Goal: Use online tool/utility: Utilize a website feature to perform a specific function

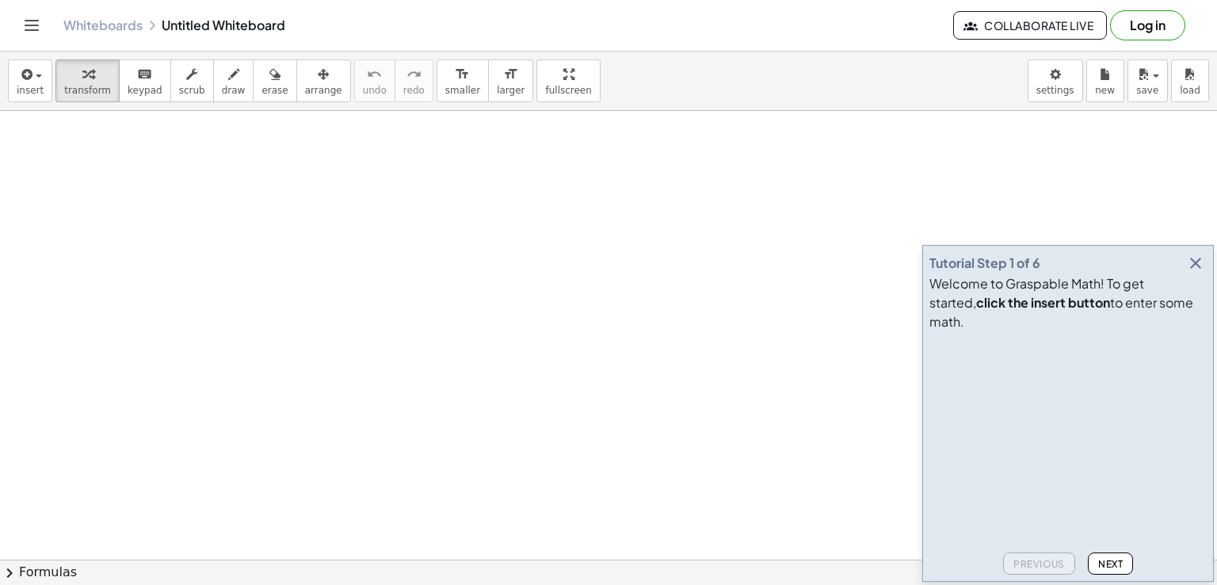
click at [1194, 272] on icon "button" at bounding box center [1195, 262] width 19 height 19
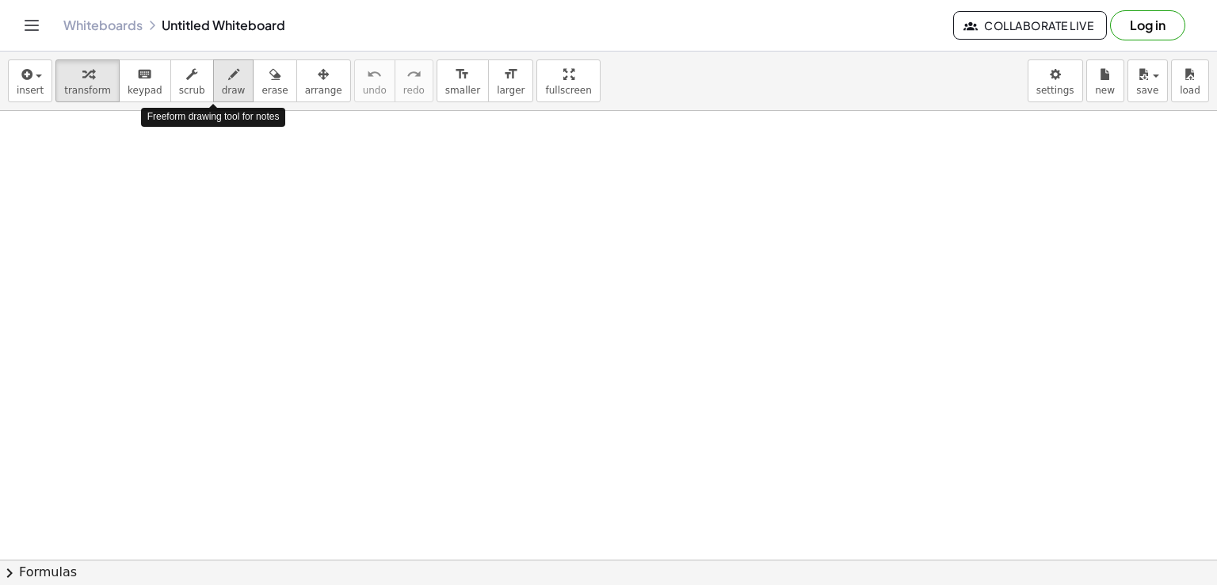
click at [228, 75] on icon "button" at bounding box center [233, 74] width 11 height 19
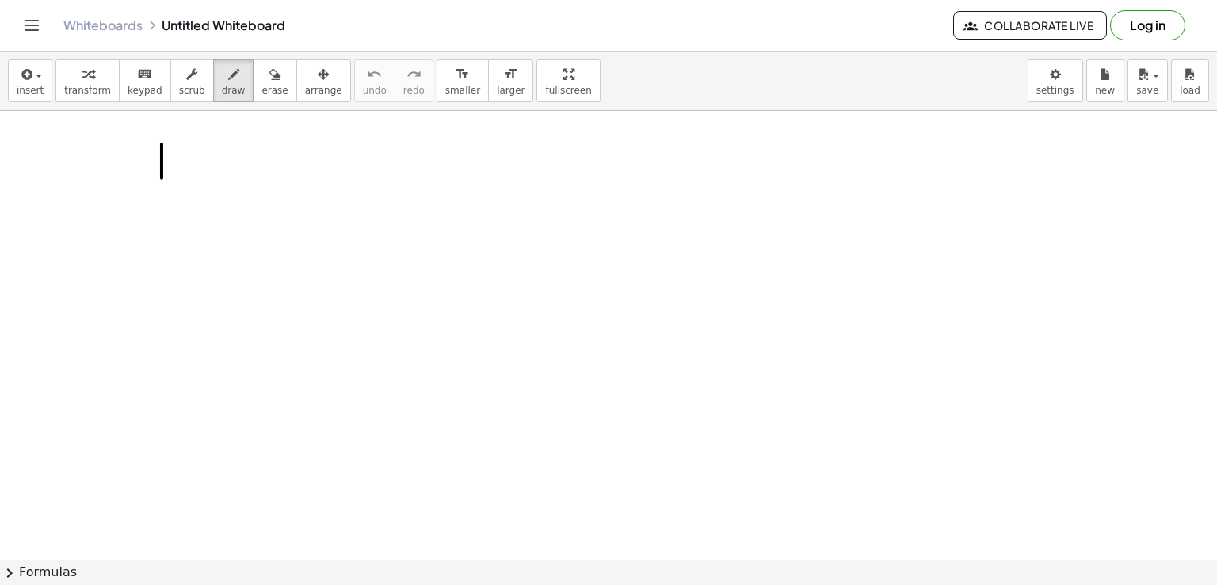
drag, startPoint x: 162, startPoint y: 143, endPoint x: 162, endPoint y: 184, distance: 40.4
drag, startPoint x: 127, startPoint y: 194, endPoint x: 192, endPoint y: 192, distance: 65.0
drag, startPoint x: 156, startPoint y: 208, endPoint x: 181, endPoint y: 204, distance: 24.9
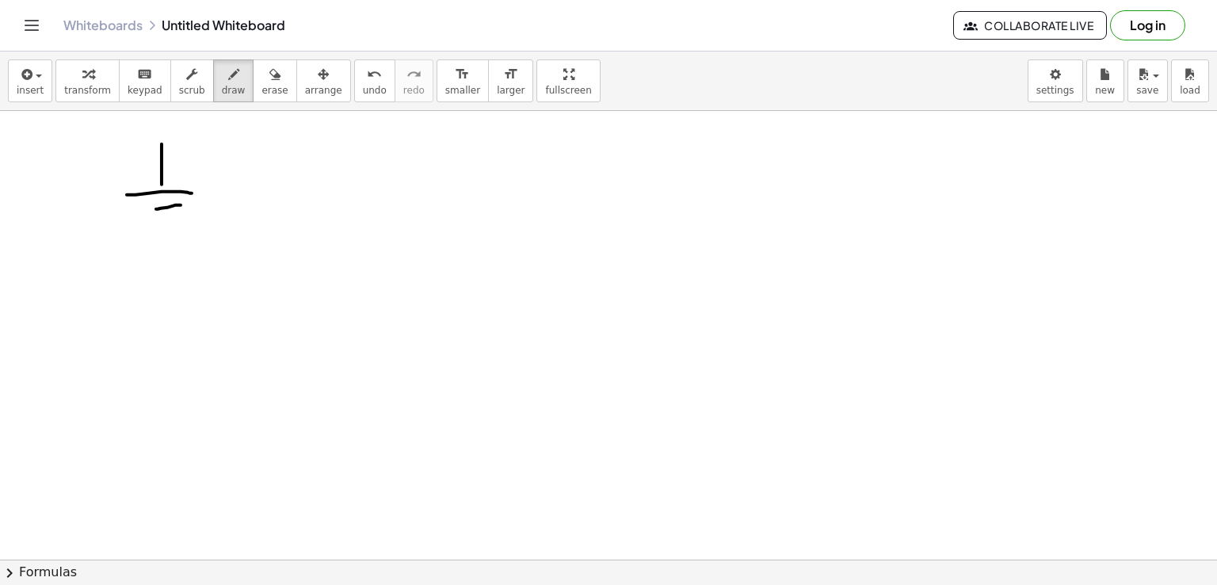
drag, startPoint x: 155, startPoint y: 208, endPoint x: 150, endPoint y: 246, distance: 38.4
drag, startPoint x: 202, startPoint y: 211, endPoint x: 223, endPoint y: 239, distance: 35.0
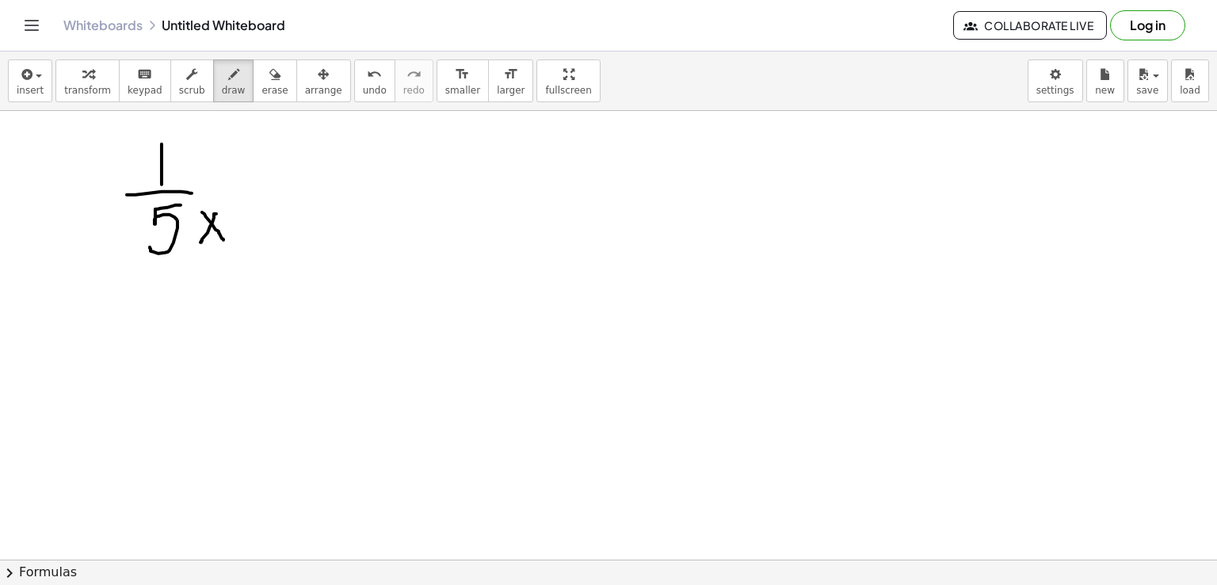
drag, startPoint x: 216, startPoint y: 213, endPoint x: 200, endPoint y: 242, distance: 32.6
drag, startPoint x: 239, startPoint y: 213, endPoint x: 242, endPoint y: 243, distance: 30.3
drag, startPoint x: 257, startPoint y: 213, endPoint x: 293, endPoint y: 239, distance: 44.2
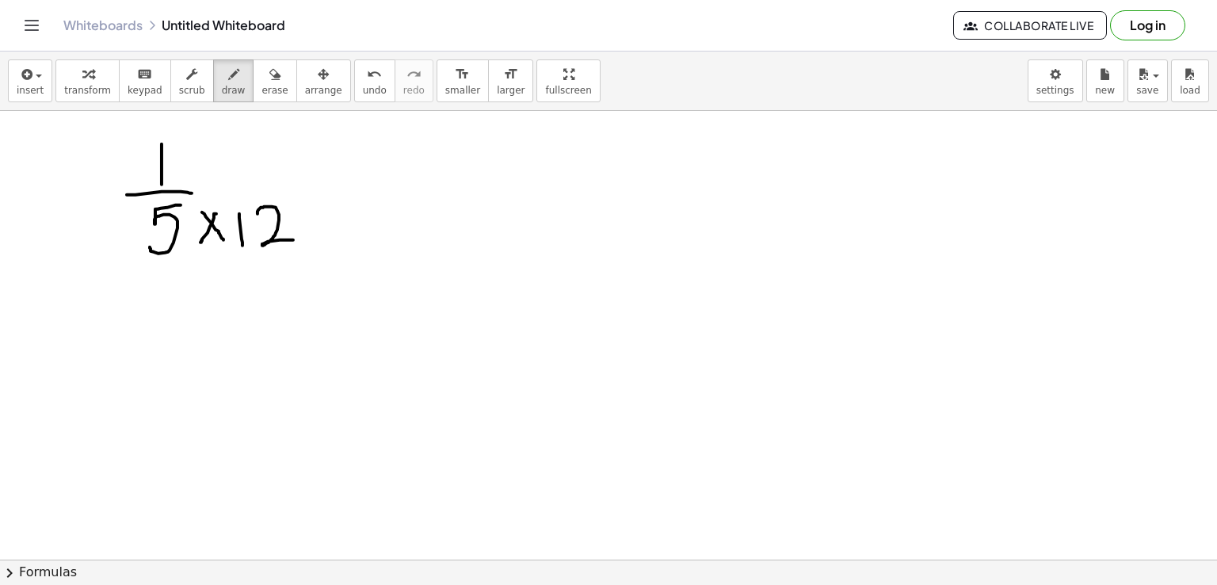
drag, startPoint x: 205, startPoint y: 145, endPoint x: 236, endPoint y: 174, distance: 42.6
drag, startPoint x: 225, startPoint y: 139, endPoint x: 196, endPoint y: 184, distance: 53.4
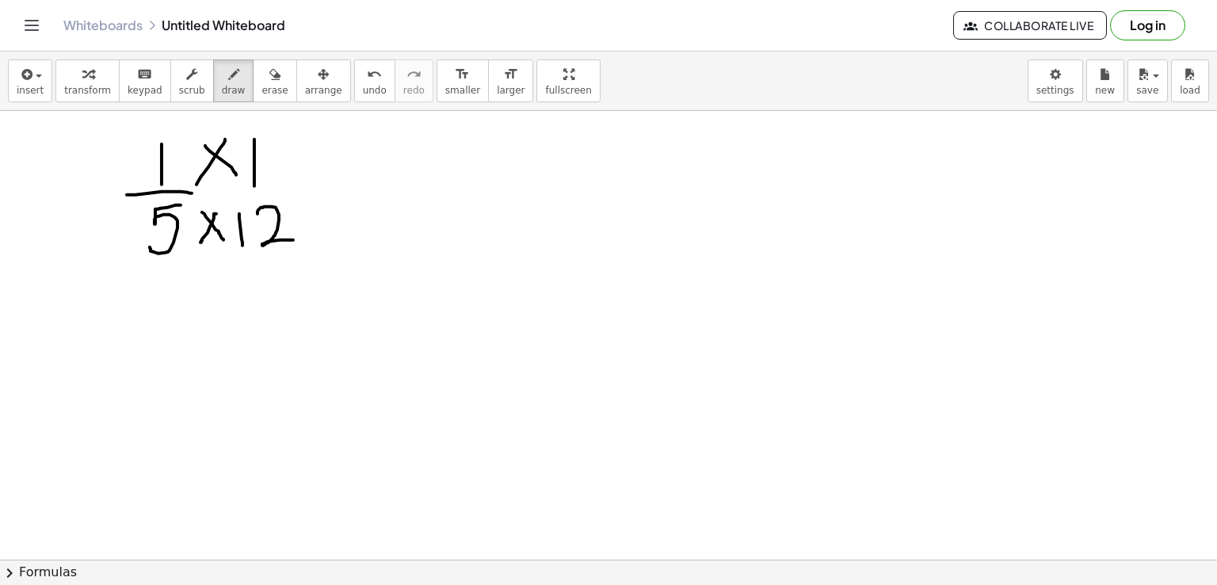
drag, startPoint x: 254, startPoint y: 139, endPoint x: 254, endPoint y: 185, distance: 46.7
drag, startPoint x: 278, startPoint y: 143, endPoint x: 303, endPoint y: 176, distance: 41.8
drag, startPoint x: 389, startPoint y: 169, endPoint x: 402, endPoint y: 169, distance: 12.7
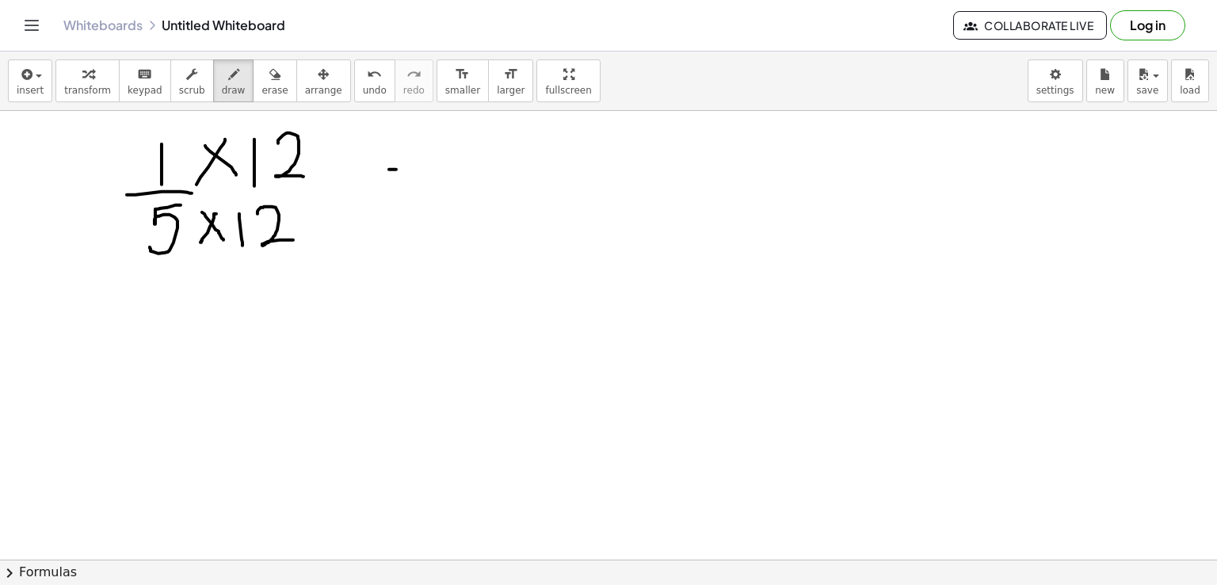
drag, startPoint x: 374, startPoint y: 187, endPoint x: 415, endPoint y: 184, distance: 41.3
drag, startPoint x: 483, startPoint y: 125, endPoint x: 487, endPoint y: 166, distance: 40.6
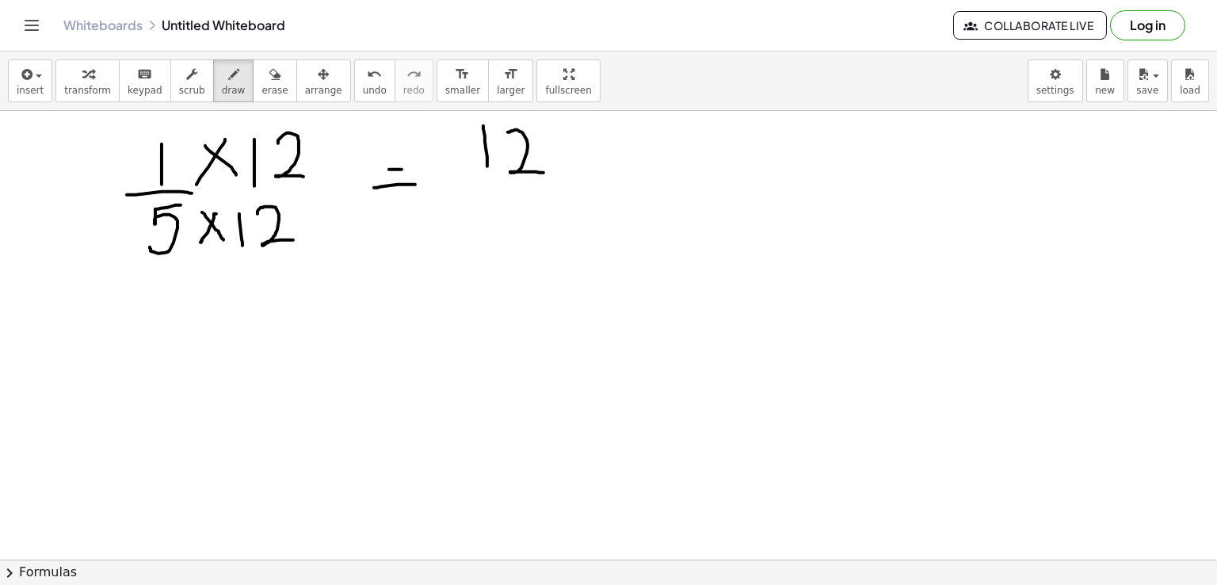
drag, startPoint x: 508, startPoint y: 131, endPoint x: 543, endPoint y: 172, distance: 53.9
drag, startPoint x: 477, startPoint y: 189, endPoint x: 573, endPoint y: 192, distance: 96.7
drag, startPoint x: 524, startPoint y: 198, endPoint x: 506, endPoint y: 234, distance: 40.0
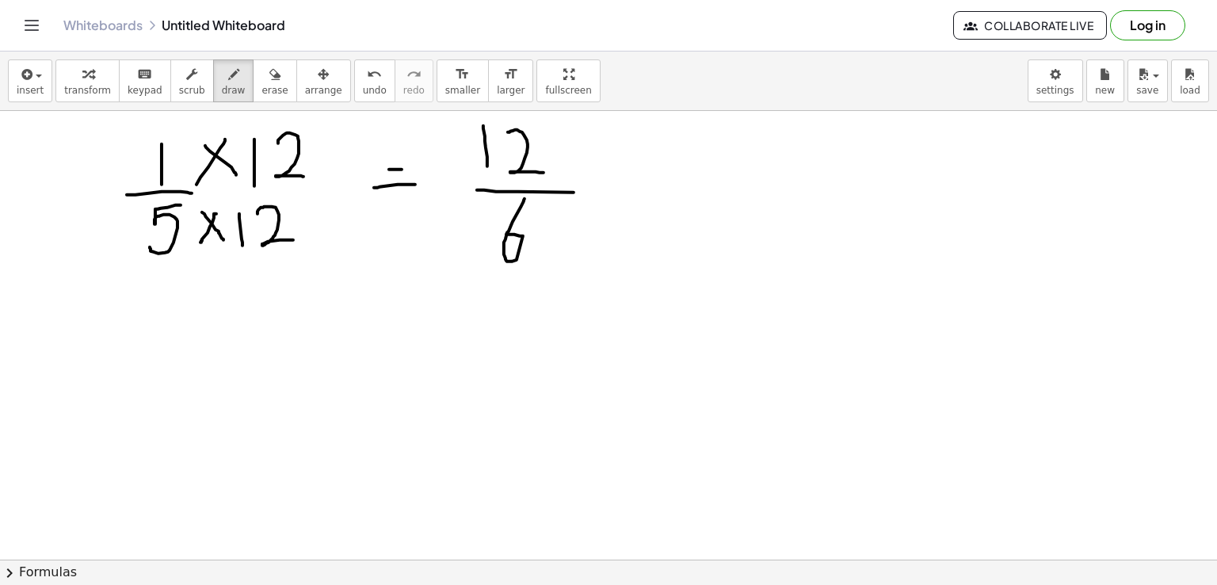
drag, startPoint x: 162, startPoint y: 305, endPoint x: 162, endPoint y: 349, distance: 43.6
drag, startPoint x: 114, startPoint y: 370, endPoint x: 215, endPoint y: 373, distance: 101.4
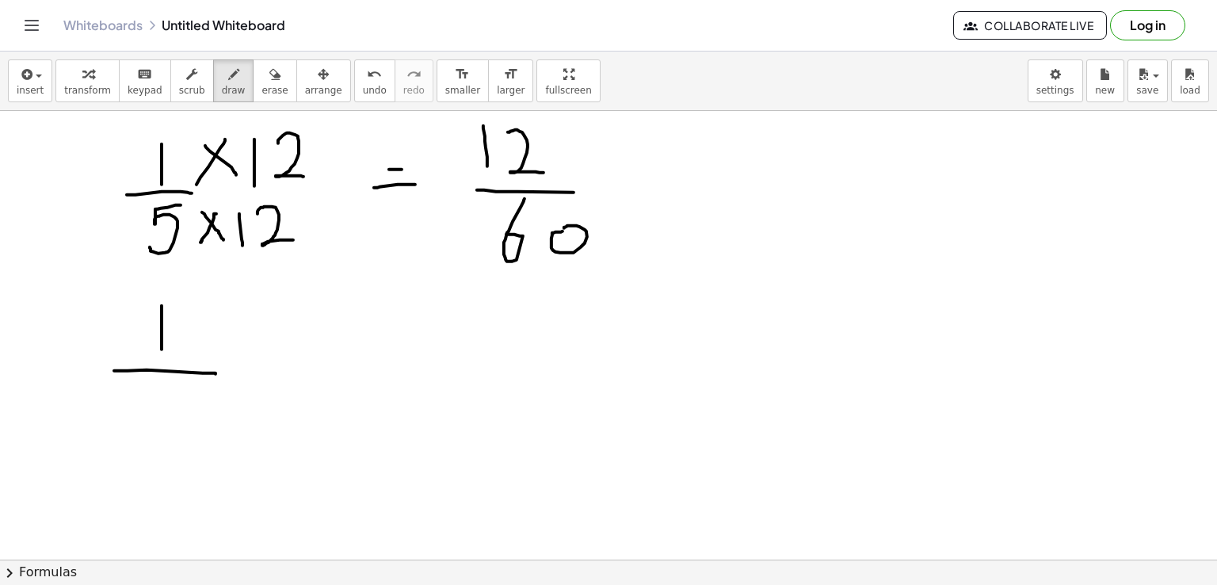
drag, startPoint x: 152, startPoint y: 382, endPoint x: 146, endPoint y: 436, distance: 55.0
drag, startPoint x: 150, startPoint y: 310, endPoint x: 185, endPoint y: 349, distance: 53.3
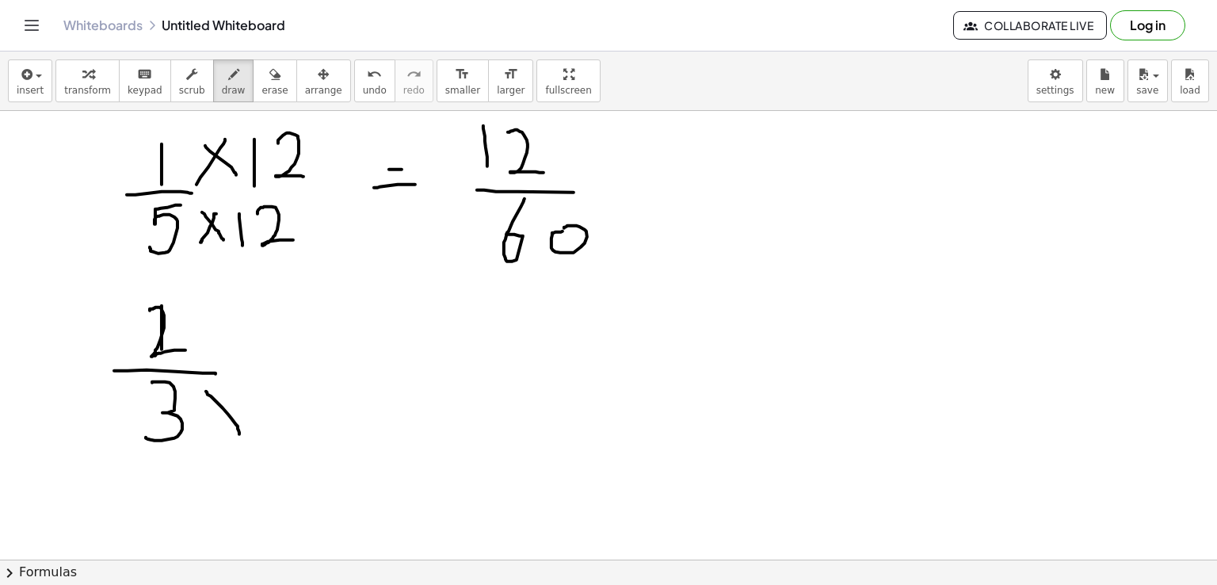
drag, startPoint x: 206, startPoint y: 390, endPoint x: 239, endPoint y: 433, distance: 54.2
drag, startPoint x: 232, startPoint y: 394, endPoint x: 208, endPoint y: 436, distance: 48.6
drag, startPoint x: 275, startPoint y: 381, endPoint x: 310, endPoint y: 430, distance: 60.2
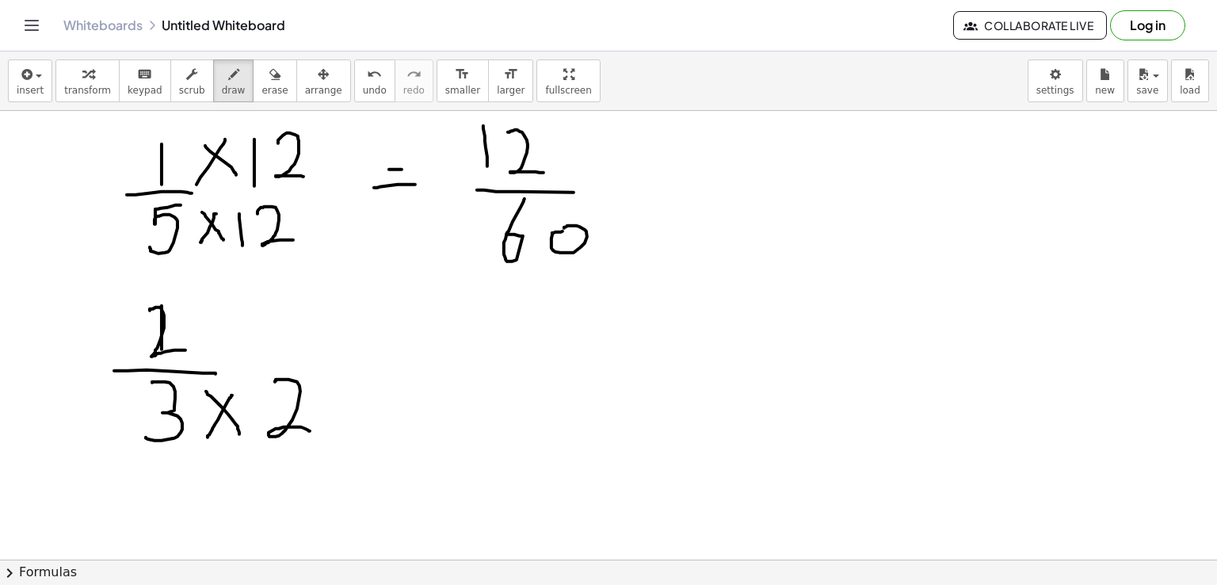
drag, startPoint x: 231, startPoint y: 314, endPoint x: 256, endPoint y: 348, distance: 41.3
drag, startPoint x: 251, startPoint y: 318, endPoint x: 228, endPoint y: 348, distance: 37.9
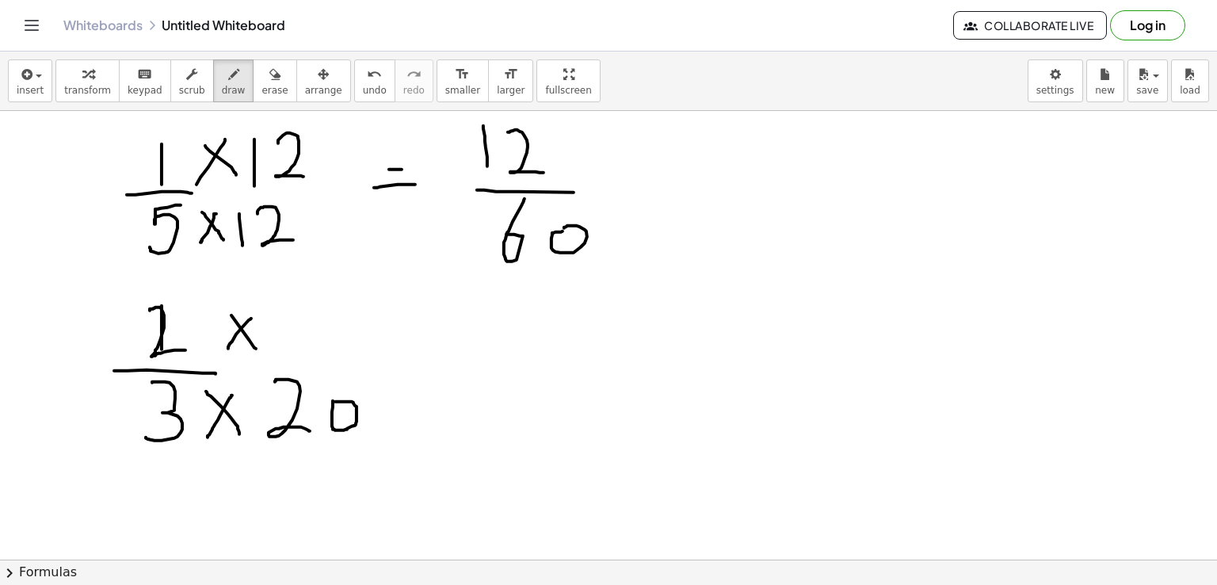
drag, startPoint x: 287, startPoint y: 314, endPoint x: 319, endPoint y: 354, distance: 51.8
drag, startPoint x: 425, startPoint y: 340, endPoint x: 463, endPoint y: 335, distance: 38.3
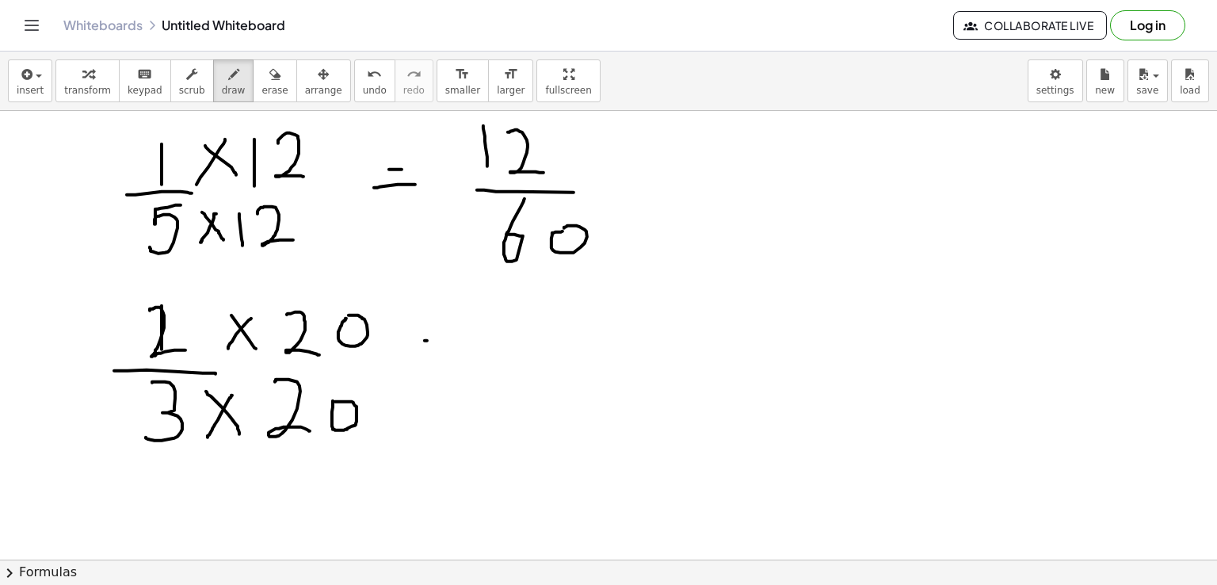
drag, startPoint x: 425, startPoint y: 353, endPoint x: 453, endPoint y: 352, distance: 27.7
drag, startPoint x: 542, startPoint y: 305, endPoint x: 551, endPoint y: 356, distance: 52.4
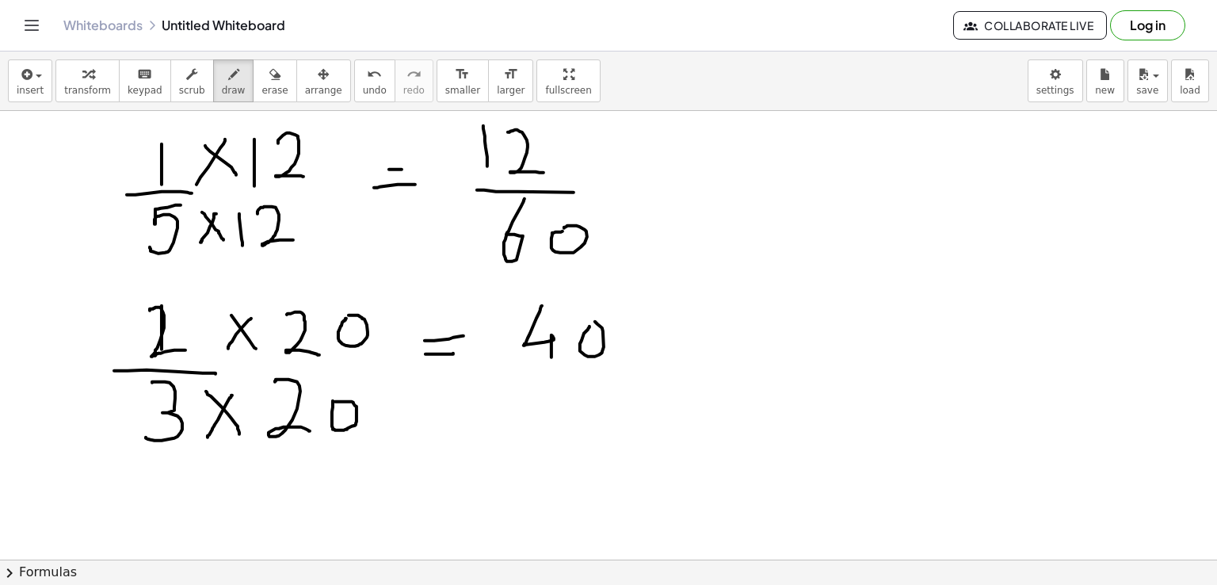
drag, startPoint x: 538, startPoint y: 378, endPoint x: 604, endPoint y: 375, distance: 66.6
drag, startPoint x: 558, startPoint y: 398, endPoint x: 549, endPoint y: 425, distance: 28.3
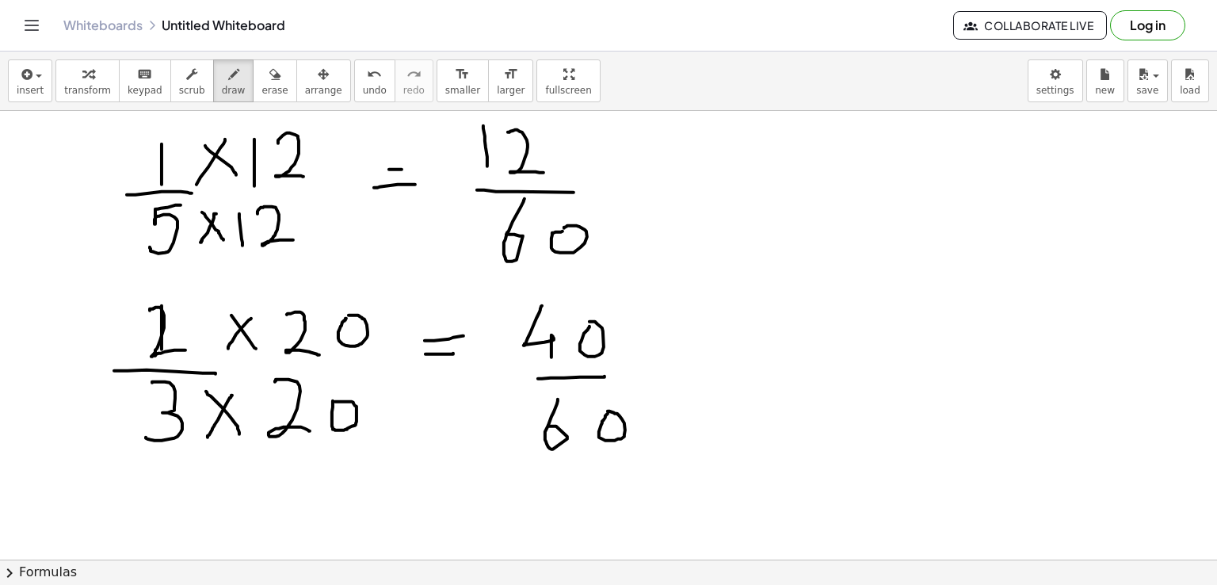
drag, startPoint x: 830, startPoint y: 136, endPoint x: 829, endPoint y: 162, distance: 26.2
drag, startPoint x: 802, startPoint y: 173, endPoint x: 864, endPoint y: 163, distance: 62.6
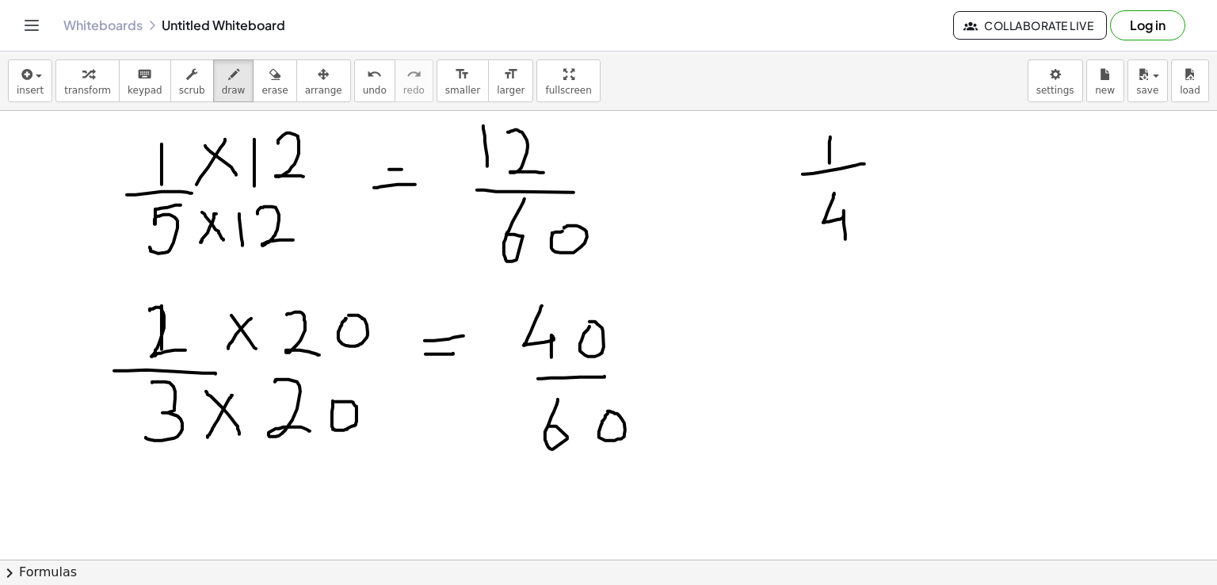
drag, startPoint x: 834, startPoint y: 192, endPoint x: 845, endPoint y: 238, distance: 47.3
drag, startPoint x: 864, startPoint y: 202, endPoint x: 892, endPoint y: 229, distance: 38.7
drag, startPoint x: 884, startPoint y: 202, endPoint x: 874, endPoint y: 235, distance: 34.6
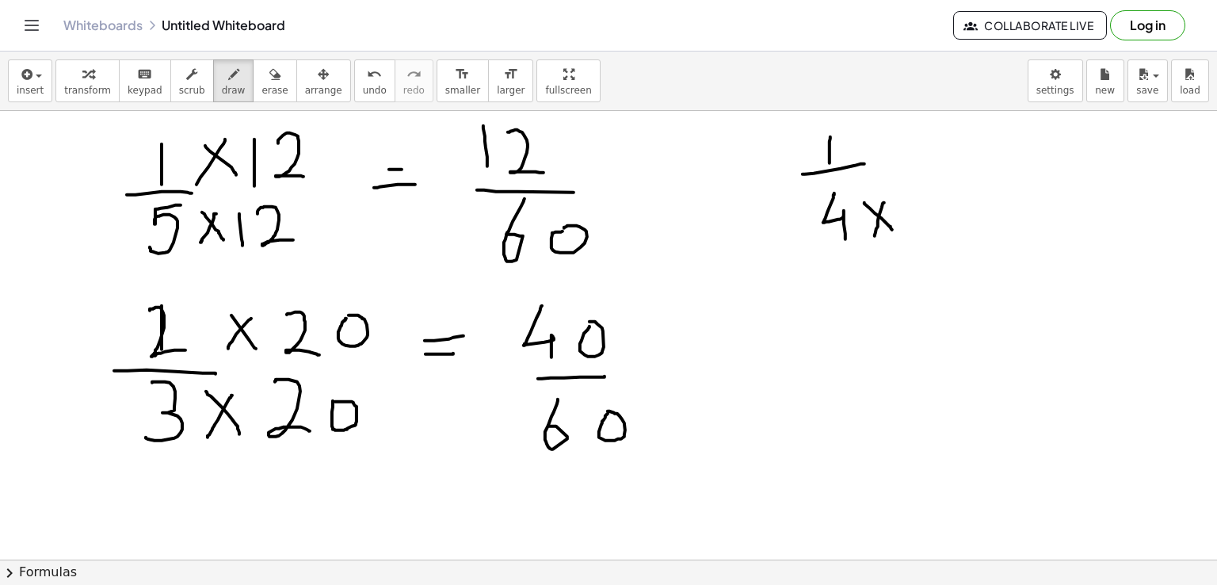
drag, startPoint x: 920, startPoint y: 185, endPoint x: 922, endPoint y: 226, distance: 41.2
drag, startPoint x: 948, startPoint y: 178, endPoint x: 969, endPoint y: 173, distance: 21.3
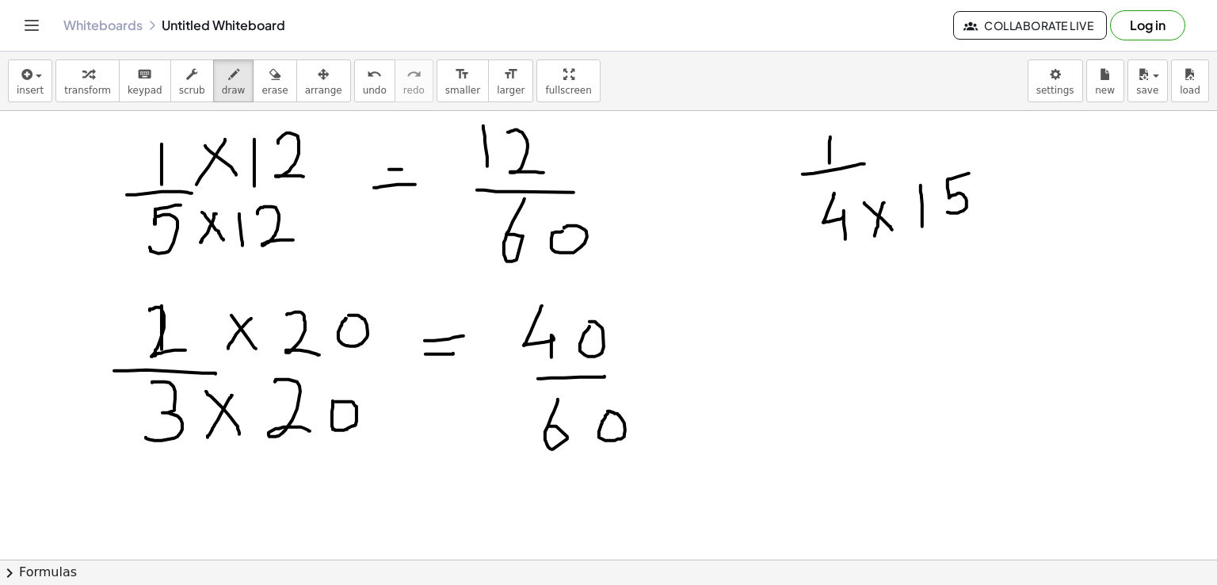
drag, startPoint x: 947, startPoint y: 179, endPoint x: 946, endPoint y: 210, distance: 30.9
drag, startPoint x: 867, startPoint y: 131, endPoint x: 887, endPoint y: 147, distance: 25.4
drag, startPoint x: 881, startPoint y: 128, endPoint x: 868, endPoint y: 150, distance: 25.5
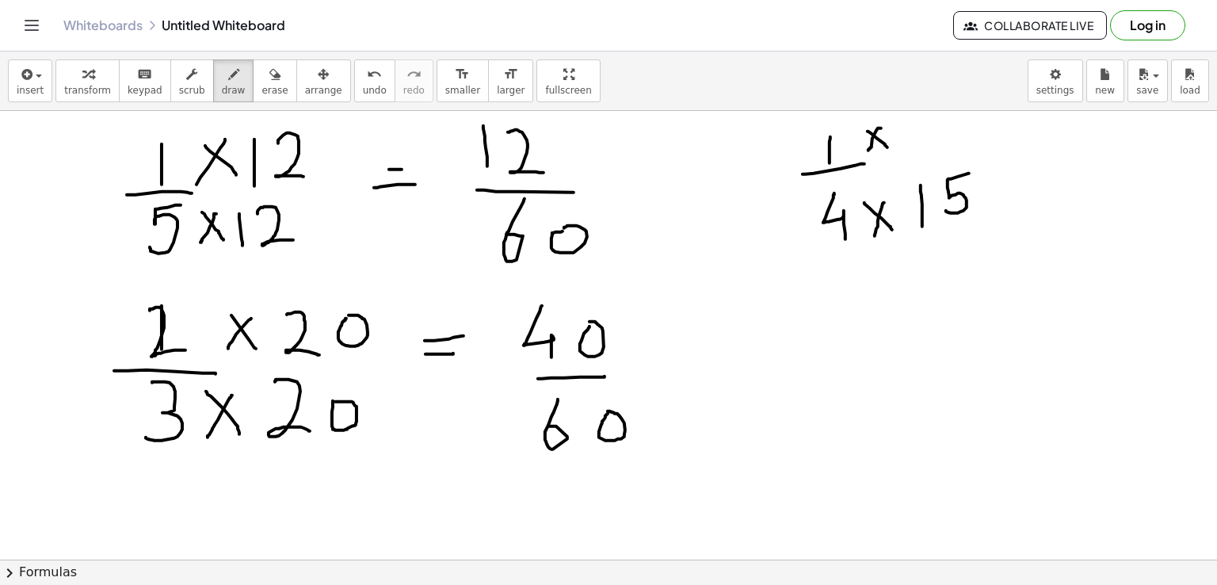
drag, startPoint x: 908, startPoint y: 126, endPoint x: 909, endPoint y: 152, distance: 26.2
drag, startPoint x: 924, startPoint y: 125, endPoint x: 935, endPoint y: 123, distance: 11.3
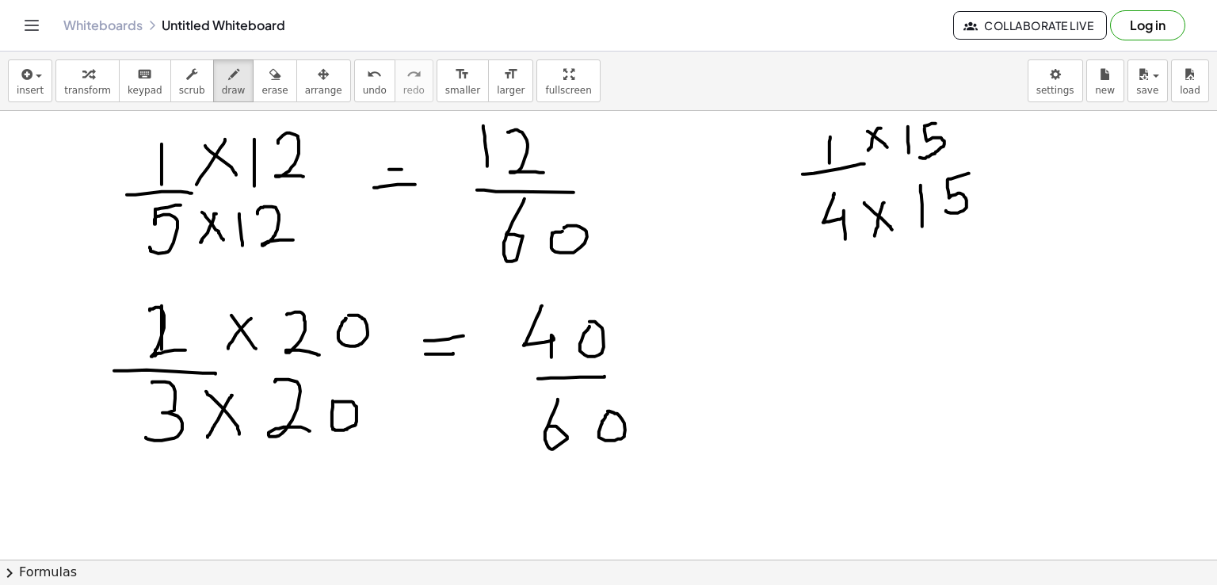
drag, startPoint x: 924, startPoint y: 128, endPoint x: 920, endPoint y: 157, distance: 29.7
drag, startPoint x: 997, startPoint y: 154, endPoint x: 1011, endPoint y: 152, distance: 13.7
drag, startPoint x: 989, startPoint y: 169, endPoint x: 1010, endPoint y: 166, distance: 21.6
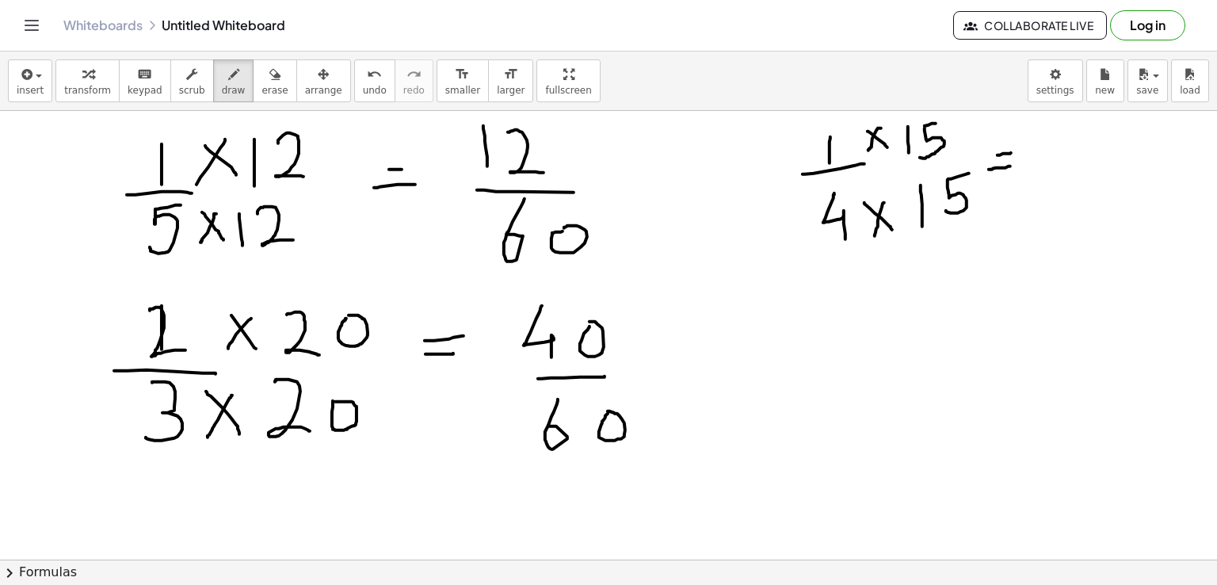
drag, startPoint x: 1065, startPoint y: 117, endPoint x: 1065, endPoint y: 159, distance: 42.0
drag, startPoint x: 1086, startPoint y: 123, endPoint x: 1103, endPoint y: 118, distance: 17.3
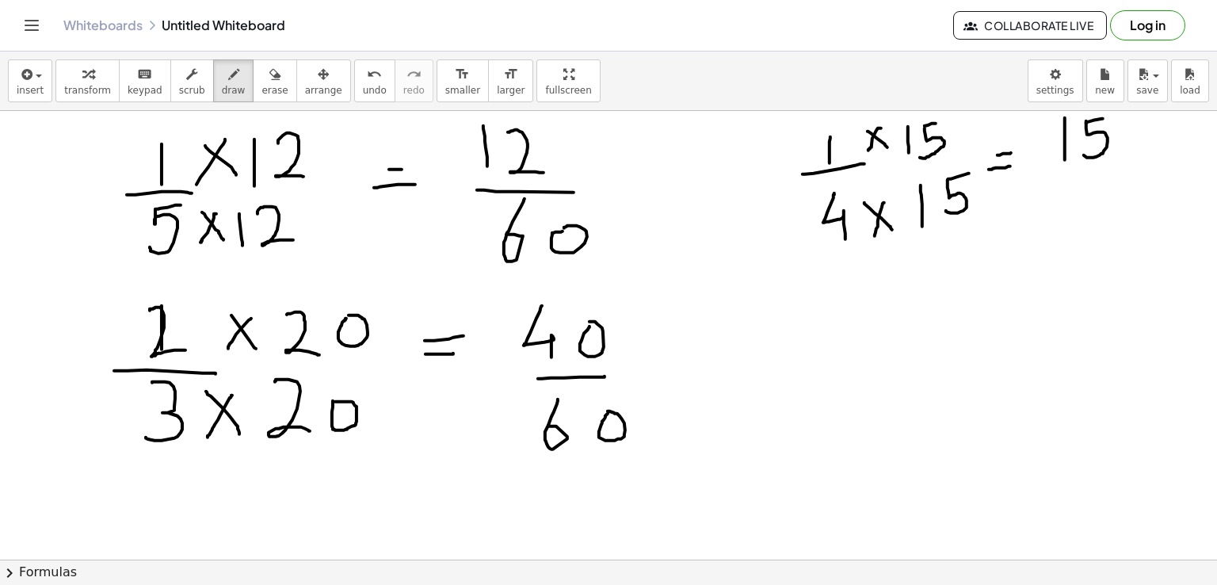
drag, startPoint x: 1086, startPoint y: 120, endPoint x: 1084, endPoint y: 154, distance: 33.4
drag, startPoint x: 1050, startPoint y: 179, endPoint x: 1125, endPoint y: 175, distance: 75.4
drag, startPoint x: 1076, startPoint y: 191, endPoint x: 1061, endPoint y: 226, distance: 37.7
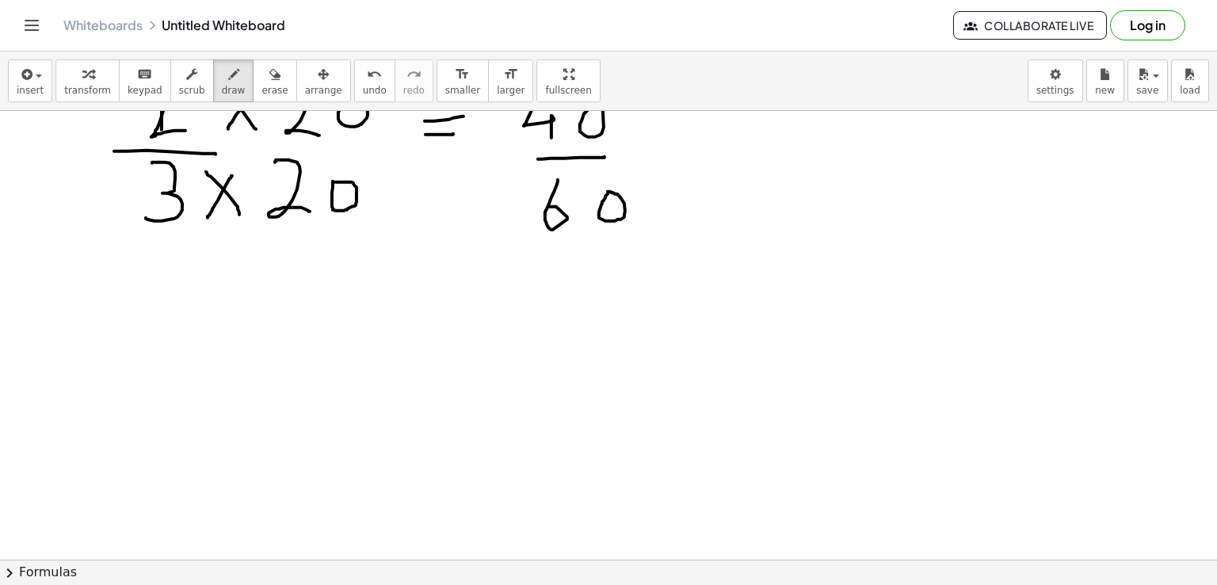
scroll to position [234, 0]
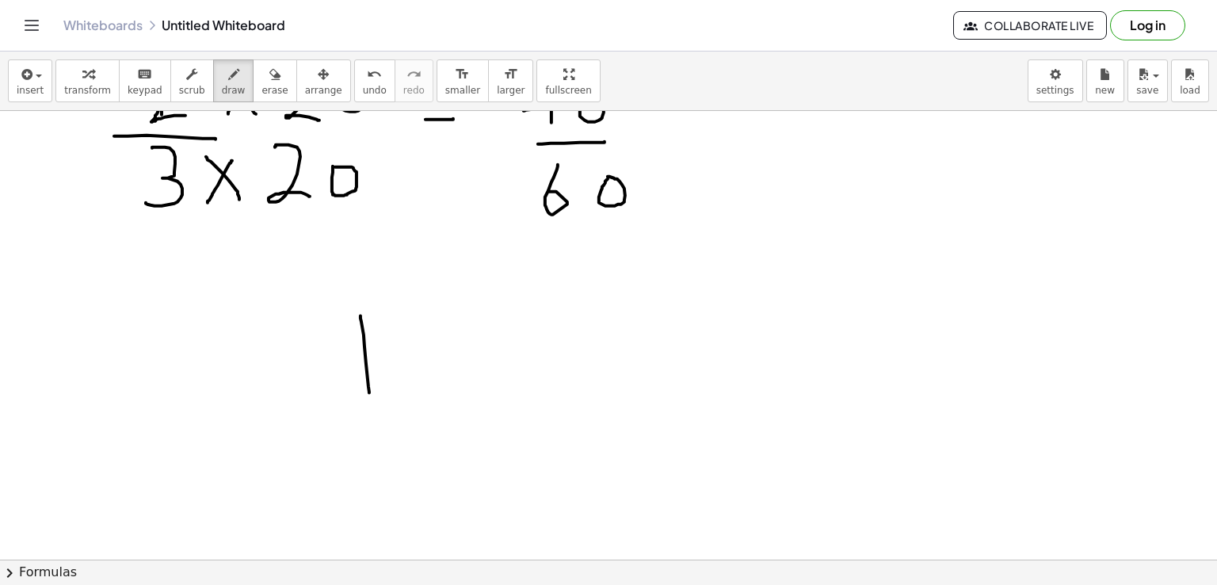
drag, startPoint x: 360, startPoint y: 314, endPoint x: 369, endPoint y: 391, distance: 77.3
click at [369, 391] on div at bounding box center [608, 376] width 1217 height 1000
drag, startPoint x: 390, startPoint y: 323, endPoint x: 459, endPoint y: 377, distance: 87.5
click at [459, 377] on div at bounding box center [608, 376] width 1217 height 1000
click at [501, 331] on div at bounding box center [608, 376] width 1217 height 1000
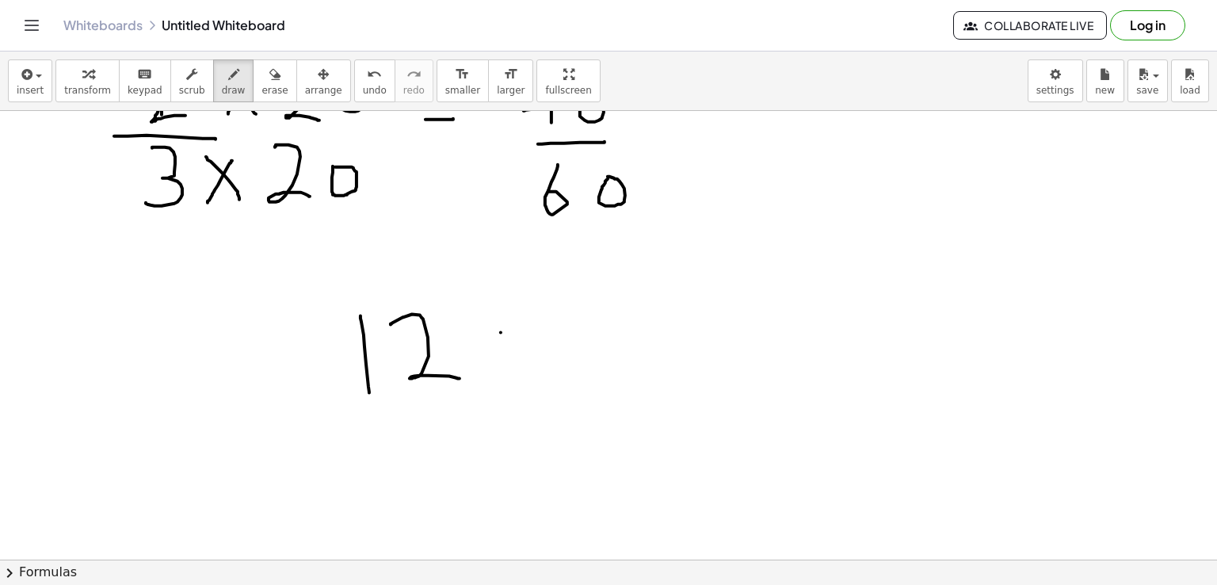
click at [503, 356] on div at bounding box center [608, 376] width 1217 height 1000
drag, startPoint x: 548, startPoint y: 310, endPoint x: 556, endPoint y: 372, distance: 62.3
click at [556, 372] on div at bounding box center [608, 376] width 1217 height 1000
click at [588, 339] on div at bounding box center [608, 376] width 1217 height 1000
click at [656, 328] on div at bounding box center [608, 376] width 1217 height 1000
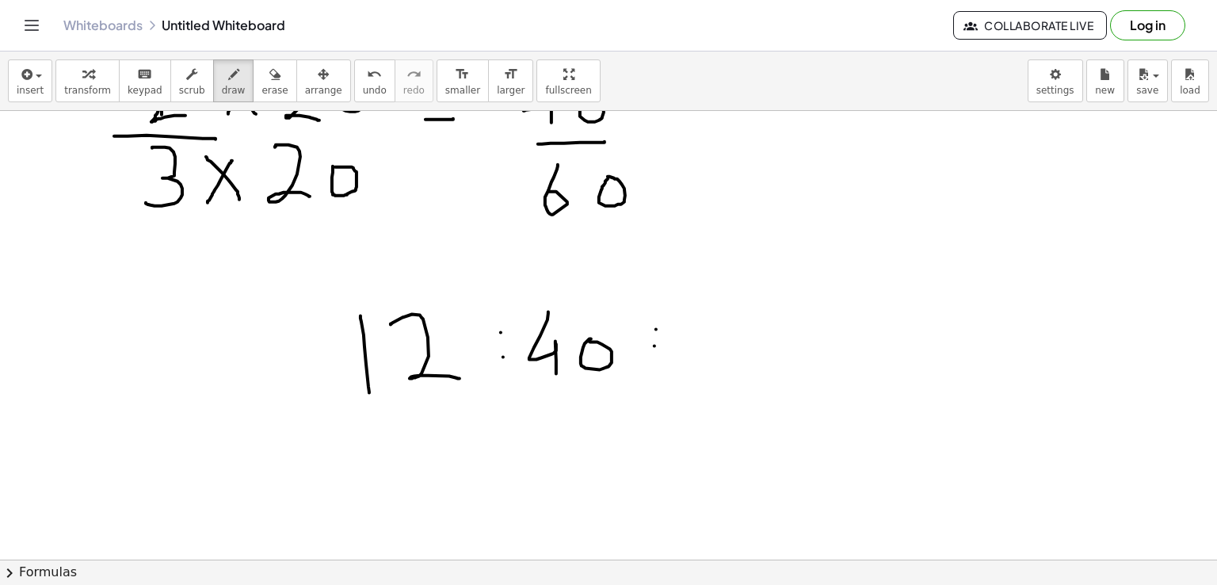
click at [654, 345] on div at bounding box center [608, 376] width 1217 height 1000
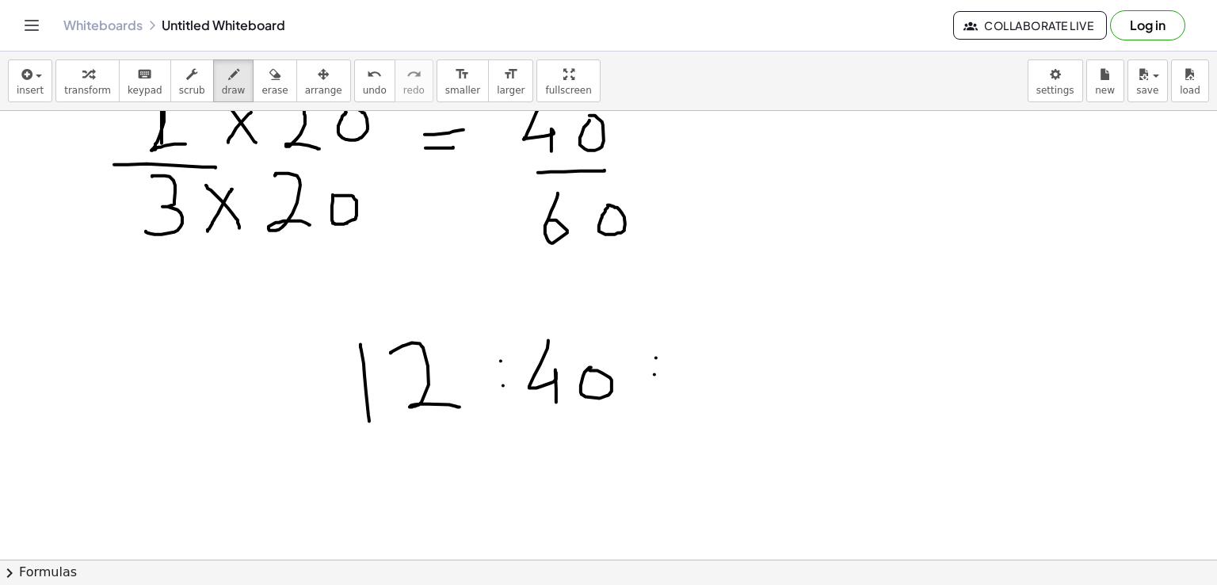
scroll to position [218, 0]
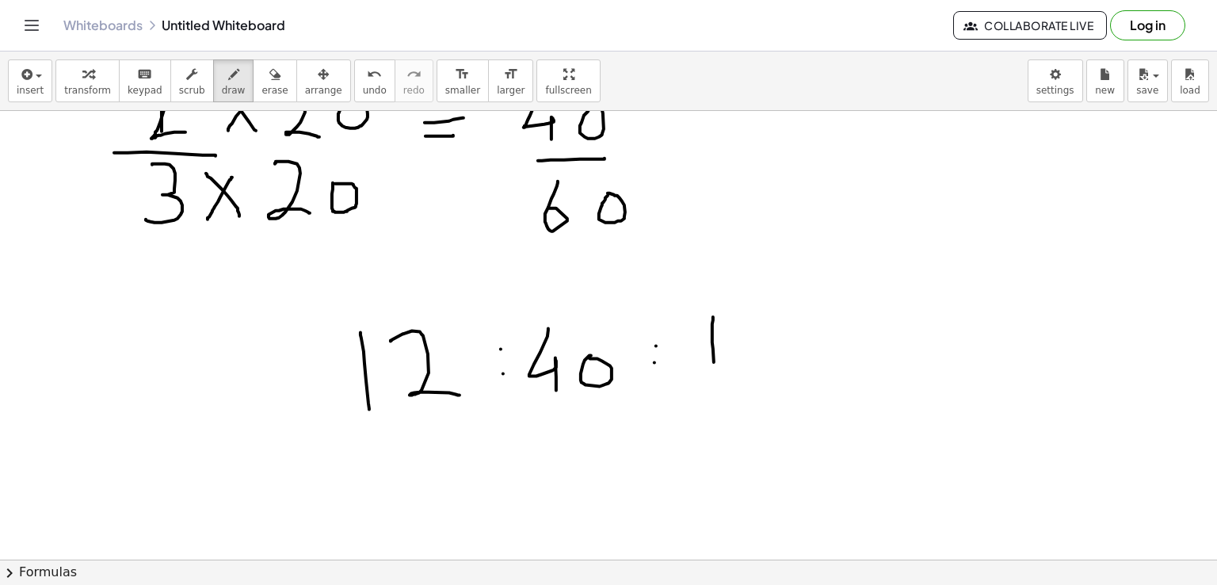
drag, startPoint x: 713, startPoint y: 316, endPoint x: 717, endPoint y: 379, distance: 63.5
click at [717, 379] on div at bounding box center [608, 393] width 1217 height 1000
drag, startPoint x: 753, startPoint y: 312, endPoint x: 791, endPoint y: 302, distance: 38.6
click at [791, 302] on div at bounding box center [608, 393] width 1217 height 1000
drag, startPoint x: 752, startPoint y: 314, endPoint x: 754, endPoint y: 367, distance: 53.1
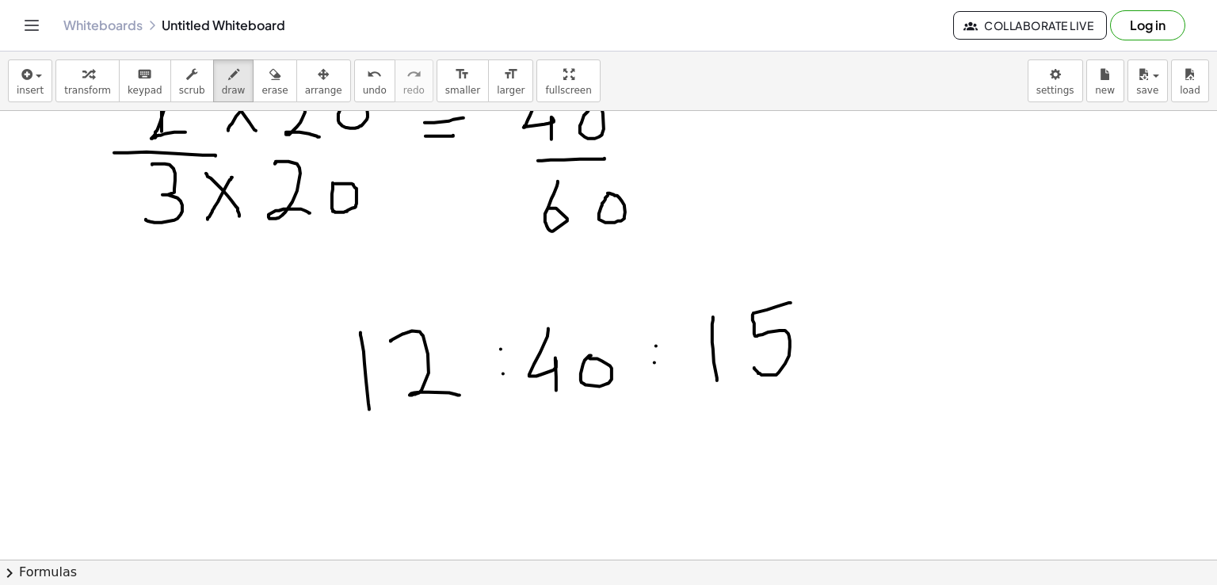
click at [754, 367] on div at bounding box center [608, 393] width 1217 height 1000
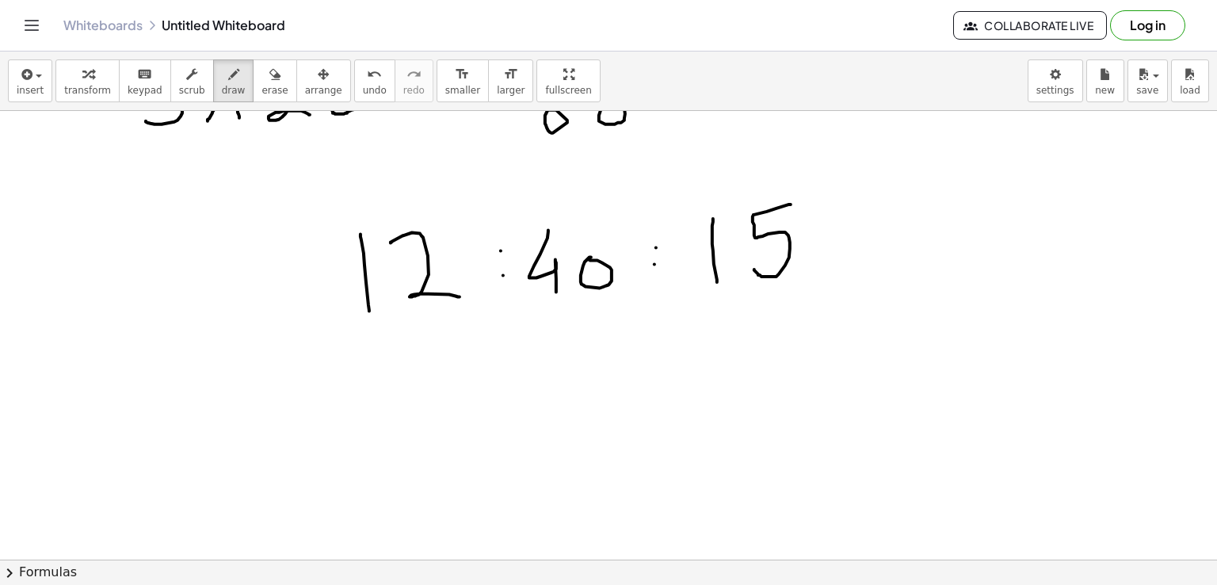
scroll to position [314, 0]
drag, startPoint x: 401, startPoint y: 368, endPoint x: 402, endPoint y: 413, distance: 45.2
click at [402, 413] on div at bounding box center [608, 297] width 1217 height 1000
drag, startPoint x: 429, startPoint y: 367, endPoint x: 476, endPoint y: 413, distance: 66.1
click at [476, 413] on div at bounding box center [608, 297] width 1217 height 1000
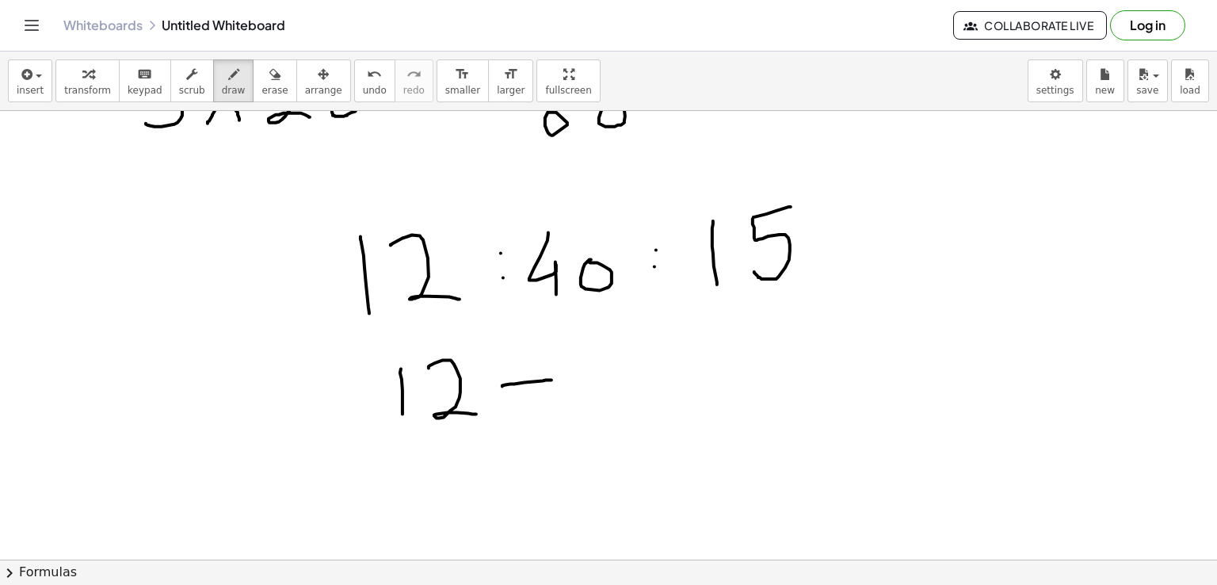
drag, startPoint x: 502, startPoint y: 385, endPoint x: 551, endPoint y: 379, distance: 49.5
click at [551, 379] on div at bounding box center [608, 297] width 1217 height 1000
drag, startPoint x: 523, startPoint y: 362, endPoint x: 525, endPoint y: 398, distance: 36.5
click at [525, 398] on div at bounding box center [608, 297] width 1217 height 1000
drag, startPoint x: 607, startPoint y: 343, endPoint x: 615, endPoint y: 416, distance: 73.4
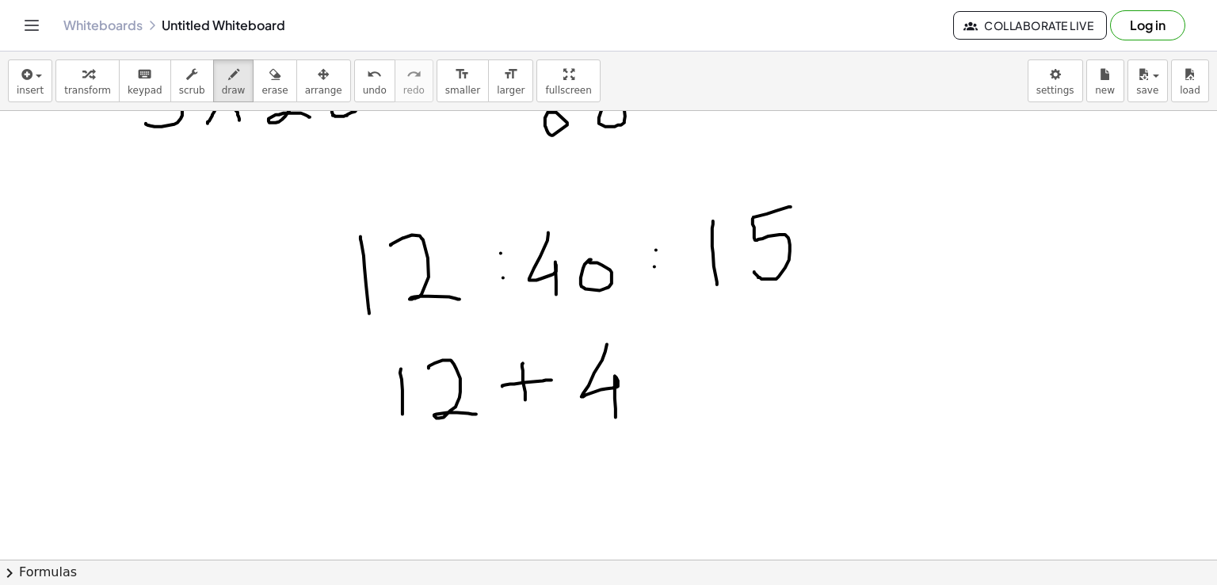
click at [615, 416] on div at bounding box center [608, 297] width 1217 height 1000
click at [650, 384] on div at bounding box center [608, 297] width 1217 height 1000
drag, startPoint x: 692, startPoint y: 382, endPoint x: 738, endPoint y: 380, distance: 46.0
click at [738, 380] on div at bounding box center [608, 297] width 1217 height 1000
drag, startPoint x: 722, startPoint y: 362, endPoint x: 724, endPoint y: 406, distance: 43.6
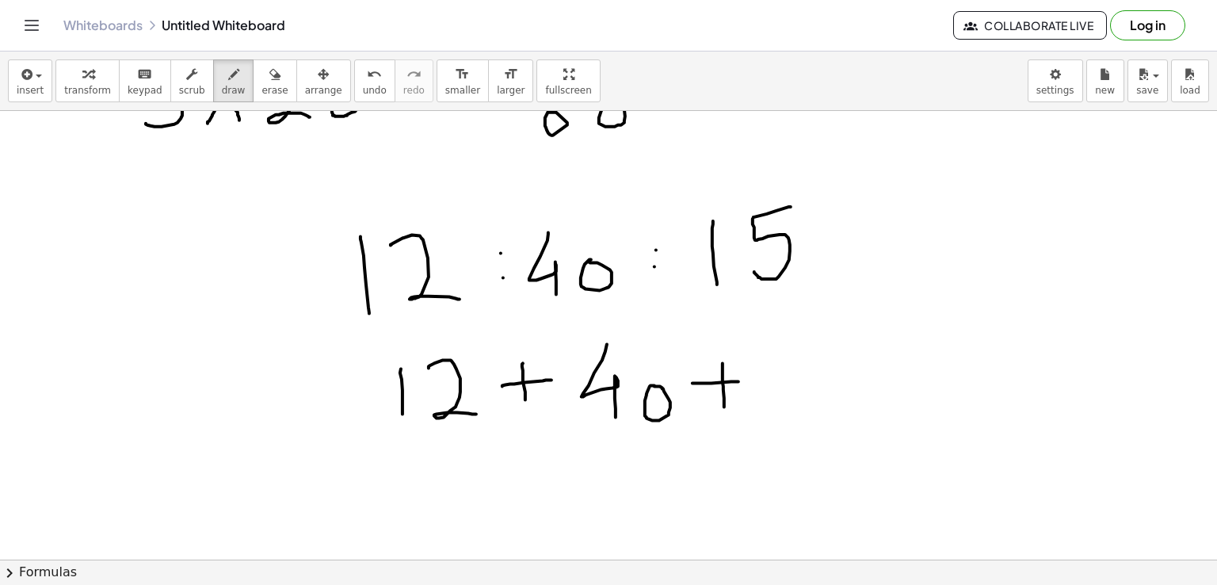
click at [724, 406] on div at bounding box center [608, 297] width 1217 height 1000
drag, startPoint x: 774, startPoint y: 349, endPoint x: 786, endPoint y: 416, distance: 67.6
click at [786, 416] on div at bounding box center [608, 297] width 1217 height 1000
drag, startPoint x: 824, startPoint y: 349, endPoint x: 844, endPoint y: 343, distance: 20.8
click at [844, 343] on div at bounding box center [608, 297] width 1217 height 1000
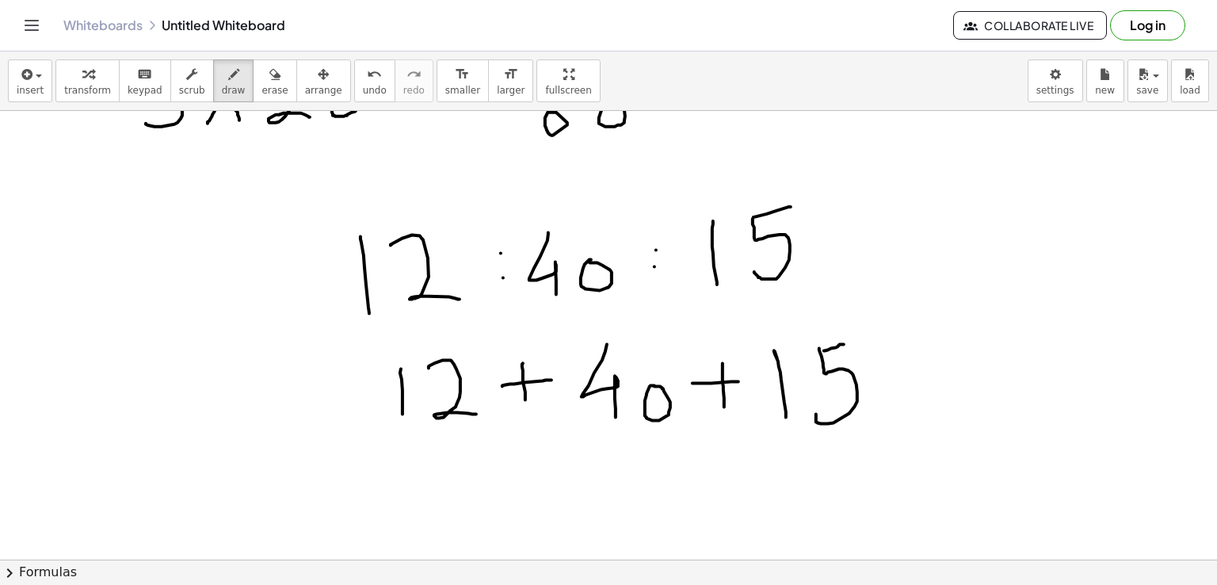
drag, startPoint x: 819, startPoint y: 347, endPoint x: 816, endPoint y: 413, distance: 65.8
click at [816, 413] on div at bounding box center [608, 297] width 1217 height 1000
drag, startPoint x: 916, startPoint y: 368, endPoint x: 945, endPoint y: 372, distance: 28.8
click at [945, 372] on div at bounding box center [608, 297] width 1217 height 1000
drag, startPoint x: 918, startPoint y: 387, endPoint x: 941, endPoint y: 390, distance: 23.3
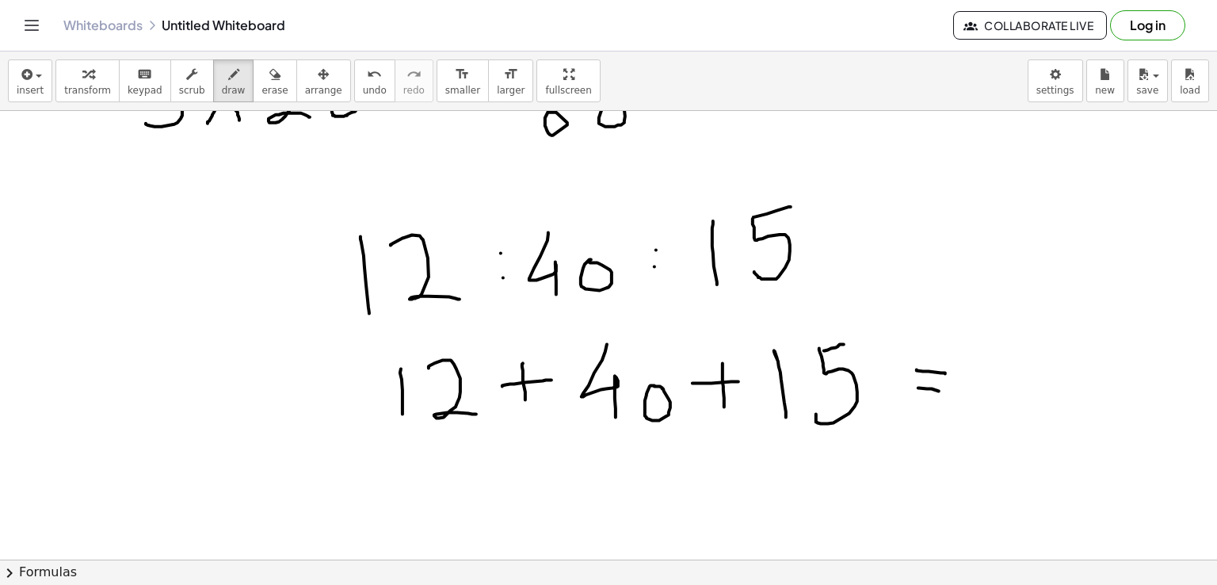
click at [941, 390] on div at bounding box center [608, 297] width 1217 height 1000
drag, startPoint x: 1090, startPoint y: 341, endPoint x: 1103, endPoint y: 402, distance: 62.3
click at [1103, 402] on div at bounding box center [608, 297] width 1217 height 1000
drag, startPoint x: 1060, startPoint y: 341, endPoint x: 1033, endPoint y: 371, distance: 40.4
click at [1033, 371] on div at bounding box center [608, 297] width 1217 height 1000
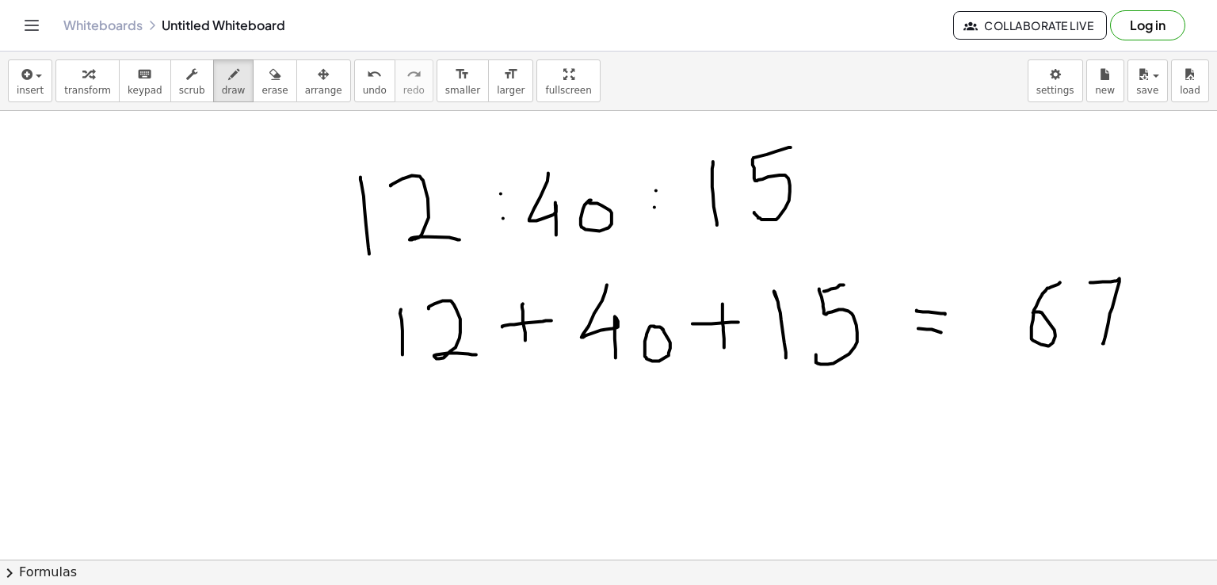
scroll to position [375, 0]
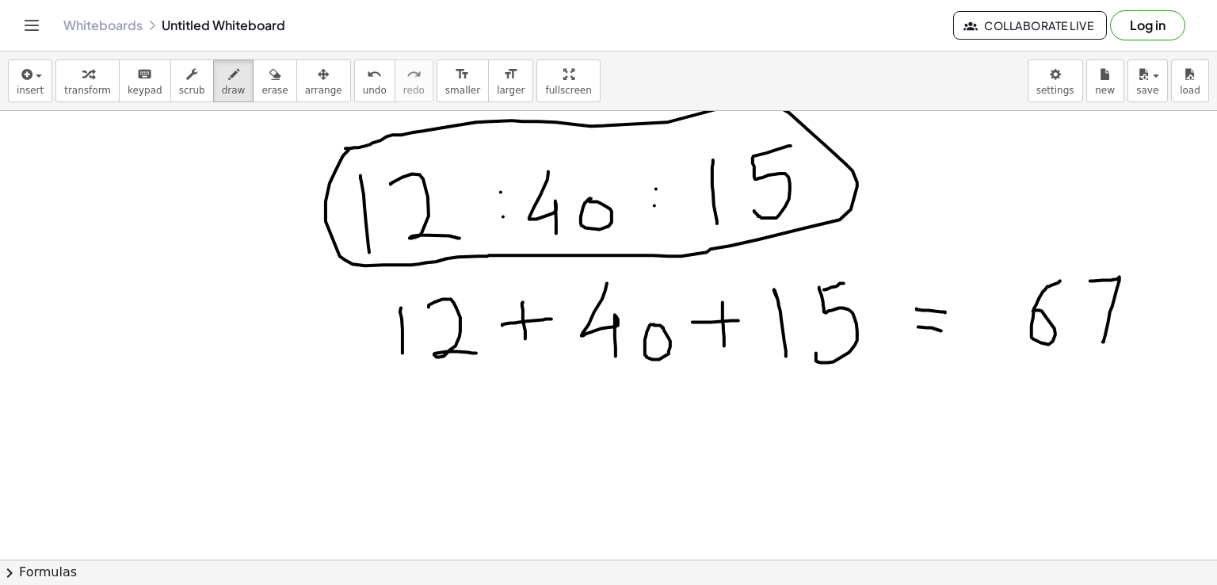
click at [345, 147] on div at bounding box center [608, 236] width 1217 height 1000
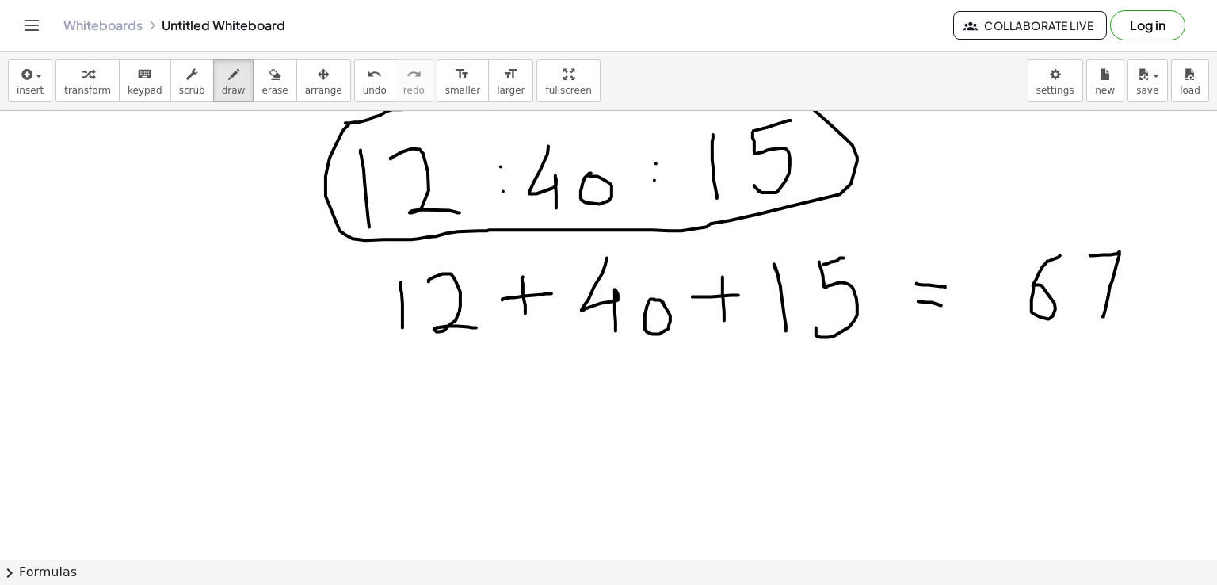
scroll to position [402, 0]
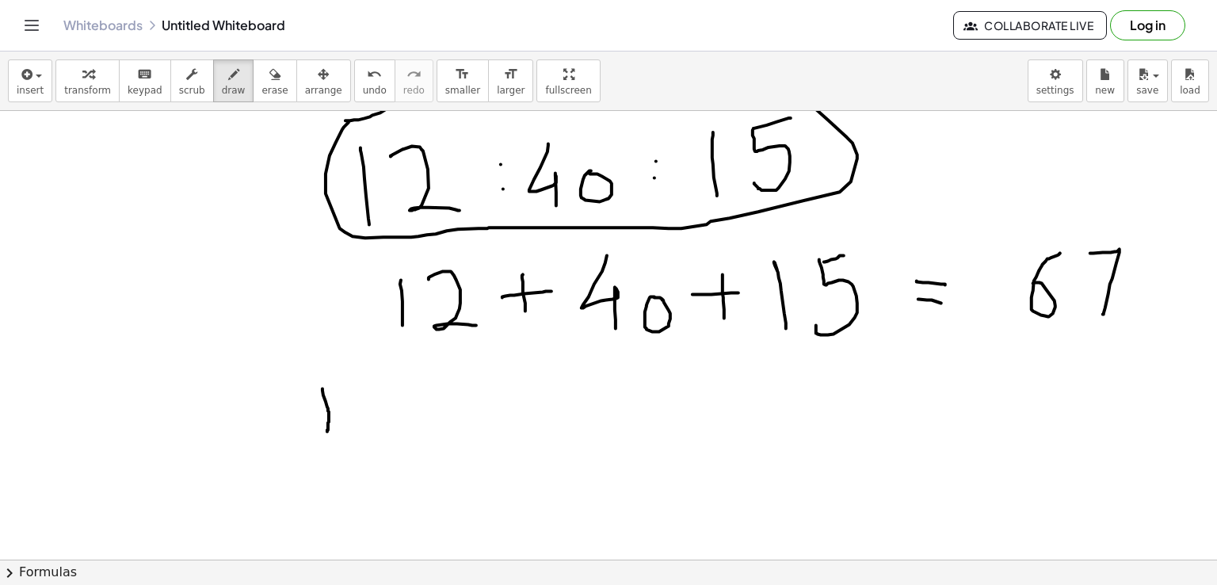
drag, startPoint x: 322, startPoint y: 387, endPoint x: 326, endPoint y: 432, distance: 44.5
click at [326, 432] on div at bounding box center [608, 209] width 1217 height 1000
drag, startPoint x: 349, startPoint y: 383, endPoint x: 383, endPoint y: 431, distance: 59.1
click at [383, 431] on div at bounding box center [608, 209] width 1217 height 1000
drag, startPoint x: 307, startPoint y: 451, endPoint x: 413, endPoint y: 445, distance: 105.5
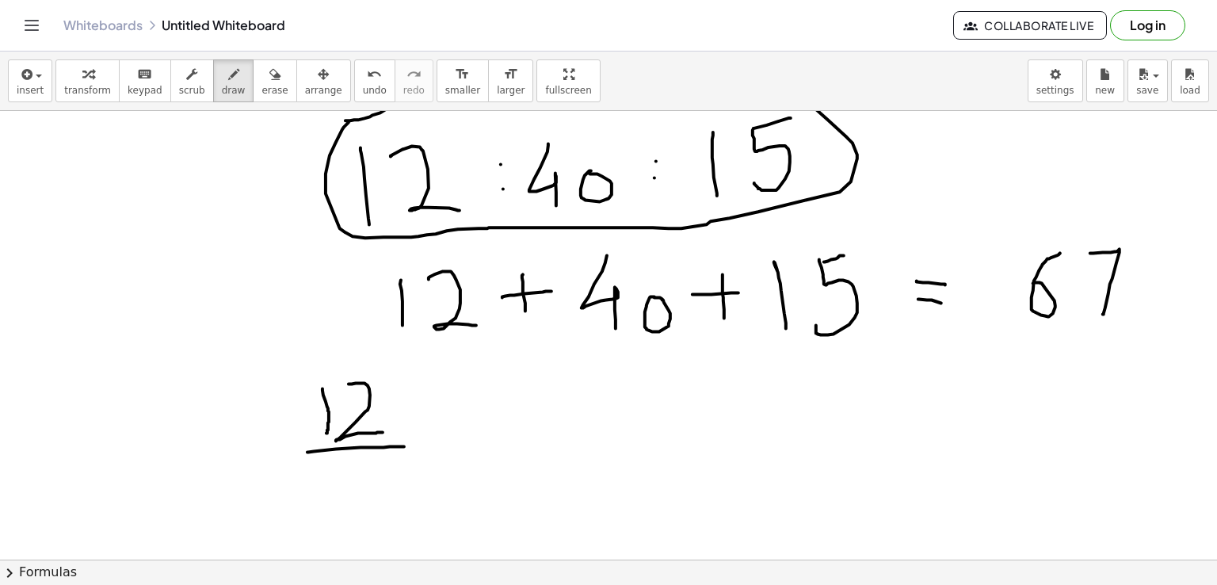
click at [413, 445] on div at bounding box center [608, 209] width 1217 height 1000
drag, startPoint x: 344, startPoint y: 457, endPoint x: 326, endPoint y: 486, distance: 34.1
click at [326, 486] on div at bounding box center [608, 209] width 1217 height 1000
drag, startPoint x: 364, startPoint y: 469, endPoint x: 373, endPoint y: 524, distance: 55.5
click at [373, 524] on div at bounding box center [608, 209] width 1217 height 1000
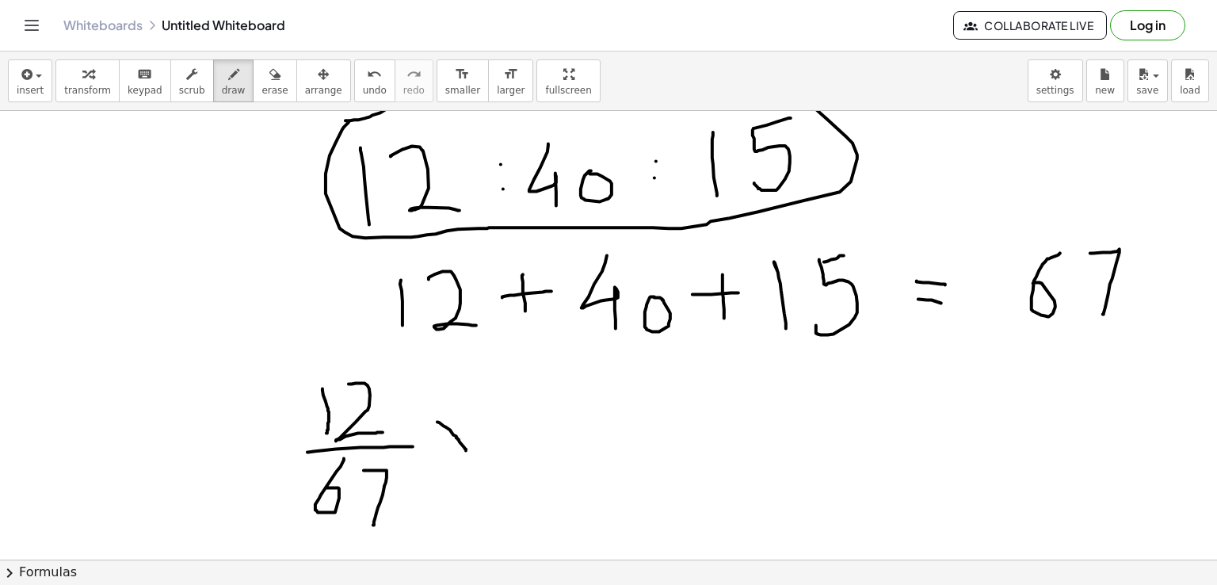
drag, startPoint x: 437, startPoint y: 421, endPoint x: 466, endPoint y: 449, distance: 40.3
click at [466, 449] on div at bounding box center [608, 209] width 1217 height 1000
drag, startPoint x: 456, startPoint y: 418, endPoint x: 444, endPoint y: 451, distance: 35.6
click at [444, 451] on div at bounding box center [608, 209] width 1217 height 1000
drag, startPoint x: 509, startPoint y: 389, endPoint x: 504, endPoint y: 395, distance: 8.4
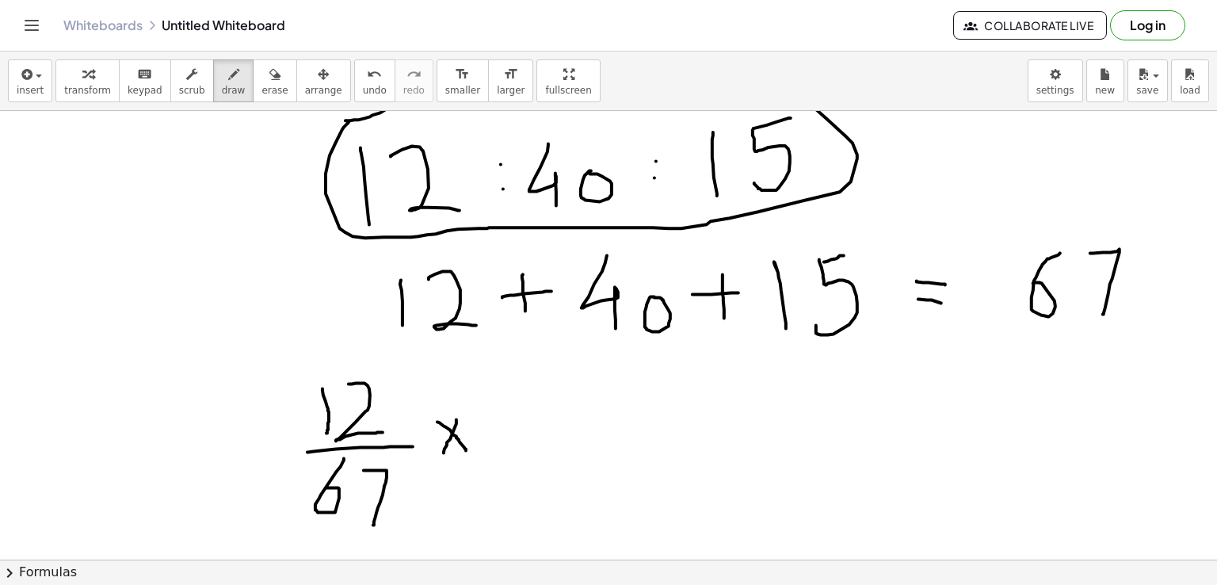
click at [506, 433] on div at bounding box center [608, 209] width 1217 height 1000
drag, startPoint x: 504, startPoint y: 395, endPoint x: 505, endPoint y: 441, distance: 46.0
click at [505, 441] on div at bounding box center [608, 209] width 1217 height 1000
drag, startPoint x: 535, startPoint y: 388, endPoint x: 535, endPoint y: 444, distance: 56.2
click at [535, 444] on div at bounding box center [608, 209] width 1217 height 1000
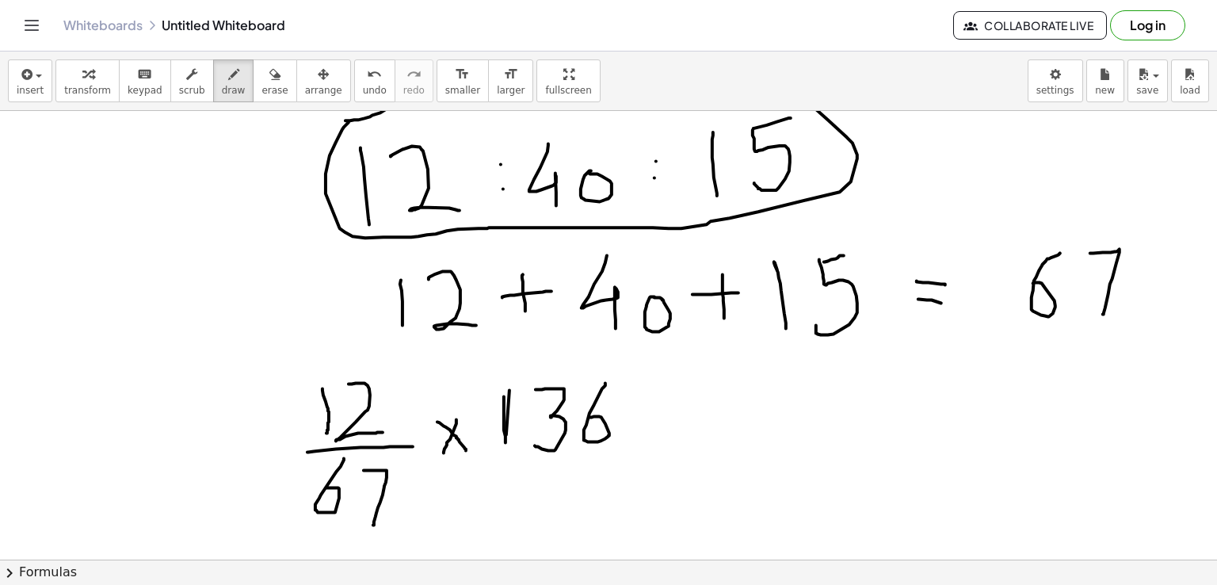
drag, startPoint x: 605, startPoint y: 382, endPoint x: 589, endPoint y: 416, distance: 37.6
click at [589, 416] on div at bounding box center [608, 209] width 1217 height 1000
drag, startPoint x: 127, startPoint y: 401, endPoint x: 118, endPoint y: 456, distance: 56.1
click at [118, 456] on div at bounding box center [608, 209] width 1217 height 1000
drag, startPoint x: 129, startPoint y: 403, endPoint x: 148, endPoint y: 441, distance: 42.5
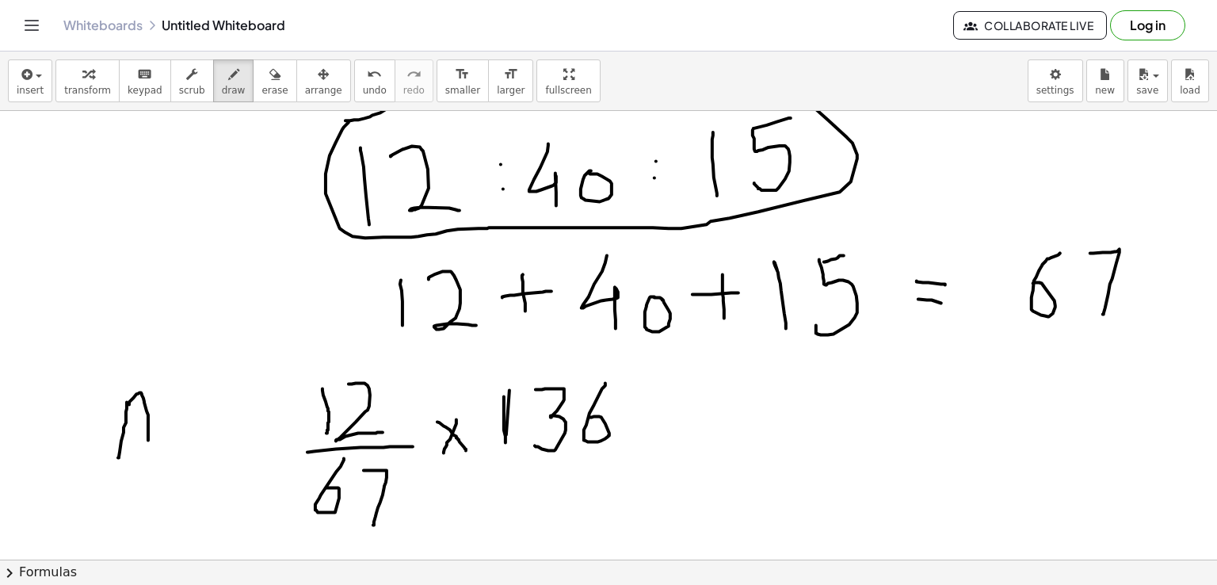
click at [148, 441] on div at bounding box center [608, 209] width 1217 height 1000
drag, startPoint x: 128, startPoint y: 425, endPoint x: 146, endPoint y: 422, distance: 18.5
click at [146, 422] on div at bounding box center [608, 209] width 1217 height 1000
drag, startPoint x: 210, startPoint y: 433, endPoint x: 219, endPoint y: 435, distance: 9.6
click at [219, 435] on div at bounding box center [608, 209] width 1217 height 1000
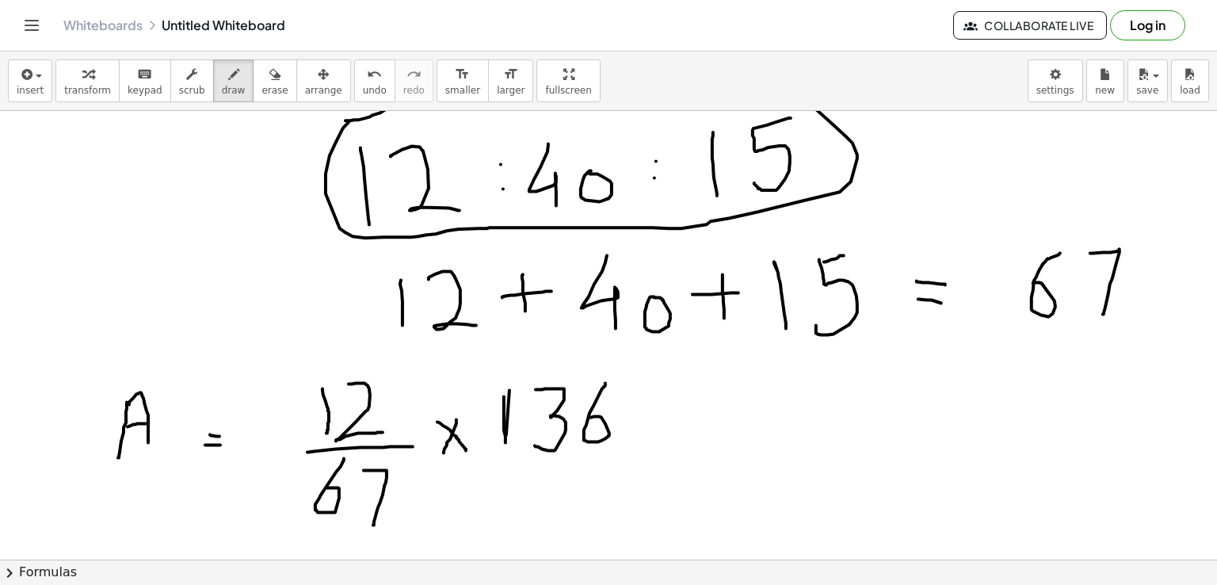
drag, startPoint x: 205, startPoint y: 444, endPoint x: 222, endPoint y: 444, distance: 16.6
click at [222, 444] on div at bounding box center [608, 209] width 1217 height 1000
drag, startPoint x: 505, startPoint y: 390, endPoint x: 523, endPoint y: 388, distance: 17.6
click at [523, 388] on div at bounding box center [608, 209] width 1217 height 1000
drag, startPoint x: 505, startPoint y: 433, endPoint x: 481, endPoint y: 458, distance: 34.7
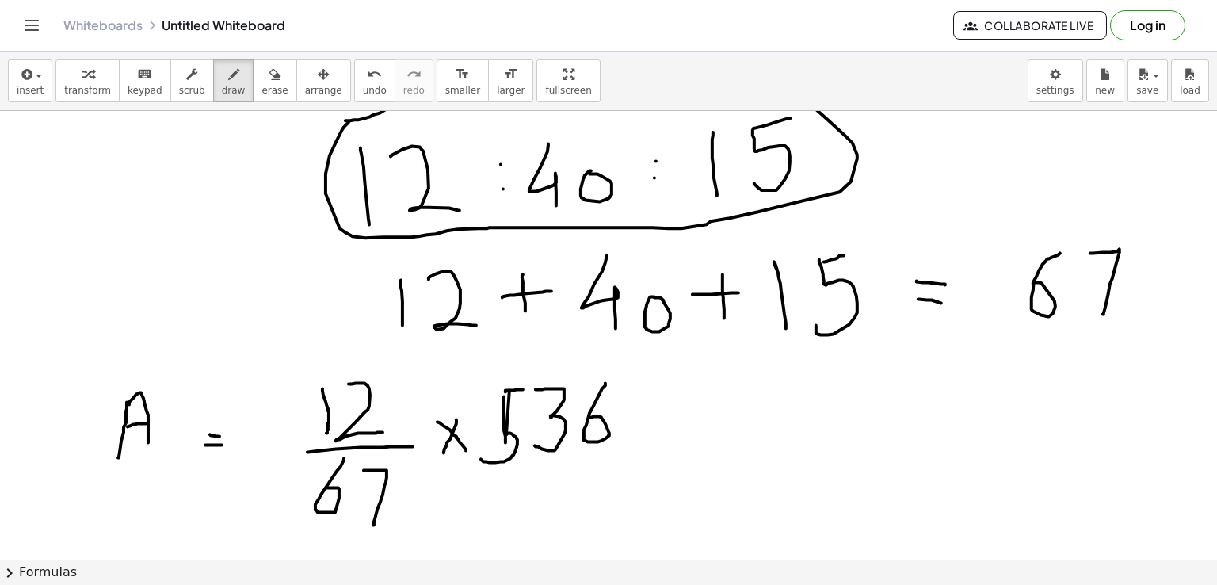
click at [481, 458] on div at bounding box center [608, 209] width 1217 height 1000
drag, startPoint x: 713, startPoint y: 427, endPoint x: 738, endPoint y: 429, distance: 25.4
click at [738, 429] on div at bounding box center [608, 209] width 1217 height 1000
drag, startPoint x: 708, startPoint y: 444, endPoint x: 733, endPoint y: 442, distance: 25.4
click at [733, 442] on div at bounding box center [608, 209] width 1217 height 1000
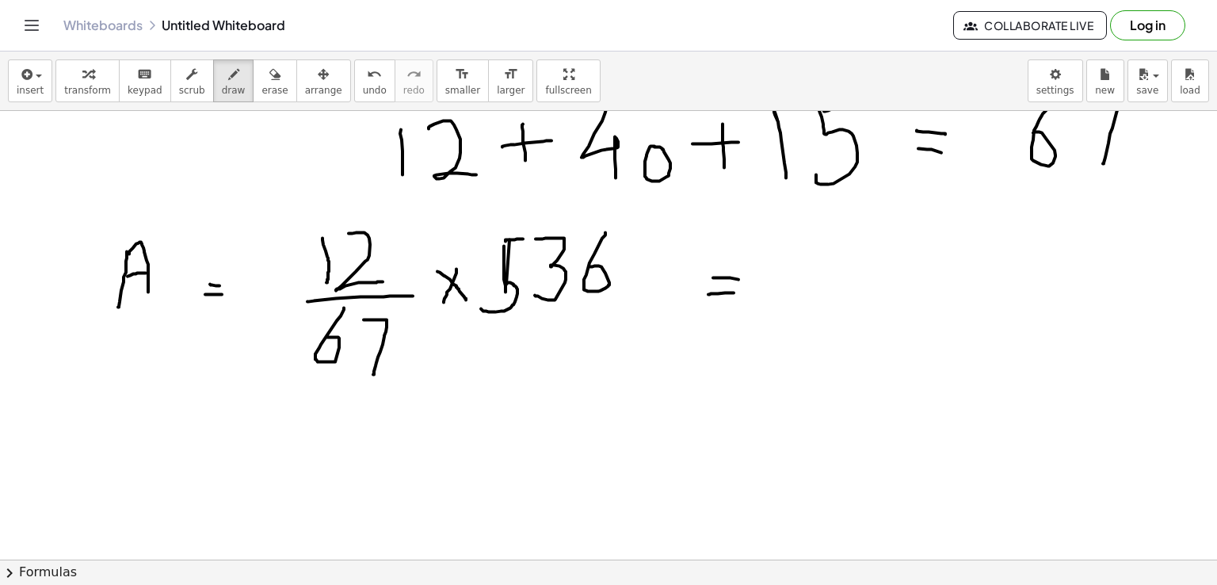
scroll to position [554, 0]
drag, startPoint x: 133, startPoint y: 417, endPoint x: 133, endPoint y: 448, distance: 30.9
click at [133, 448] on div at bounding box center [608, 229] width 1217 height 1346
drag, startPoint x: 130, startPoint y: 409, endPoint x: 131, endPoint y: 448, distance: 39.6
click at [131, 448] on div at bounding box center [608, 229] width 1217 height 1346
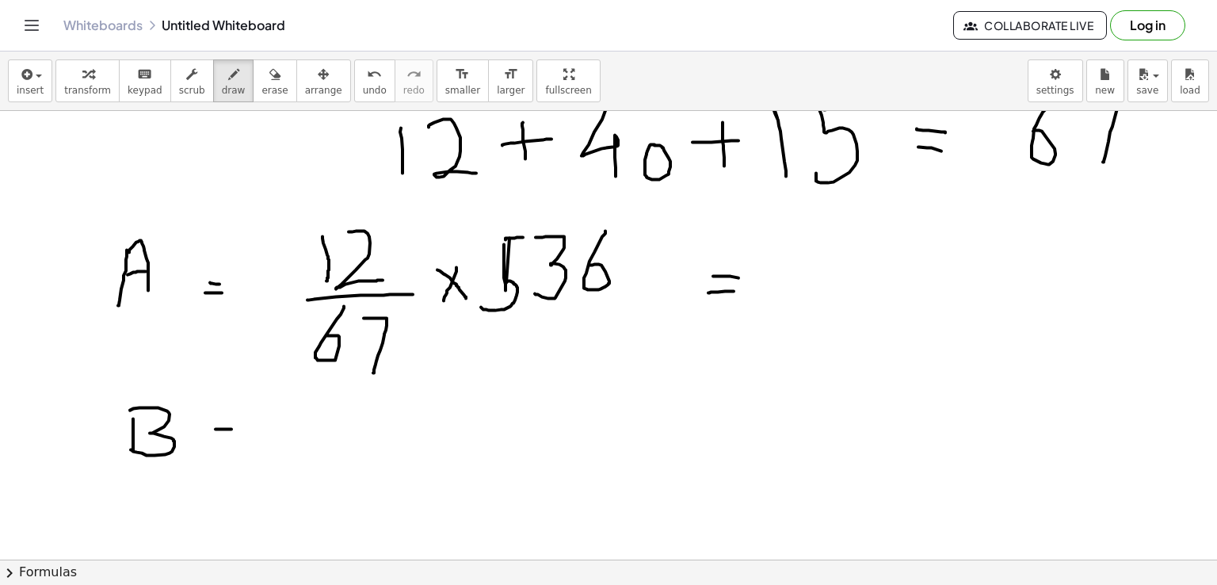
drag, startPoint x: 215, startPoint y: 428, endPoint x: 241, endPoint y: 429, distance: 25.4
click at [241, 429] on div at bounding box center [608, 229] width 1217 height 1346
drag, startPoint x: 212, startPoint y: 445, endPoint x: 276, endPoint y: 440, distance: 63.5
click at [276, 440] on div at bounding box center [608, 229] width 1217 height 1346
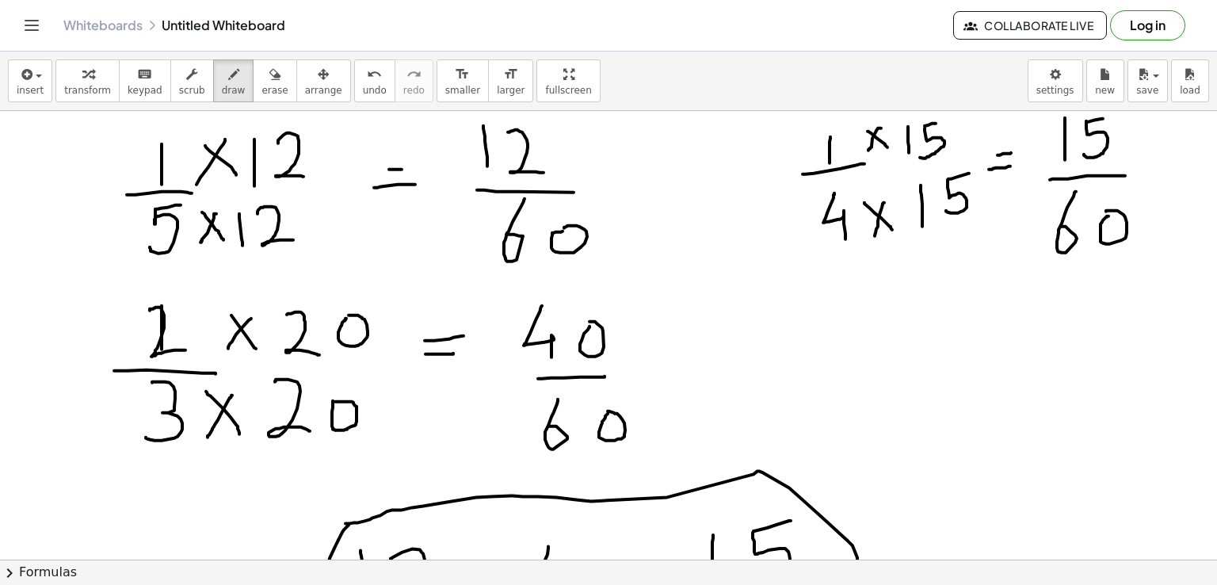
scroll to position [3, 0]
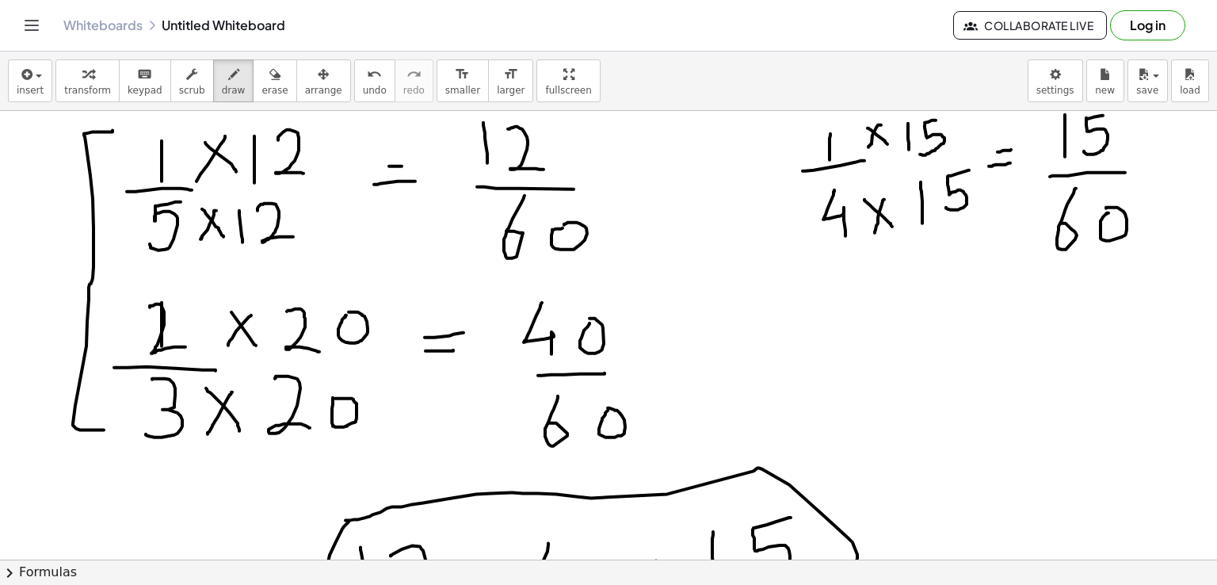
drag, startPoint x: 112, startPoint y: 129, endPoint x: 104, endPoint y: 429, distance: 299.5
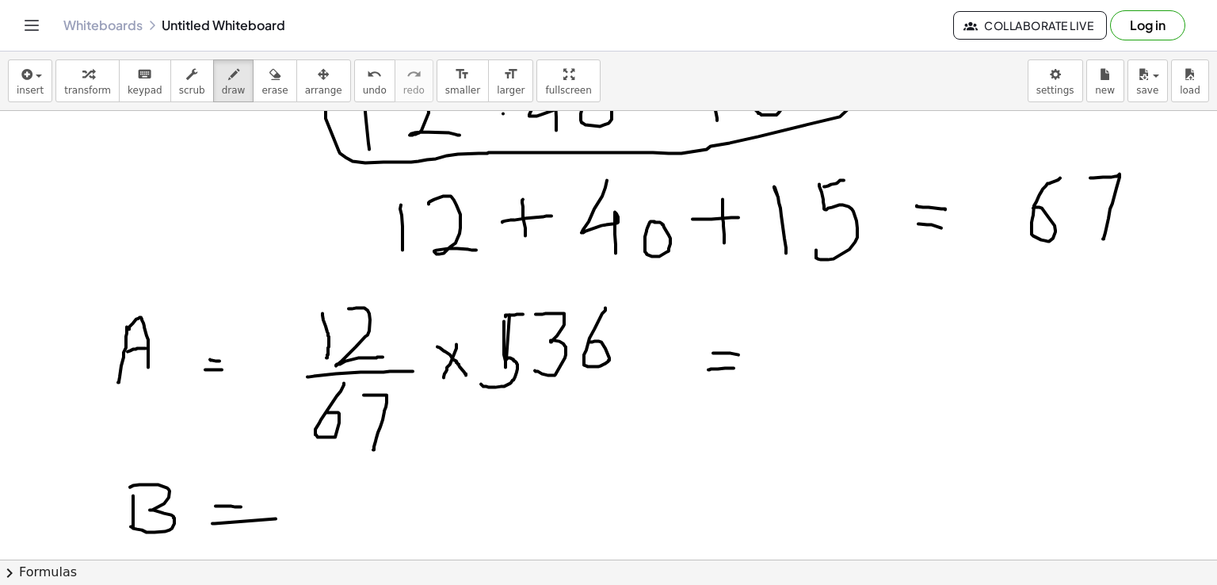
scroll to position [469, 0]
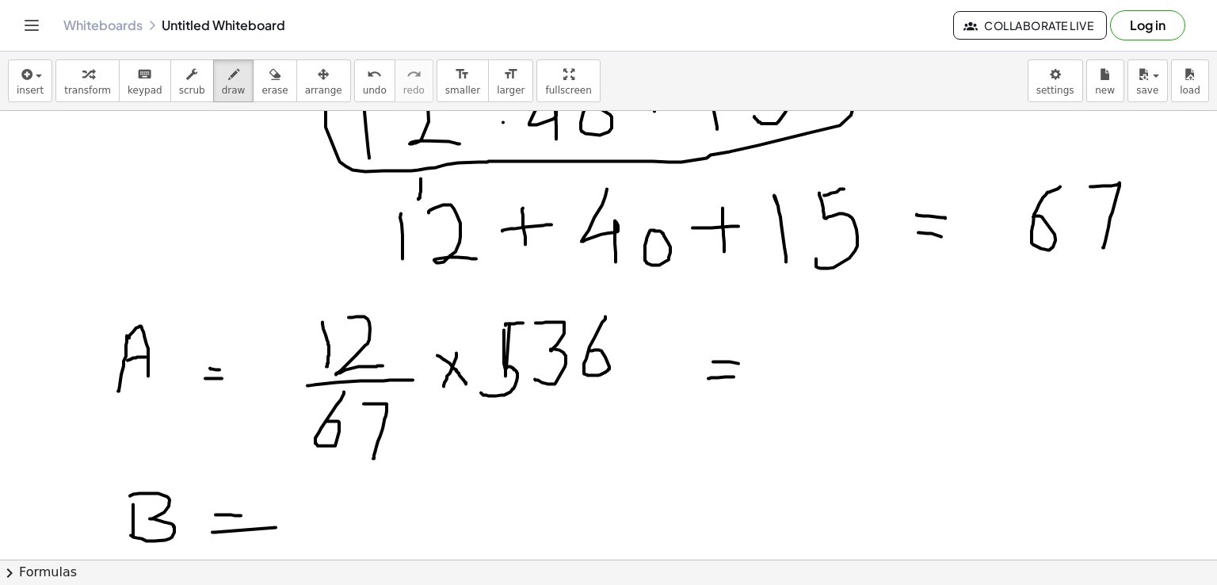
drag, startPoint x: 421, startPoint y: 177, endPoint x: 418, endPoint y: 198, distance: 20.7
click at [418, 198] on div at bounding box center [608, 315] width 1217 height 1346
drag, startPoint x: 422, startPoint y: 175, endPoint x: 440, endPoint y: 192, distance: 24.6
click at [440, 192] on div at bounding box center [608, 315] width 1217 height 1346
drag, startPoint x: 418, startPoint y: 181, endPoint x: 440, endPoint y: 180, distance: 22.2
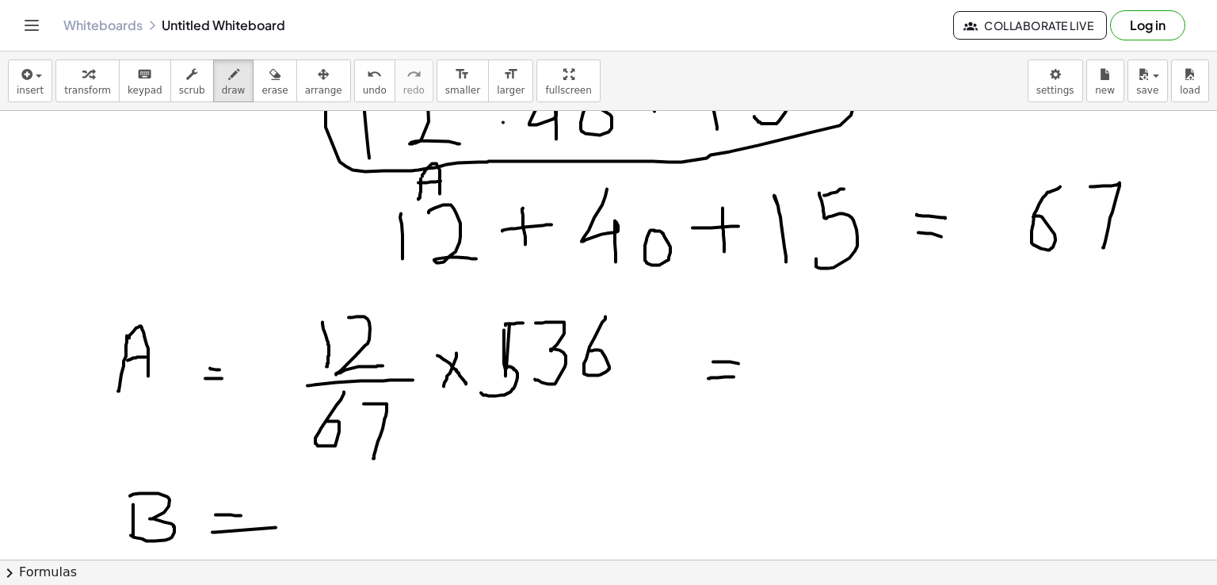
click at [440, 180] on div at bounding box center [608, 315] width 1217 height 1346
drag, startPoint x: 608, startPoint y: 161, endPoint x: 608, endPoint y: 184, distance: 23.0
click at [608, 184] on div at bounding box center [608, 315] width 1217 height 1346
drag, startPoint x: 601, startPoint y: 162, endPoint x: 601, endPoint y: 185, distance: 23.0
click at [601, 185] on div at bounding box center [608, 315] width 1217 height 1346
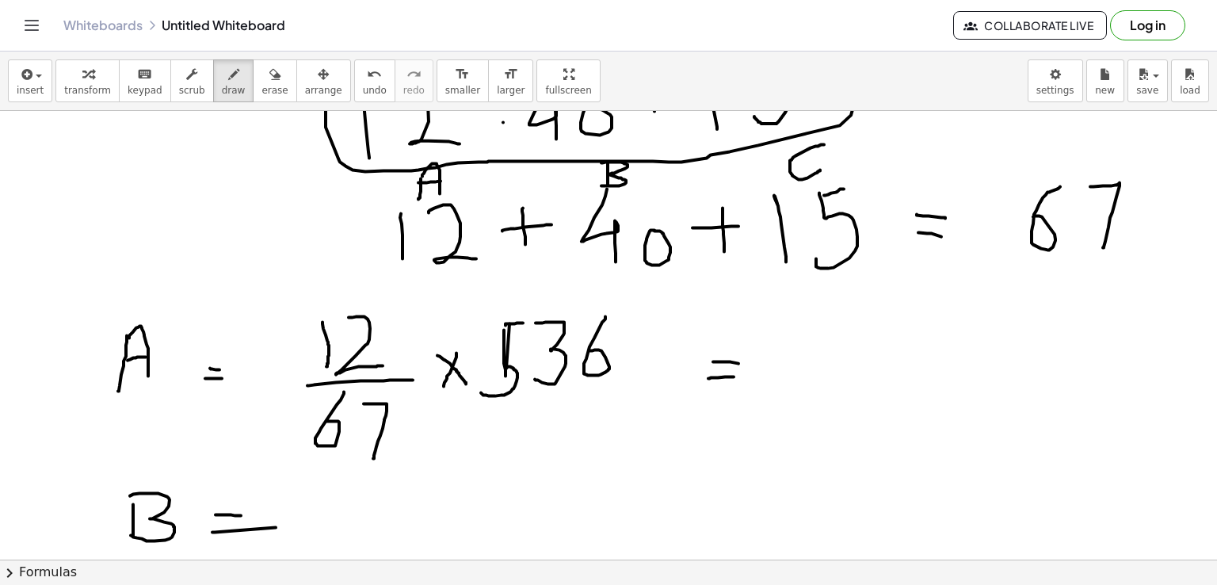
drag, startPoint x: 824, startPoint y: 143, endPoint x: 820, endPoint y: 169, distance: 25.7
click at [820, 169] on div at bounding box center [608, 315] width 1217 height 1346
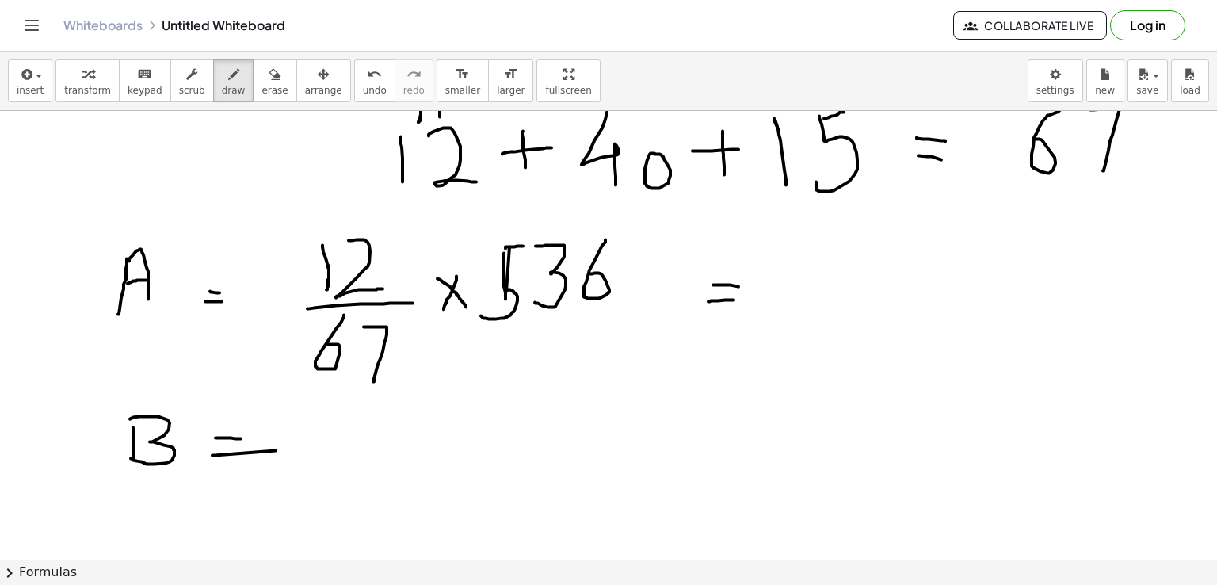
scroll to position [564, 0]
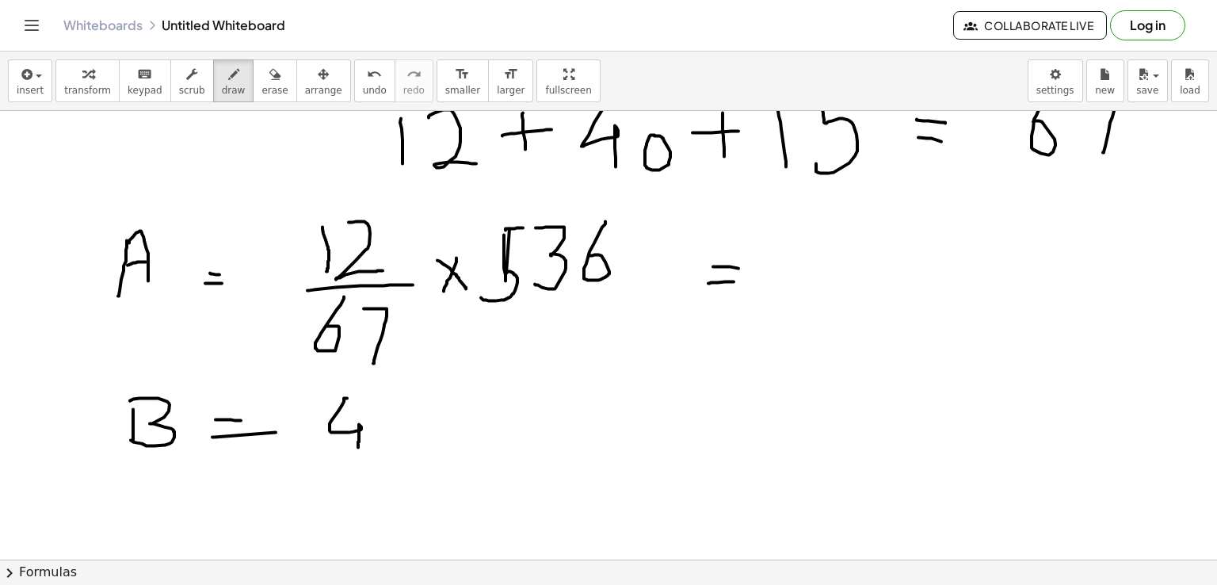
drag, startPoint x: 347, startPoint y: 397, endPoint x: 358, endPoint y: 446, distance: 50.3
click at [358, 446] on div at bounding box center [608, 220] width 1217 height 1346
click at [382, 418] on div at bounding box center [608, 220] width 1217 height 1346
drag, startPoint x: 338, startPoint y: 451, endPoint x: 212, endPoint y: 67, distance: 403.5
click at [434, 460] on div at bounding box center [608, 220] width 1217 height 1346
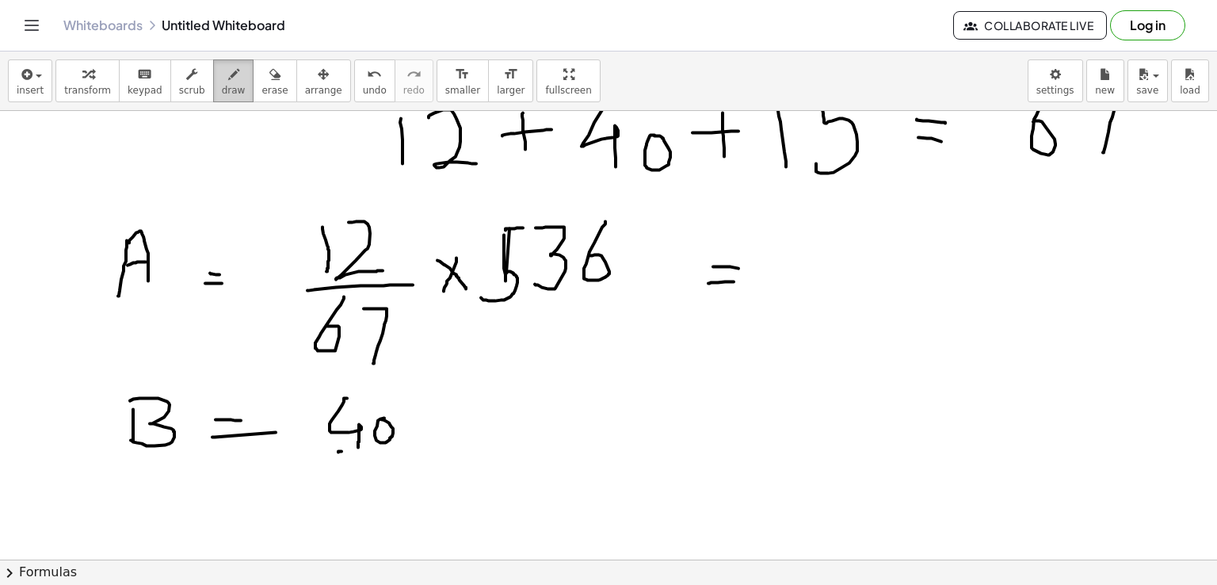
click at [432, 445] on div at bounding box center [608, 220] width 1217 height 1346
click at [341, 516] on div at bounding box center [608, 220] width 1217 height 1346
click at [228, 67] on icon "button" at bounding box center [233, 74] width 11 height 19
click at [261, 86] on span "erase" at bounding box center [274, 90] width 26 height 11
drag, startPoint x: 340, startPoint y: 477, endPoint x: 432, endPoint y: 466, distance: 92.5
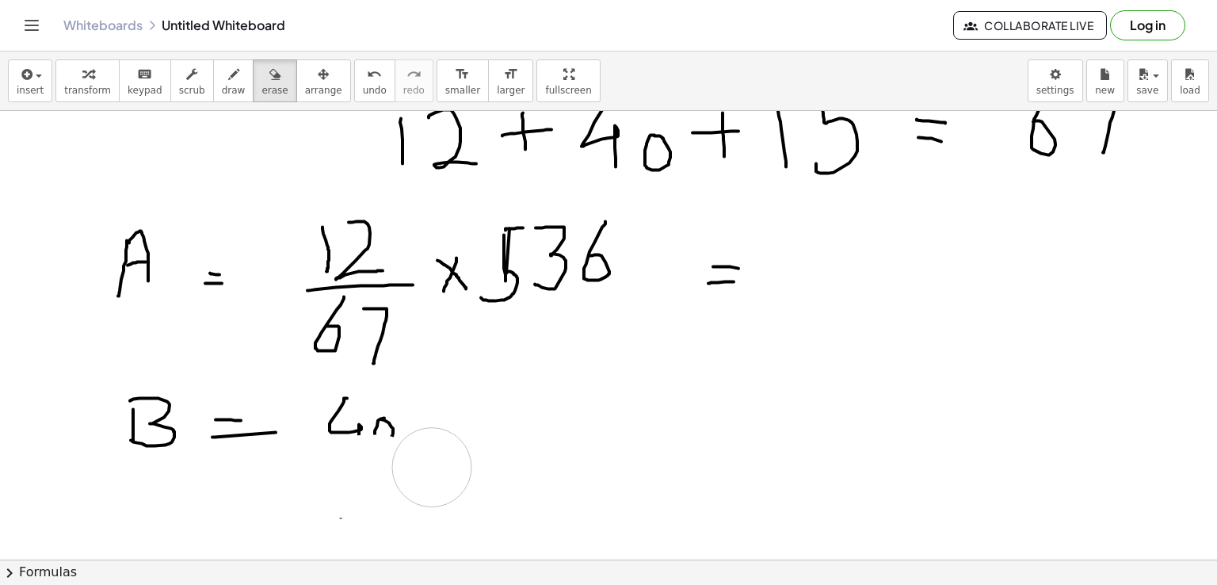
click at [432, 466] on div at bounding box center [608, 220] width 1217 height 1346
click at [341, 407] on div at bounding box center [608, 220] width 1217 height 1346
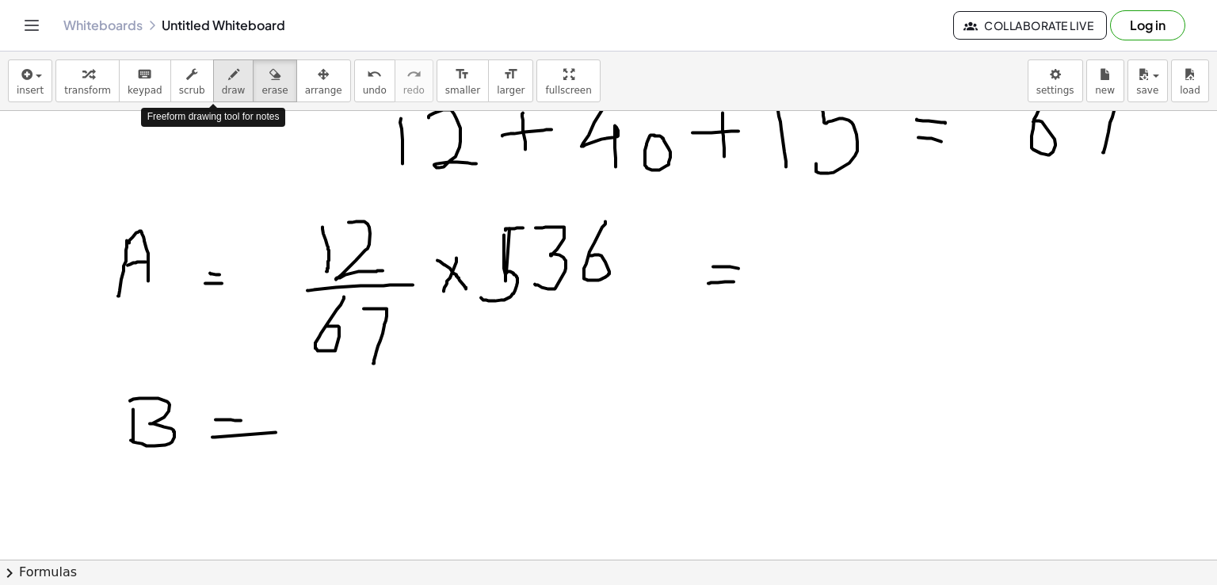
click at [222, 93] on span "draw" at bounding box center [234, 90] width 24 height 11
drag, startPoint x: 340, startPoint y: 400, endPoint x: 349, endPoint y: 451, distance: 52.2
click at [349, 451] on div at bounding box center [608, 220] width 1217 height 1346
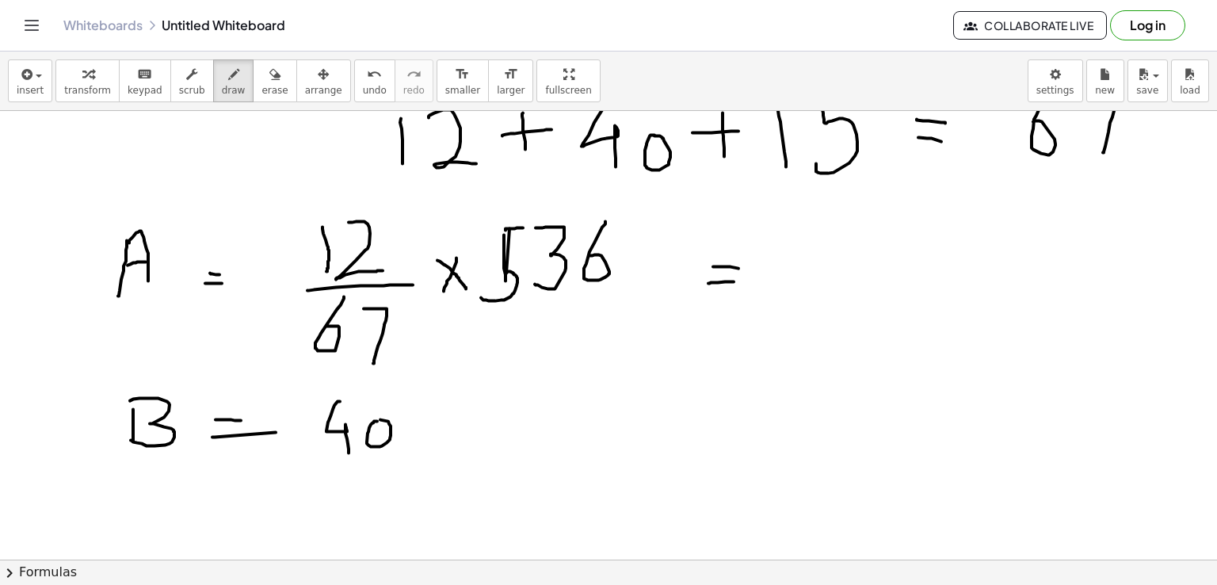
click at [372, 418] on div at bounding box center [608, 220] width 1217 height 1346
drag, startPoint x: 327, startPoint y: 460, endPoint x: 421, endPoint y: 460, distance: 93.5
click at [421, 460] on div at bounding box center [608, 220] width 1217 height 1346
drag, startPoint x: 371, startPoint y: 470, endPoint x: 355, endPoint y: 498, distance: 31.9
click at [355, 498] on div at bounding box center [608, 220] width 1217 height 1346
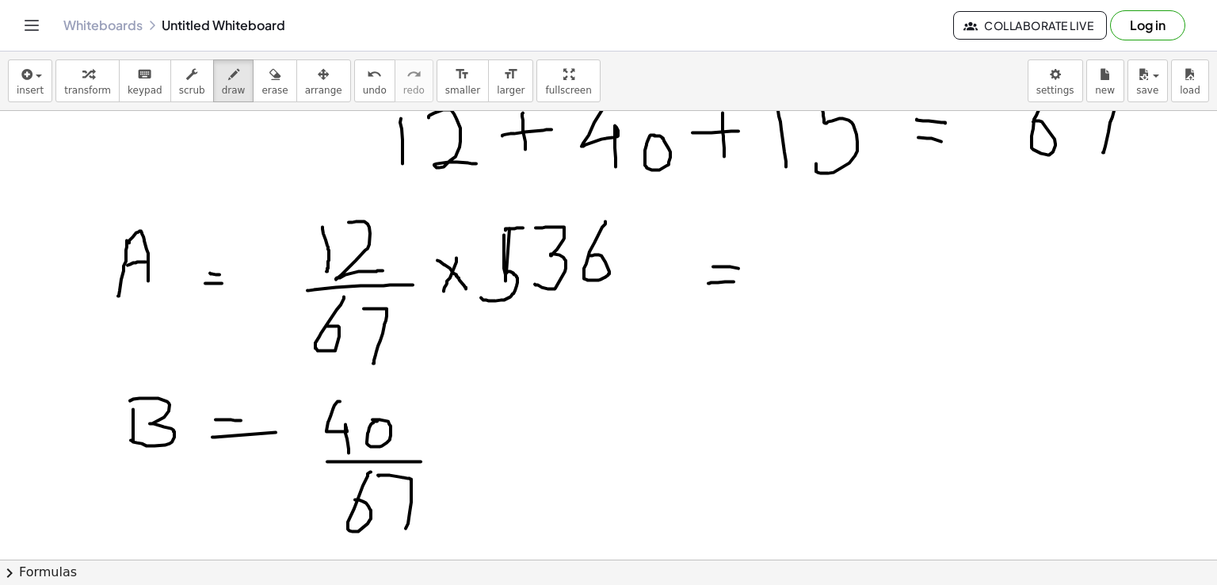
drag, startPoint x: 378, startPoint y: 474, endPoint x: 406, endPoint y: 527, distance: 59.9
click at [406, 527] on div at bounding box center [608, 220] width 1217 height 1346
drag, startPoint x: 470, startPoint y: 429, endPoint x: 512, endPoint y: 461, distance: 53.1
click at [512, 461] on div at bounding box center [608, 220] width 1217 height 1346
drag, startPoint x: 495, startPoint y: 428, endPoint x: 477, endPoint y: 469, distance: 45.0
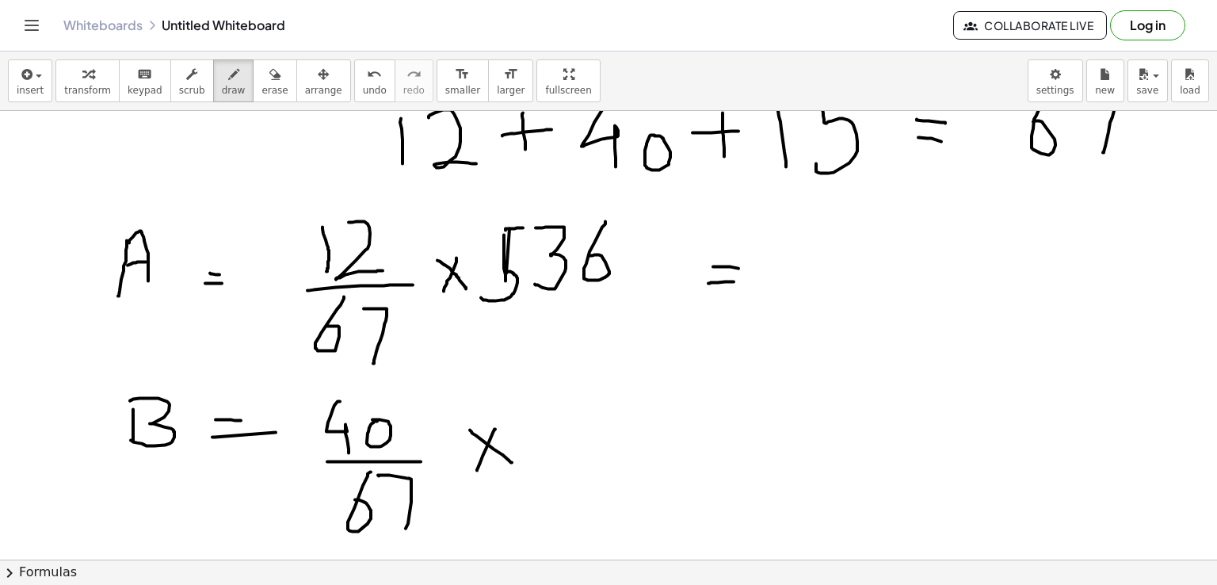
click at [477, 469] on div at bounding box center [608, 220] width 1217 height 1346
drag, startPoint x: 548, startPoint y: 389, endPoint x: 584, endPoint y: 385, distance: 35.9
click at [584, 385] on div at bounding box center [608, 220] width 1217 height 1346
drag, startPoint x: 551, startPoint y: 387, endPoint x: 554, endPoint y: 432, distance: 45.3
click at [554, 432] on div at bounding box center [608, 220] width 1217 height 1346
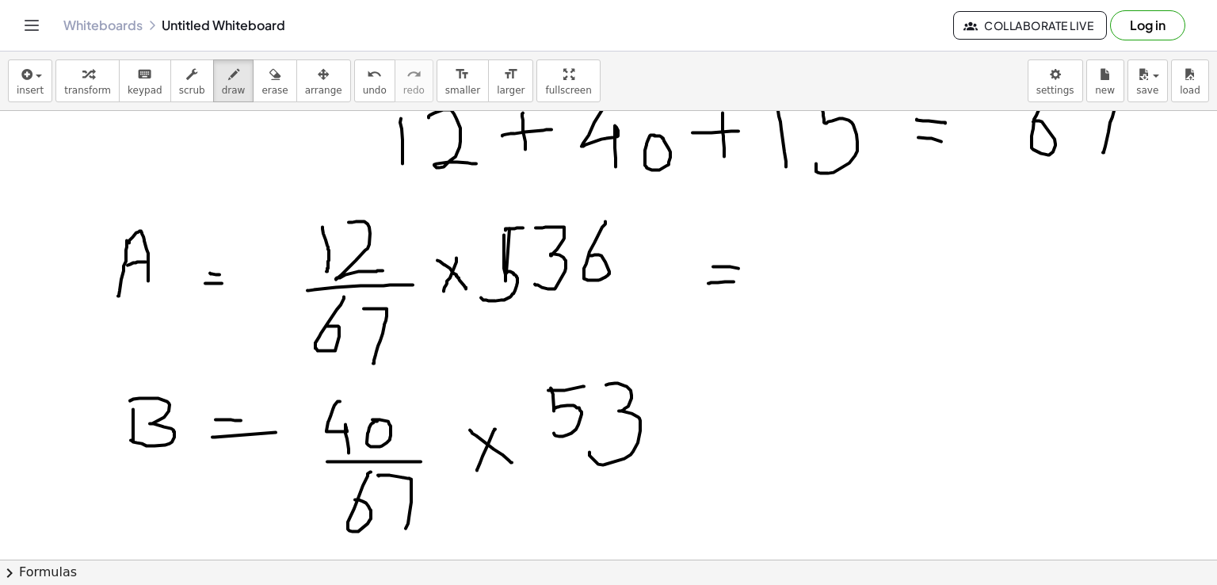
drag, startPoint x: 606, startPoint y: 383, endPoint x: 589, endPoint y: 451, distance: 69.4
click at [589, 451] on div at bounding box center [608, 220] width 1217 height 1346
drag, startPoint x: 697, startPoint y: 379, endPoint x: 675, endPoint y: 423, distance: 49.6
click at [675, 423] on div at bounding box center [608, 220] width 1217 height 1346
drag, startPoint x: 735, startPoint y: 413, endPoint x: 750, endPoint y: 413, distance: 15.0
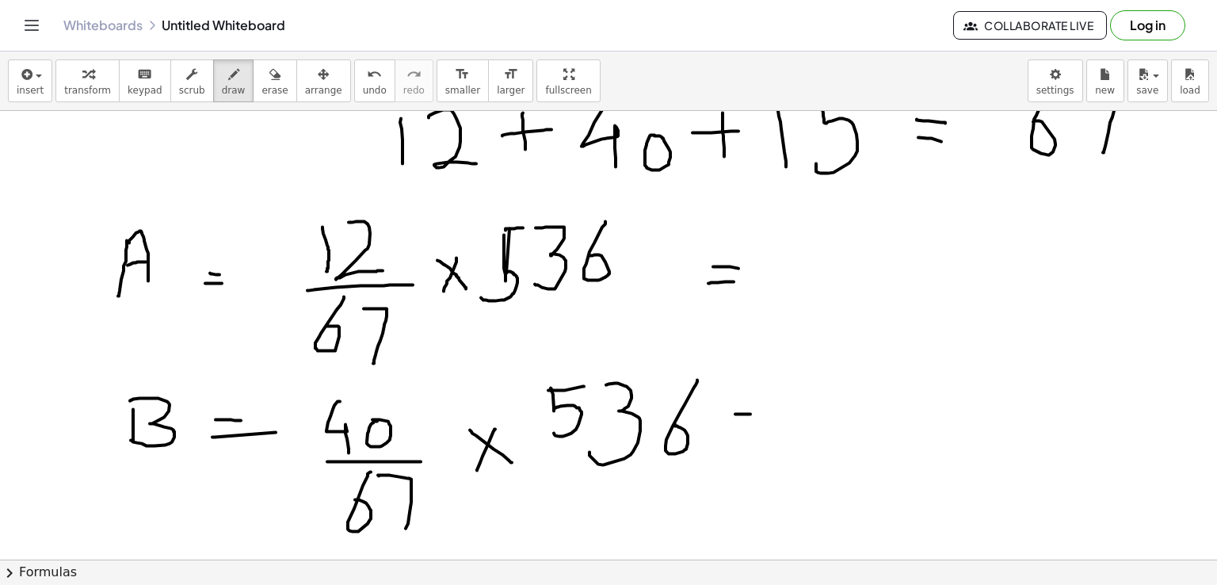
click at [750, 413] on div at bounding box center [608, 220] width 1217 height 1346
drag, startPoint x: 728, startPoint y: 436, endPoint x: 745, endPoint y: 432, distance: 17.3
click at [745, 432] on div at bounding box center [608, 220] width 1217 height 1346
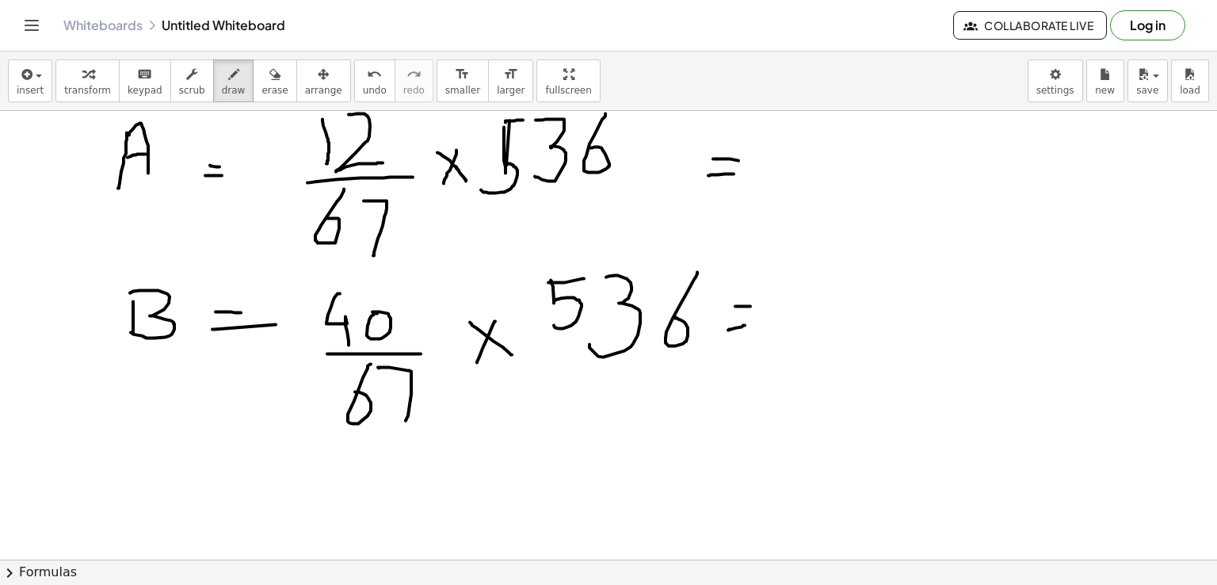
scroll to position [692, 0]
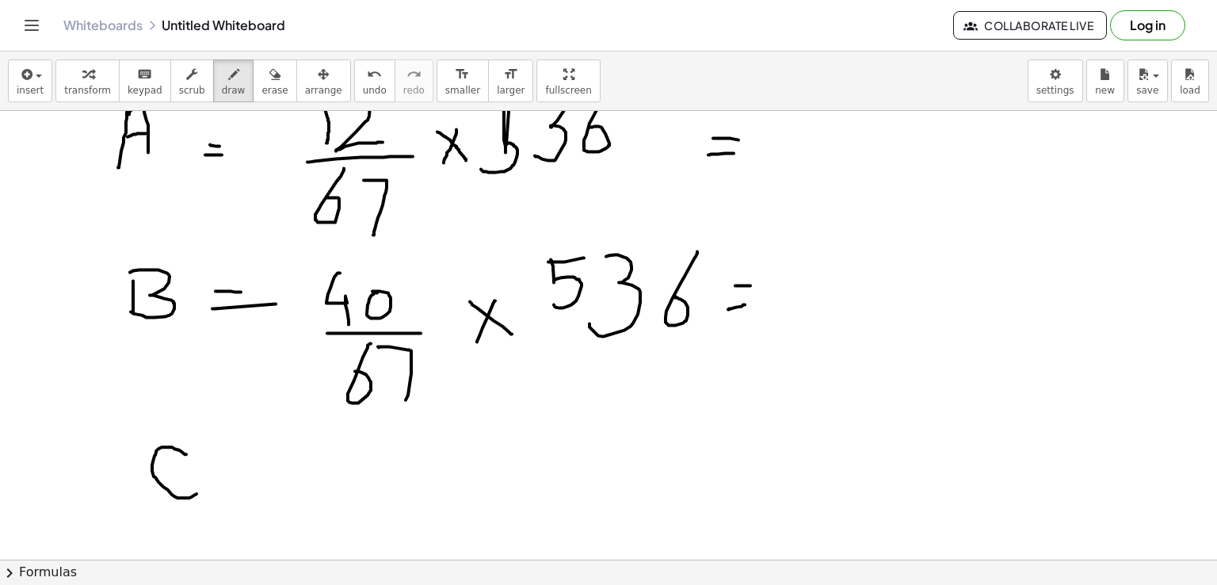
drag, startPoint x: 186, startPoint y: 453, endPoint x: 198, endPoint y: 492, distance: 40.6
click at [198, 492] on div at bounding box center [608, 92] width 1217 height 1346
drag, startPoint x: 242, startPoint y: 474, endPoint x: 262, endPoint y: 474, distance: 19.8
click at [262, 474] on div at bounding box center [608, 92] width 1217 height 1346
drag, startPoint x: 238, startPoint y: 479, endPoint x: 261, endPoint y: 479, distance: 22.2
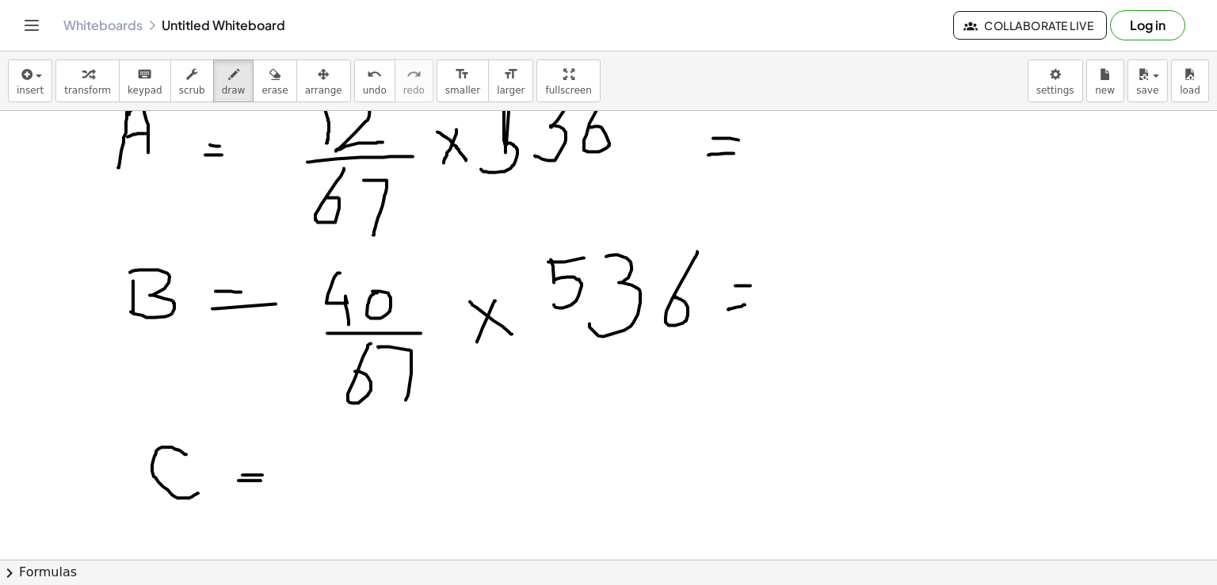
click at [261, 479] on div at bounding box center [608, 92] width 1217 height 1346
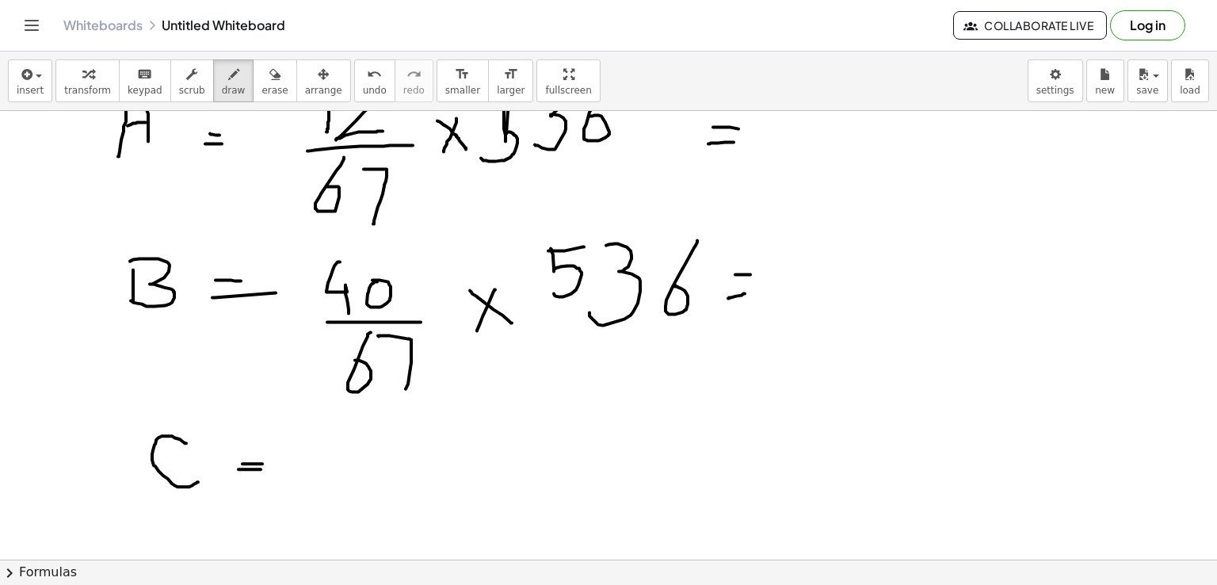
scroll to position [707, 0]
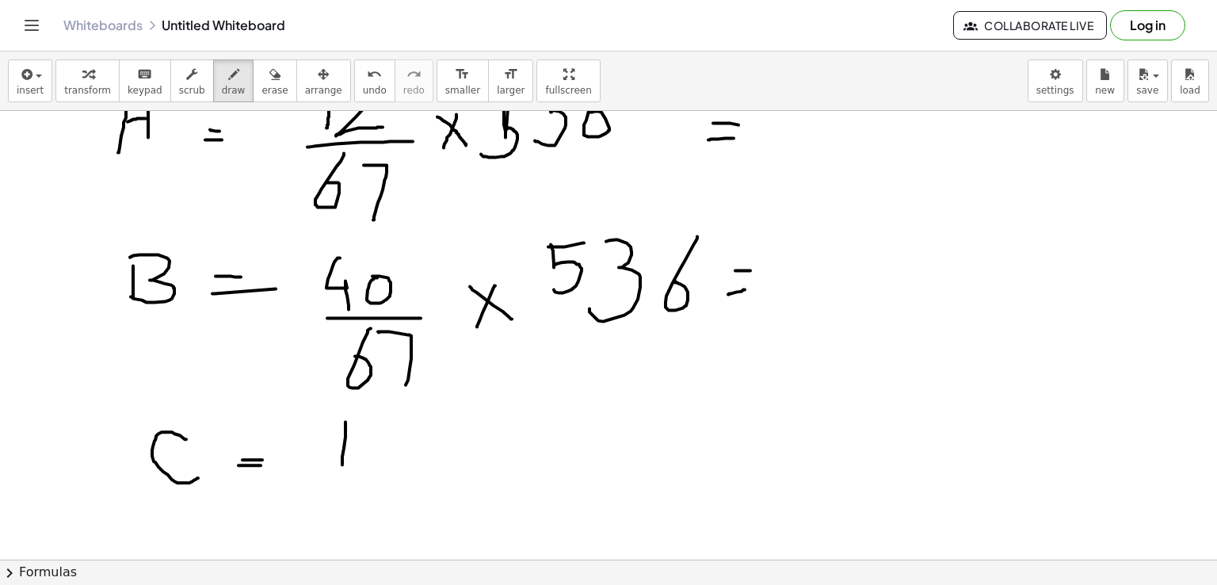
drag, startPoint x: 345, startPoint y: 421, endPoint x: 342, endPoint y: 463, distance: 42.9
click at [342, 463] on div at bounding box center [608, 77] width 1217 height 1346
drag, startPoint x: 367, startPoint y: 423, endPoint x: 384, endPoint y: 425, distance: 17.6
click at [384, 425] on div at bounding box center [608, 77] width 1217 height 1346
drag, startPoint x: 367, startPoint y: 421, endPoint x: 363, endPoint y: 460, distance: 39.8
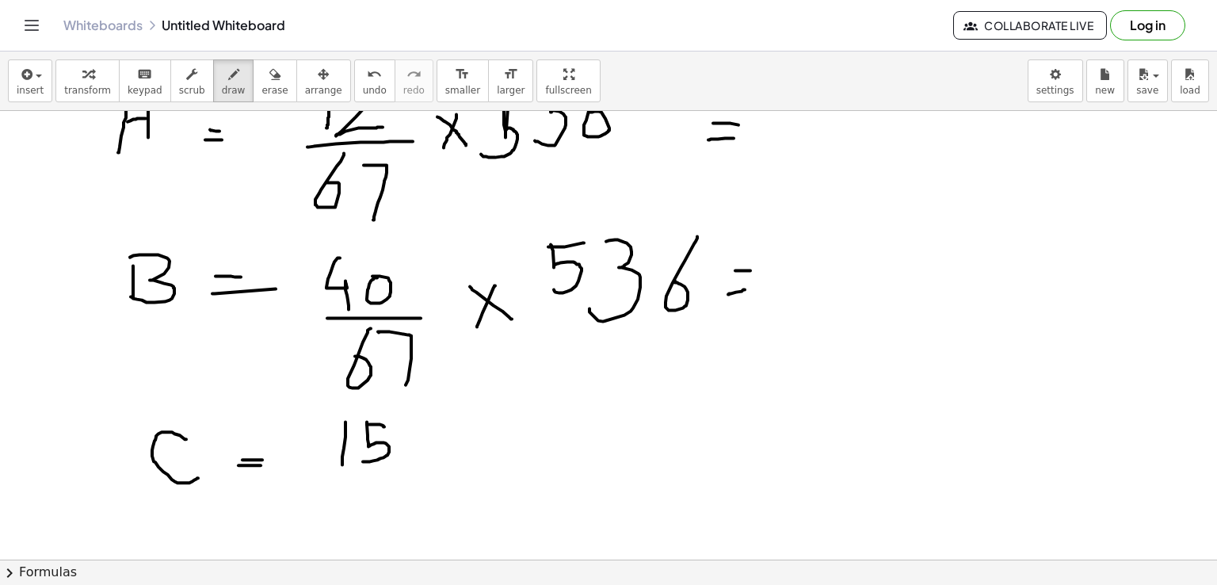
click at [363, 460] on div at bounding box center [608, 77] width 1217 height 1346
drag, startPoint x: 322, startPoint y: 470, endPoint x: 418, endPoint y: 482, distance: 96.6
click at [418, 482] on div at bounding box center [608, 77] width 1217 height 1346
drag, startPoint x: 363, startPoint y: 486, endPoint x: 347, endPoint y: 514, distance: 32.6
click at [347, 514] on div at bounding box center [608, 77] width 1217 height 1346
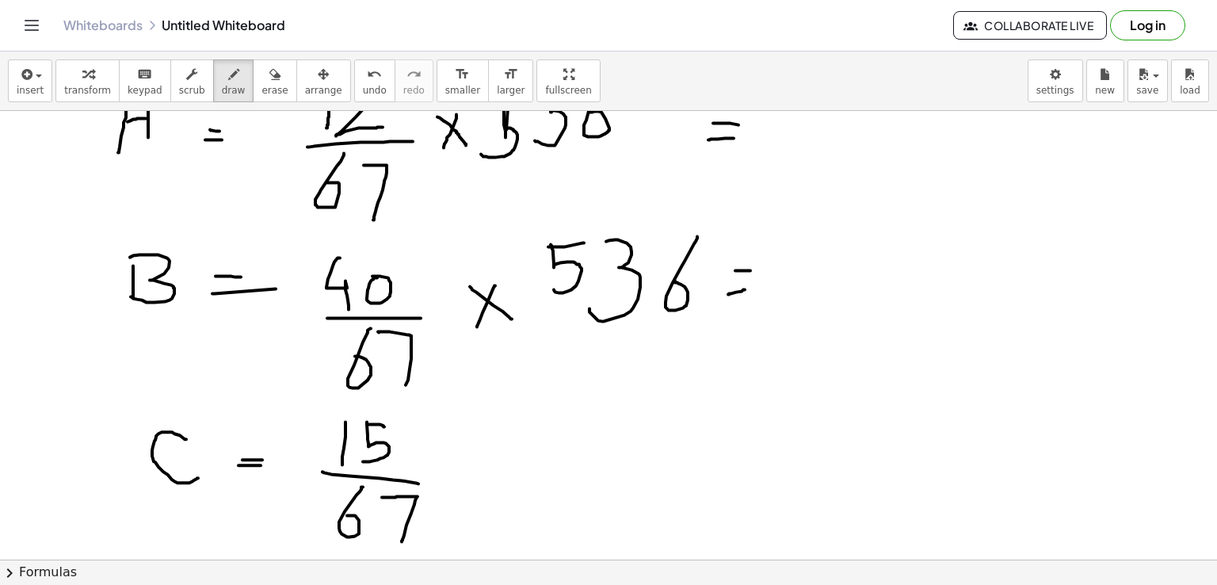
drag, startPoint x: 382, startPoint y: 496, endPoint x: 402, endPoint y: 540, distance: 48.6
click at [402, 540] on div at bounding box center [608, 77] width 1217 height 1346
drag, startPoint x: 478, startPoint y: 453, endPoint x: 506, endPoint y: 481, distance: 39.2
click at [506, 481] on div at bounding box center [608, 77] width 1217 height 1346
drag, startPoint x: 494, startPoint y: 454, endPoint x: 481, endPoint y: 480, distance: 29.4
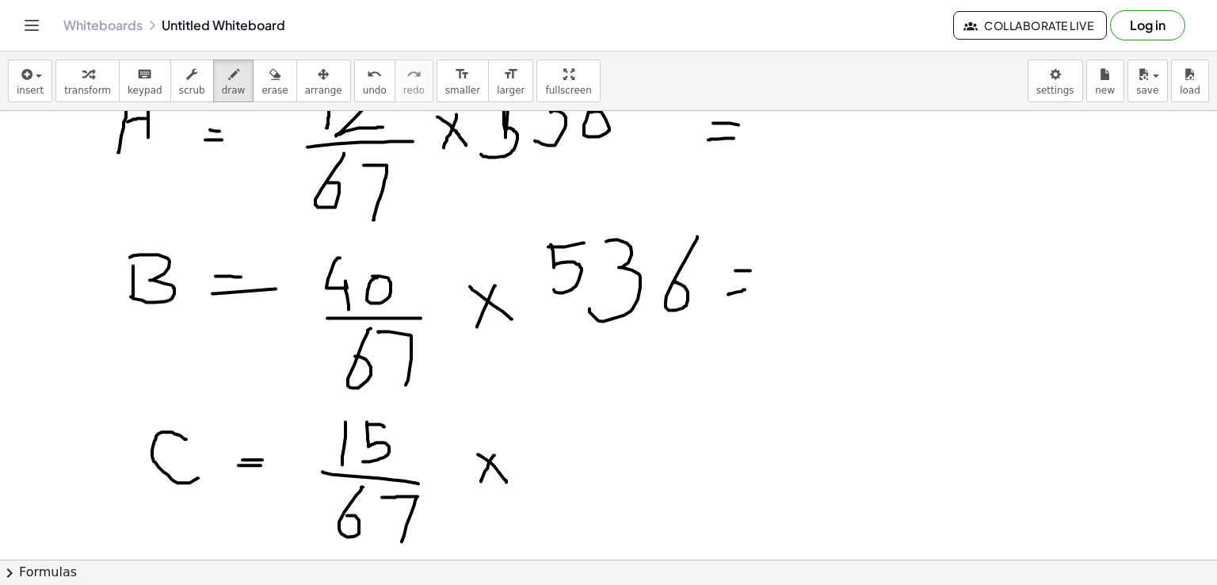
click at [481, 480] on div at bounding box center [608, 77] width 1217 height 1346
drag, startPoint x: 558, startPoint y: 430, endPoint x: 584, endPoint y: 425, distance: 26.6
click at [584, 425] on div at bounding box center [608, 77] width 1217 height 1346
drag, startPoint x: 558, startPoint y: 429, endPoint x: 560, endPoint y: 469, distance: 39.6
click at [560, 469] on div at bounding box center [608, 77] width 1217 height 1346
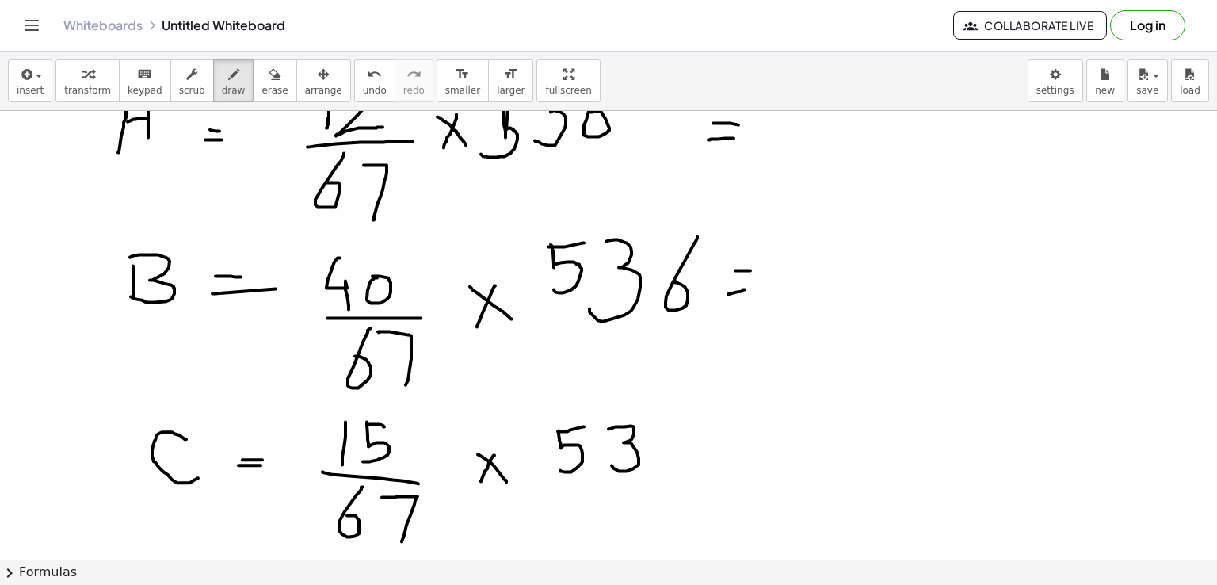
drag, startPoint x: 608, startPoint y: 428, endPoint x: 611, endPoint y: 464, distance: 36.6
click at [611, 464] on div at bounding box center [608, 77] width 1217 height 1346
drag, startPoint x: 684, startPoint y: 411, endPoint x: 665, endPoint y: 432, distance: 28.0
click at [665, 432] on div at bounding box center [608, 77] width 1217 height 1346
drag, startPoint x: 719, startPoint y: 430, endPoint x: 732, endPoint y: 428, distance: 12.9
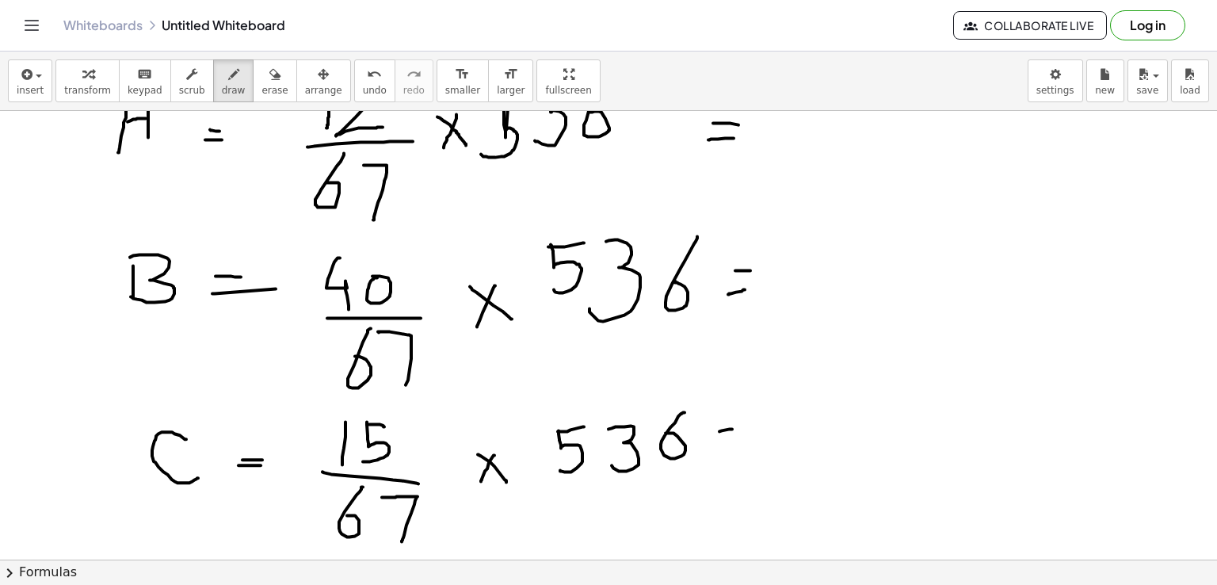
click at [732, 428] on div at bounding box center [608, 77] width 1217 height 1346
drag, startPoint x: 718, startPoint y: 441, endPoint x: 733, endPoint y: 441, distance: 15.0
click at [733, 441] on div at bounding box center [608, 77] width 1217 height 1346
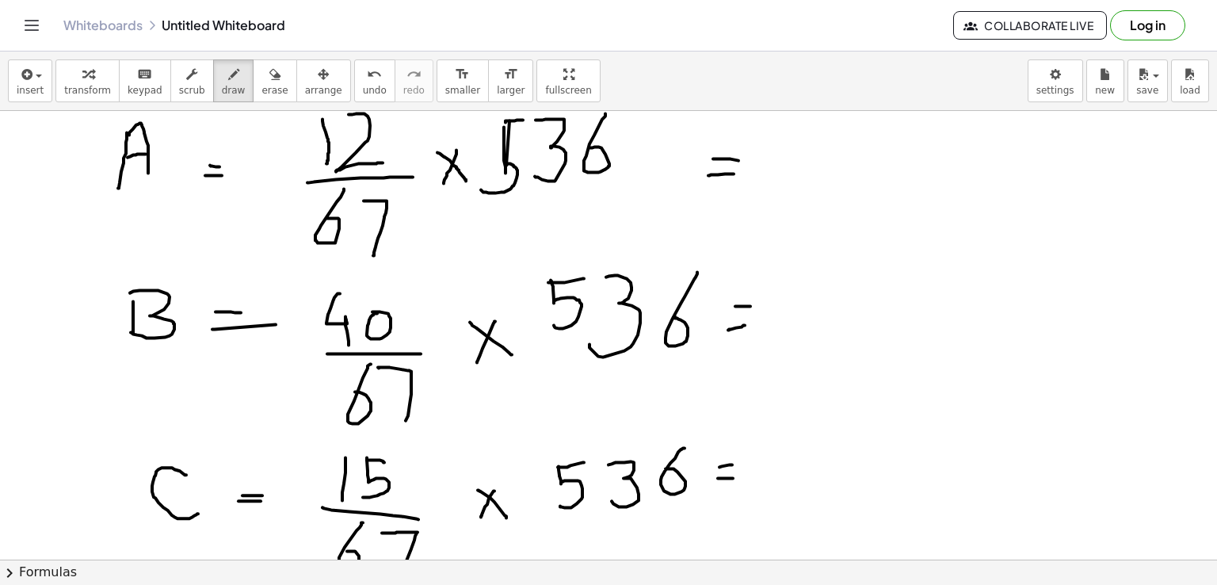
scroll to position [680, 0]
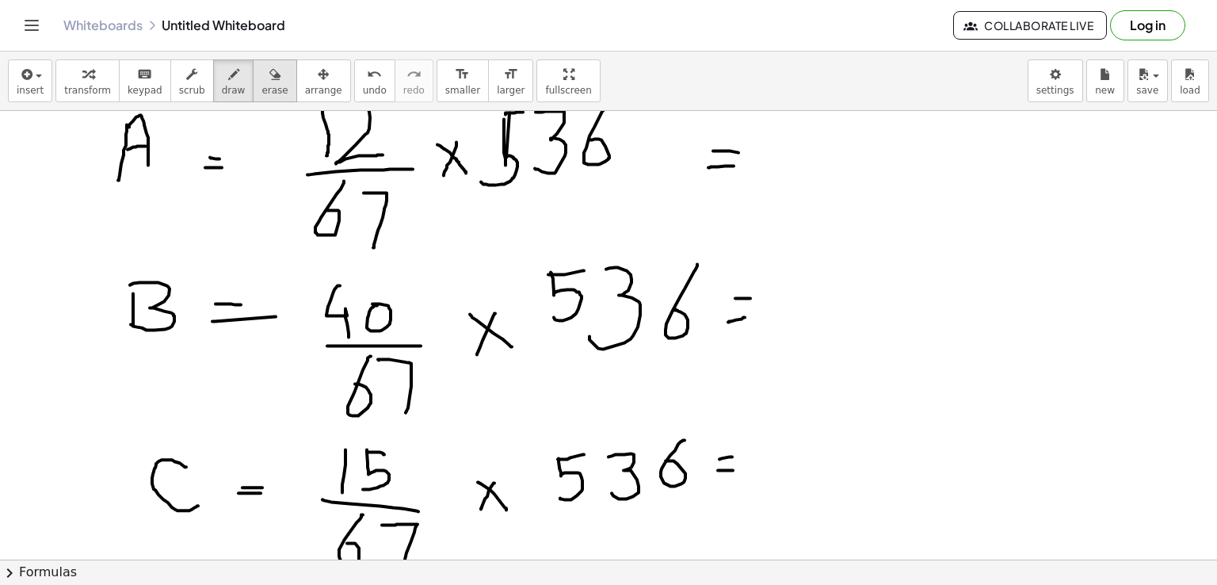
click at [261, 86] on span "erase" at bounding box center [274, 90] width 26 height 11
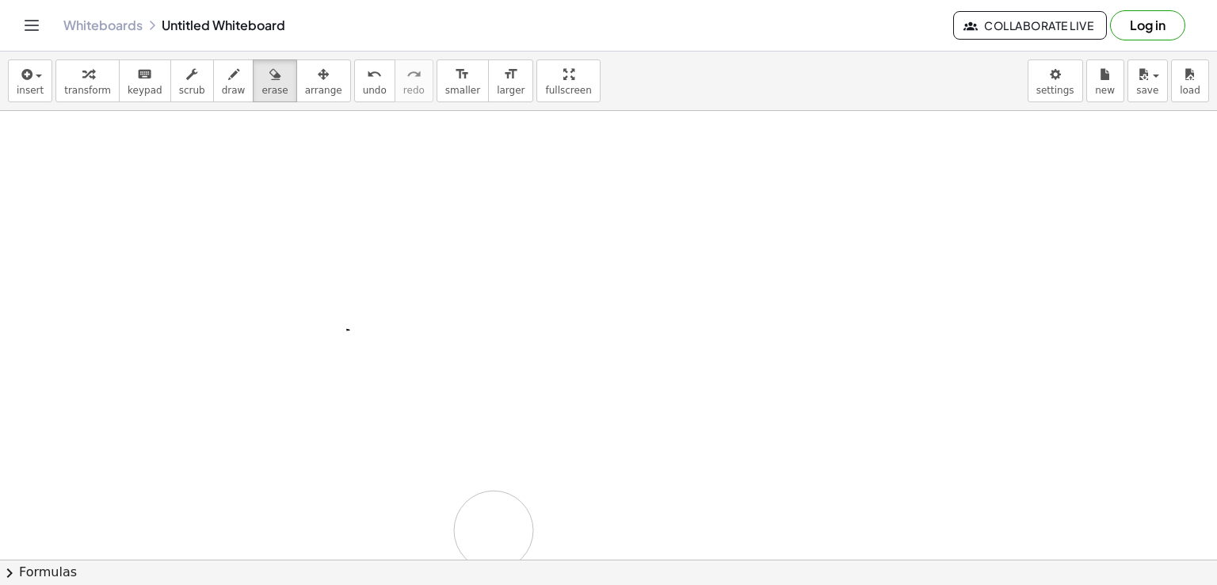
drag, startPoint x: 90, startPoint y: 121, endPoint x: 493, endPoint y: 529, distance: 574.1
click at [493, 529] on div at bounding box center [608, 104] width 1217 height 1346
click at [261, 90] on span "erase" at bounding box center [274, 90] width 26 height 11
click at [154, 228] on div at bounding box center [608, 104] width 1217 height 1346
click at [359, 204] on div at bounding box center [608, 104] width 1217 height 1346
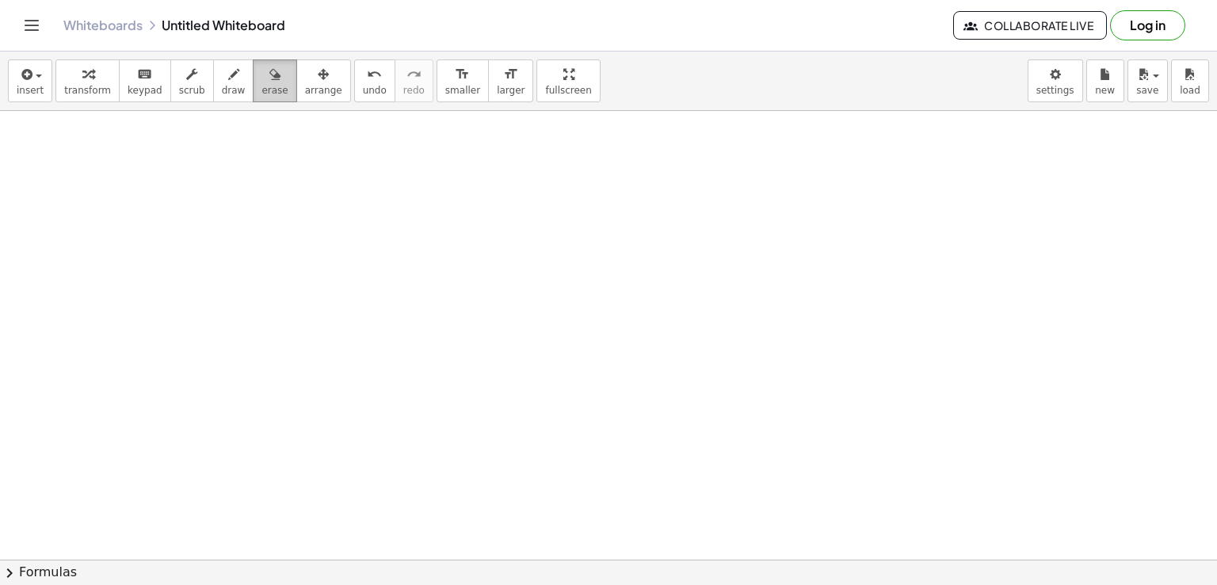
scroll to position [158, 0]
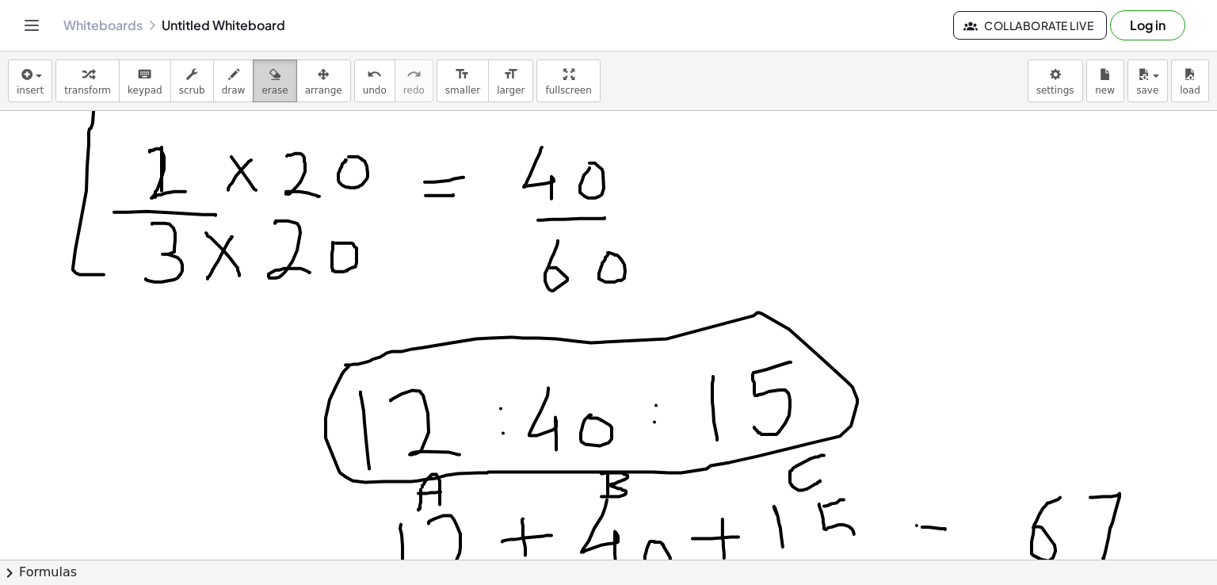
click at [261, 80] on div "button" at bounding box center [274, 73] width 26 height 19
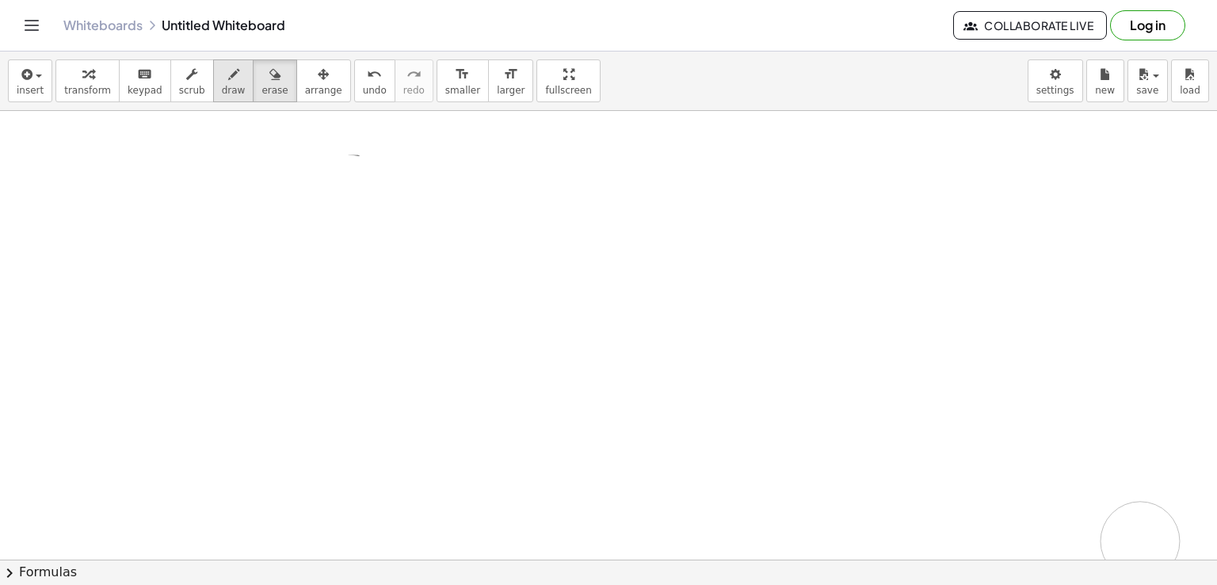
drag, startPoint x: 71, startPoint y: 128, endPoint x: 211, endPoint y: 78, distance: 148.8
click at [222, 95] on span "draw" at bounding box center [234, 90] width 24 height 11
click at [228, 78] on icon "button" at bounding box center [233, 74] width 11 height 19
click at [222, 85] on span "draw" at bounding box center [234, 90] width 24 height 11
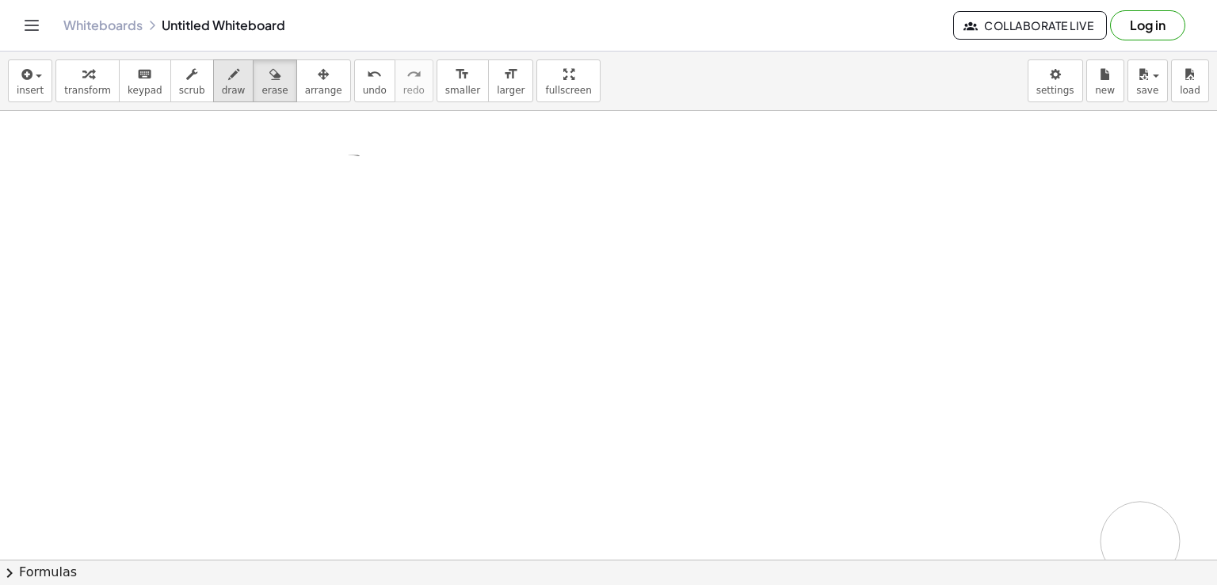
click at [228, 78] on icon "button" at bounding box center [233, 74] width 11 height 19
click at [222, 85] on span "draw" at bounding box center [234, 90] width 24 height 11
drag, startPoint x: 134, startPoint y: 134, endPoint x: 120, endPoint y: 200, distance: 67.9
drag, startPoint x: 136, startPoint y: 131, endPoint x: 150, endPoint y: 186, distance: 56.5
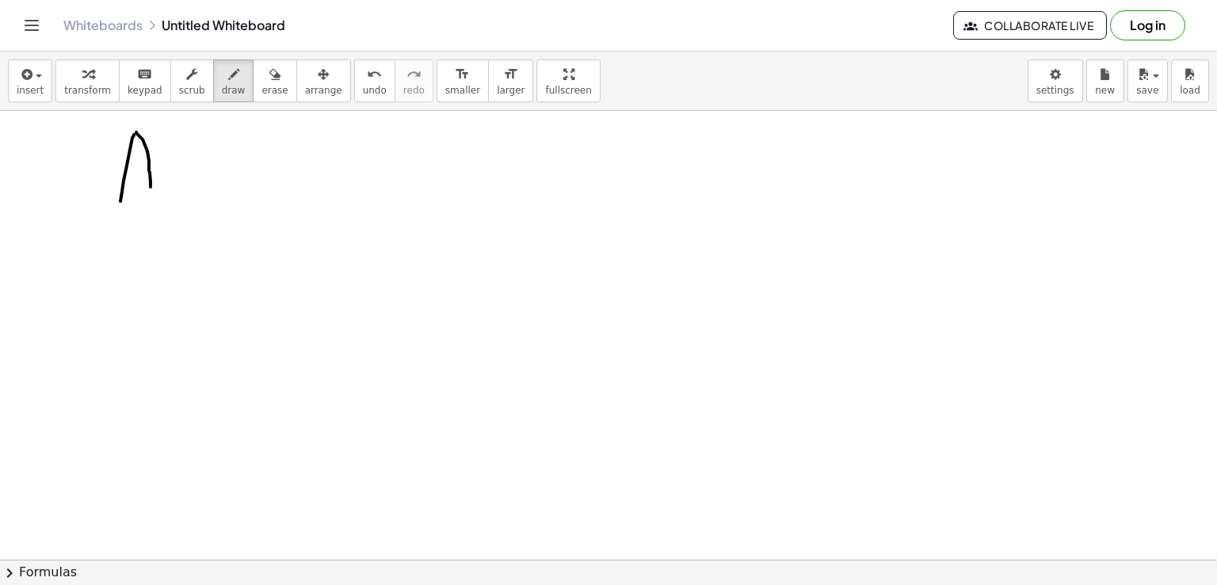
drag, startPoint x: 132, startPoint y: 166, endPoint x: 147, endPoint y: 165, distance: 14.3
drag, startPoint x: 189, startPoint y: 164, endPoint x: 210, endPoint y: 166, distance: 20.7
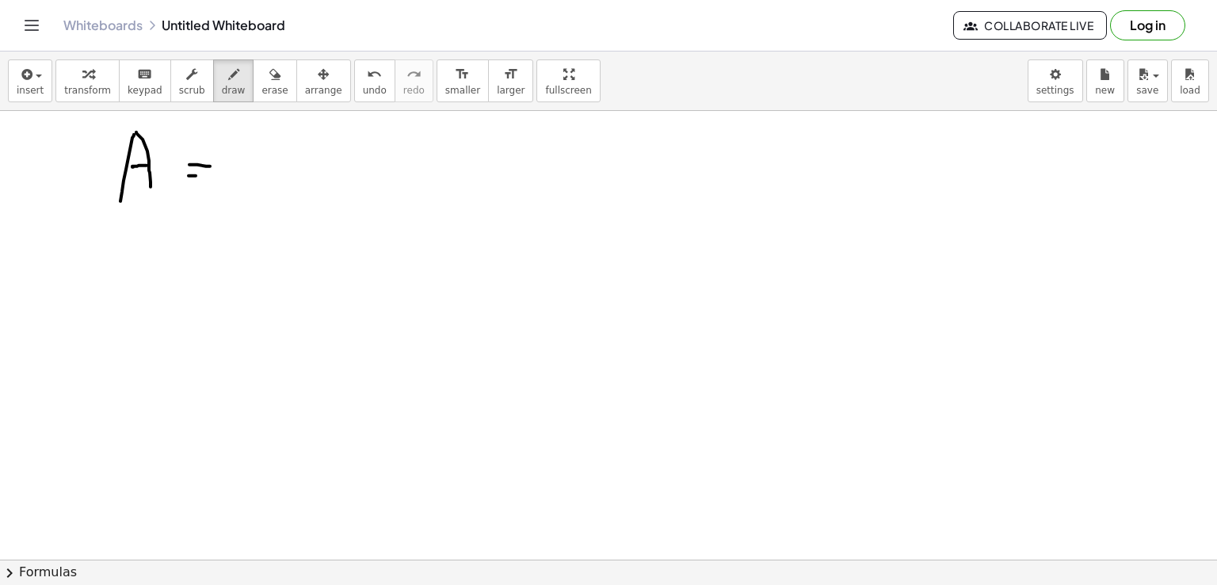
drag, startPoint x: 189, startPoint y: 175, endPoint x: 218, endPoint y: 172, distance: 29.5
drag, startPoint x: 266, startPoint y: 140, endPoint x: 264, endPoint y: 197, distance: 57.1
drag, startPoint x: 238, startPoint y: 199, endPoint x: 308, endPoint y: 199, distance: 70.5
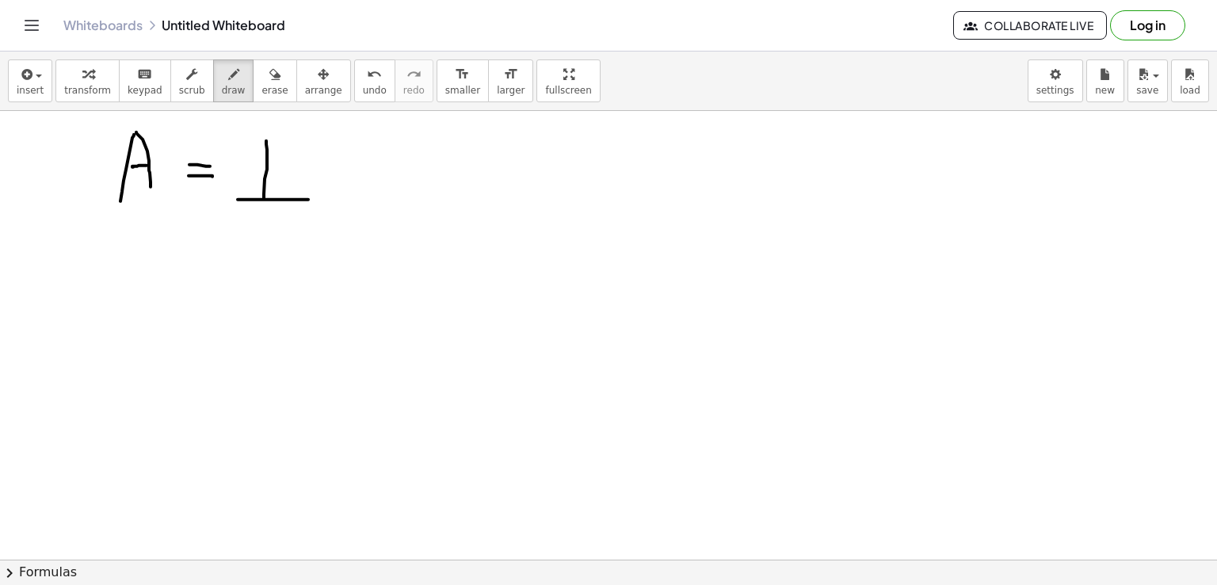
drag, startPoint x: 259, startPoint y: 222, endPoint x: 273, endPoint y: 280, distance: 59.6
drag, startPoint x: 133, startPoint y: 336, endPoint x: 129, endPoint y: 397, distance: 61.1
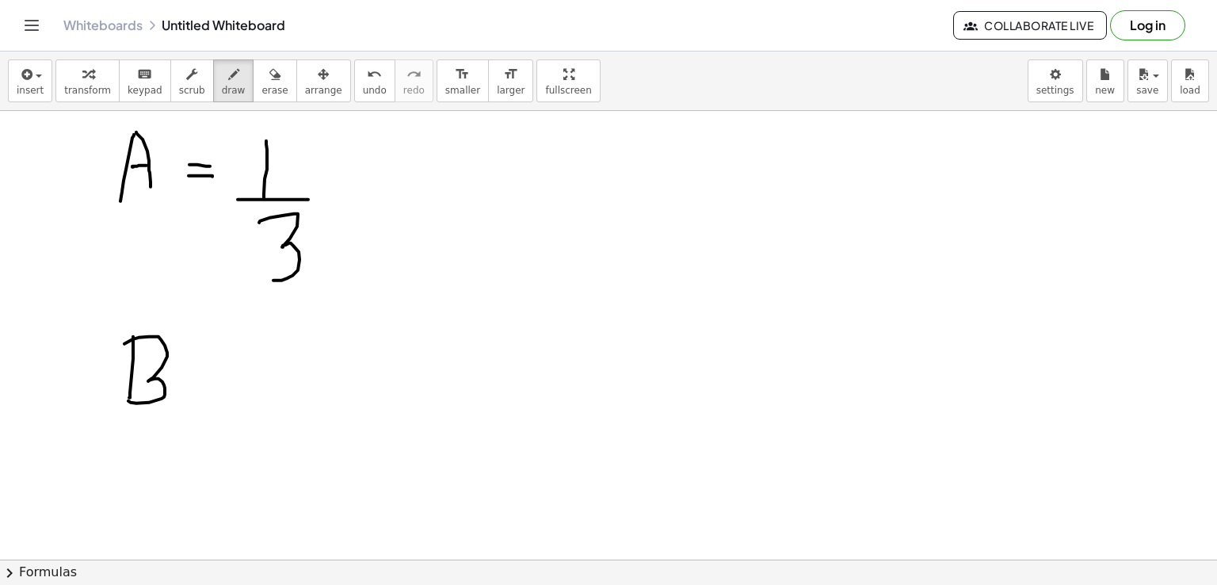
drag, startPoint x: 124, startPoint y: 343, endPoint x: 128, endPoint y: 400, distance: 57.2
drag, startPoint x: 200, startPoint y: 374, endPoint x: 219, endPoint y: 373, distance: 19.0
drag, startPoint x: 196, startPoint y: 390, endPoint x: 212, endPoint y: 387, distance: 16.9
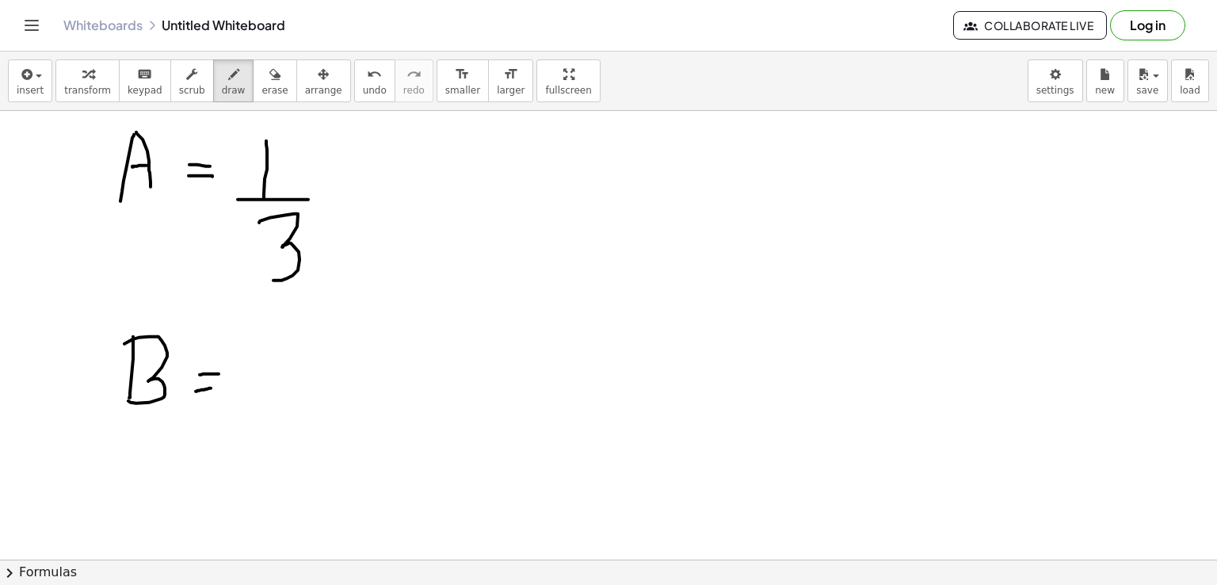
drag, startPoint x: 306, startPoint y: 335, endPoint x: 304, endPoint y: 381, distance: 46.0
drag, startPoint x: 279, startPoint y: 384, endPoint x: 332, endPoint y: 383, distance: 53.1
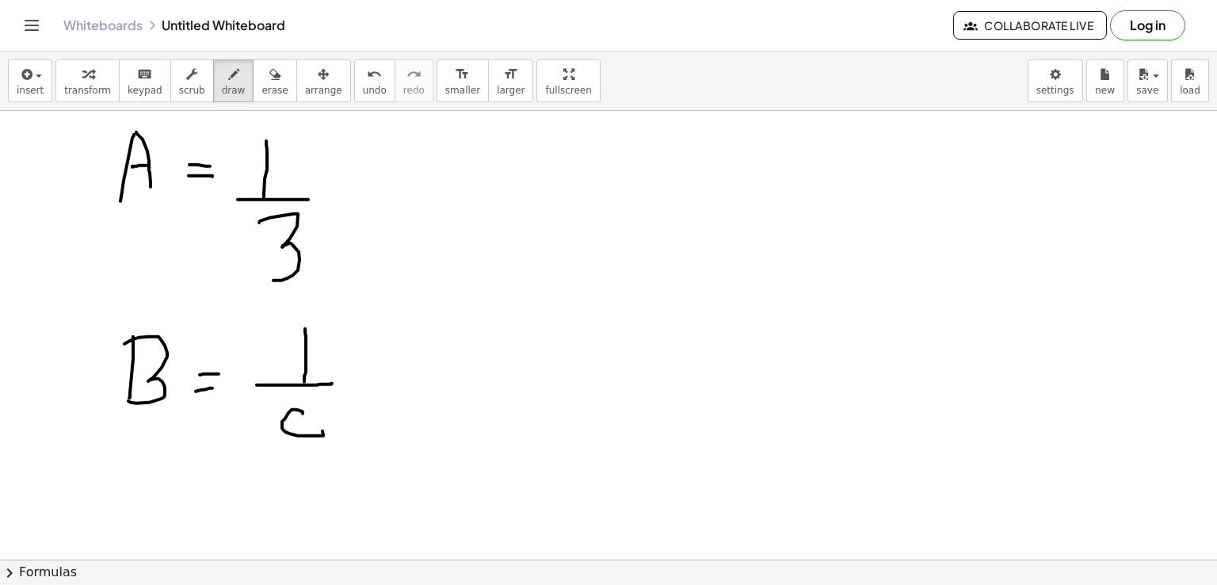
drag, startPoint x: 303, startPoint y: 413, endPoint x: 318, endPoint y: 428, distance: 21.9
click at [261, 76] on div "button" at bounding box center [274, 73] width 26 height 19
drag, startPoint x: 267, startPoint y: 406, endPoint x: 333, endPoint y: 435, distance: 71.7
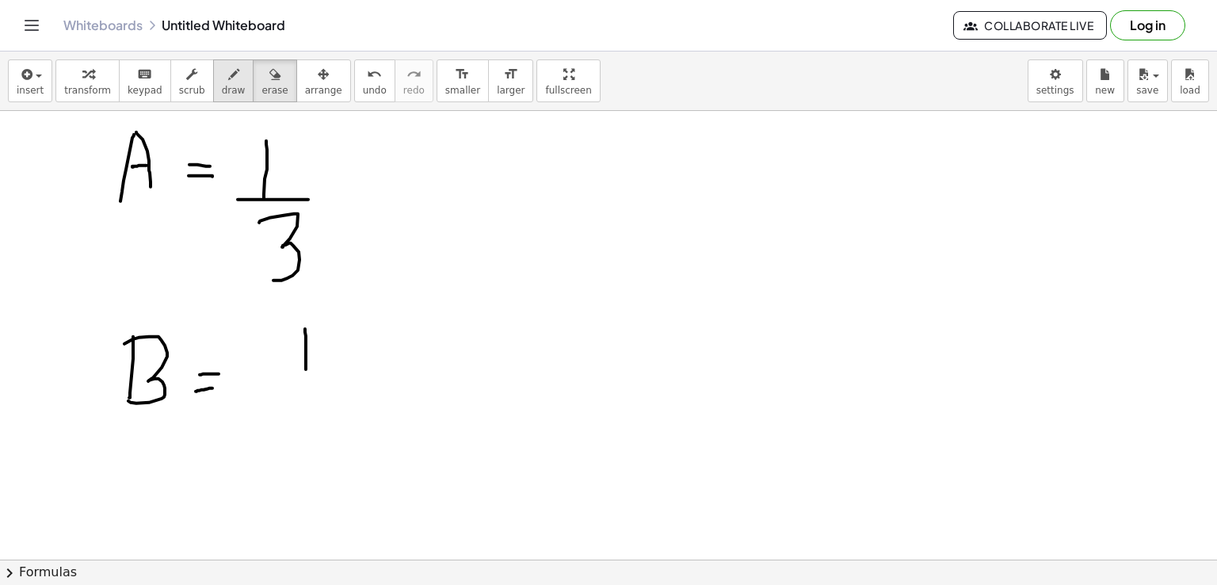
click at [222, 80] on div "button" at bounding box center [234, 73] width 24 height 19
drag, startPoint x: 331, startPoint y: 386, endPoint x: 350, endPoint y: 387, distance: 19.1
drag, startPoint x: 323, startPoint y: 411, endPoint x: 295, endPoint y: 448, distance: 45.8
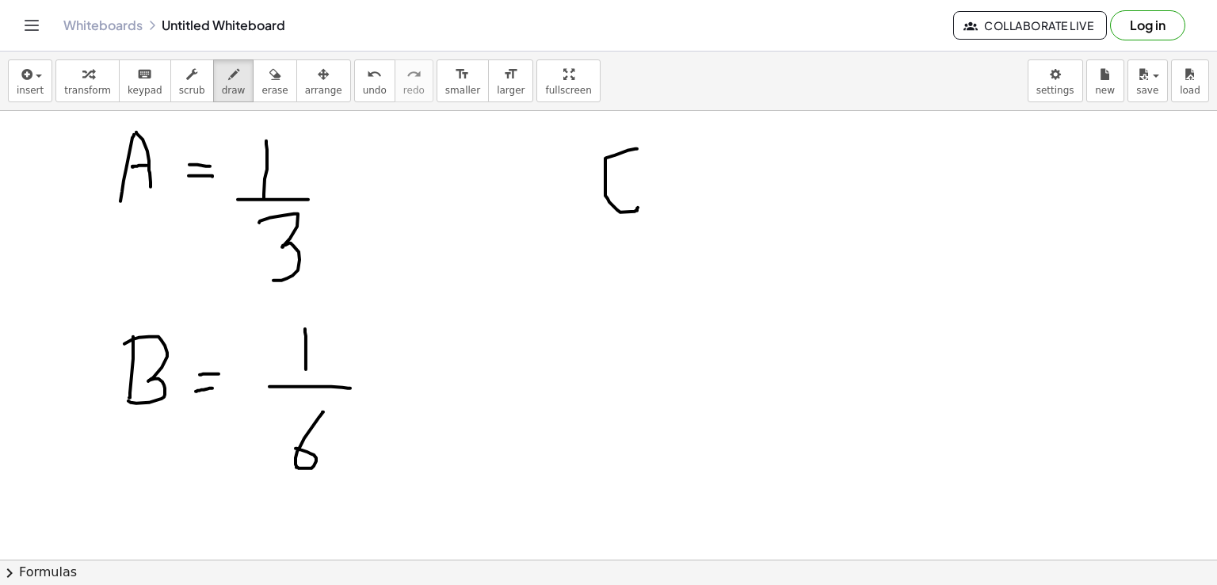
drag, startPoint x: 637, startPoint y: 148, endPoint x: 639, endPoint y: 205, distance: 57.1
drag, startPoint x: 669, startPoint y: 181, endPoint x: 703, endPoint y: 178, distance: 34.2
drag, startPoint x: 678, startPoint y: 196, endPoint x: 703, endPoint y: 192, distance: 25.7
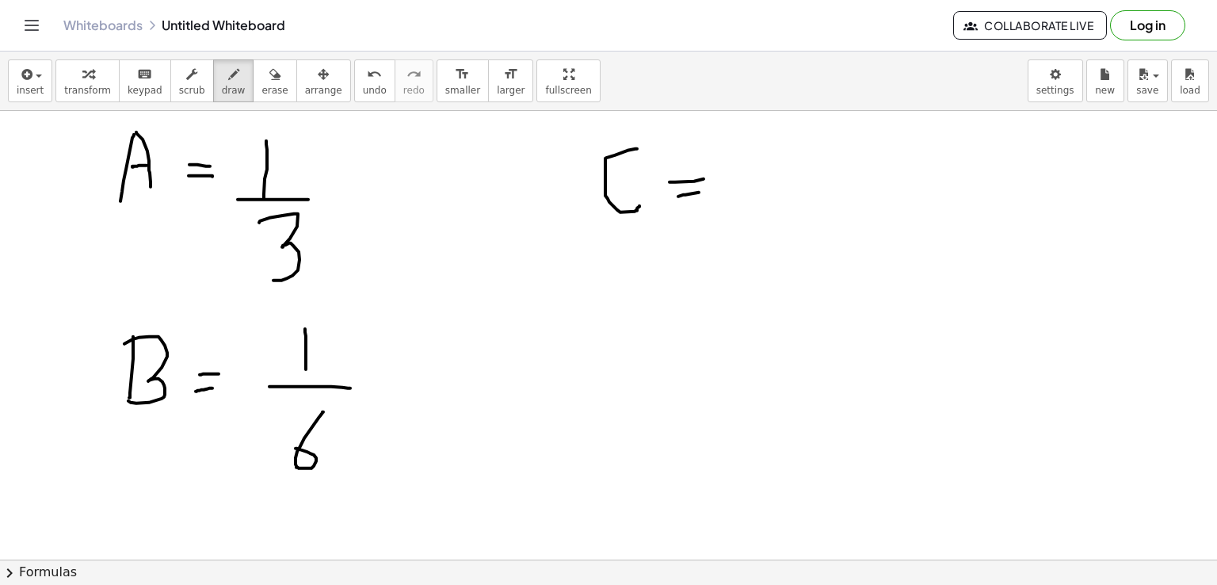
drag, startPoint x: 741, startPoint y: 150, endPoint x: 752, endPoint y: 188, distance: 39.6
drag, startPoint x: 729, startPoint y: 194, endPoint x: 798, endPoint y: 194, distance: 69.7
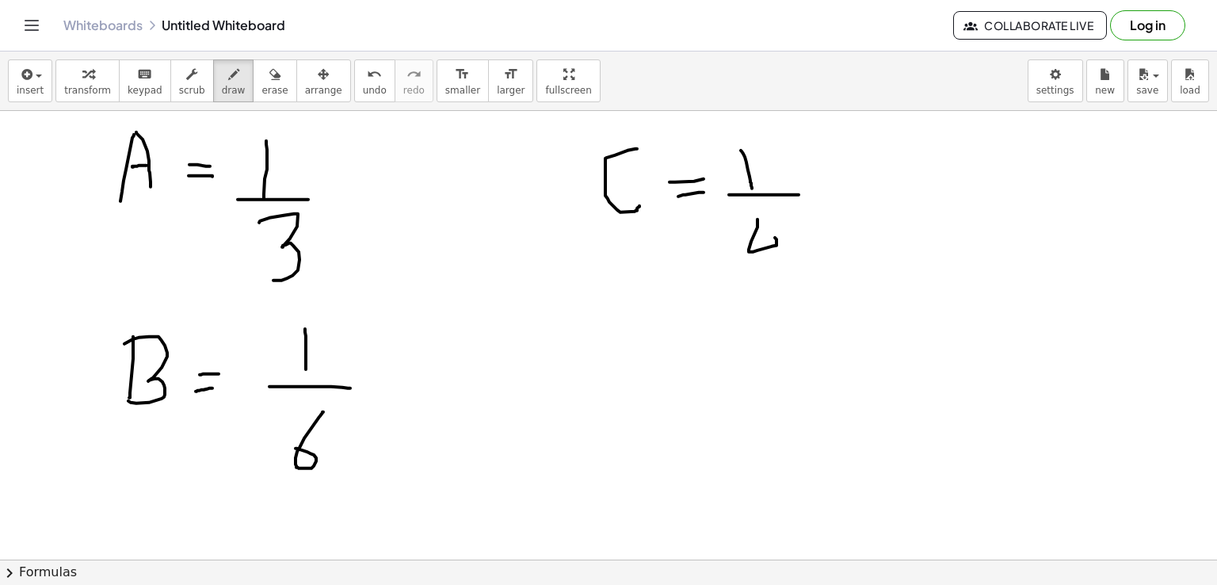
drag, startPoint x: 757, startPoint y: 219, endPoint x: 778, endPoint y: 255, distance: 41.9
drag, startPoint x: 797, startPoint y: 324, endPoint x: 823, endPoint y: 525, distance: 202.9
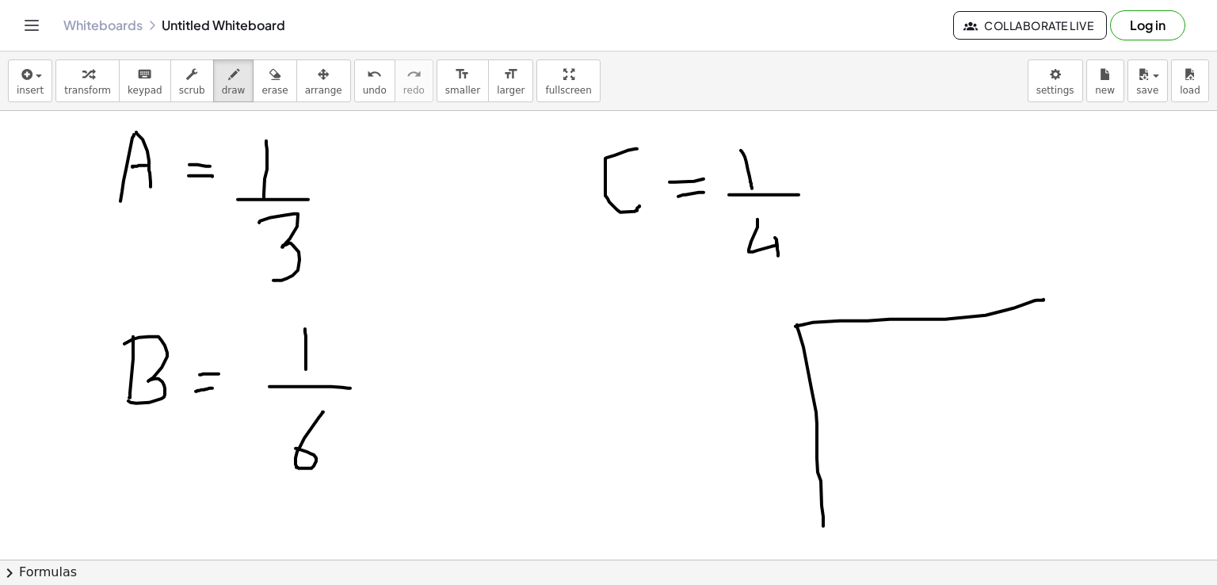
drag, startPoint x: 795, startPoint y: 326, endPoint x: 1043, endPoint y: 299, distance: 249.4
drag, startPoint x: 858, startPoint y: 349, endPoint x: 855, endPoint y: 399, distance: 50.7
drag, startPoint x: 975, startPoint y: 341, endPoint x: 1038, endPoint y: 338, distance: 63.4
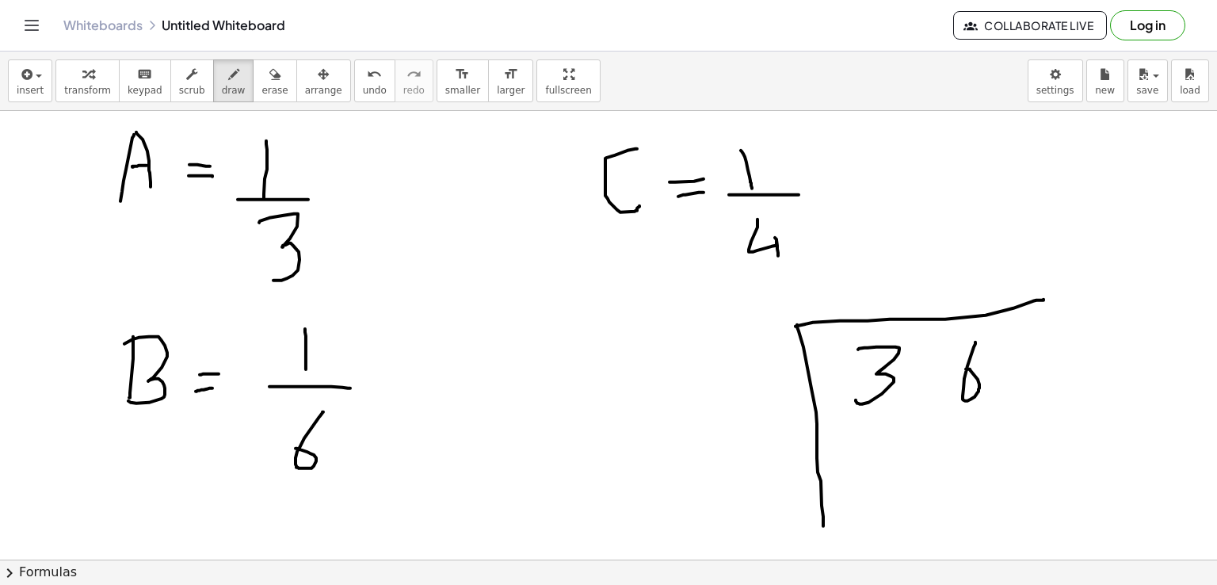
drag, startPoint x: 1036, startPoint y: 339, endPoint x: 1053, endPoint y: 390, distance: 54.4
drag, startPoint x: 741, startPoint y: 378, endPoint x: 780, endPoint y: 406, distance: 48.2
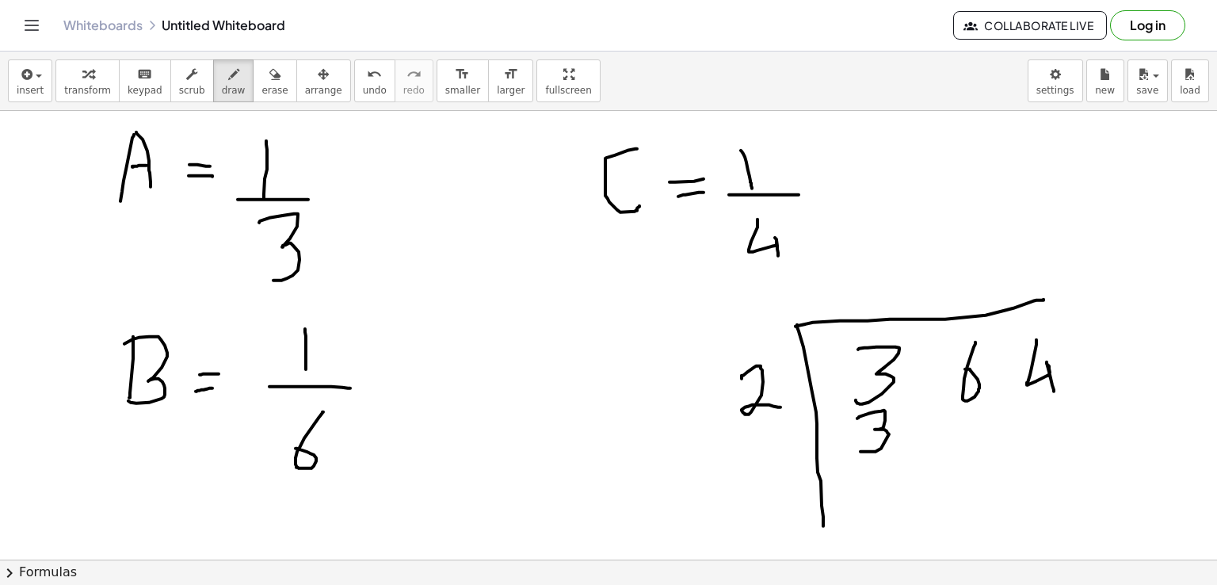
drag
drag, startPoint x: 962, startPoint y: 411, endPoint x: 954, endPoint y: 436, distance: 26.8
drag, startPoint x: 1032, startPoint y: 413, endPoint x: 1080, endPoint y: 435, distance: 53.2
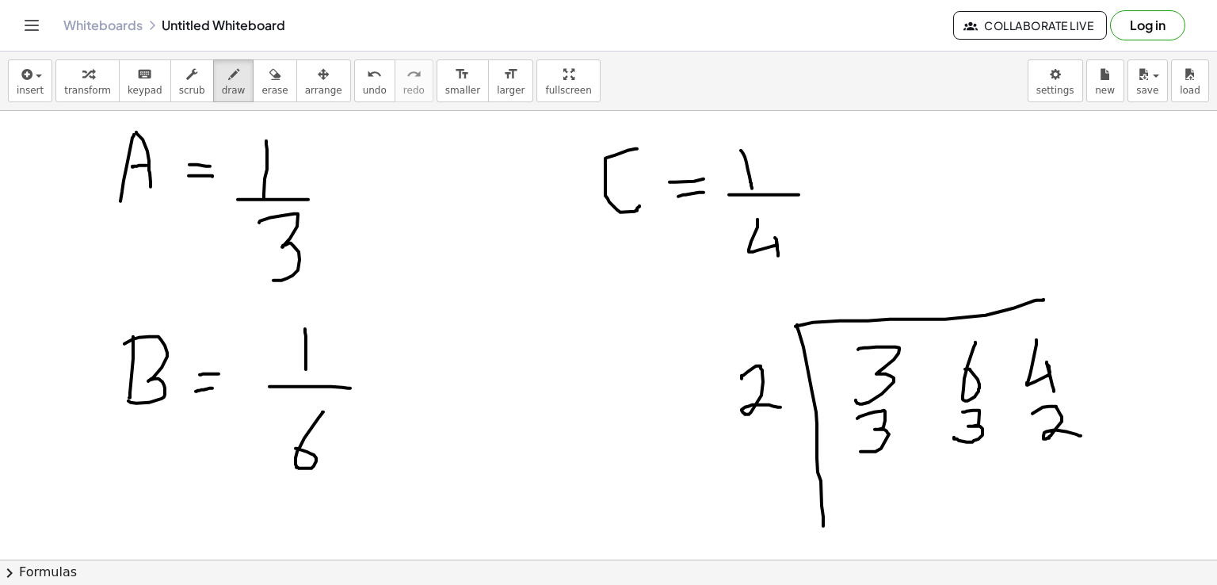
drag, startPoint x: 750, startPoint y: 437, endPoint x: 783, endPoint y: 480, distance: 53.7
drag, startPoint x: 867, startPoint y: 476, endPoint x: 878, endPoint y: 505, distance: 30.6
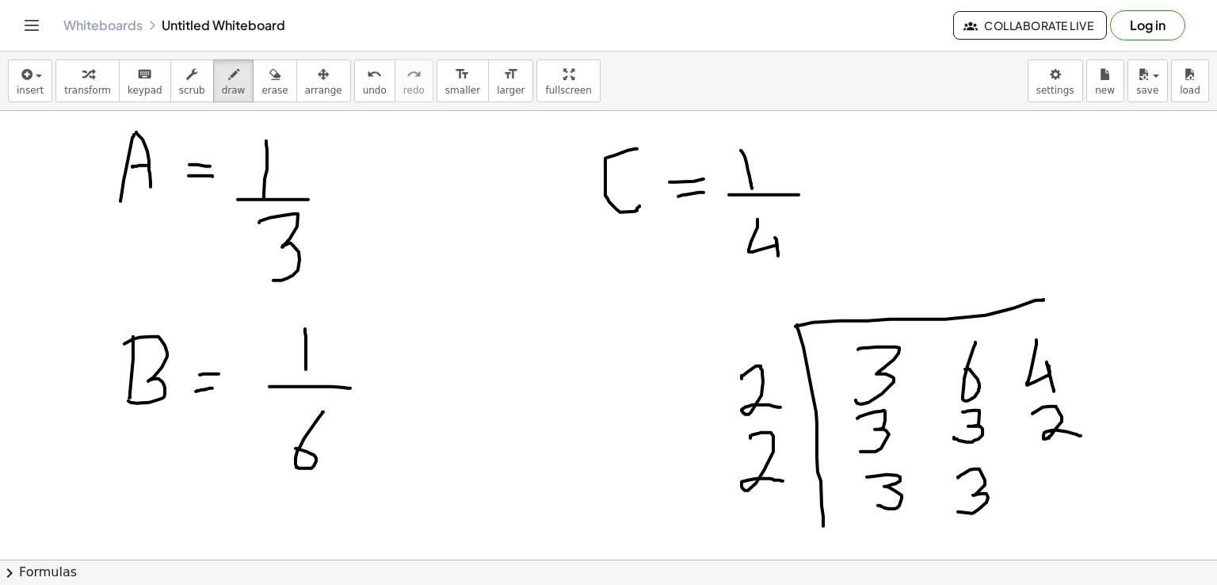
drag, startPoint x: 958, startPoint y: 477, endPoint x: 958, endPoint y: 511, distance: 34.1
drag, startPoint x: 1046, startPoint y: 472, endPoint x: 1057, endPoint y: 506, distance: 35.8
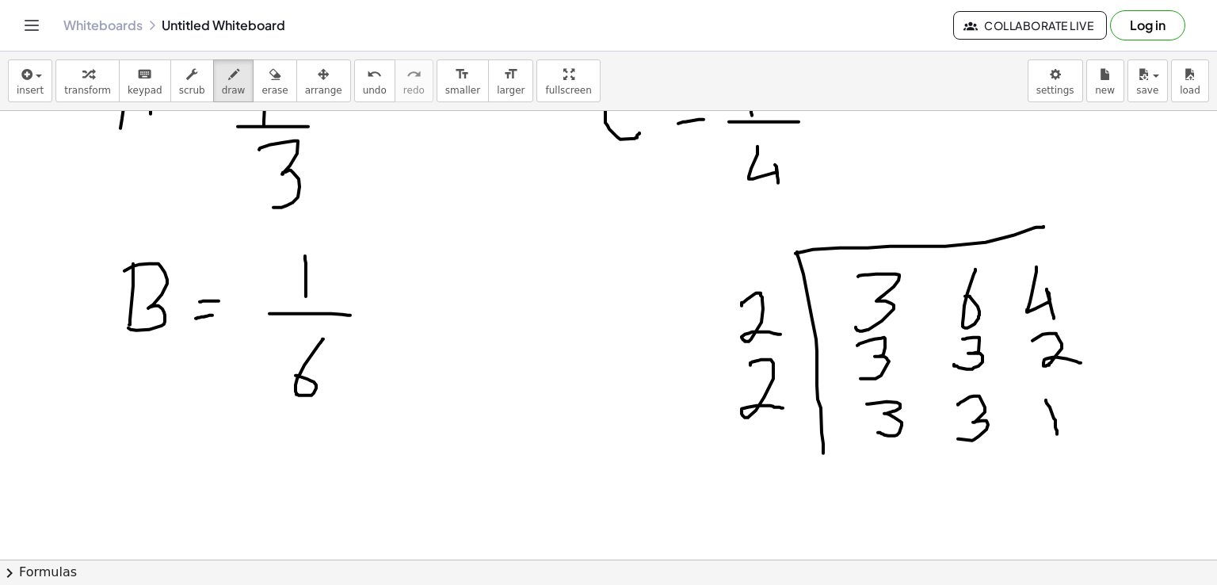
scroll to position [260, 0]
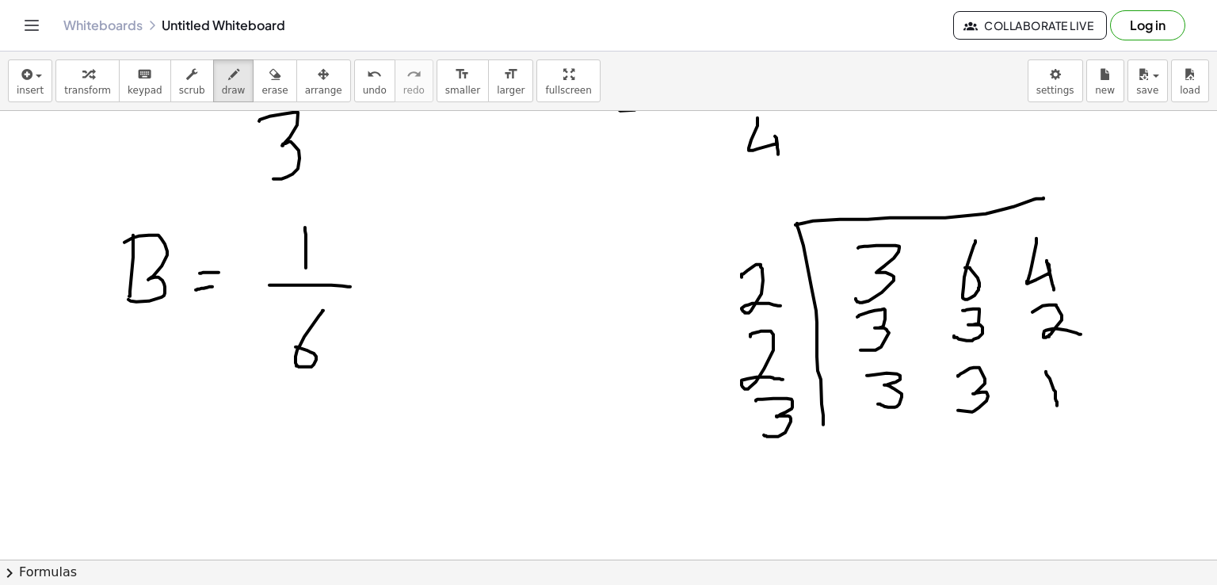
drag, startPoint x: 756, startPoint y: 400, endPoint x: 764, endPoint y: 434, distance: 35.0
click at [764, 434] on div at bounding box center [608, 524] width 1217 height 1346
drag, startPoint x: 886, startPoint y: 448, endPoint x: 895, endPoint y: 486, distance: 40.0
click at [895, 486] on div at bounding box center [608, 524] width 1217 height 1346
drag, startPoint x: 979, startPoint y: 444, endPoint x: 992, endPoint y: 474, distance: 32.3
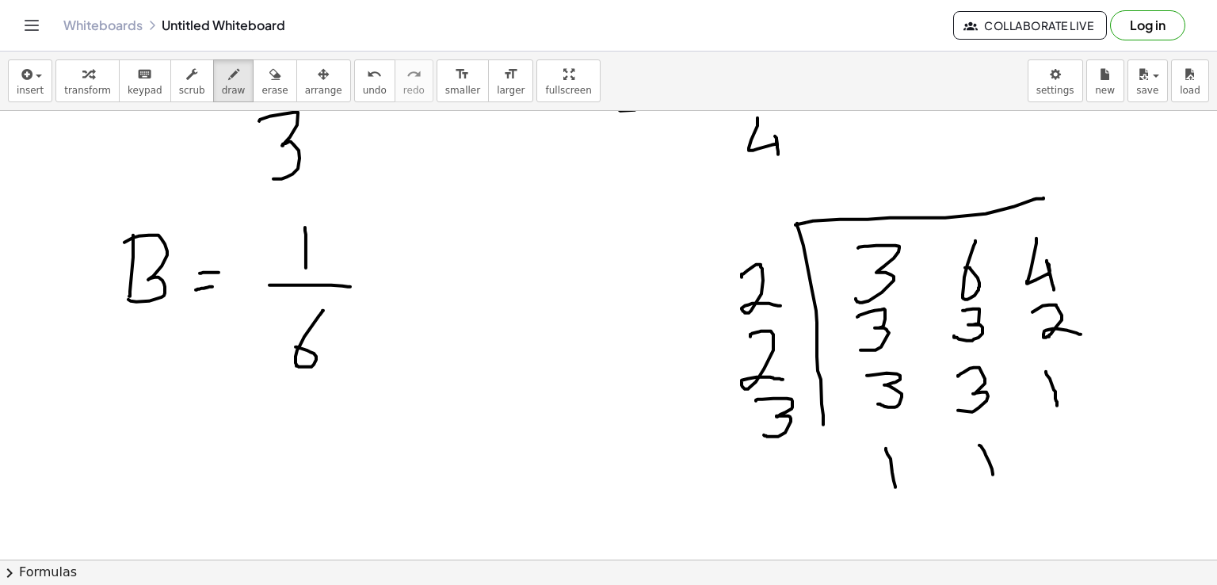
click at [992, 474] on div at bounding box center [608, 524] width 1217 height 1346
drag, startPoint x: 1065, startPoint y: 436, endPoint x: 1074, endPoint y: 470, distance: 34.4
click at [1074, 470] on div at bounding box center [608, 524] width 1217 height 1346
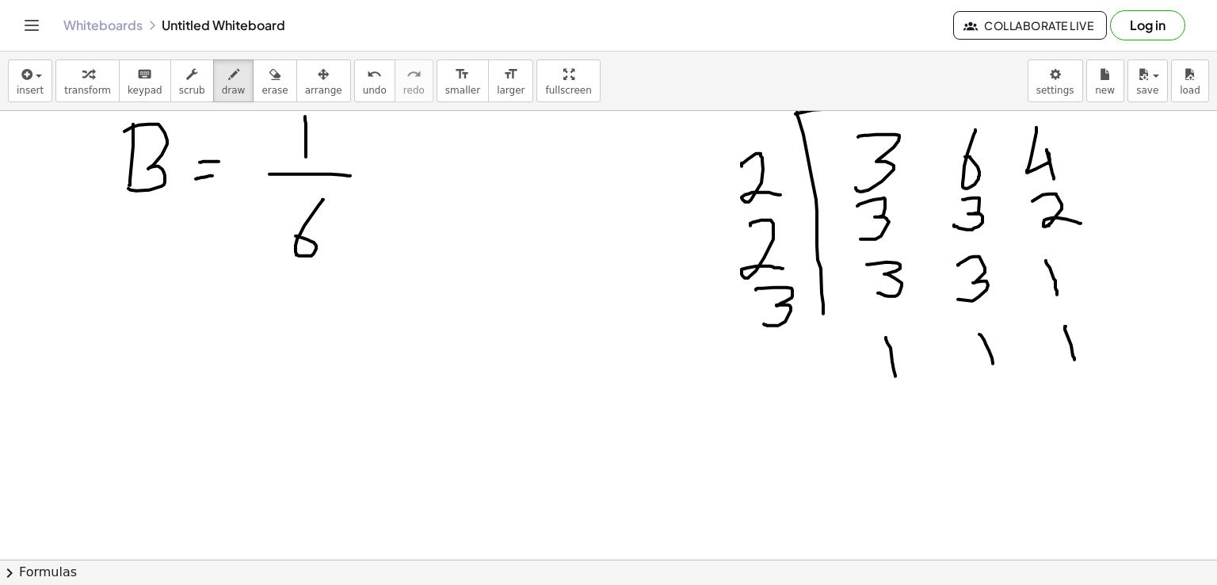
scroll to position [452, 0]
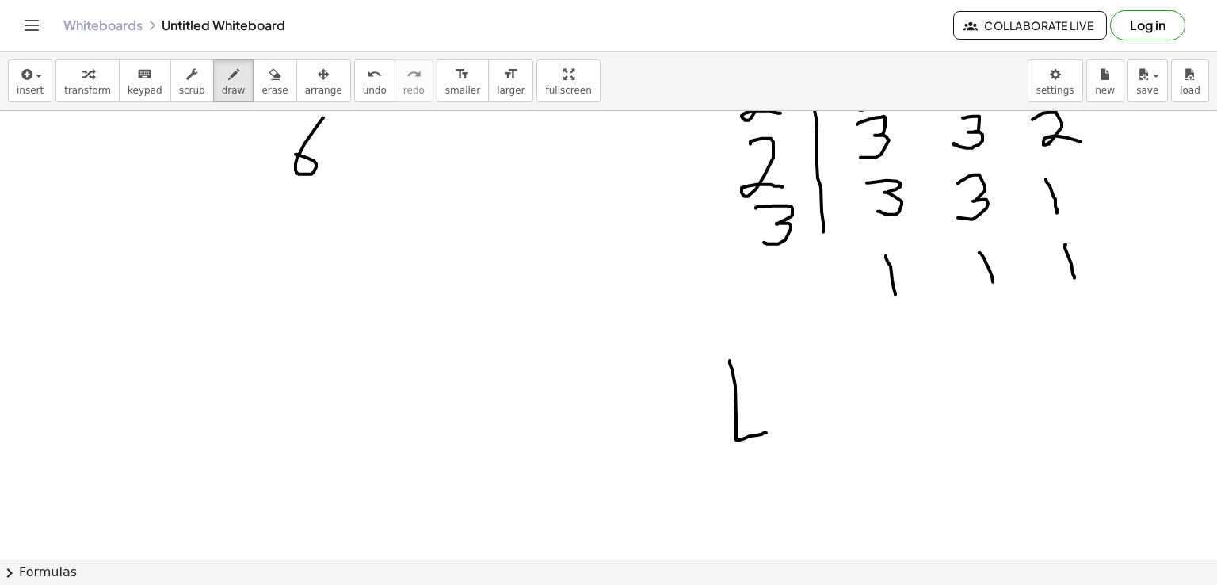
drag, startPoint x: 730, startPoint y: 362, endPoint x: 766, endPoint y: 432, distance: 78.7
click at [766, 432] on div at bounding box center [608, 332] width 1217 height 1346
drag, startPoint x: 808, startPoint y: 360, endPoint x: 817, endPoint y: 413, distance: 54.6
click at [817, 413] on div at bounding box center [608, 332] width 1217 height 1346
drag, startPoint x: 834, startPoint y: 363, endPoint x: 840, endPoint y: 379, distance: 17.5
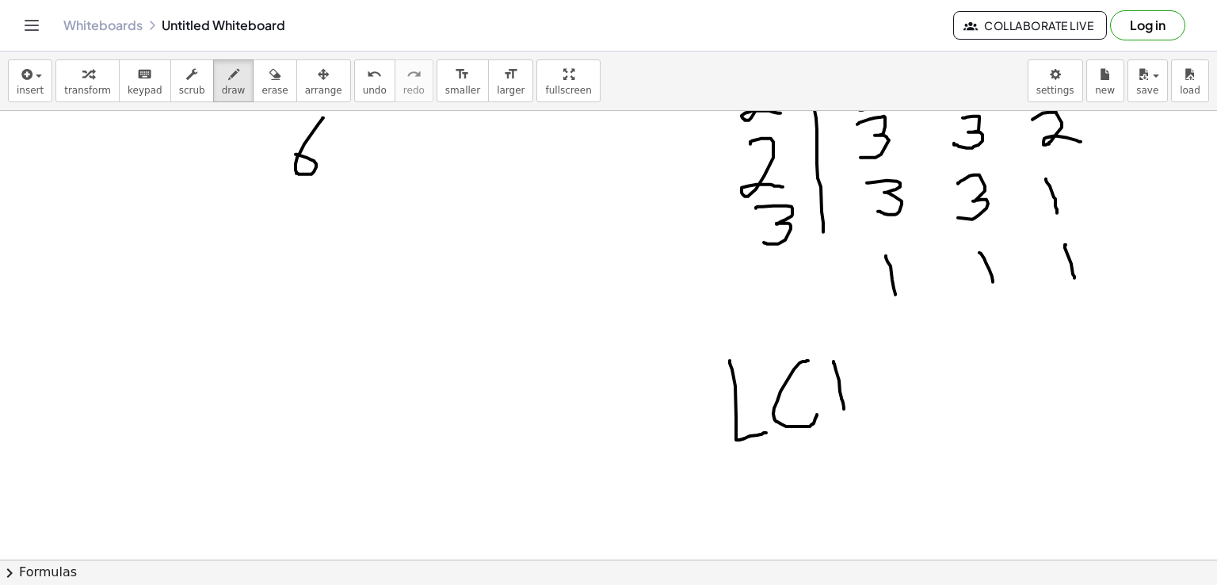
click at [843, 405] on div at bounding box center [608, 332] width 1217 height 1346
drag, startPoint x: 833, startPoint y: 362, endPoint x: 887, endPoint y: 413, distance: 74.0
click at [887, 413] on div at bounding box center [608, 332] width 1217 height 1346
drag, startPoint x: 906, startPoint y: 378, endPoint x: 923, endPoint y: 375, distance: 16.9
click at [923, 375] on div at bounding box center [608, 332] width 1217 height 1346
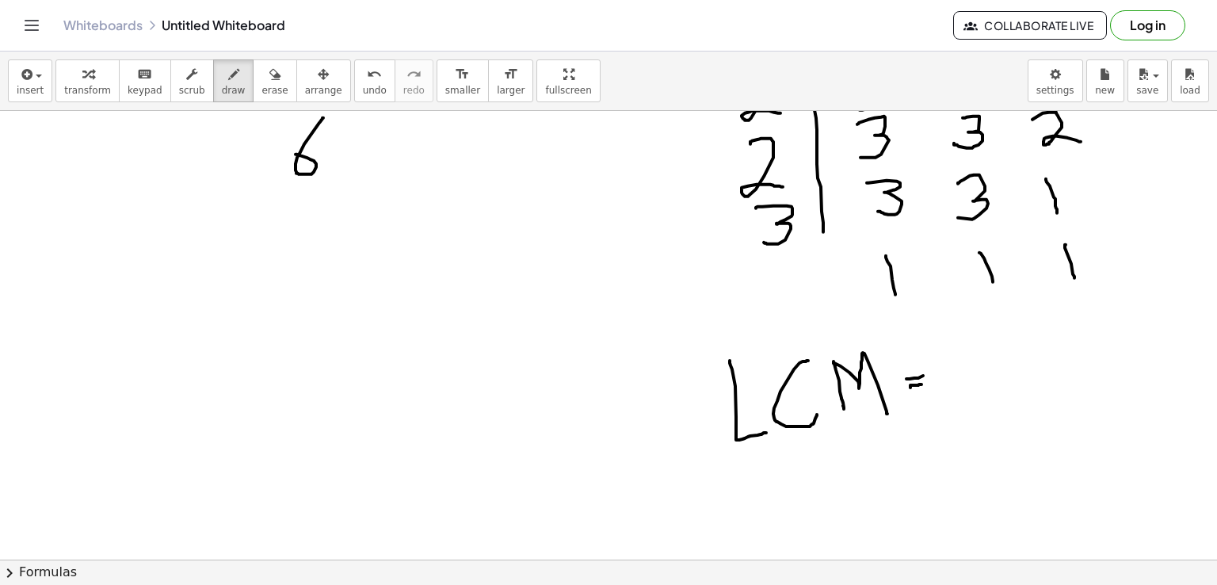
drag, startPoint x: 910, startPoint y: 387, endPoint x: 922, endPoint y: 383, distance: 12.3
click at [922, 383] on div at bounding box center [608, 332] width 1217 height 1346
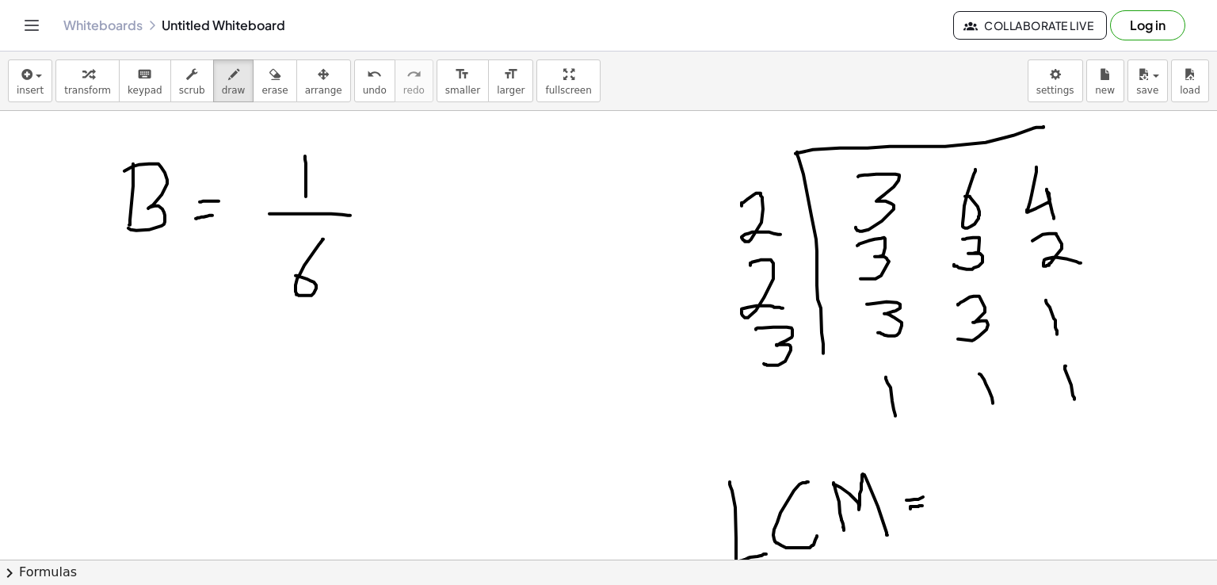
scroll to position [303, 0]
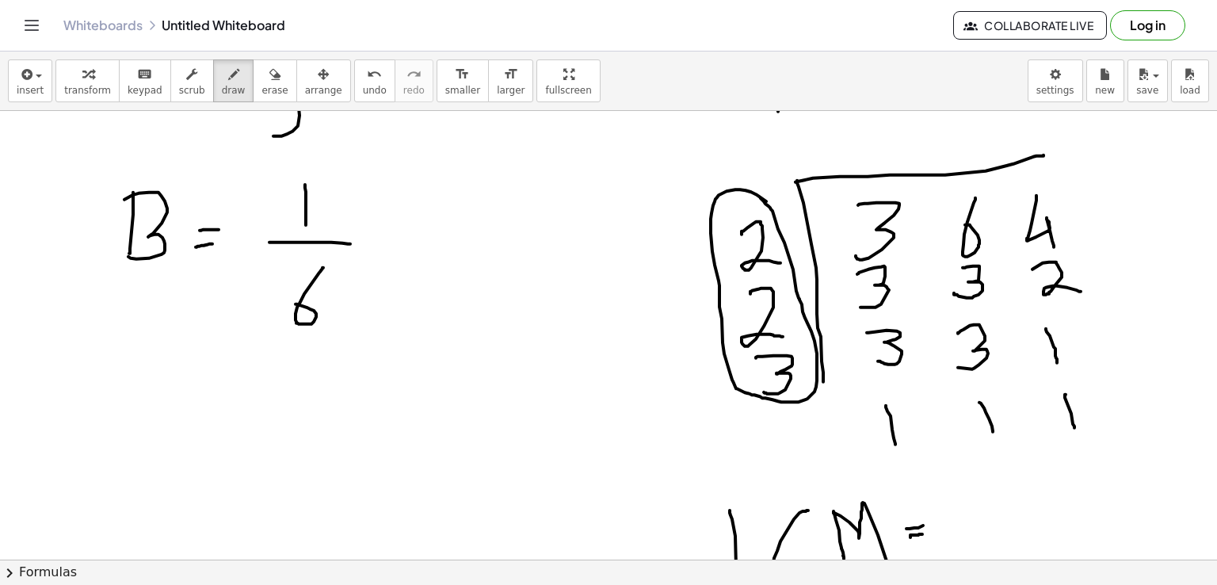
click at [760, 197] on div at bounding box center [608, 481] width 1217 height 1346
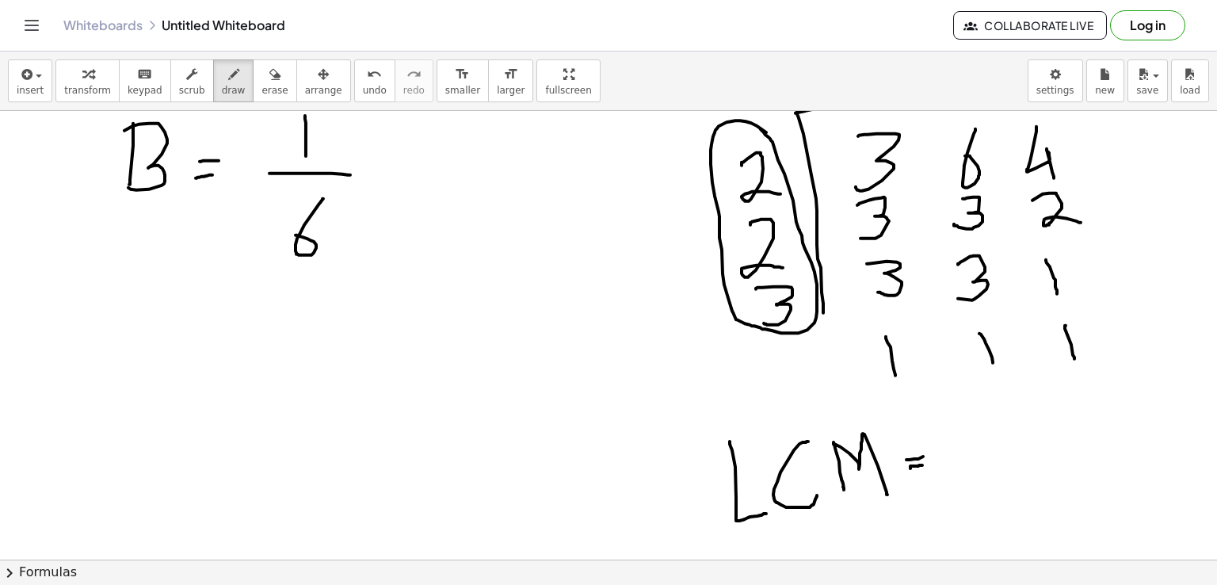
scroll to position [455, 0]
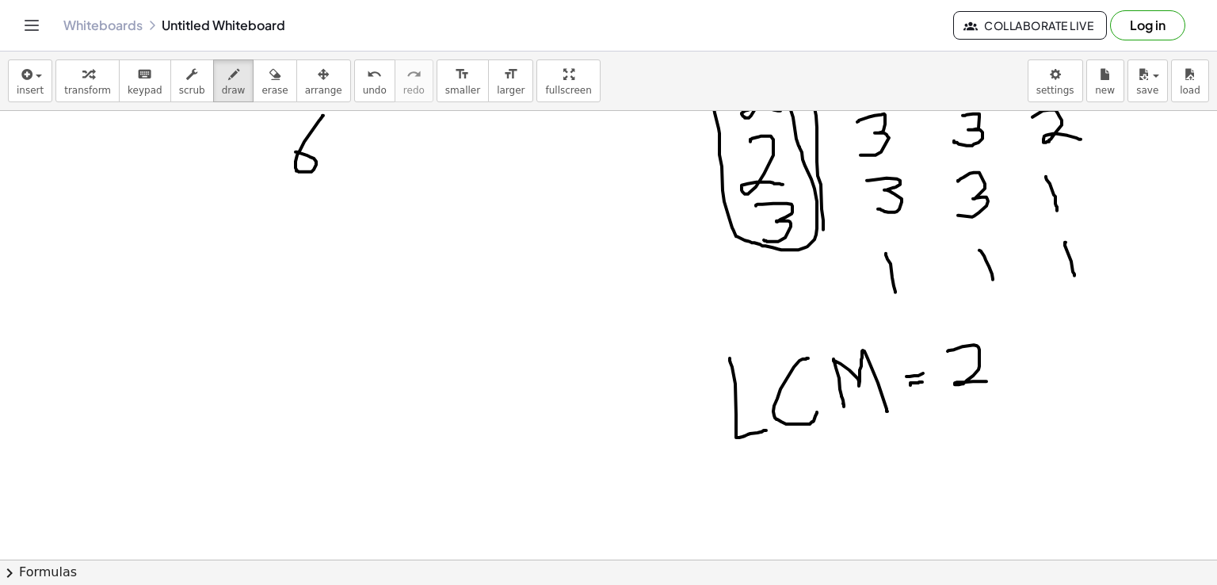
drag, startPoint x: 947, startPoint y: 350, endPoint x: 989, endPoint y: 381, distance: 51.5
click at [989, 381] on div at bounding box center [608, 329] width 1217 height 1346
drag, startPoint x: 1007, startPoint y: 341, endPoint x: 1045, endPoint y: 371, distance: 48.5
click at [1045, 371] on div at bounding box center [608, 329] width 1217 height 1346
drag, startPoint x: 1030, startPoint y: 337, endPoint x: 1024, endPoint y: 384, distance: 47.1
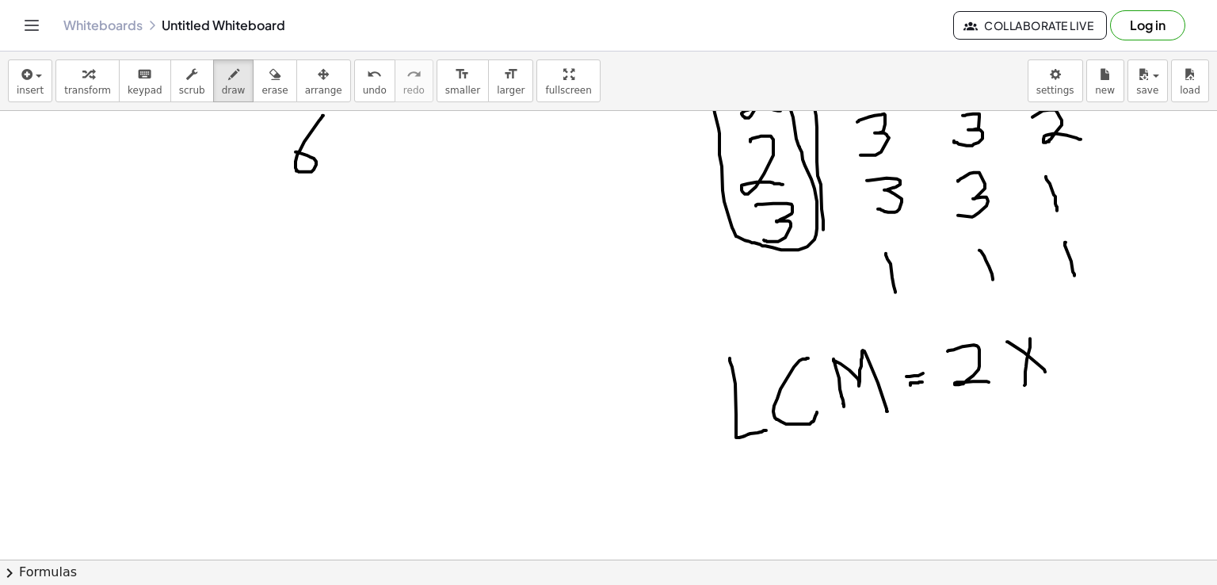
click at [1024, 384] on div at bounding box center [608, 329] width 1217 height 1346
drag, startPoint x: 1058, startPoint y: 331, endPoint x: 1092, endPoint y: 381, distance: 60.4
click at [1092, 381] on div at bounding box center [608, 329] width 1217 height 1346
drag, startPoint x: 1103, startPoint y: 341, endPoint x: 1133, endPoint y: 371, distance: 42.6
click at [1133, 371] on div at bounding box center [608, 329] width 1217 height 1346
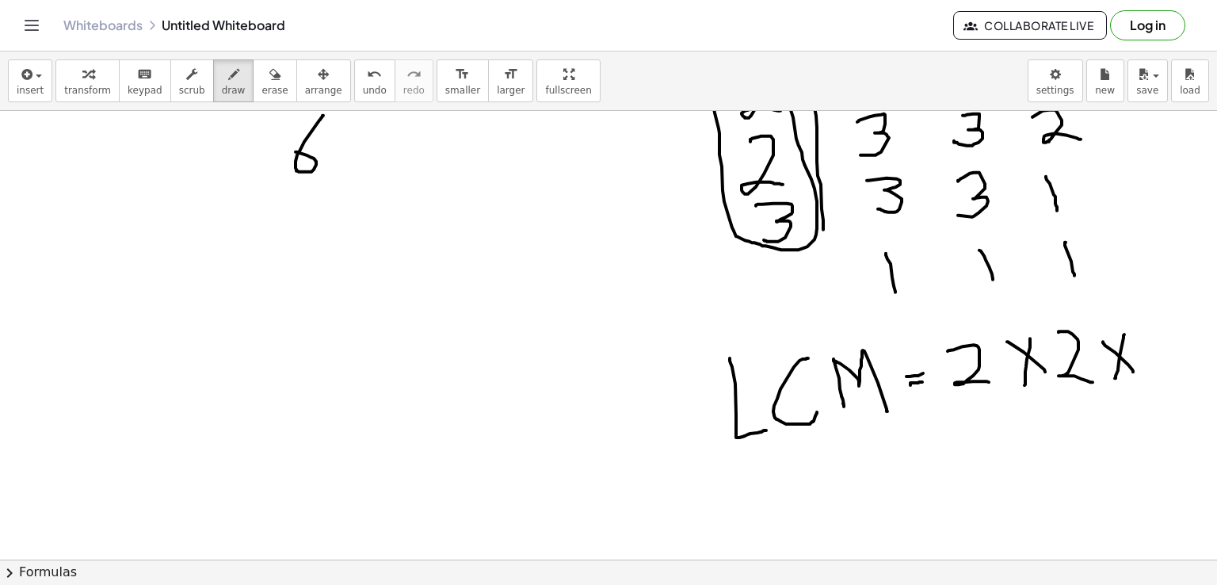
drag, startPoint x: 1124, startPoint y: 333, endPoint x: 1114, endPoint y: 377, distance: 44.6
click at [1114, 377] on div at bounding box center [608, 329] width 1217 height 1346
drag, startPoint x: 1147, startPoint y: 331, endPoint x: 1158, endPoint y: 375, distance: 45.0
click at [1158, 375] on div at bounding box center [608, 329] width 1217 height 1346
drag, startPoint x: 913, startPoint y: 460, endPoint x: 934, endPoint y: 460, distance: 20.6
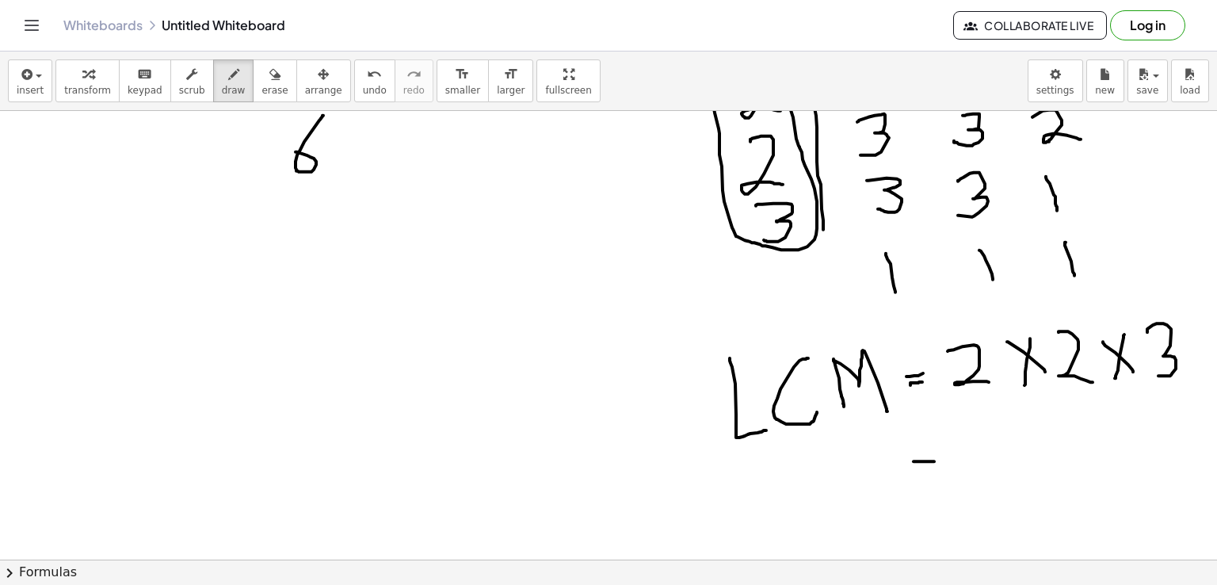
click at [934, 460] on div at bounding box center [608, 329] width 1217 height 1346
drag, startPoint x: 917, startPoint y: 474, endPoint x: 941, endPoint y: 473, distance: 23.8
click at [941, 473] on div at bounding box center [608, 329] width 1217 height 1346
drag, startPoint x: 973, startPoint y: 444, endPoint x: 970, endPoint y: 492, distance: 47.6
click at [970, 492] on div at bounding box center [608, 329] width 1217 height 1346
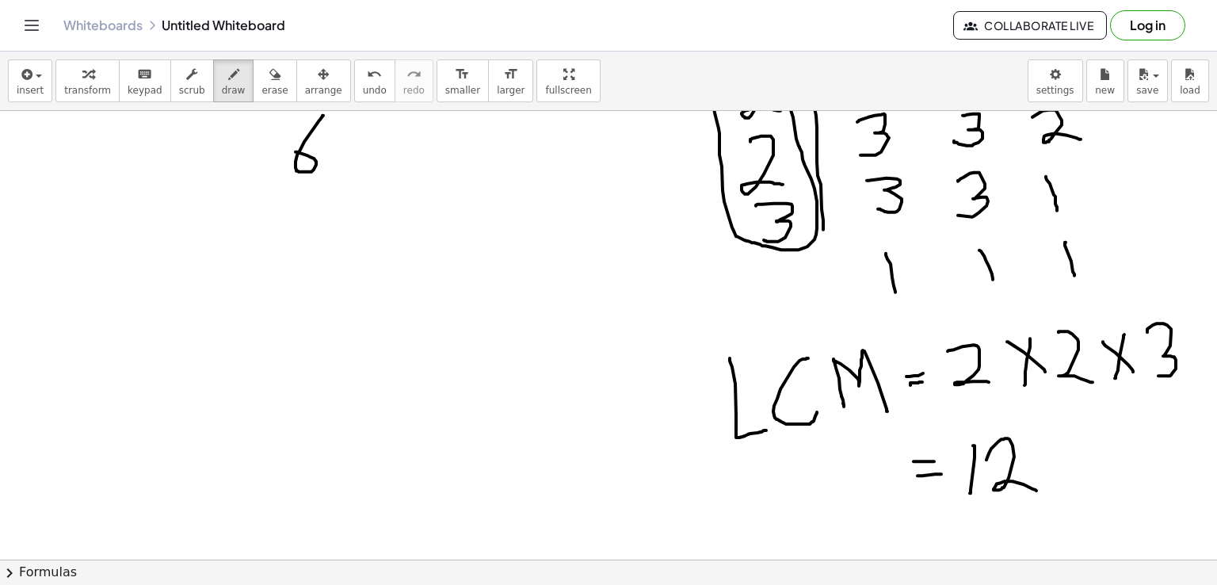
drag, startPoint x: 1004, startPoint y: 437, endPoint x: 1037, endPoint y: 490, distance: 62.2
click at [1037, 490] on div at bounding box center [608, 329] width 1217 height 1346
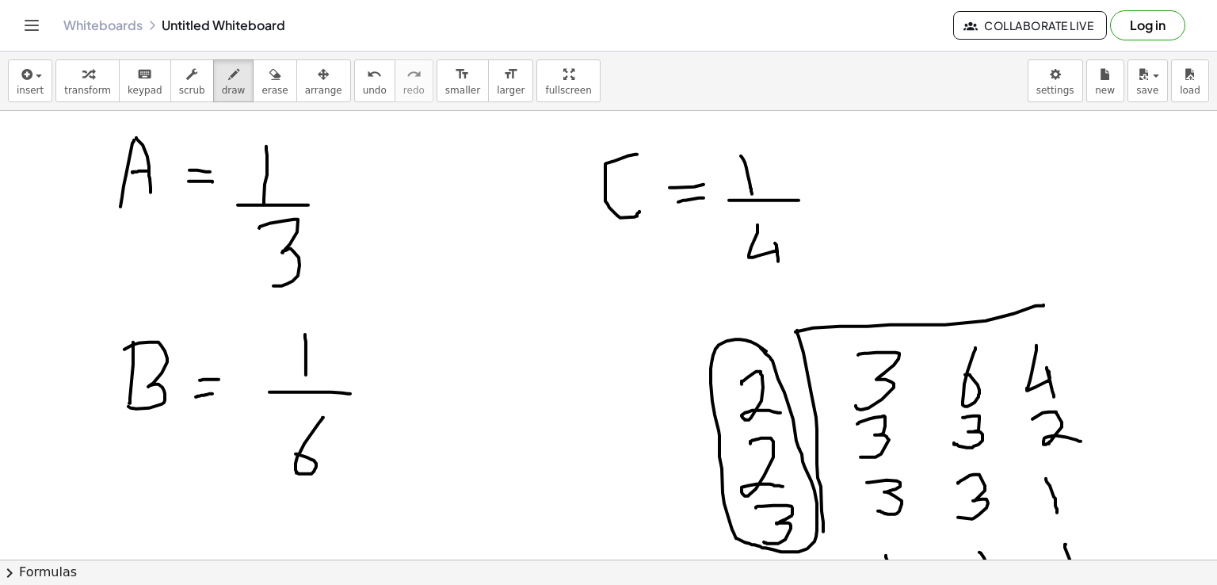
scroll to position [155, 0]
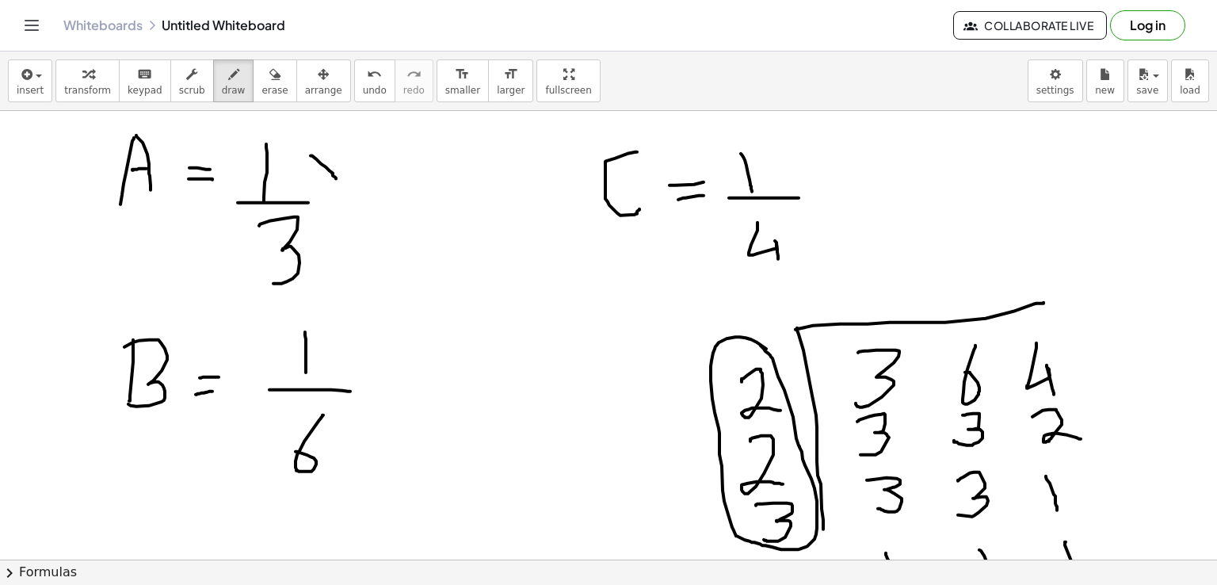
drag, startPoint x: 310, startPoint y: 154, endPoint x: 336, endPoint y: 177, distance: 34.2
drag, startPoint x: 320, startPoint y: 148, endPoint x: 321, endPoint y: 190, distance: 42.0
drag, startPoint x: 355, startPoint y: 147, endPoint x: 383, endPoint y: 184, distance: 46.9
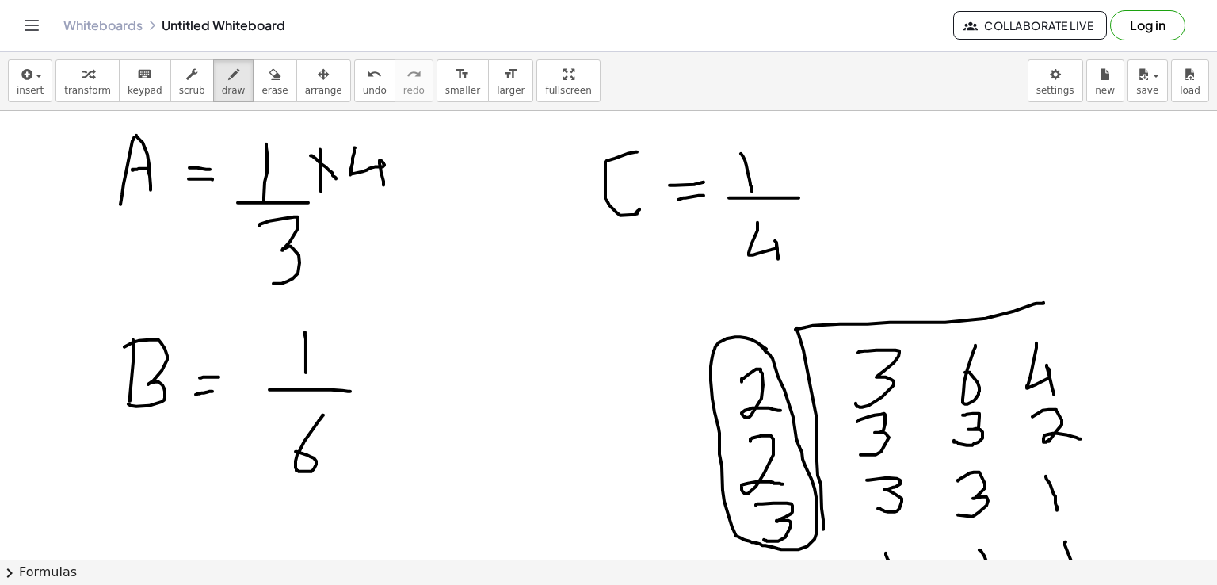
drag, startPoint x: 328, startPoint y: 222, endPoint x: 352, endPoint y: 248, distance: 35.3
drag, startPoint x: 343, startPoint y: 226, endPoint x: 326, endPoint y: 267, distance: 44.4
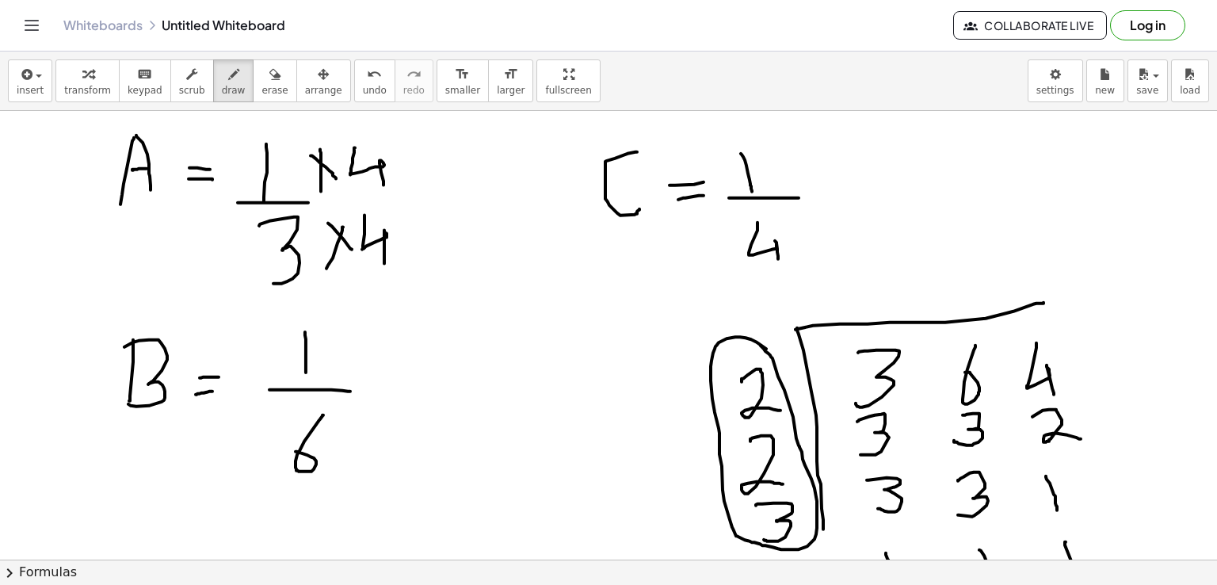
drag, startPoint x: 364, startPoint y: 214, endPoint x: 384, endPoint y: 262, distance: 52.2
drag, startPoint x: 352, startPoint y: 340, endPoint x: 371, endPoint y: 369, distance: 34.9
drag, startPoint x: 364, startPoint y: 338, endPoint x: 344, endPoint y: 373, distance: 40.1
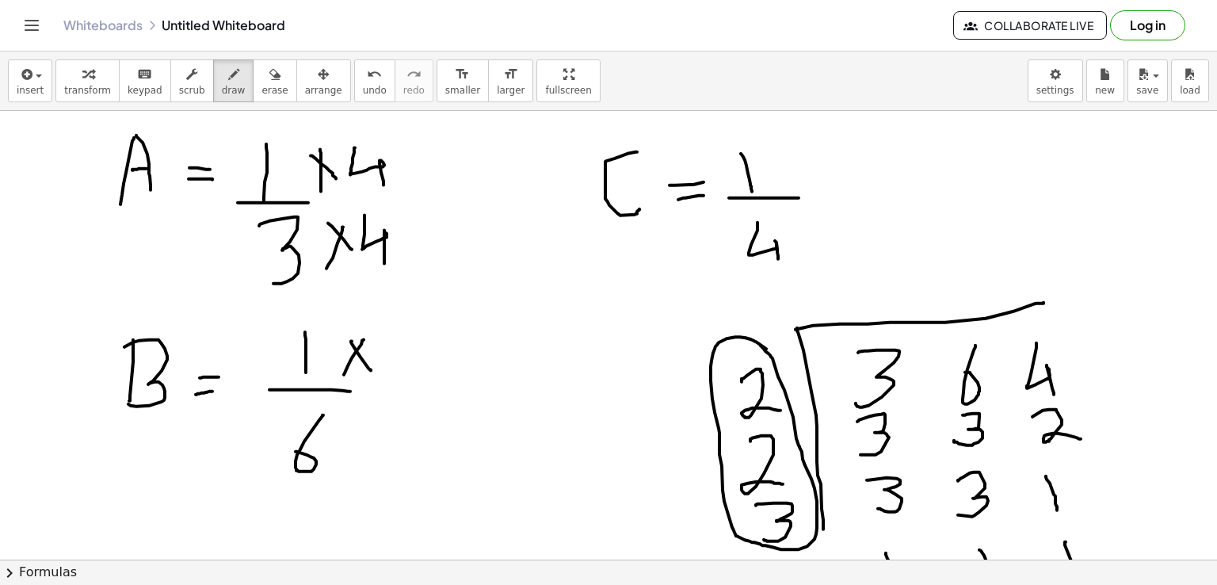
drag, startPoint x: 389, startPoint y: 337, endPoint x: 413, endPoint y: 368, distance: 39.6
drag, startPoint x: 356, startPoint y: 413, endPoint x: 384, endPoint y: 455, distance: 50.3
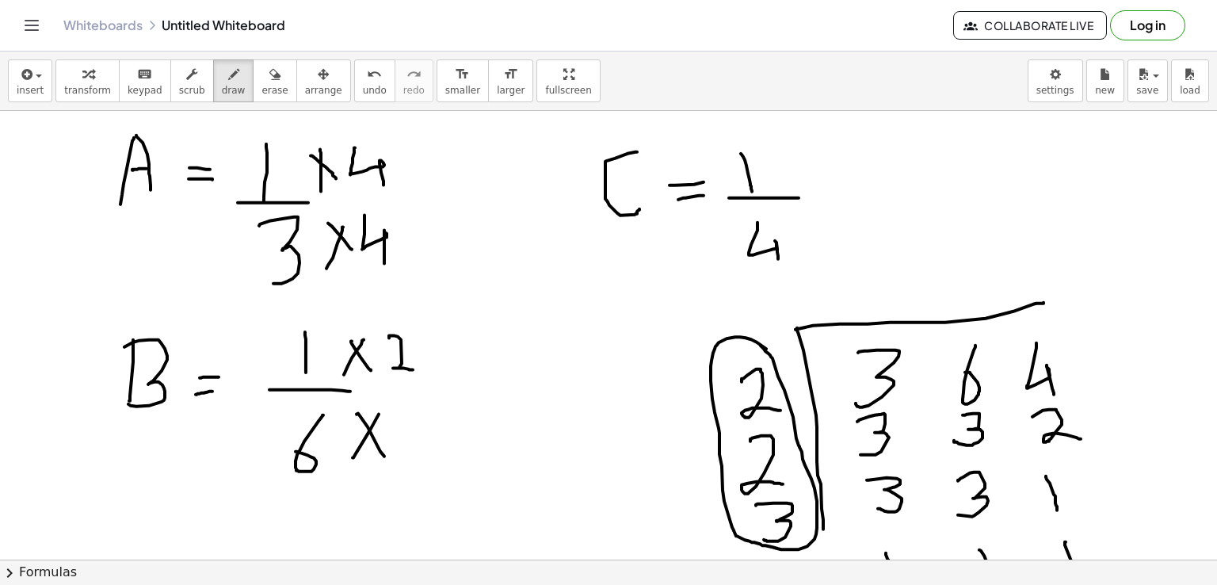
drag, startPoint x: 398, startPoint y: 415, endPoint x: 431, endPoint y: 448, distance: 45.9
drag, startPoint x: 786, startPoint y: 155, endPoint x: 834, endPoint y: 171, distance: 50.8
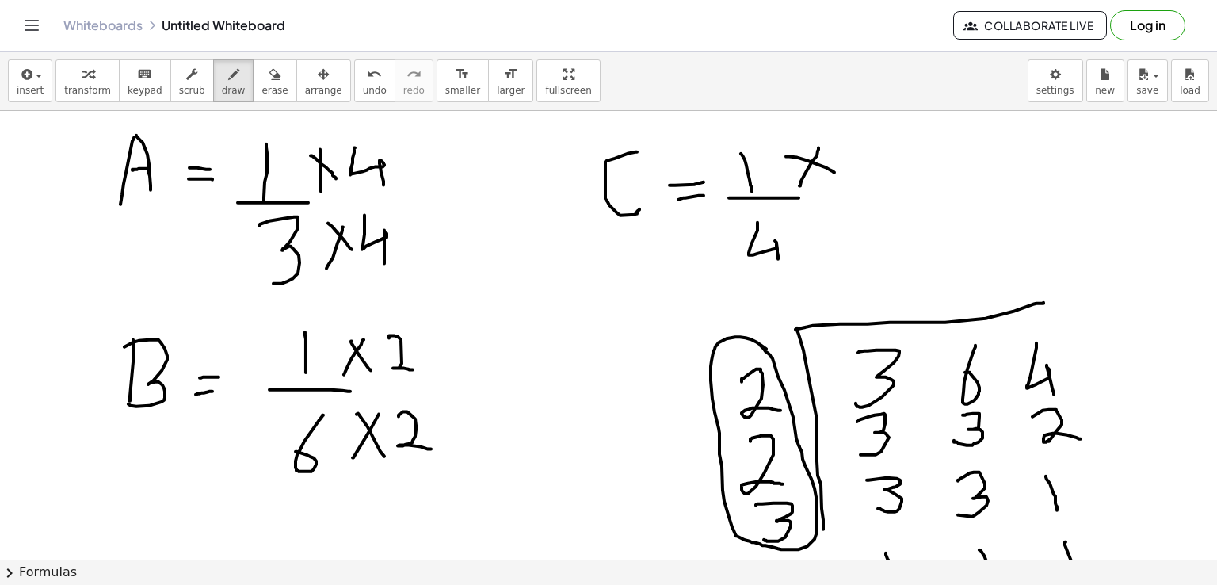
drag, startPoint x: 818, startPoint y: 147, endPoint x: 799, endPoint y: 185, distance: 42.5
drag, startPoint x: 852, startPoint y: 138, endPoint x: 858, endPoint y: 177, distance: 39.2
drag, startPoint x: 817, startPoint y: 223, endPoint x: 837, endPoint y: 251, distance: 34.5
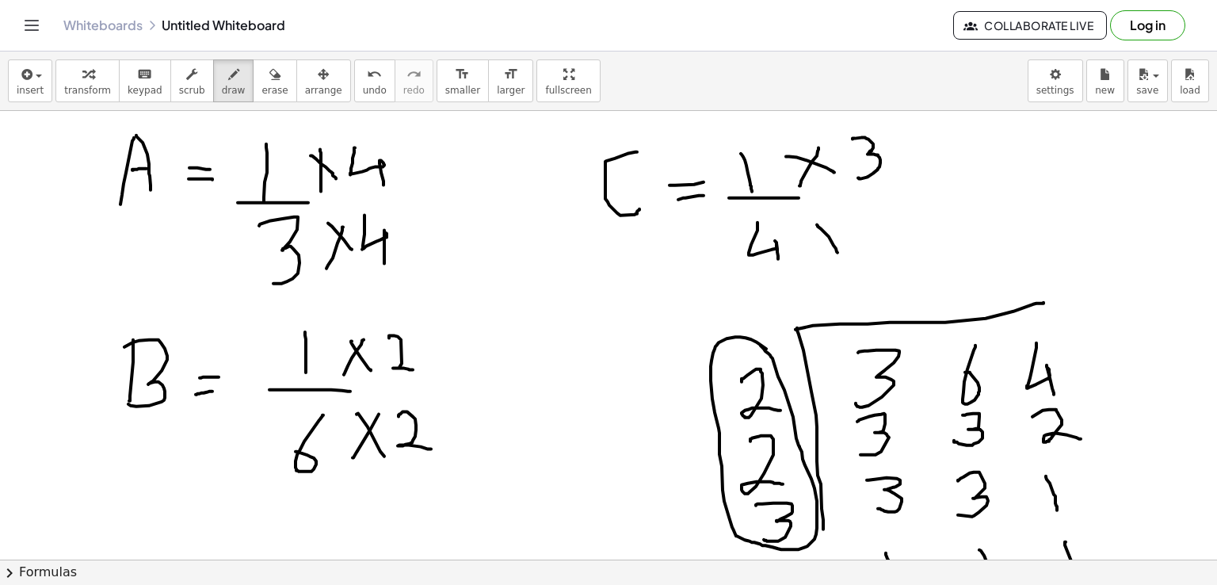
drag, startPoint x: 827, startPoint y: 219, endPoint x: 810, endPoint y: 262, distance: 46.6
drag, startPoint x: 859, startPoint y: 216, endPoint x: 870, endPoint y: 243, distance: 28.8
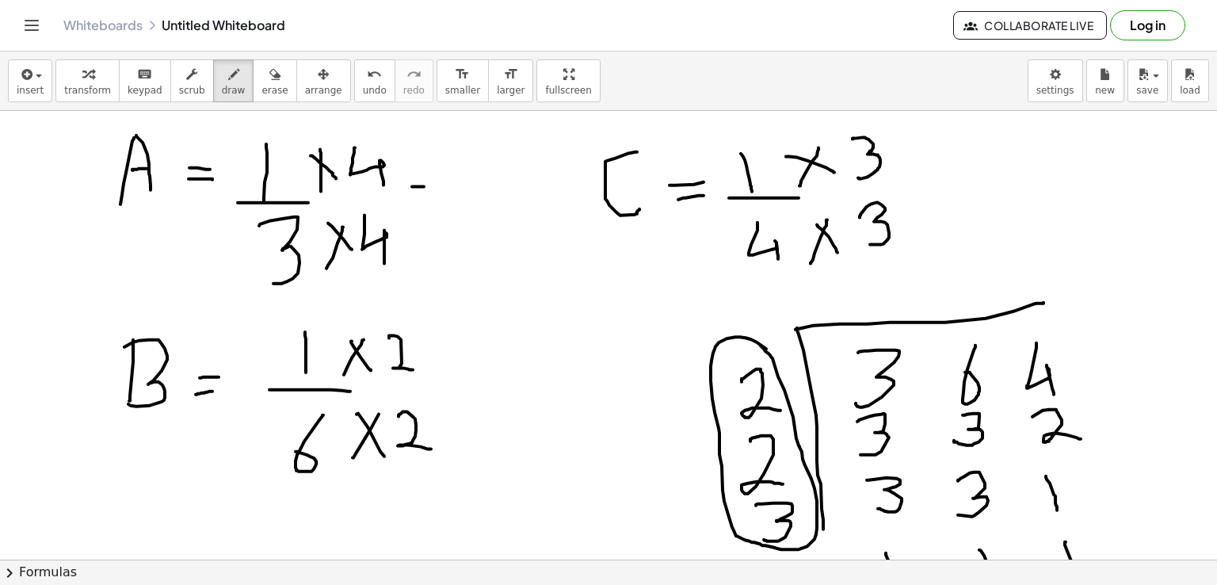
drag, startPoint x: 412, startPoint y: 185, endPoint x: 428, endPoint y: 185, distance: 15.8
drag, startPoint x: 415, startPoint y: 192, endPoint x: 427, endPoint y: 192, distance: 11.9
drag, startPoint x: 486, startPoint y: 140, endPoint x: 478, endPoint y: 195, distance: 55.1
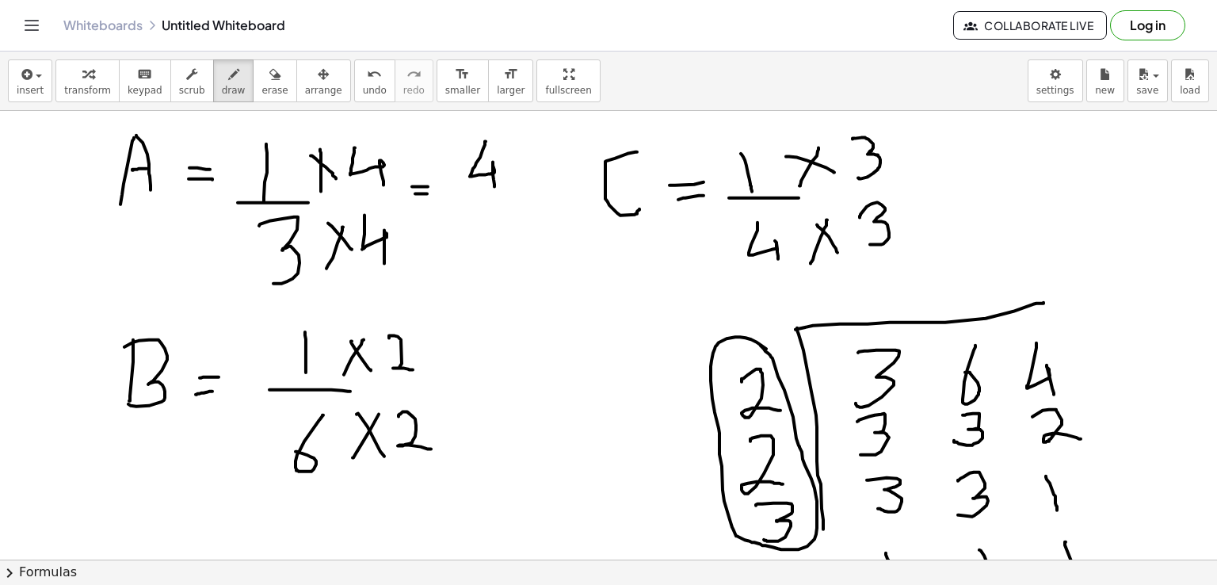
drag, startPoint x: 453, startPoint y: 200, endPoint x: 533, endPoint y: 191, distance: 80.6
drag, startPoint x: 478, startPoint y: 215, endPoint x: 482, endPoint y: 265, distance: 50.1
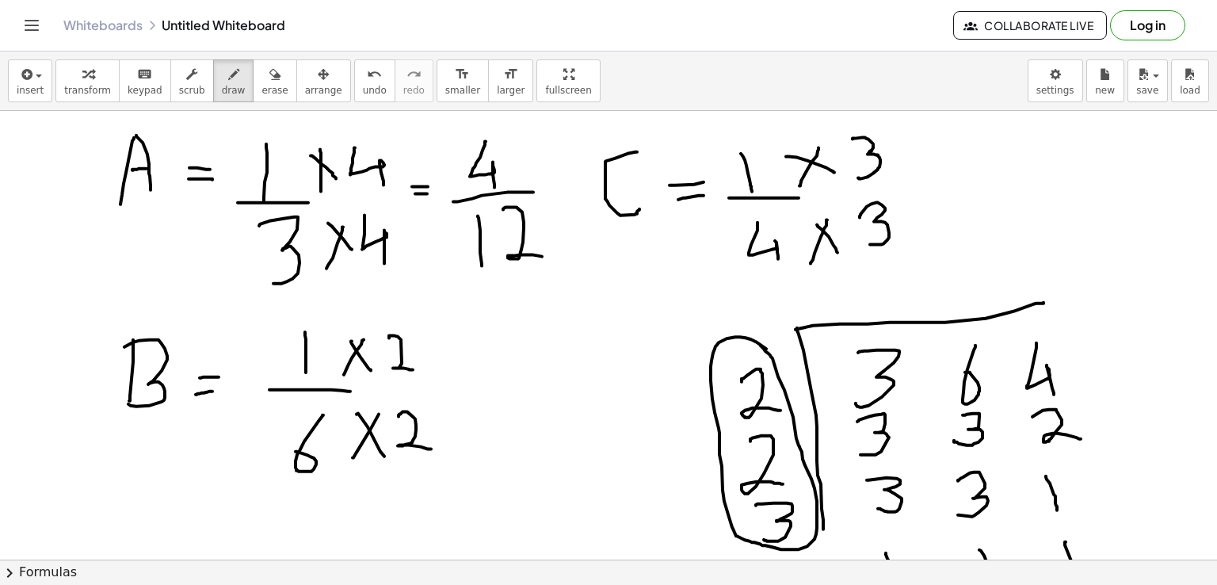
drag, startPoint x: 503, startPoint y: 208, endPoint x: 542, endPoint y: 255, distance: 60.7
drag, startPoint x: 455, startPoint y: 362, endPoint x: 478, endPoint y: 364, distance: 22.2
drag, startPoint x: 452, startPoint y: 376, endPoint x: 472, endPoint y: 378, distance: 19.9
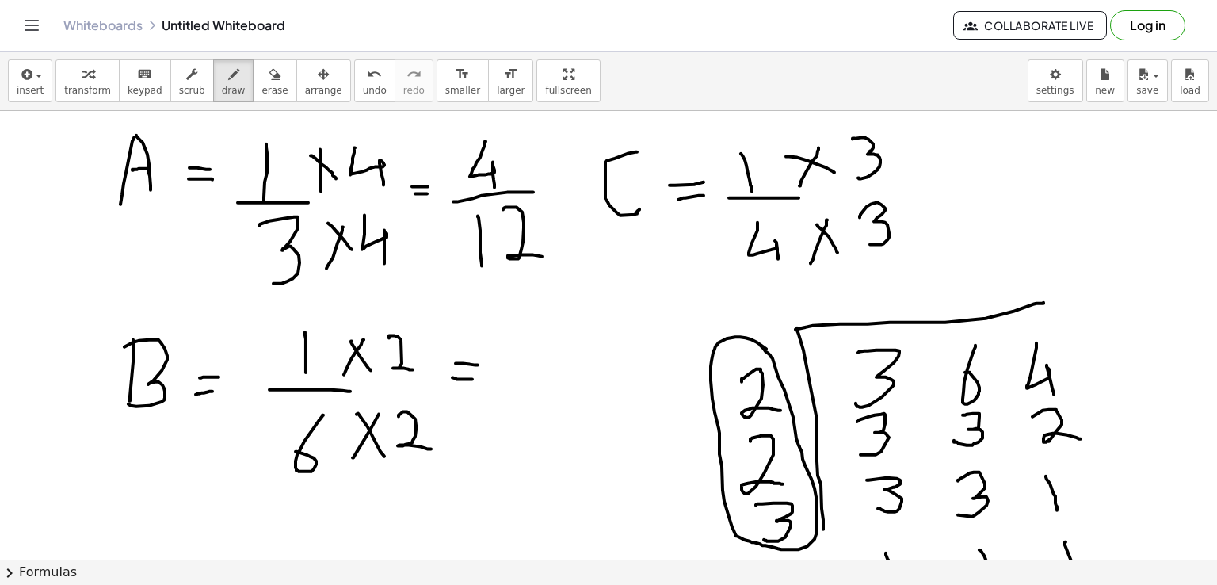
drag, startPoint x: 520, startPoint y: 327, endPoint x: 561, endPoint y: 359, distance: 52.0
drag, startPoint x: 513, startPoint y: 372, endPoint x: 573, endPoint y: 374, distance: 59.4
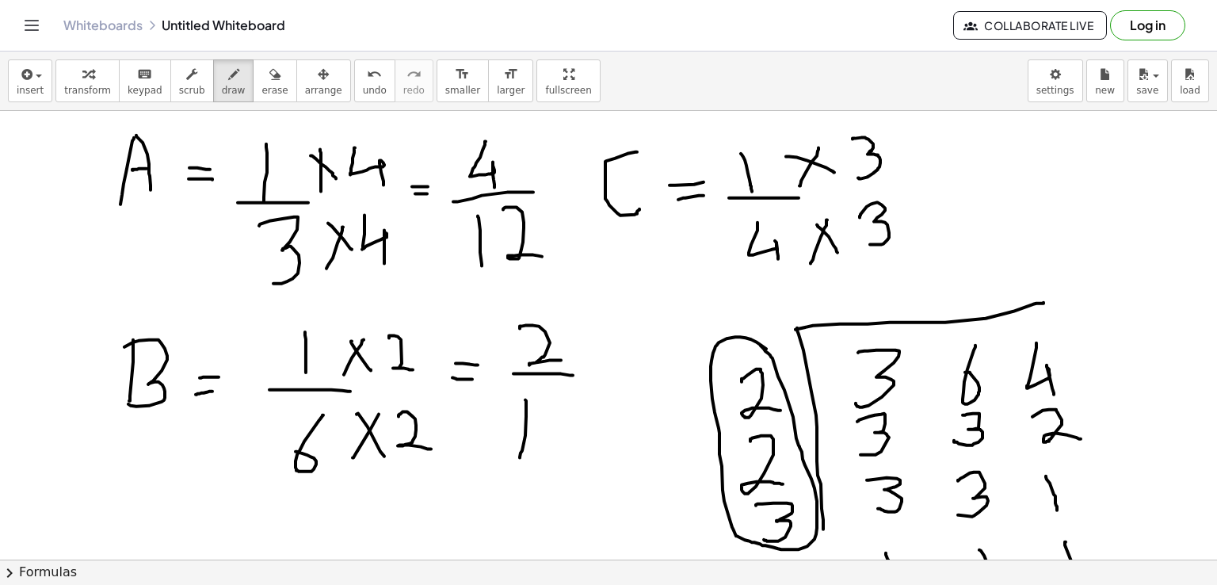
drag, startPoint x: 525, startPoint y: 398, endPoint x: 520, endPoint y: 456, distance: 58.1
drag, startPoint x: 549, startPoint y: 409, endPoint x: 595, endPoint y: 444, distance: 58.1
drag, startPoint x: 939, startPoint y: 172, endPoint x: 965, endPoint y: 170, distance: 26.2
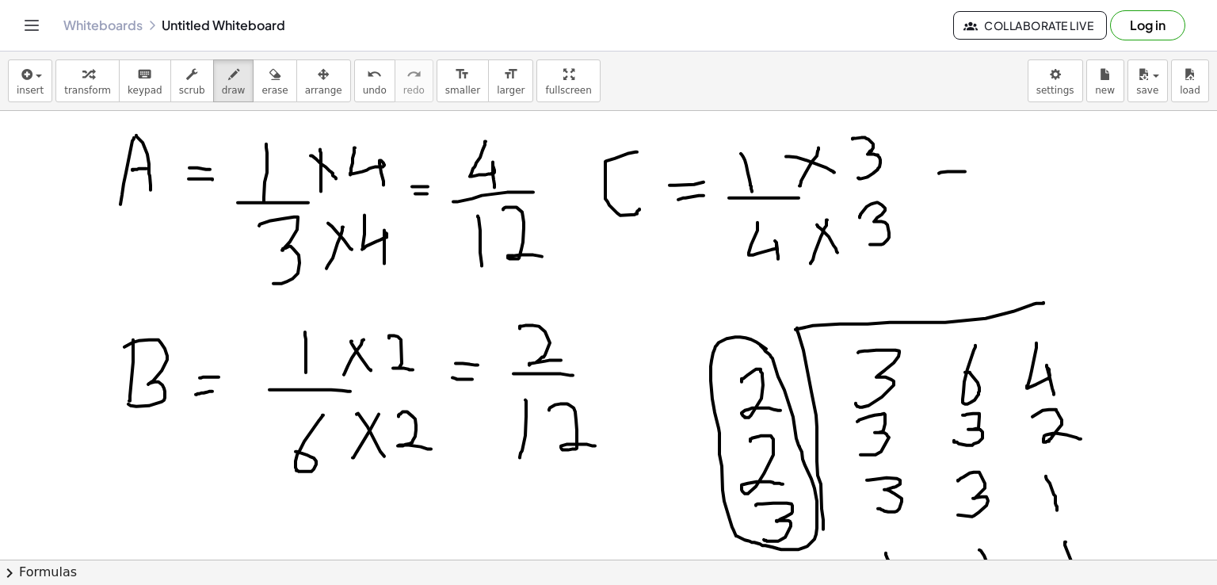
drag, startPoint x: 944, startPoint y: 188, endPoint x: 970, endPoint y: 184, distance: 25.7
drag, startPoint x: 1016, startPoint y: 124, endPoint x: 1027, endPoint y: 162, distance: 38.6
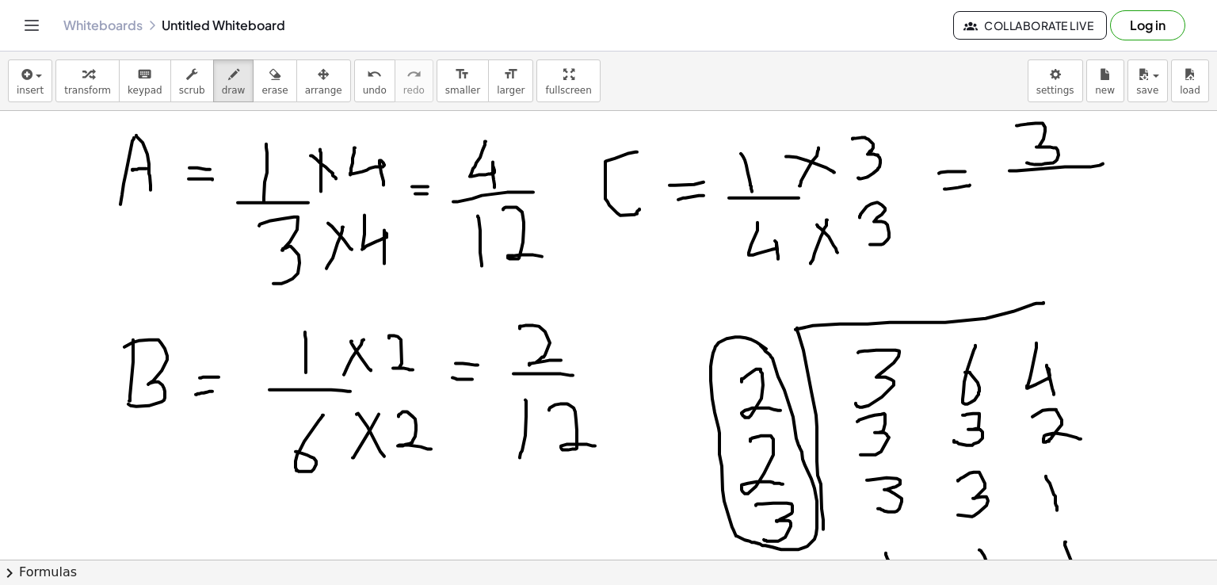
drag, startPoint x: 1009, startPoint y: 170, endPoint x: 1103, endPoint y: 162, distance: 93.7
drag, startPoint x: 1042, startPoint y: 181, endPoint x: 1046, endPoint y: 215, distance: 35.2
drag, startPoint x: 1064, startPoint y: 186, endPoint x: 1096, endPoint y: 206, distance: 38.0
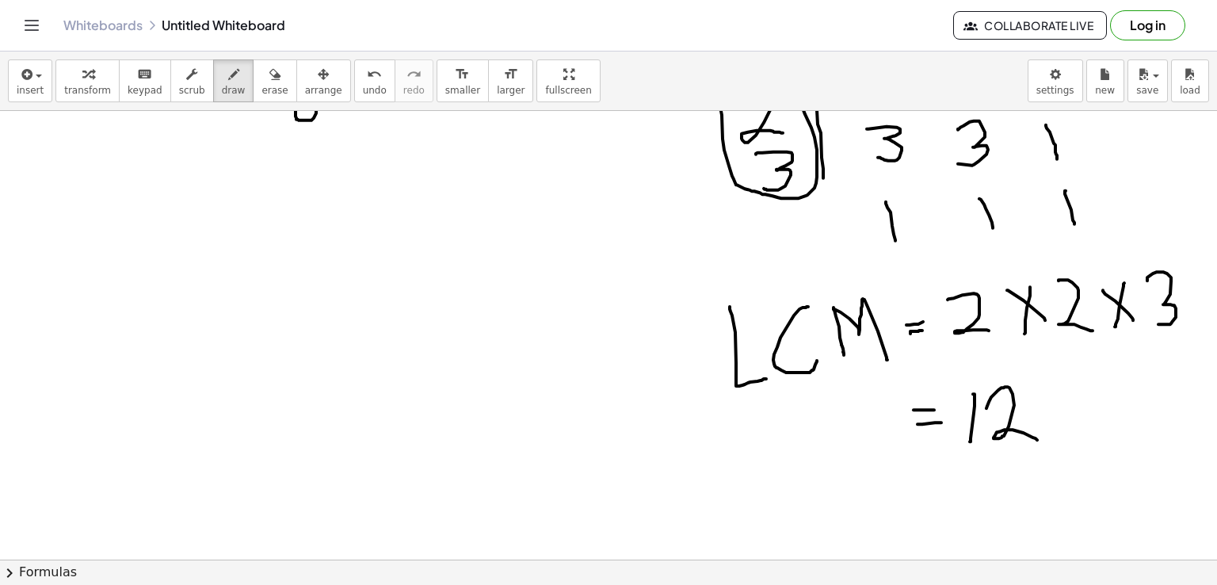
scroll to position [548, 0]
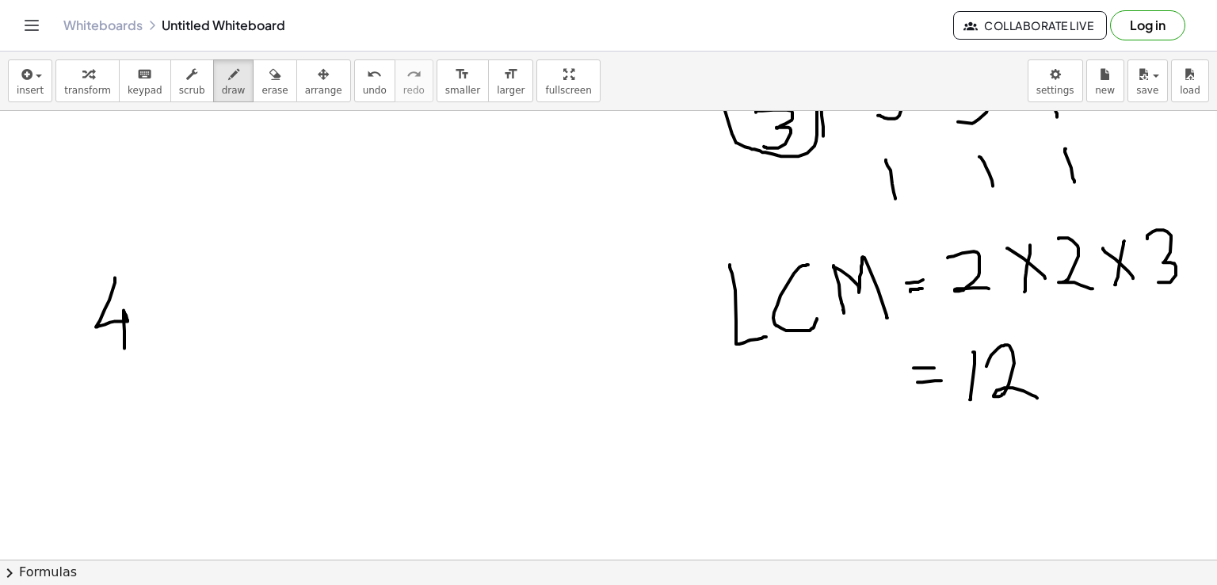
drag, startPoint x: 115, startPoint y: 276, endPoint x: 124, endPoint y: 347, distance: 71.1
click at [124, 347] on div at bounding box center [608, 236] width 1217 height 1346
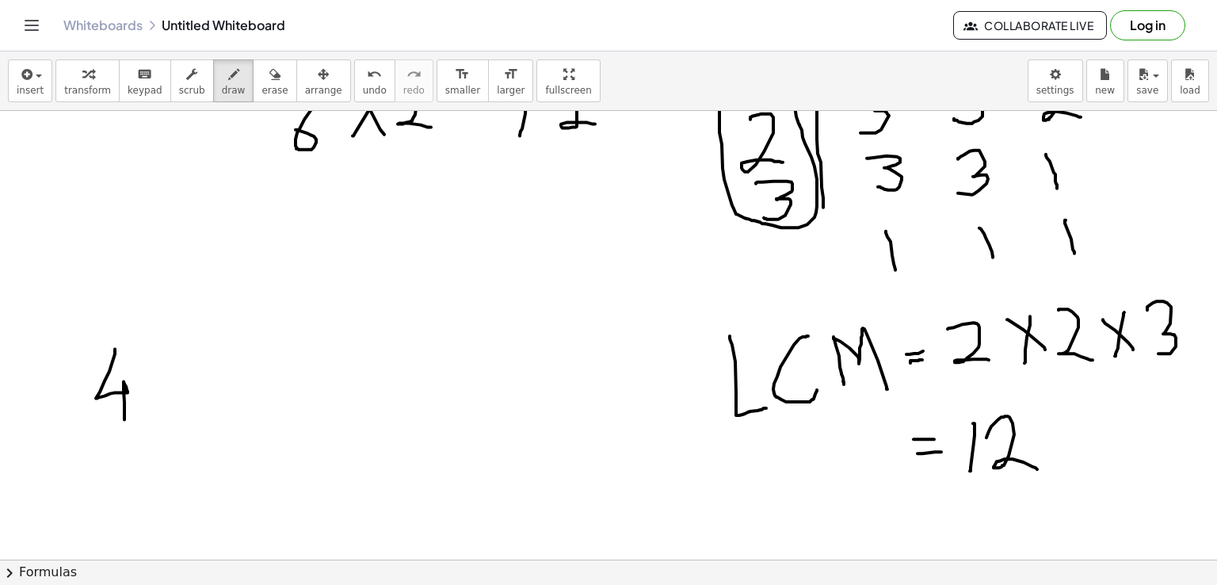
scroll to position [505, 0]
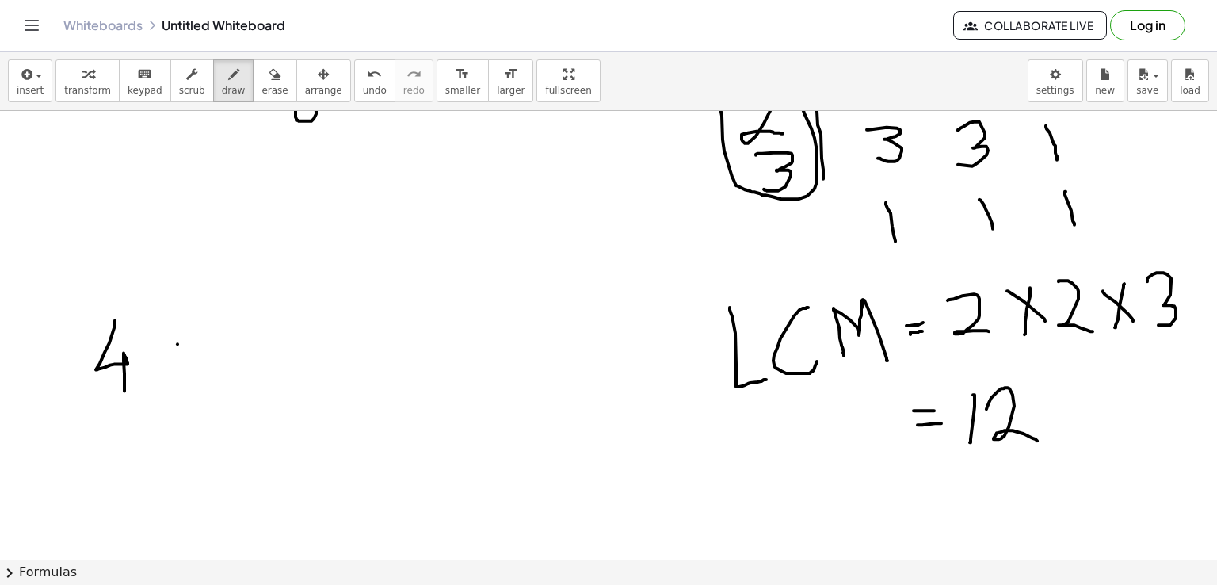
click at [177, 343] on div at bounding box center [608, 279] width 1217 height 1346
click at [180, 365] on div at bounding box center [608, 279] width 1217 height 1346
drag, startPoint x: 220, startPoint y: 331, endPoint x: 257, endPoint y: 383, distance: 63.1
click at [257, 383] on div at bounding box center [608, 279] width 1217 height 1346
click at [299, 343] on div at bounding box center [608, 279] width 1217 height 1346
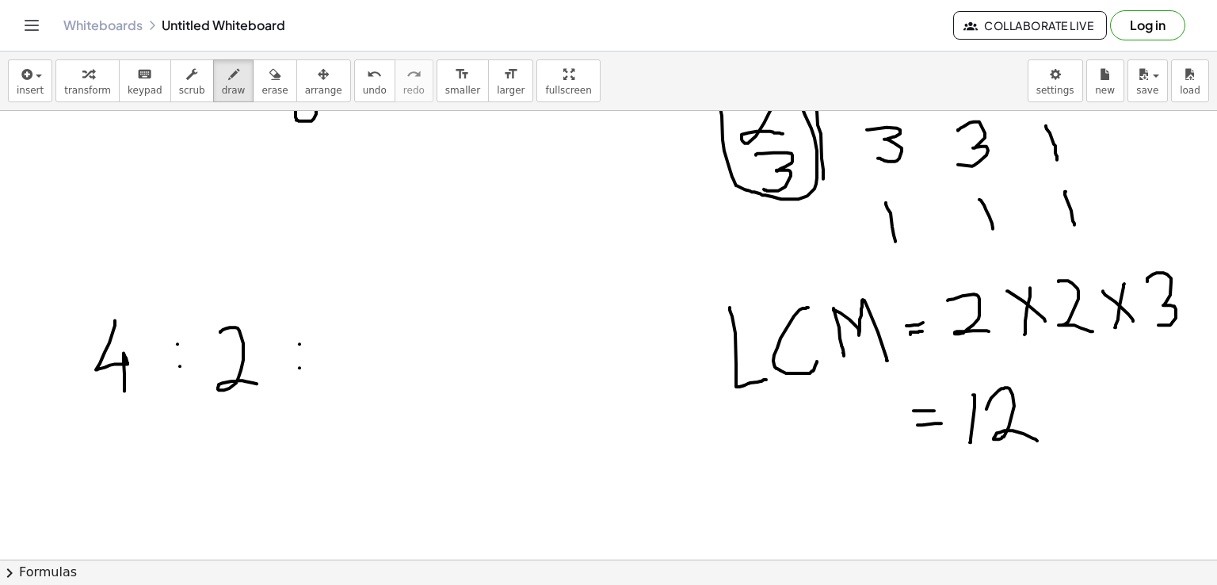
click at [299, 367] on div at bounding box center [608, 279] width 1217 height 1346
drag, startPoint x: 357, startPoint y: 314, endPoint x: 357, endPoint y: 370, distance: 56.2
click at [357, 370] on div at bounding box center [608, 279] width 1217 height 1346
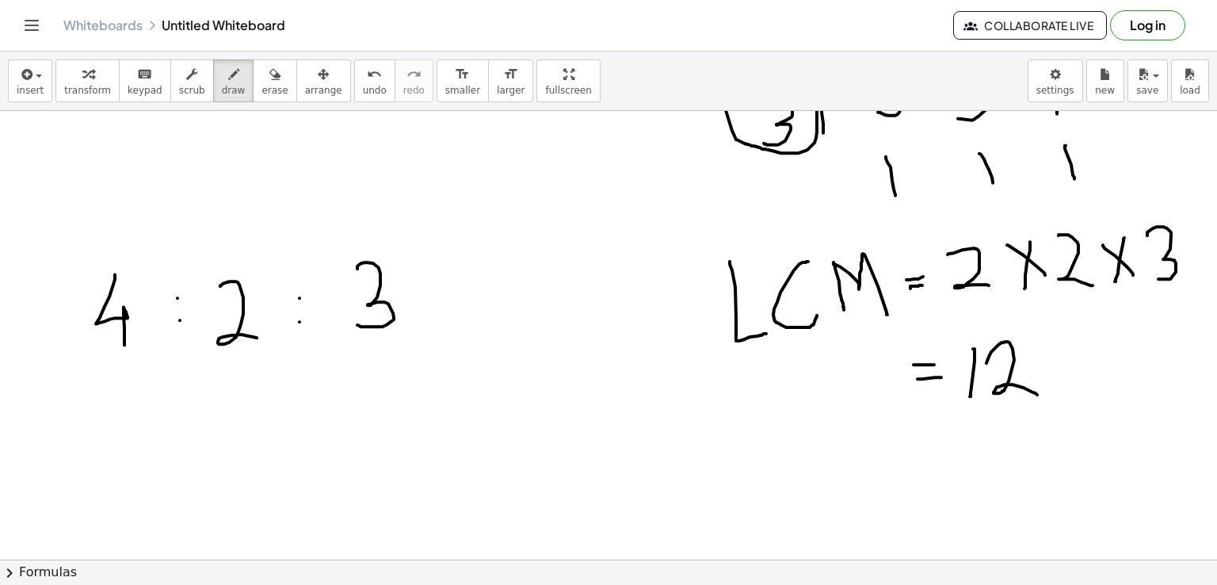
scroll to position [560, 0]
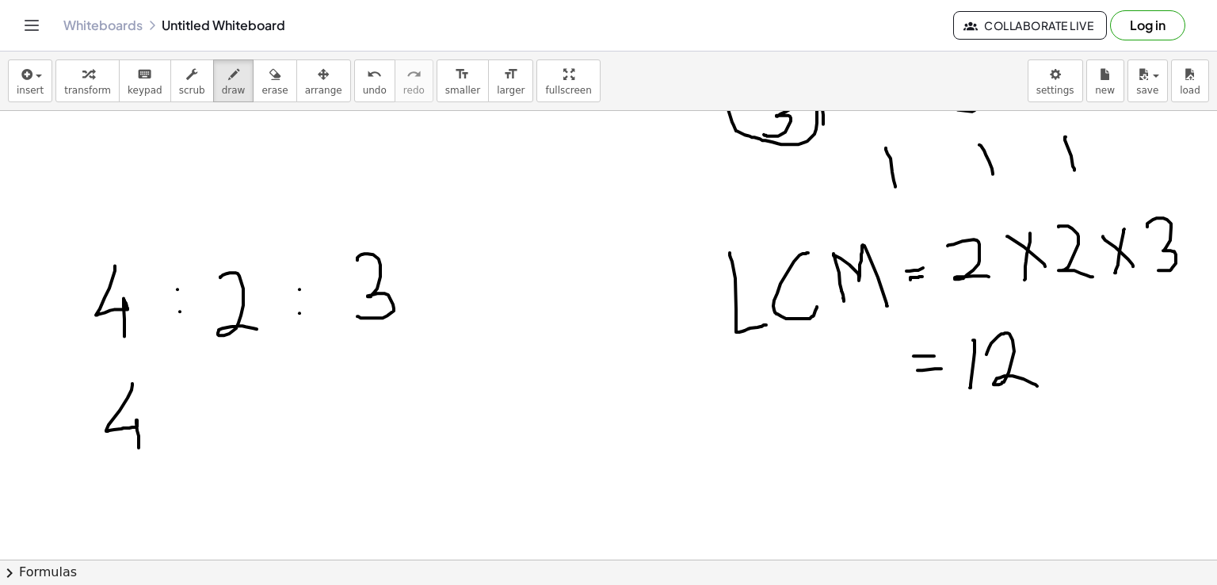
drag, startPoint x: 132, startPoint y: 383, endPoint x: 139, endPoint y: 447, distance: 64.5
click at [139, 447] on div at bounding box center [608, 224] width 1217 height 1346
drag, startPoint x: 166, startPoint y: 409, endPoint x: 208, endPoint y: 410, distance: 41.2
click at [208, 410] on div at bounding box center [608, 224] width 1217 height 1346
drag, startPoint x: 187, startPoint y: 416, endPoint x: 189, endPoint y: 429, distance: 12.9
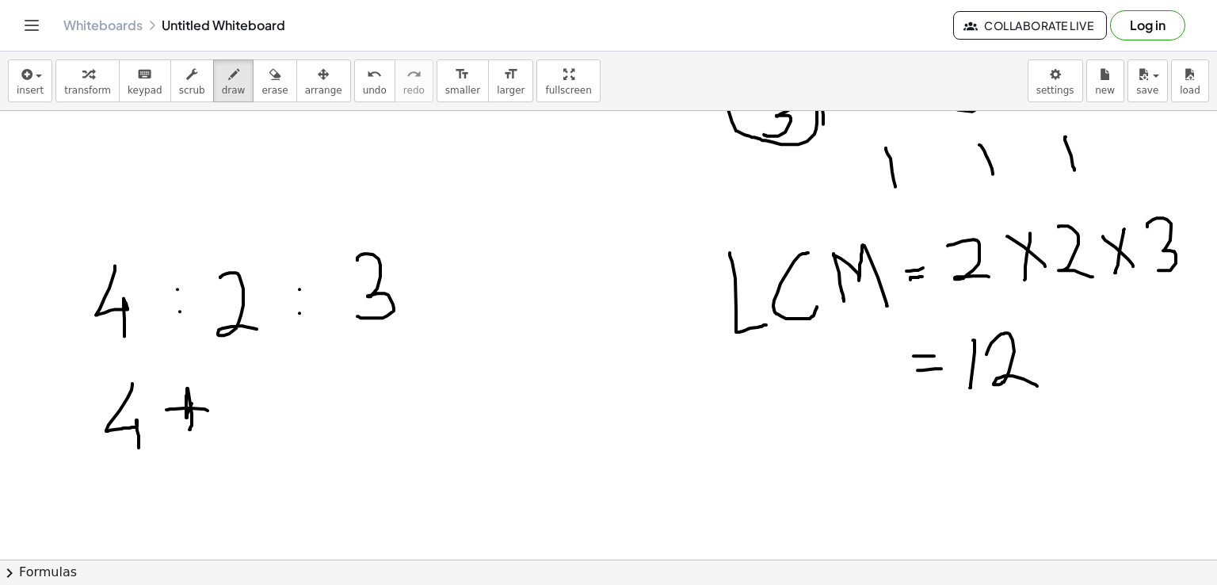
click at [189, 429] on div at bounding box center [608, 224] width 1217 height 1346
drag, startPoint x: 227, startPoint y: 394, endPoint x: 284, endPoint y: 414, distance: 59.6
click at [284, 414] on div at bounding box center [608, 224] width 1217 height 1346
drag, startPoint x: 313, startPoint y: 401, endPoint x: 352, endPoint y: 397, distance: 39.0
click at [352, 397] on div at bounding box center [608, 224] width 1217 height 1346
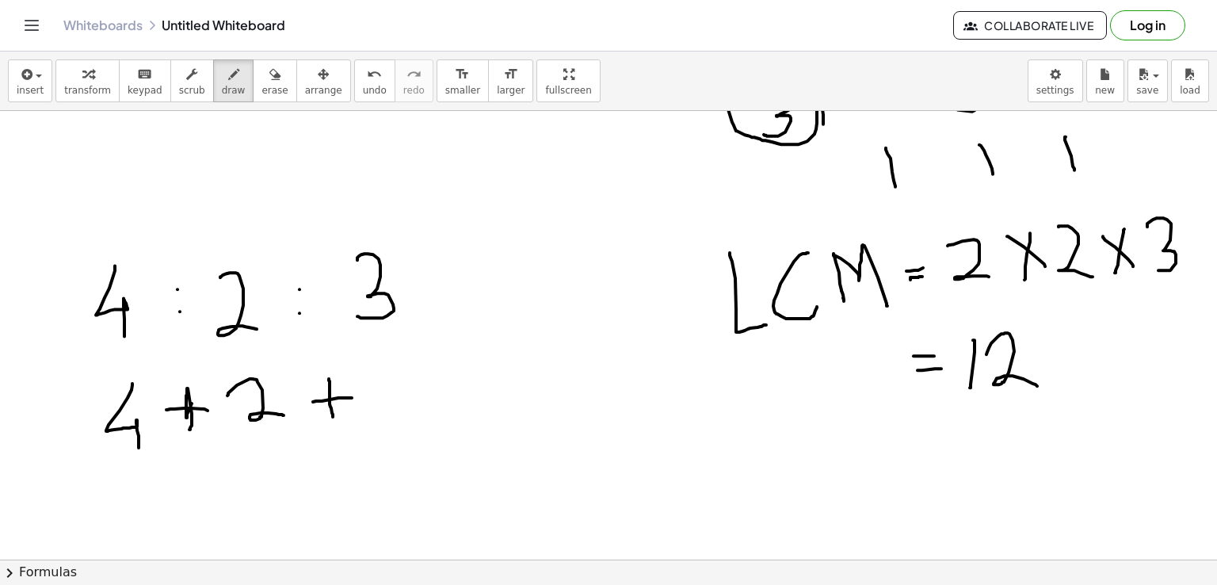
drag, startPoint x: 329, startPoint y: 378, endPoint x: 333, endPoint y: 416, distance: 38.2
click at [333, 416] on div at bounding box center [608, 224] width 1217 height 1346
drag, startPoint x: 385, startPoint y: 368, endPoint x: 377, endPoint y: 435, distance: 67.0
click at [377, 435] on div at bounding box center [608, 224] width 1217 height 1346
drag, startPoint x: 478, startPoint y: 394, endPoint x: 498, endPoint y: 392, distance: 19.9
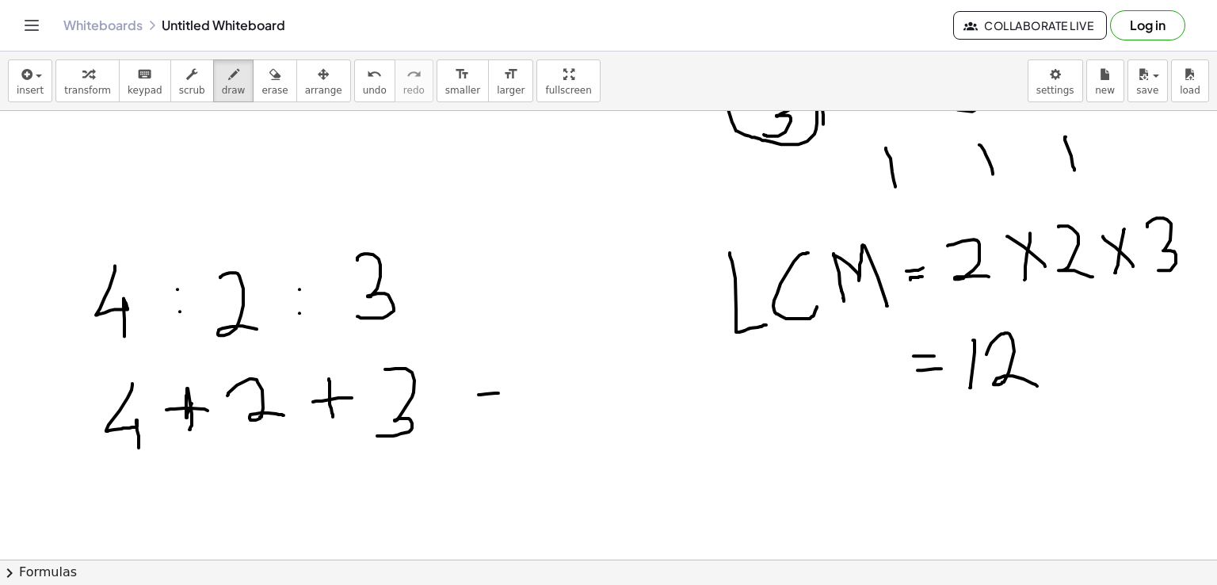
click at [498, 392] on div at bounding box center [608, 224] width 1217 height 1346
click at [513, 403] on div at bounding box center [608, 224] width 1217 height 1346
click at [501, 406] on div at bounding box center [608, 224] width 1217 height 1346
click at [228, 76] on icon "button" at bounding box center [233, 74] width 11 height 19
click at [506, 404] on div at bounding box center [608, 224] width 1217 height 1346
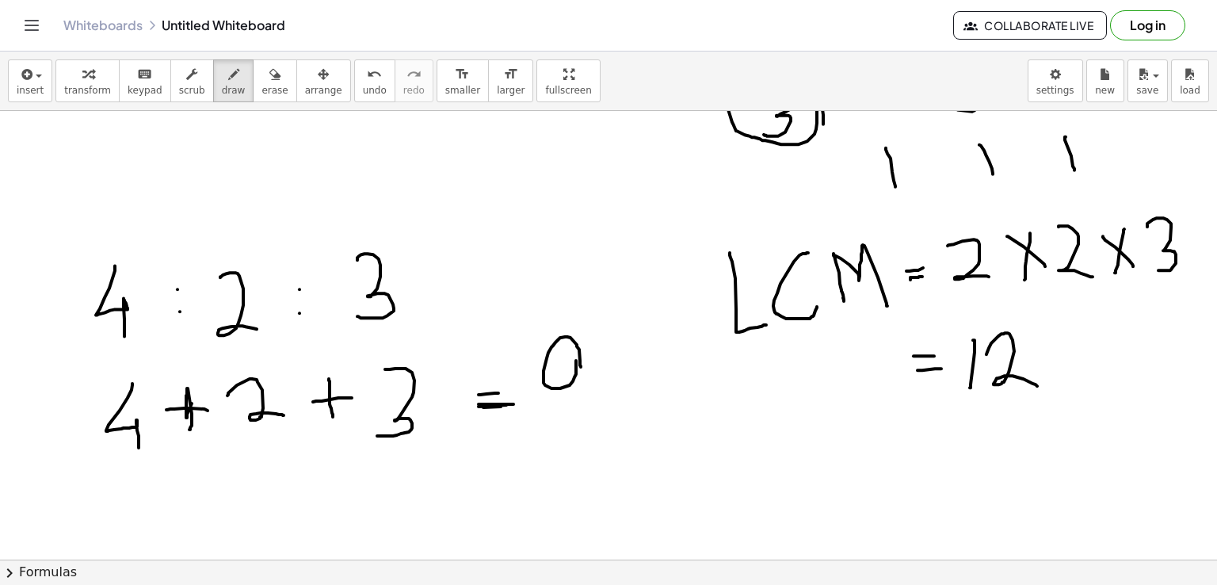
drag, startPoint x: 581, startPoint y: 366, endPoint x: 583, endPoint y: 423, distance: 57.1
click at [583, 410] on div at bounding box center [608, 224] width 1217 height 1346
click at [583, 423] on div at bounding box center [608, 224] width 1217 height 1346
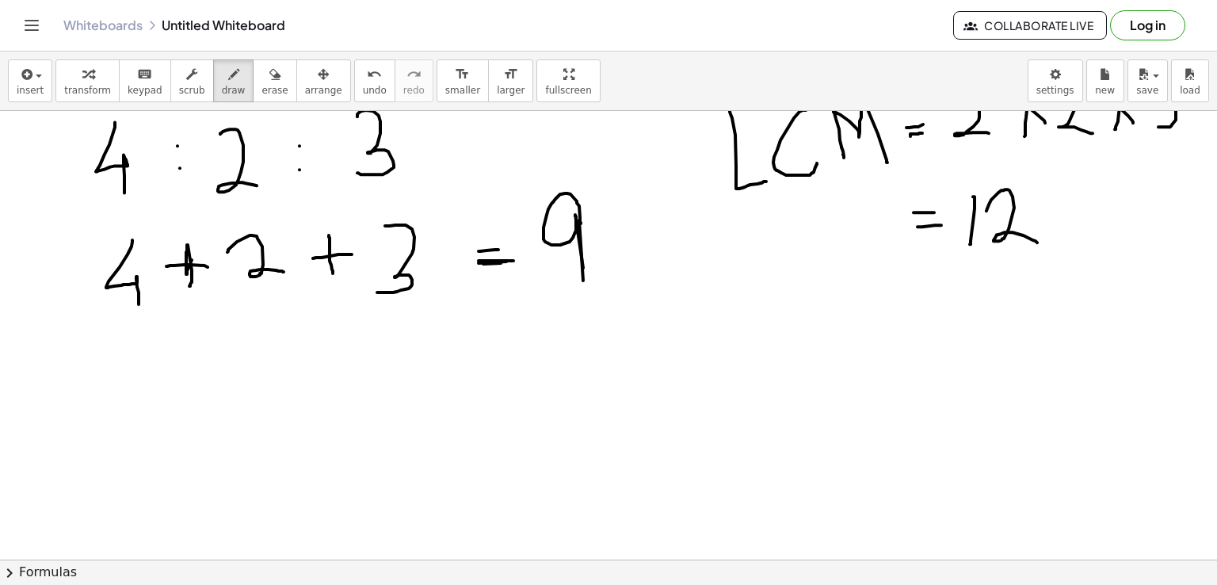
scroll to position [688, 0]
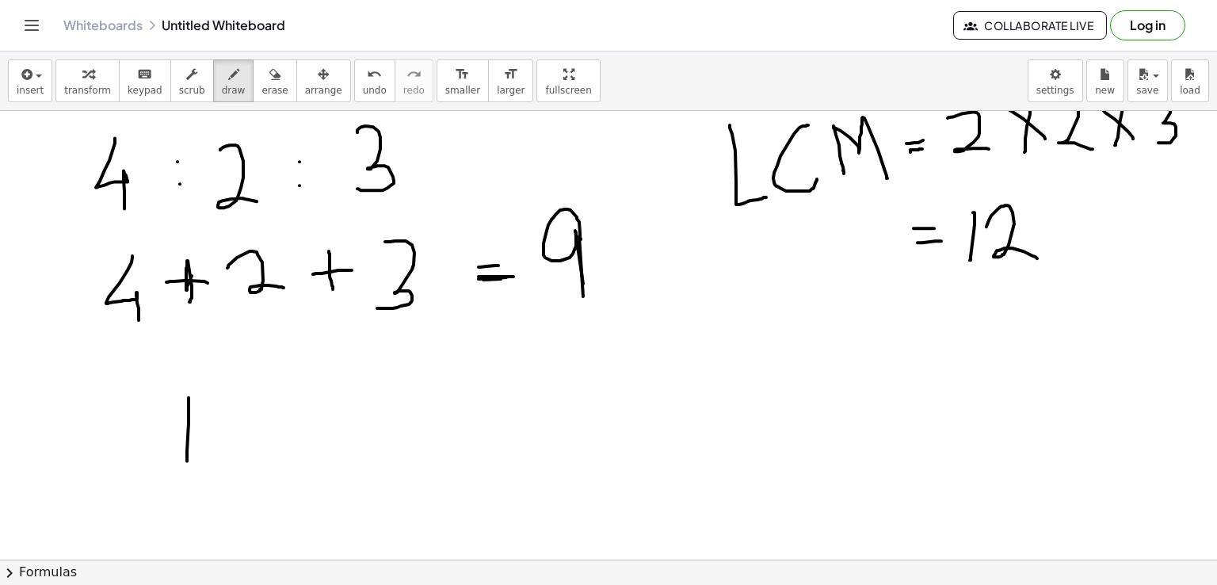
drag, startPoint x: 189, startPoint y: 397, endPoint x: 187, endPoint y: 460, distance: 63.4
click at [187, 460] on div at bounding box center [608, 96] width 1217 height 1346
drag, startPoint x: 189, startPoint y: 405, endPoint x: 211, endPoint y: 447, distance: 47.5
click at [211, 447] on div at bounding box center [608, 96] width 1217 height 1346
drag, startPoint x: 192, startPoint y: 422, endPoint x: 234, endPoint y: 421, distance: 42.8
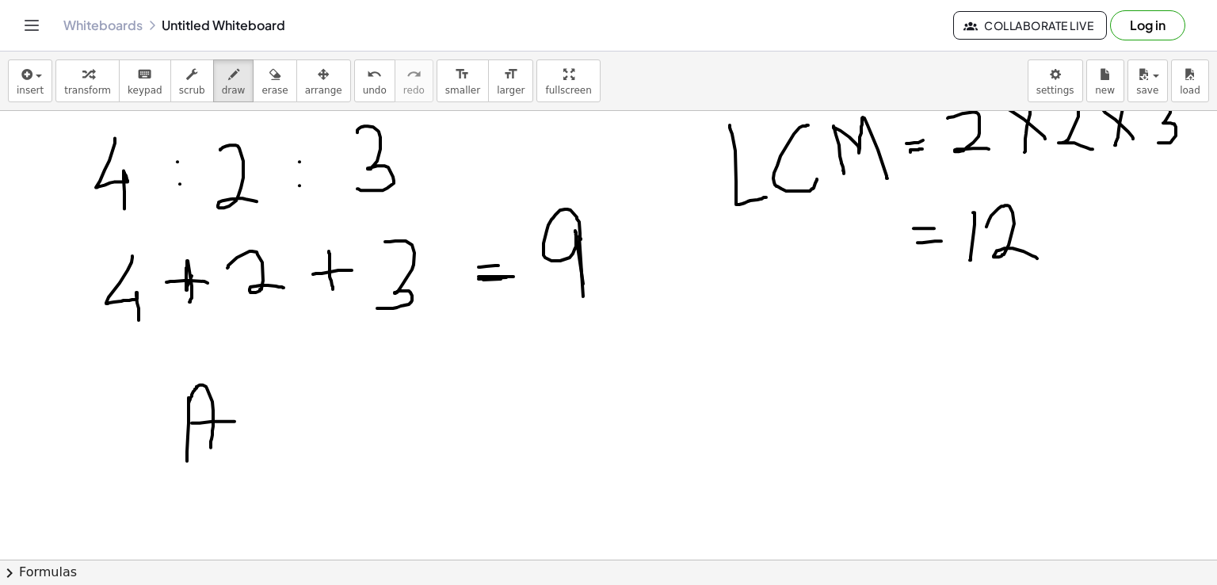
click at [234, 421] on div at bounding box center [608, 96] width 1217 height 1346
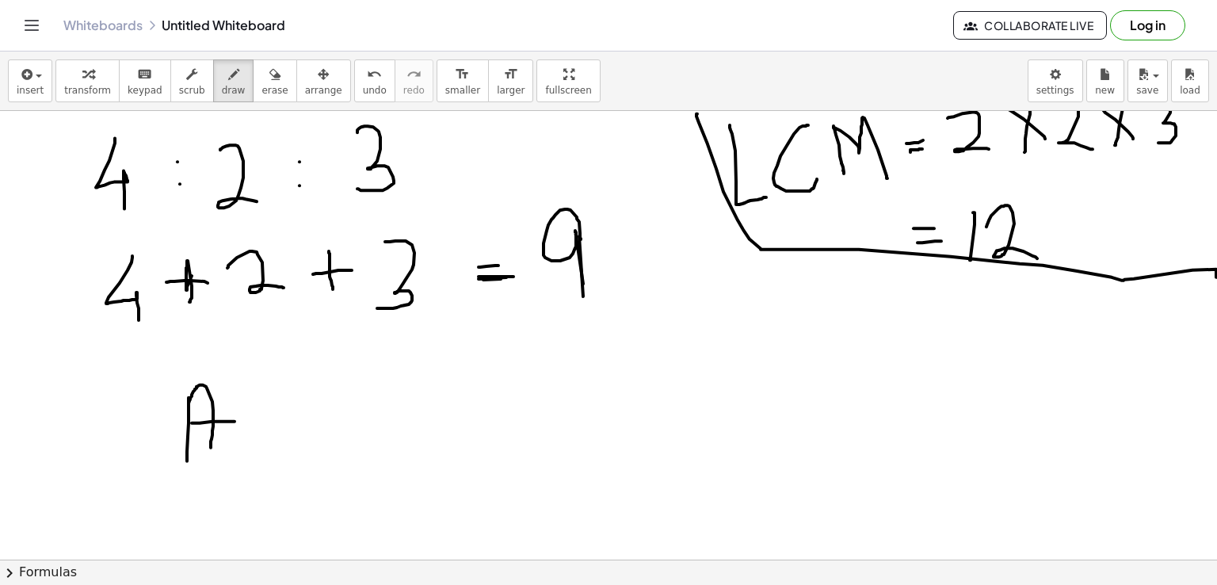
drag, startPoint x: 697, startPoint y: 113, endPoint x: 1216, endPoint y: 276, distance: 543.9
click at [1216, 276] on div "×" at bounding box center [608, 335] width 1217 height 448
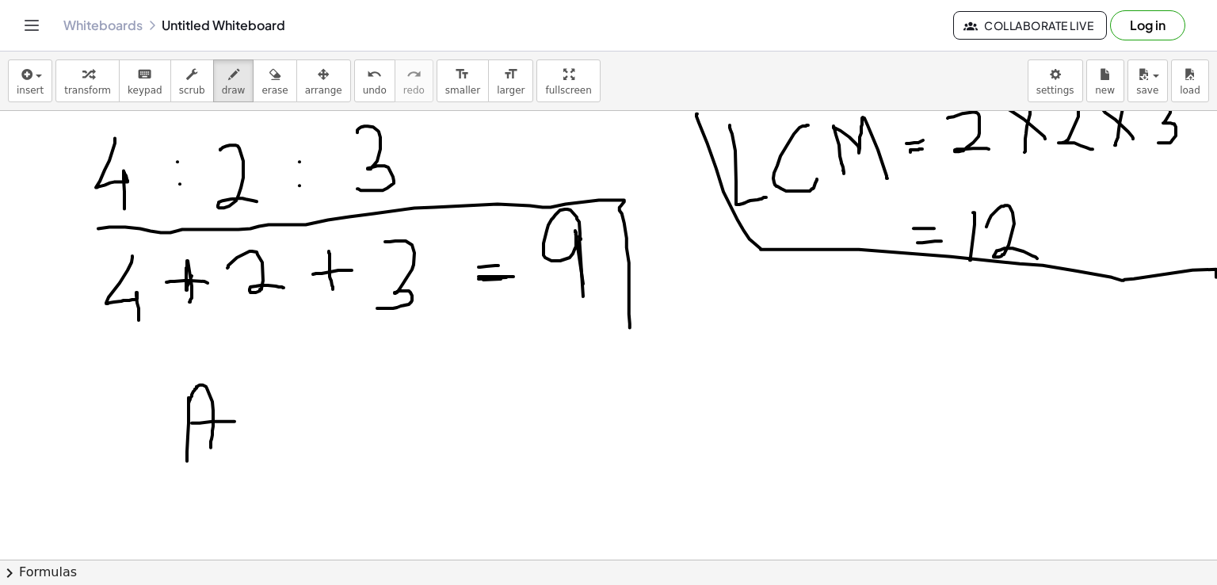
drag, startPoint x: 98, startPoint y: 228, endPoint x: 630, endPoint y: 327, distance: 540.6
click at [630, 327] on div at bounding box center [610, 96] width 1221 height 1346
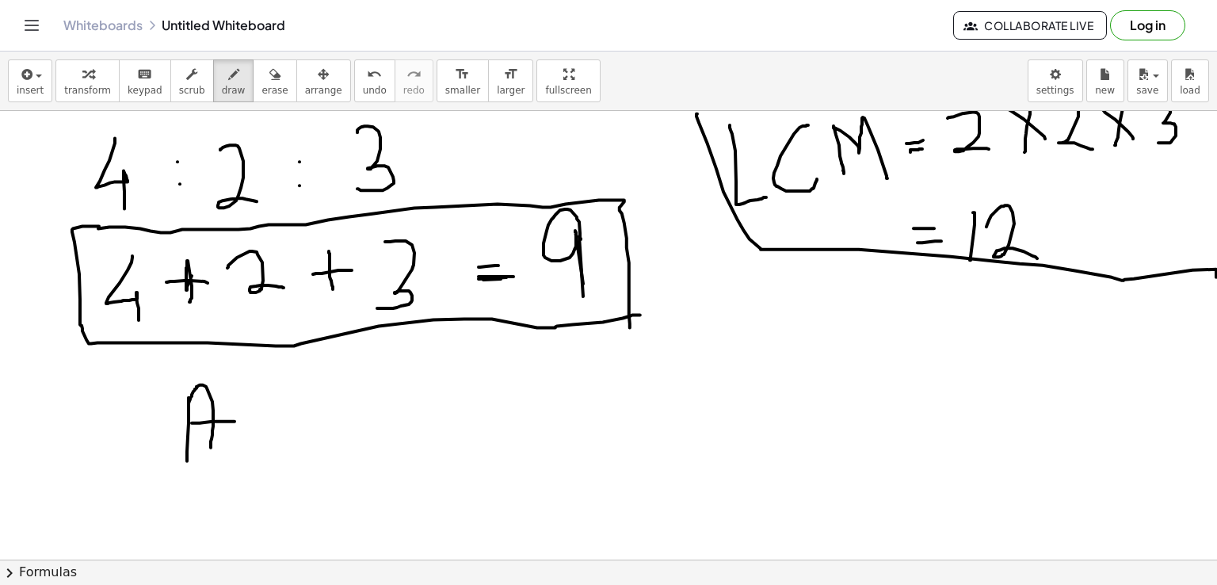
drag, startPoint x: 99, startPoint y: 226, endPoint x: 640, endPoint y: 314, distance: 548.2
click at [640, 314] on div at bounding box center [610, 96] width 1221 height 1346
drag, startPoint x: 295, startPoint y: 416, endPoint x: 326, endPoint y: 419, distance: 30.3
click at [326, 419] on div at bounding box center [610, 96] width 1221 height 1346
drag, startPoint x: 301, startPoint y: 425, endPoint x: 330, endPoint y: 425, distance: 28.5
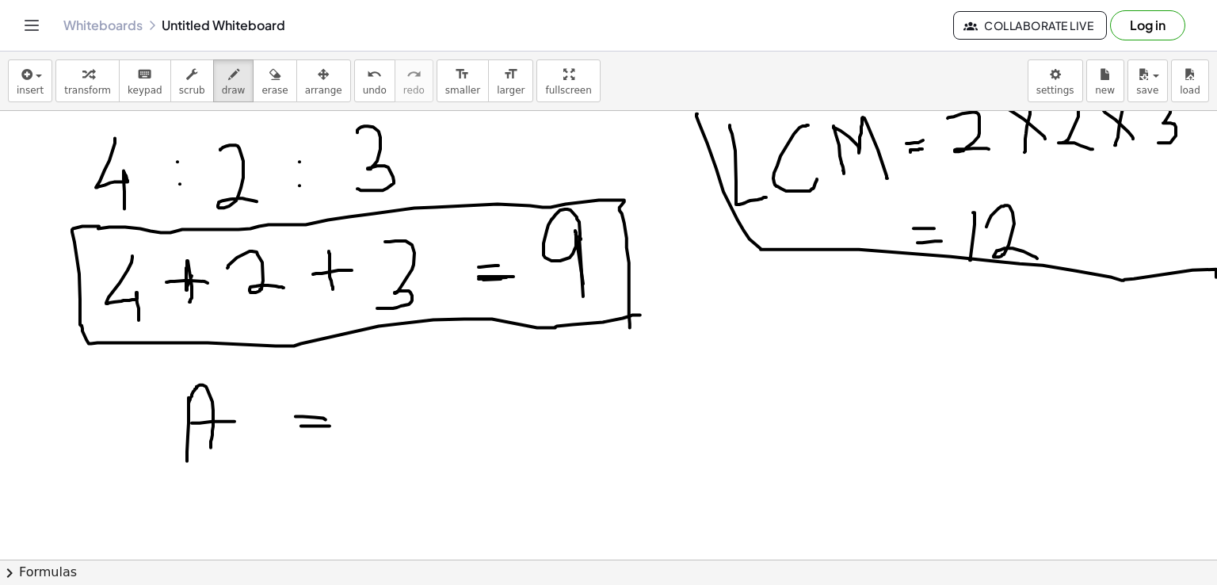
click at [330, 425] on div at bounding box center [610, 96] width 1221 height 1346
drag, startPoint x: 442, startPoint y: 364, endPoint x: 470, endPoint y: 437, distance: 78.7
click at [470, 437] on div at bounding box center [610, 96] width 1221 height 1346
drag, startPoint x: 383, startPoint y: 450, endPoint x: 510, endPoint y: 454, distance: 126.8
click at [510, 454] on div at bounding box center [610, 96] width 1221 height 1346
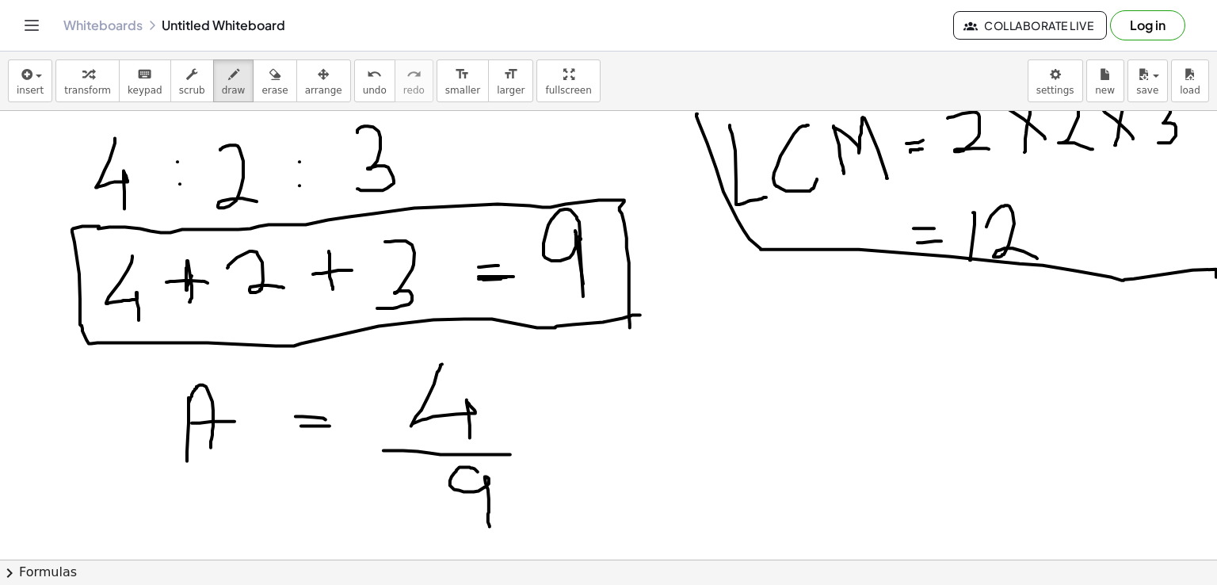
drag, startPoint x: 478, startPoint y: 471, endPoint x: 489, endPoint y: 524, distance: 54.2
click at [489, 524] on div at bounding box center [610, 96] width 1221 height 1346
drag, startPoint x: 546, startPoint y: 424, endPoint x: 580, endPoint y: 459, distance: 49.3
click at [580, 459] on div at bounding box center [610, 96] width 1221 height 1346
drag, startPoint x: 570, startPoint y: 416, endPoint x: 555, endPoint y: 470, distance: 55.7
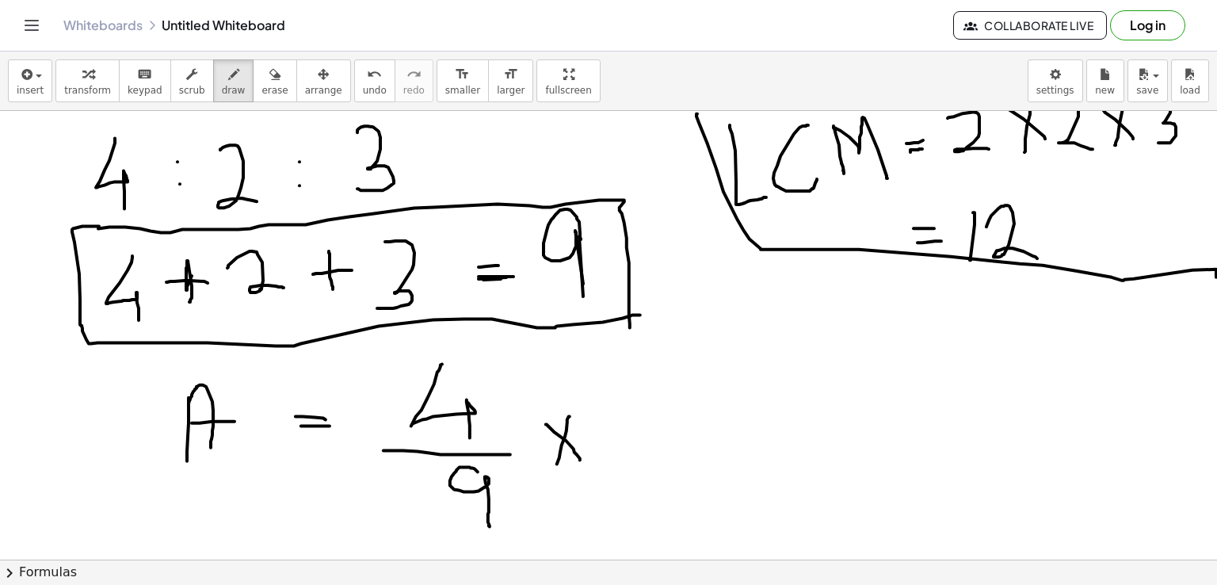
click at [555, 470] on div at bounding box center [610, 96] width 1221 height 1346
drag, startPoint x: 616, startPoint y: 394, endPoint x: 634, endPoint y: 444, distance: 53.1
click at [634, 444] on div at bounding box center [610, 96] width 1221 height 1346
drag, startPoint x: 669, startPoint y: 390, endPoint x: 690, endPoint y: 434, distance: 49.2
click at [690, 434] on div at bounding box center [610, 96] width 1221 height 1346
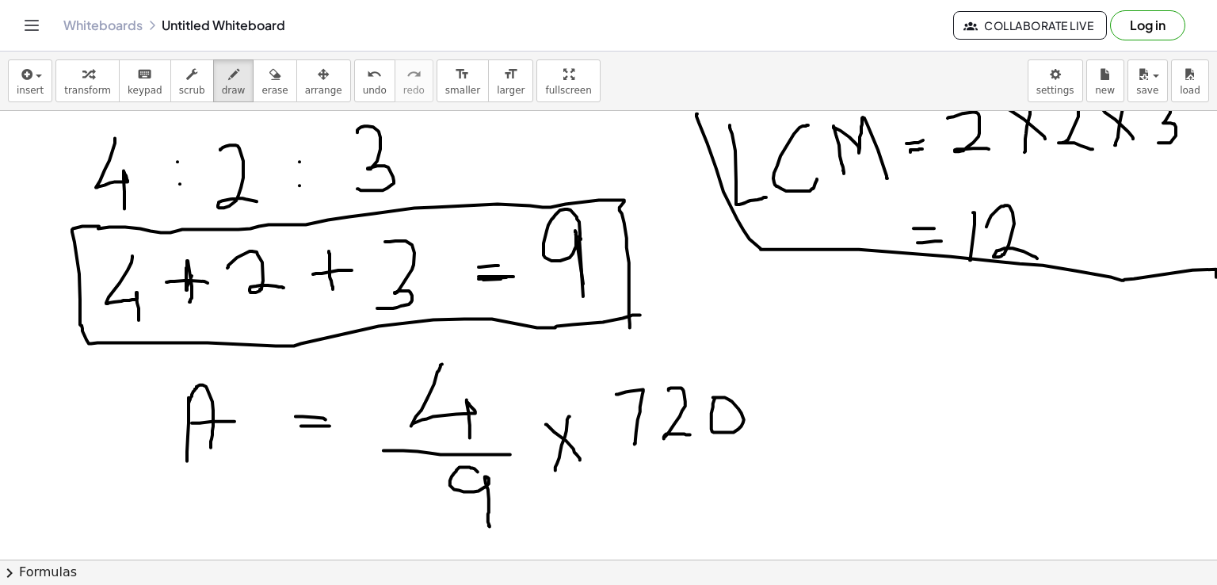
click at [713, 397] on div at bounding box center [610, 96] width 1221 height 1346
click at [777, 387] on div at bounding box center [610, 96] width 1221 height 1346
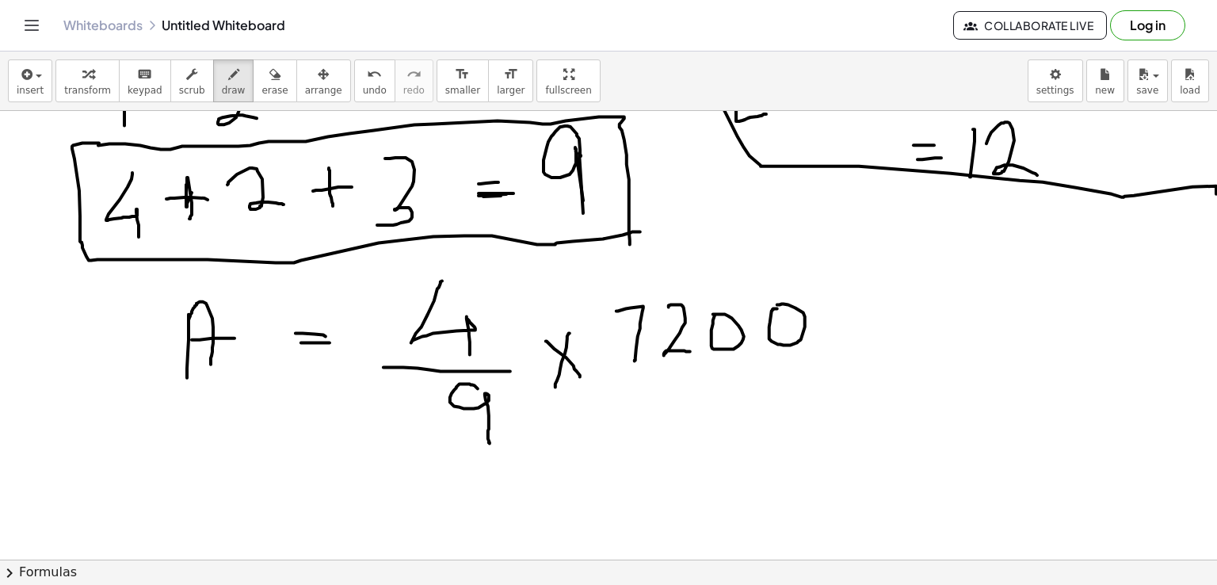
scroll to position [773, 0]
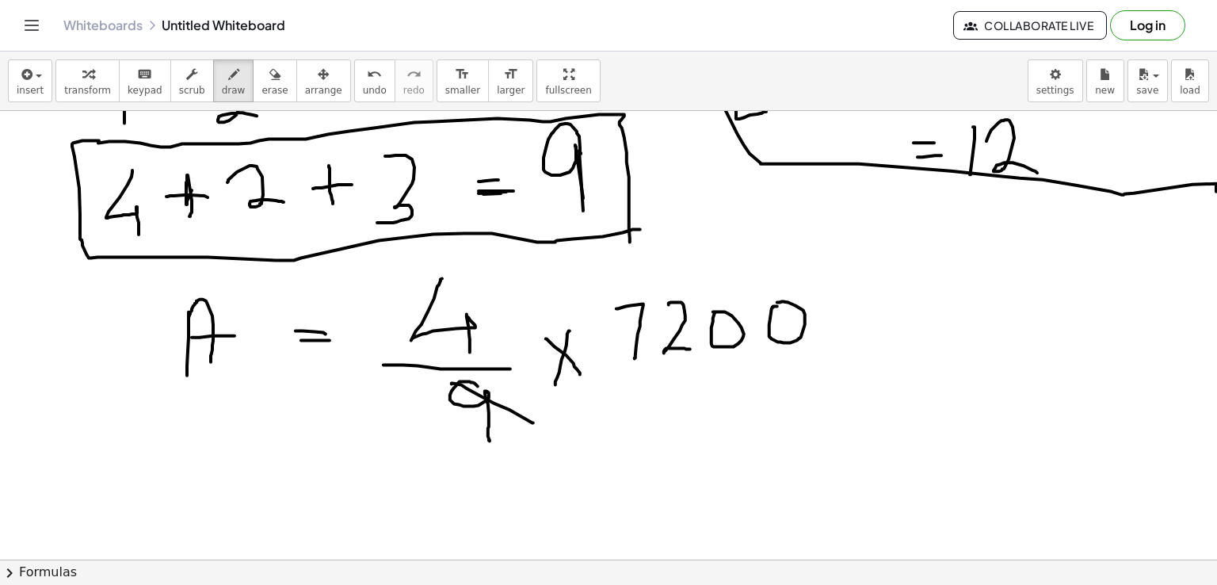
drag, startPoint x: 451, startPoint y: 383, endPoint x: 533, endPoint y: 422, distance: 90.3
click at [533, 422] on div at bounding box center [610, 11] width 1221 height 1346
drag, startPoint x: 625, startPoint y: 305, endPoint x: 806, endPoint y: 336, distance: 183.2
click at [806, 336] on div at bounding box center [610, 11] width 1221 height 1346
click at [672, 252] on div at bounding box center [610, 11] width 1221 height 1346
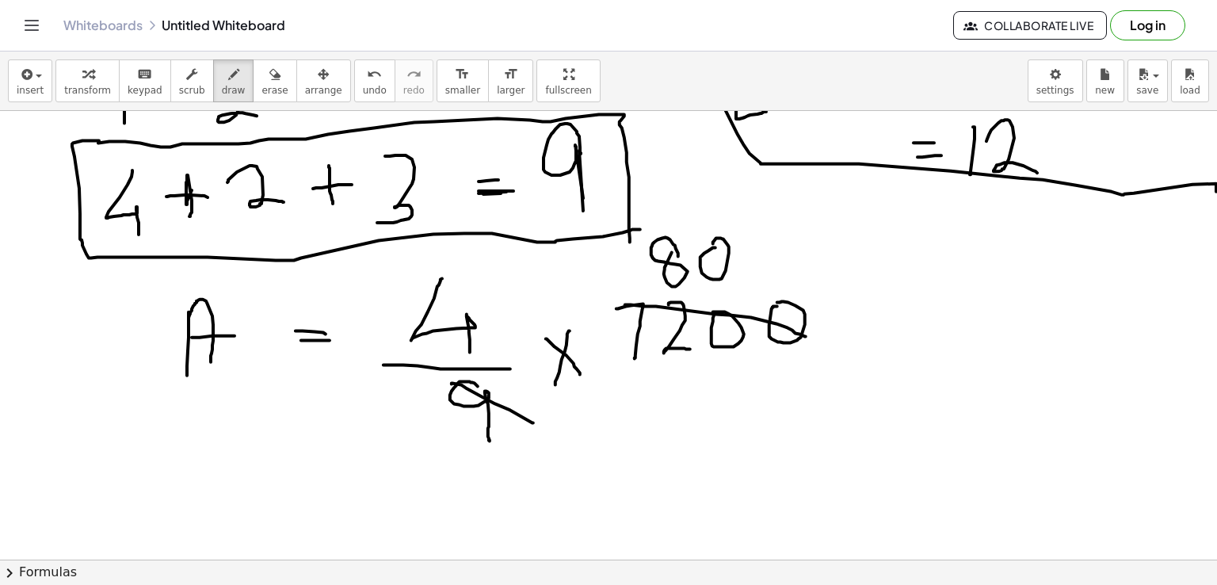
drag, startPoint x: 704, startPoint y: 253, endPoint x: 713, endPoint y: 243, distance: 12.9
click at [713, 243] on div at bounding box center [610, 11] width 1221 height 1346
click at [757, 245] on div at bounding box center [610, 11] width 1221 height 1346
drag, startPoint x: 890, startPoint y: 307, endPoint x: 914, endPoint y: 307, distance: 23.8
click at [914, 307] on div at bounding box center [610, 11] width 1221 height 1346
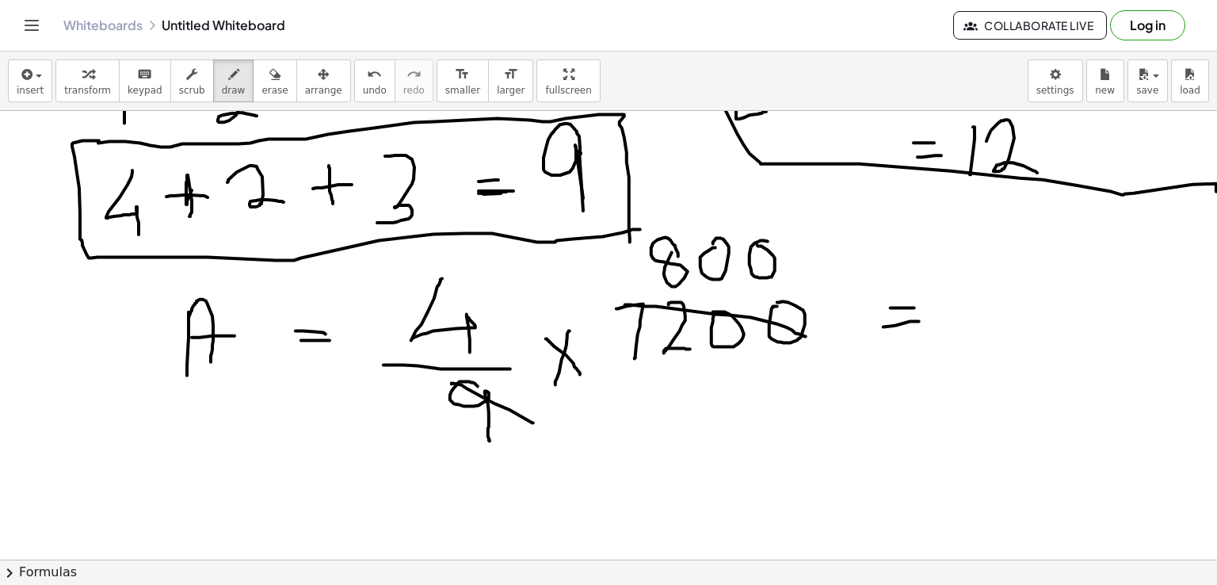
drag, startPoint x: 883, startPoint y: 326, endPoint x: 919, endPoint y: 321, distance: 36.1
click at [919, 321] on div at bounding box center [610, 11] width 1221 height 1346
drag, startPoint x: 963, startPoint y: 258, endPoint x: 954, endPoint y: 338, distance: 80.5
click at [954, 338] on div at bounding box center [610, 11] width 1221 height 1346
drag, startPoint x: 1019, startPoint y: 265, endPoint x: 1074, endPoint y: 333, distance: 87.8
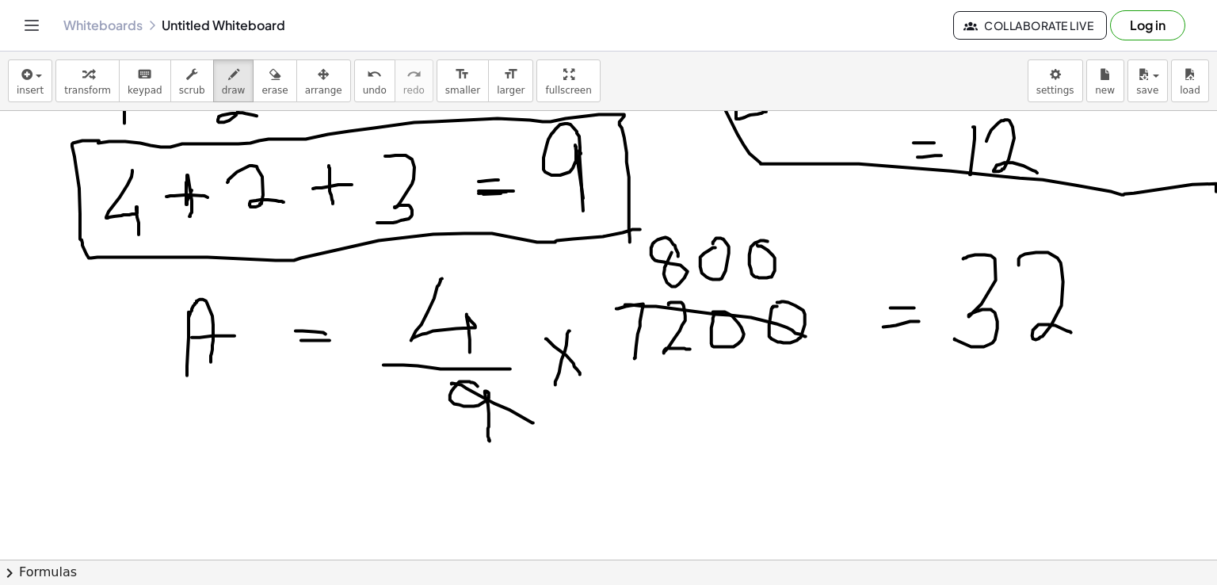
click at [1074, 333] on div at bounding box center [610, 11] width 1221 height 1346
drag, startPoint x: 1090, startPoint y: 307, endPoint x: 1091, endPoint y: 295, distance: 11.9
click at [1091, 295] on div at bounding box center [610, 11] width 1221 height 1346
click at [1141, 288] on div at bounding box center [610, 11] width 1221 height 1346
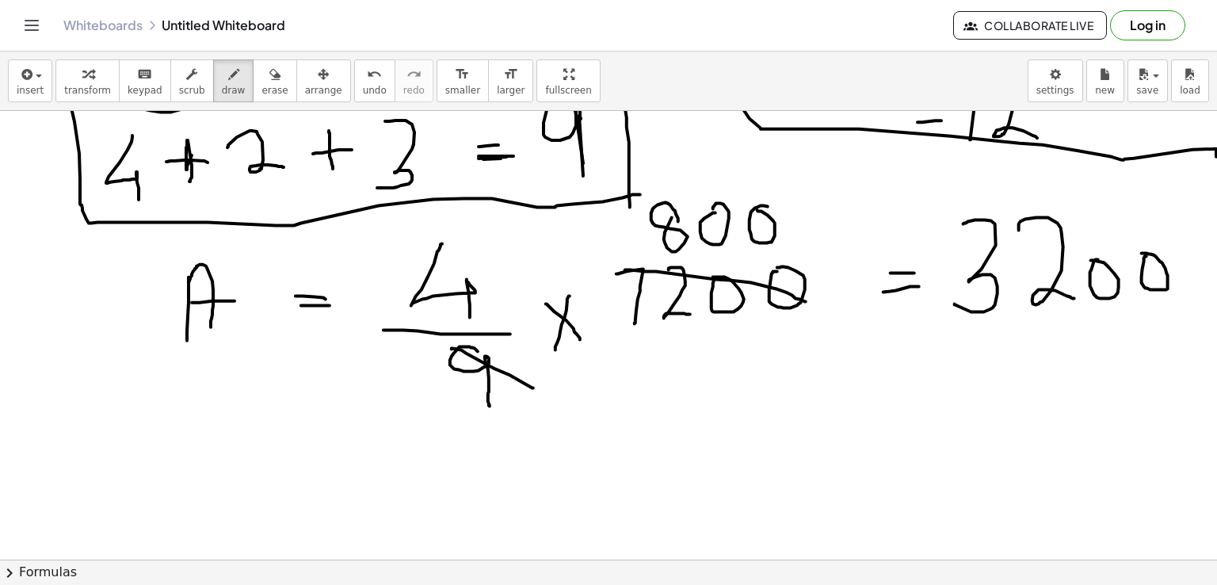
scroll to position [806, 0]
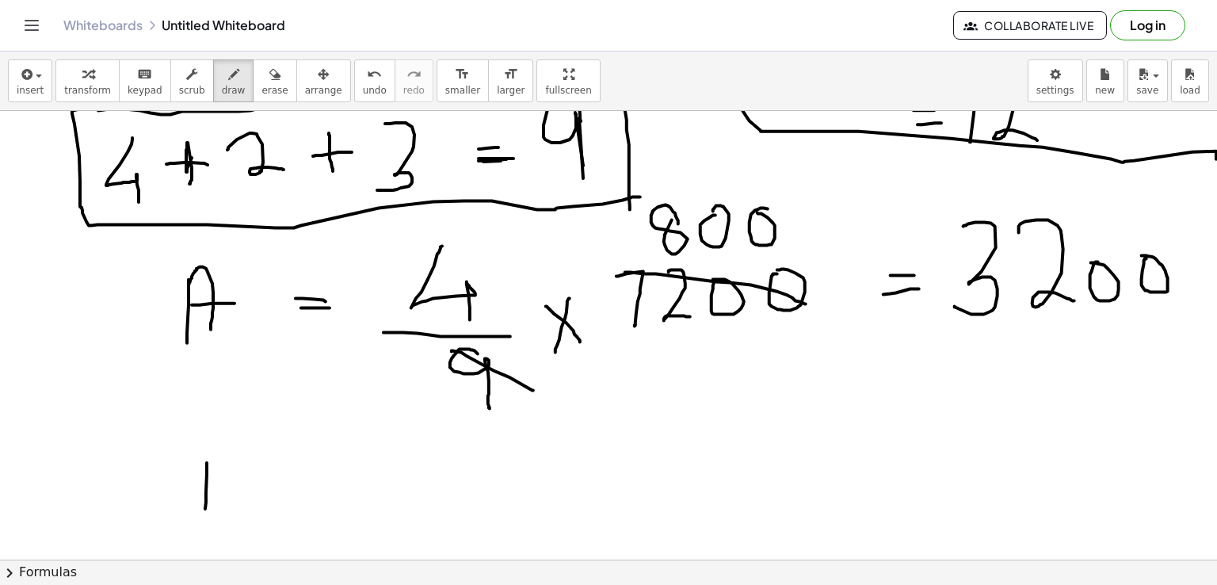
drag, startPoint x: 207, startPoint y: 462, endPoint x: 205, endPoint y: 508, distance: 46.0
drag, startPoint x: 204, startPoint y: 463, endPoint x: 200, endPoint y: 500, distance: 37.4
drag, startPoint x: 304, startPoint y: 454, endPoint x: 328, endPoint y: 454, distance: 23.8
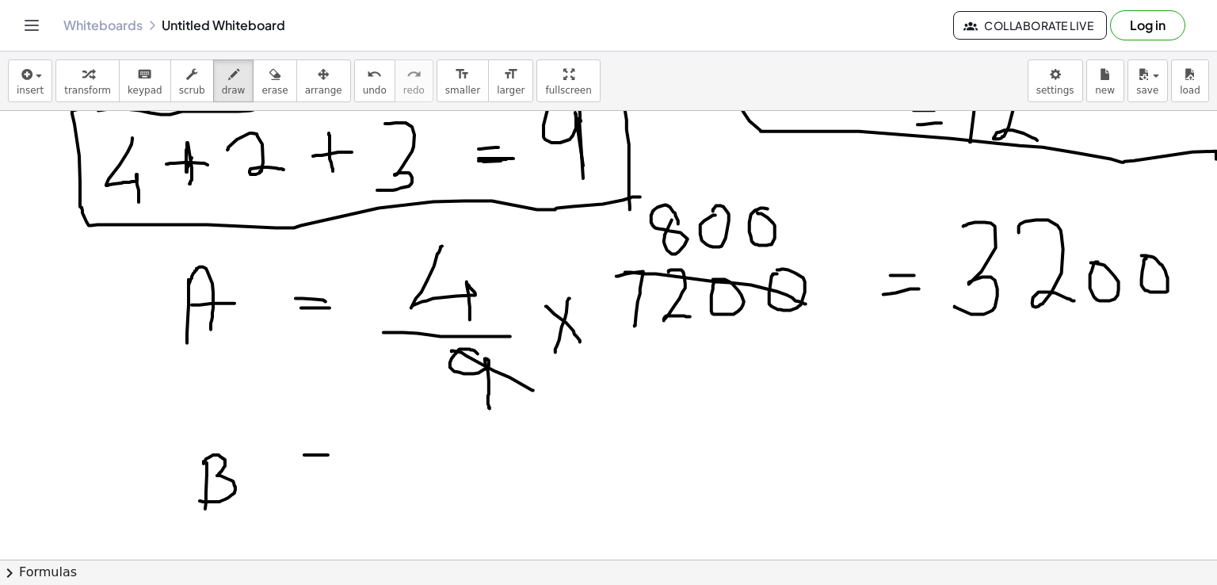
drag, startPoint x: 307, startPoint y: 470, endPoint x: 336, endPoint y: 466, distance: 28.8
drag, startPoint x: 436, startPoint y: 426, endPoint x: 472, endPoint y: 473, distance: 58.8
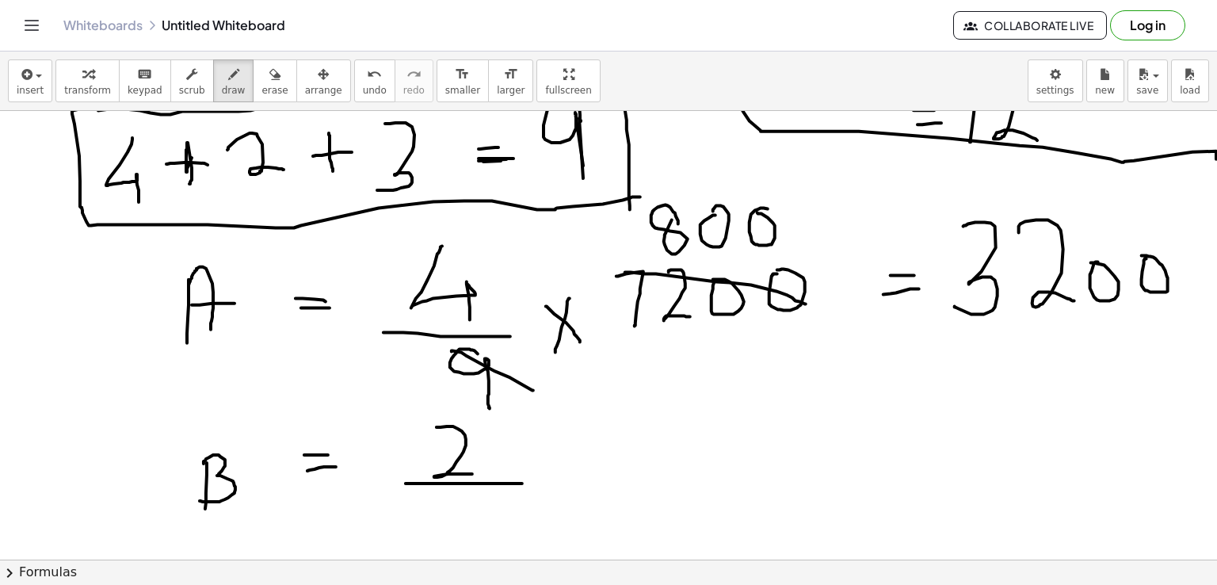
drag, startPoint x: 406, startPoint y: 482, endPoint x: 522, endPoint y: 482, distance: 116.4
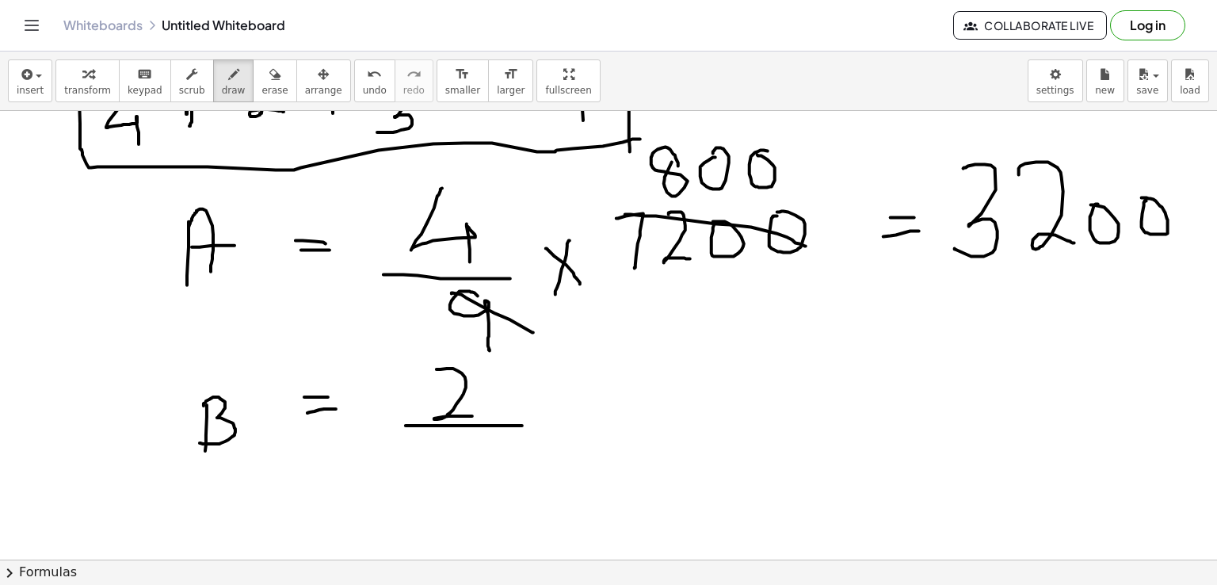
scroll to position [878, 0]
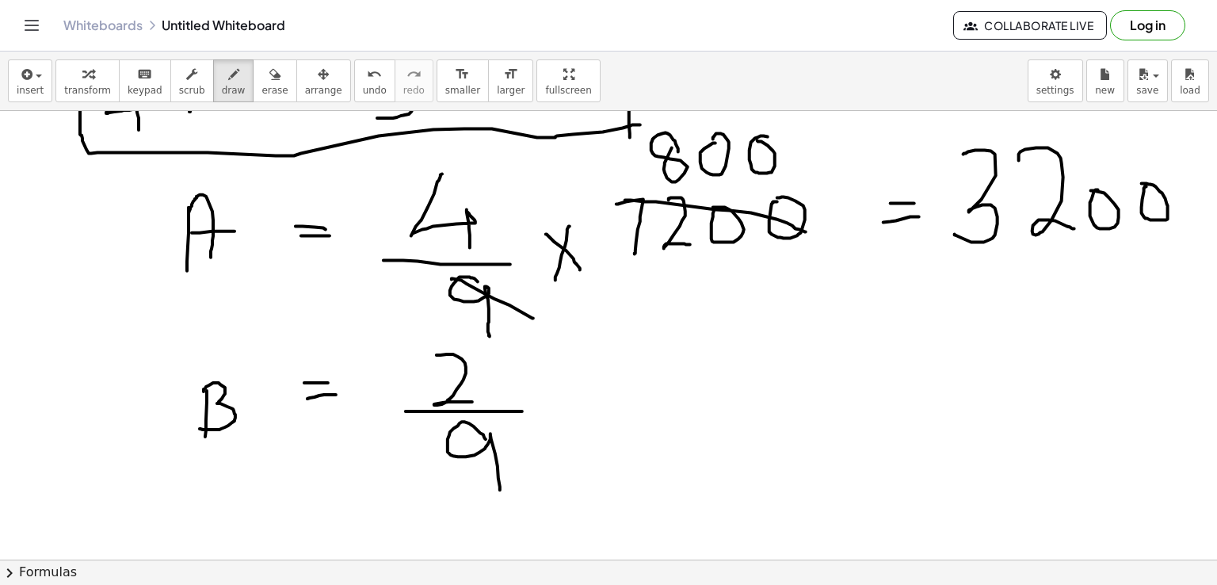
drag, startPoint x: 486, startPoint y: 438, endPoint x: 500, endPoint y: 489, distance: 52.7
drag, startPoint x: 573, startPoint y: 373, endPoint x: 602, endPoint y: 414, distance: 50.1
drag, startPoint x: 585, startPoint y: 366, endPoint x: 577, endPoint y: 421, distance: 55.1
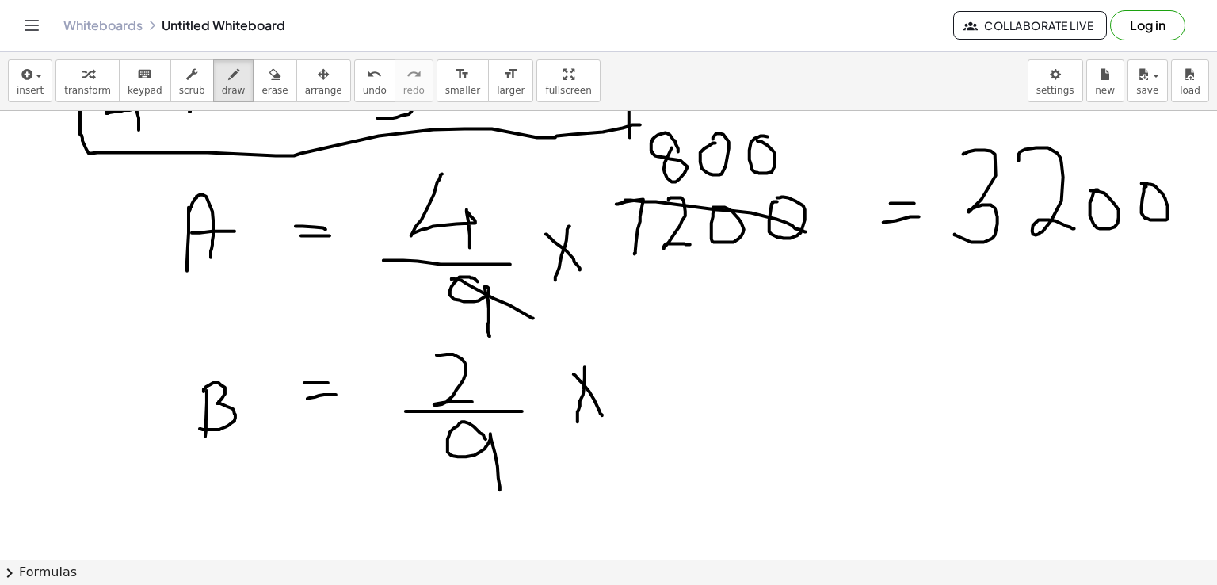
drag, startPoint x: 663, startPoint y: 345, endPoint x: 688, endPoint y: 413, distance: 71.7
drag, startPoint x: 726, startPoint y: 349, endPoint x: 758, endPoint y: 403, distance: 62.5
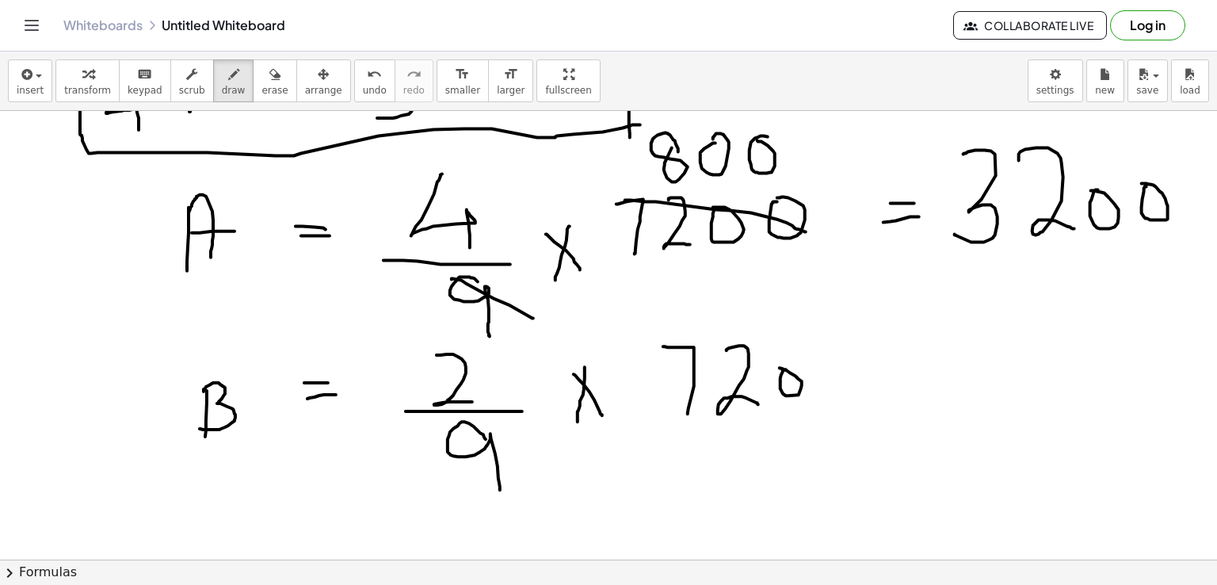
drag, startPoint x: 456, startPoint y: 434, endPoint x: 545, endPoint y: 482, distance: 101.0
drag, startPoint x: 436, startPoint y: 473, endPoint x: 441, endPoint y: 500, distance: 27.3
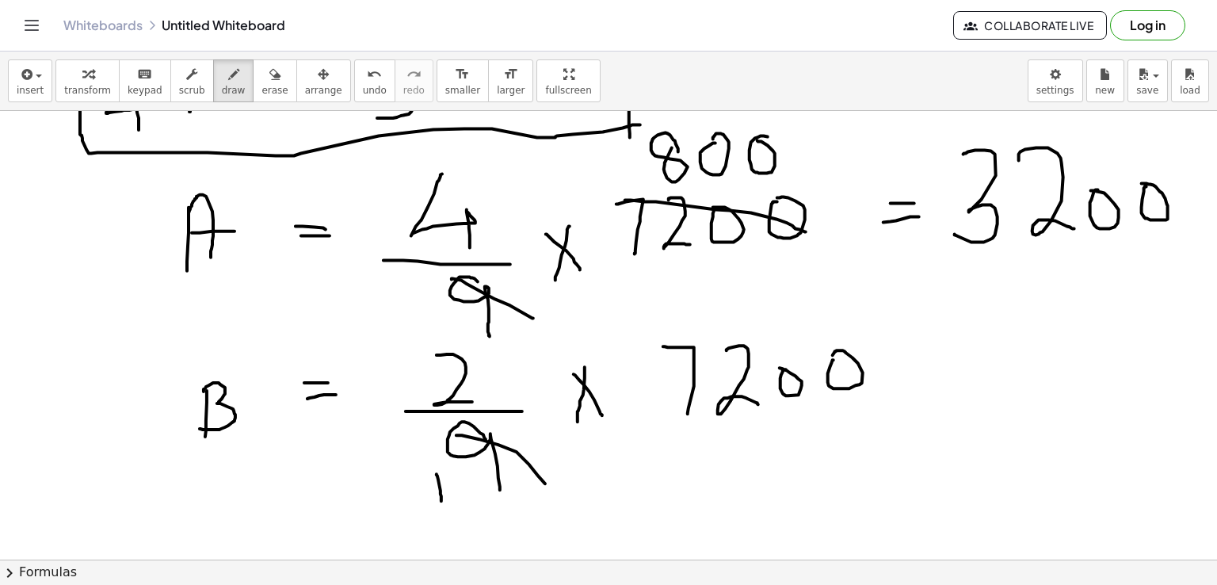
drag, startPoint x: 645, startPoint y: 368, endPoint x: 842, endPoint y: 394, distance: 199.0
drag, startPoint x: 764, startPoint y: 295, endPoint x: 789, endPoint y: 289, distance: 26.1
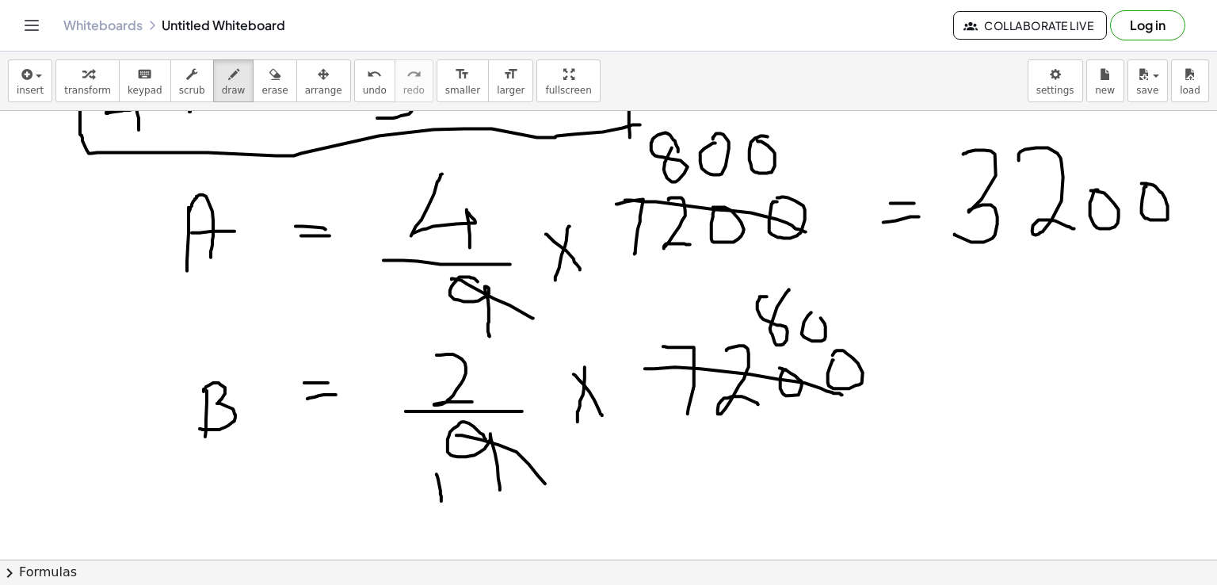
drag, startPoint x: 912, startPoint y: 373, endPoint x: 936, endPoint y: 373, distance: 23.8
drag, startPoint x: 917, startPoint y: 394, endPoint x: 939, endPoint y: 387, distance: 23.1
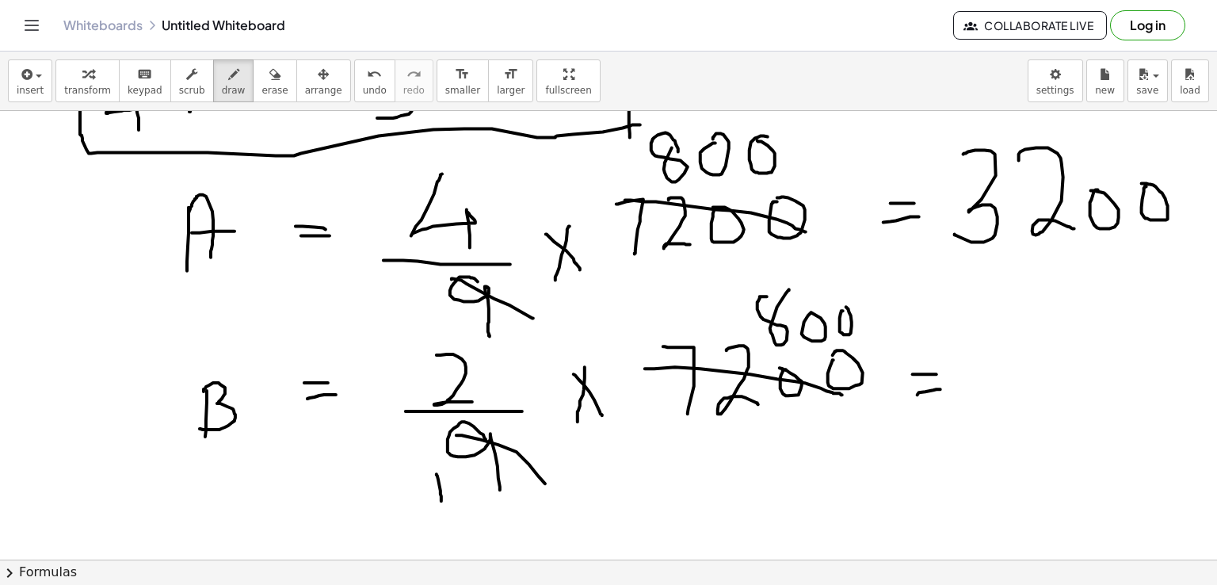
drag, startPoint x: 995, startPoint y: 329, endPoint x: 988, endPoint y: 419, distance: 90.6
drag, startPoint x: 1047, startPoint y: 337, endPoint x: 1035, endPoint y: 371, distance: 36.1
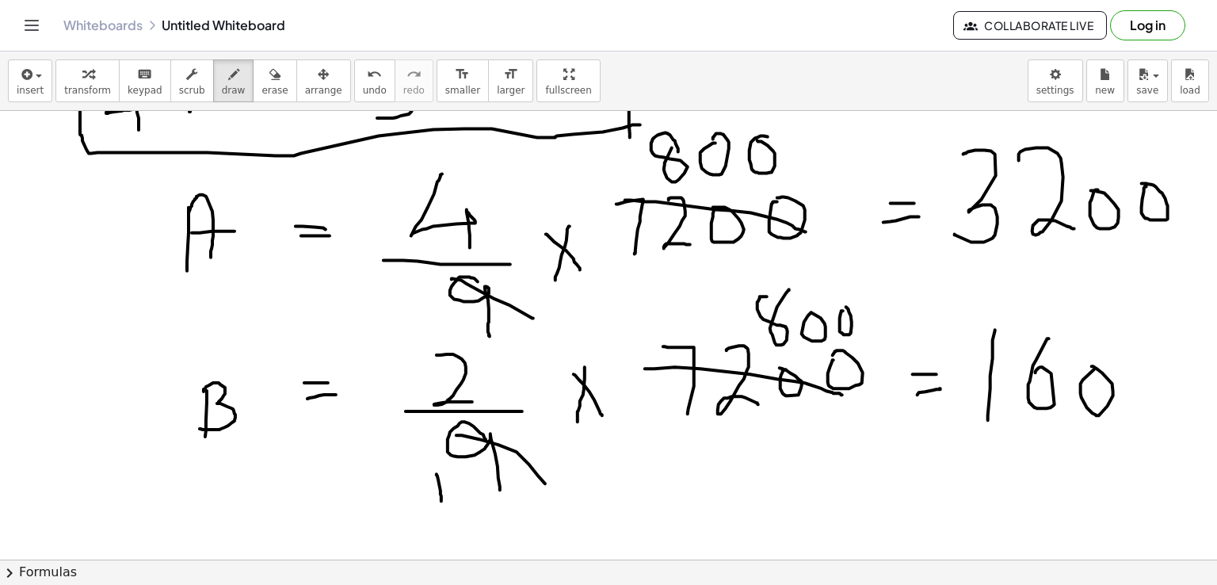
drag, startPoint x: 1080, startPoint y: 383, endPoint x: 1091, endPoint y: 365, distance: 20.7
drag, startPoint x: 1130, startPoint y: 377, endPoint x: 1141, endPoint y: 359, distance: 21.3
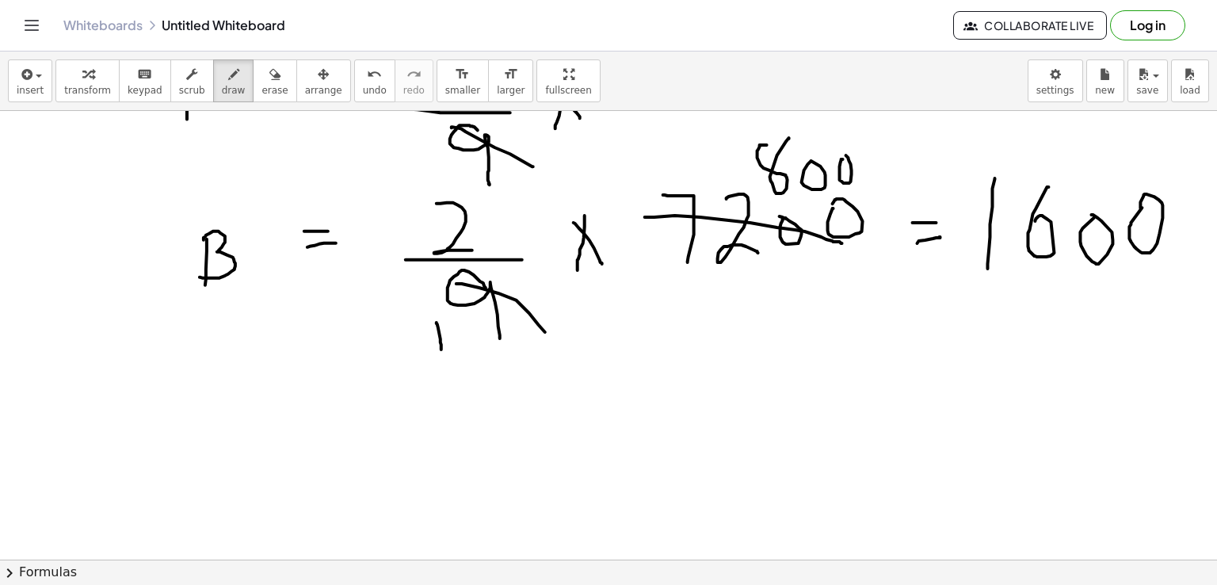
scroll to position [1054, 0]
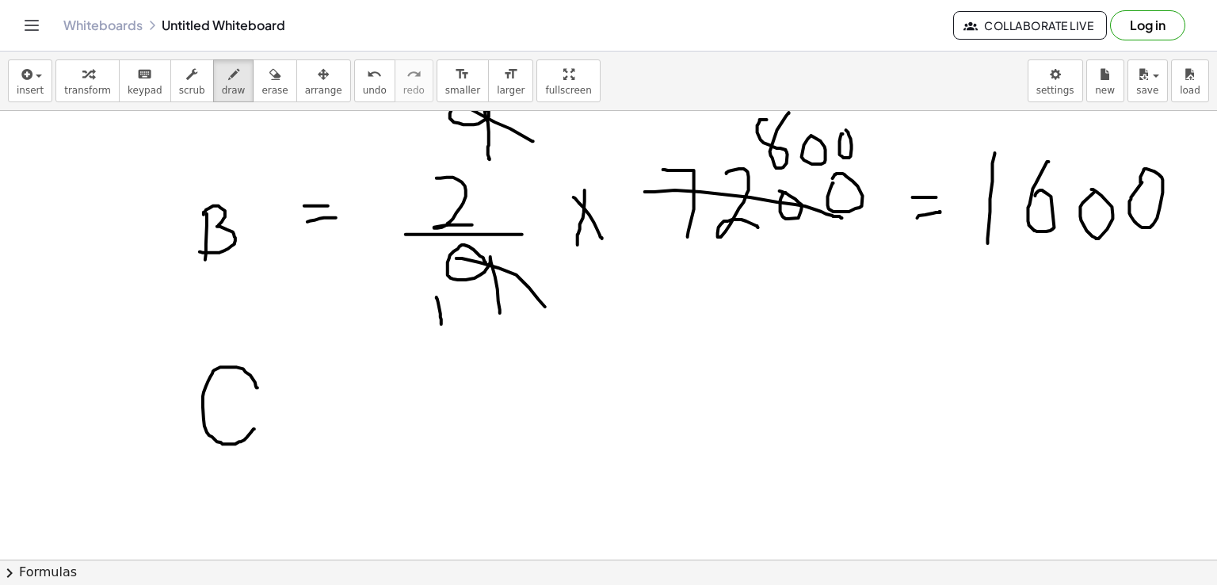
drag, startPoint x: 257, startPoint y: 387, endPoint x: 254, endPoint y: 427, distance: 39.7
drag, startPoint x: 313, startPoint y: 406, endPoint x: 337, endPoint y: 406, distance: 24.6
drag, startPoint x: 310, startPoint y: 419, endPoint x: 337, endPoint y: 419, distance: 26.9
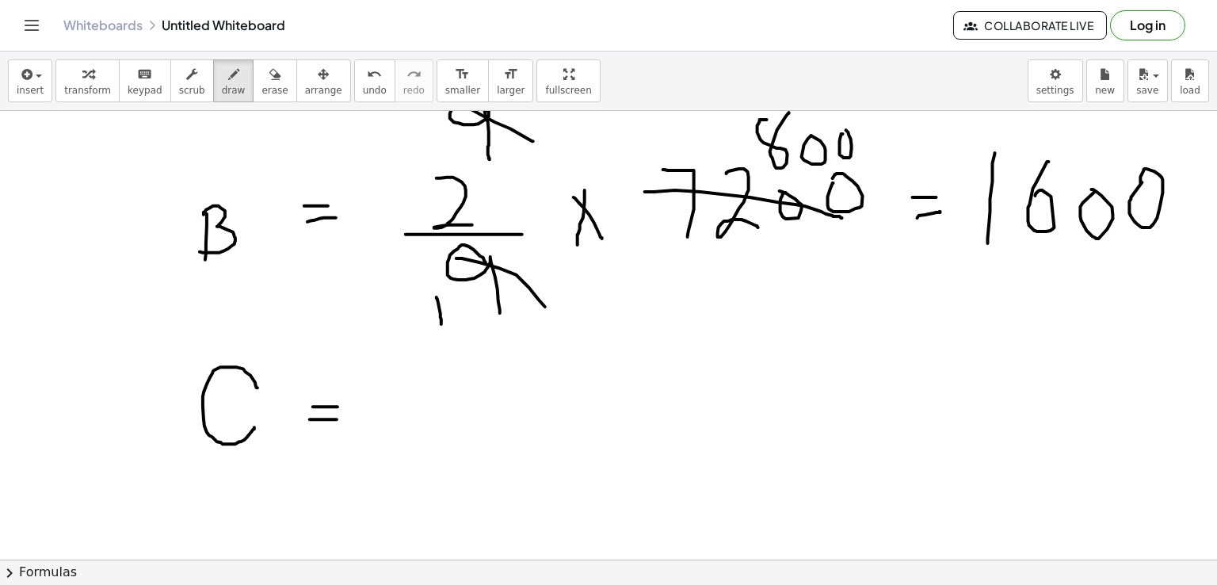
drag, startPoint x: 450, startPoint y: 379, endPoint x: 447, endPoint y: 432, distance: 53.2
drag, startPoint x: 401, startPoint y: 439, endPoint x: 546, endPoint y: 442, distance: 145.0
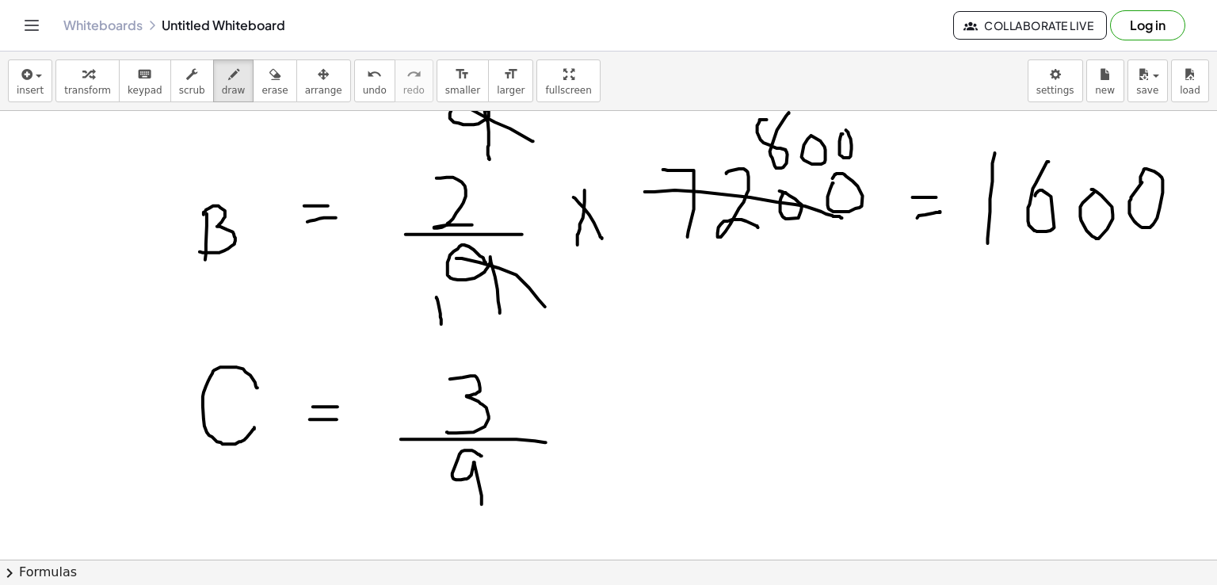
drag, startPoint x: 482, startPoint y: 455, endPoint x: 482, endPoint y: 504, distance: 48.3
drag, startPoint x: 580, startPoint y: 412, endPoint x: 606, endPoint y: 445, distance: 42.3
drag, startPoint x: 596, startPoint y: 410, endPoint x: 573, endPoint y: 465, distance: 60.0
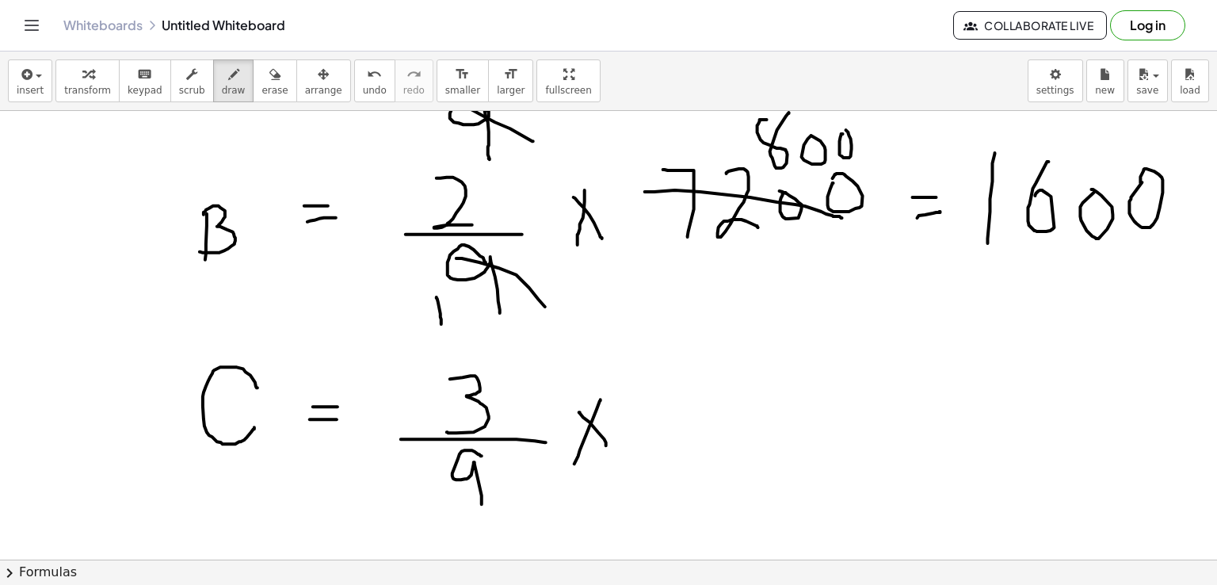
drag, startPoint x: 647, startPoint y: 379, endPoint x: 656, endPoint y: 451, distance: 71.8
drag, startPoint x: 695, startPoint y: 382, endPoint x: 738, endPoint y: 434, distance: 68.1
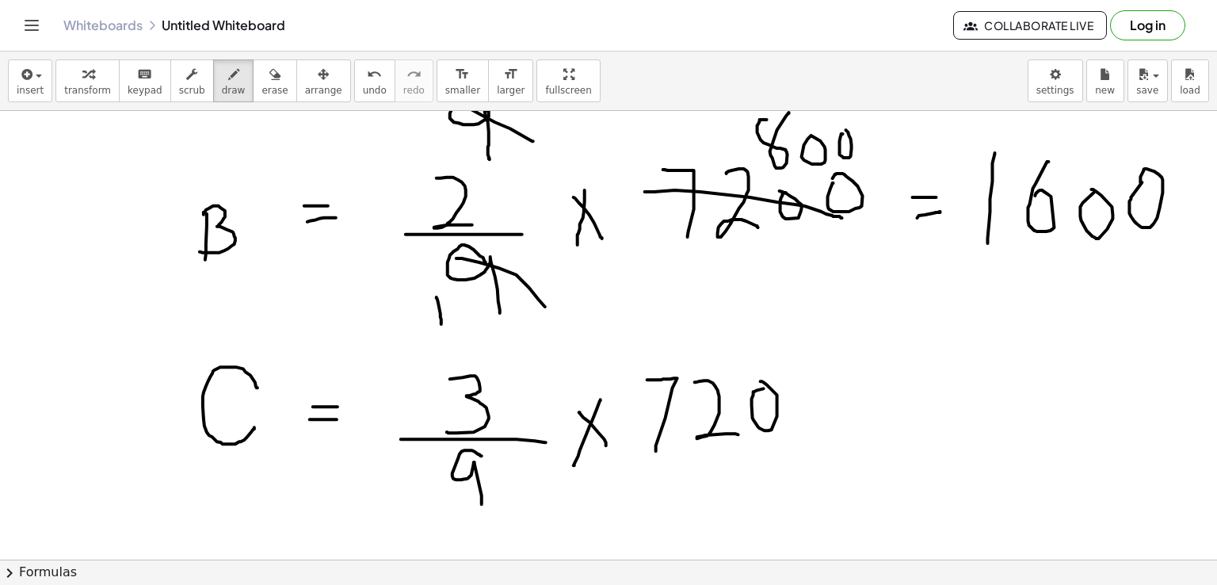
drag, startPoint x: 757, startPoint y: 390, endPoint x: 759, endPoint y: 380, distance: 9.6
drag, startPoint x: 441, startPoint y: 463, endPoint x: 507, endPoint y: 491, distance: 71.3
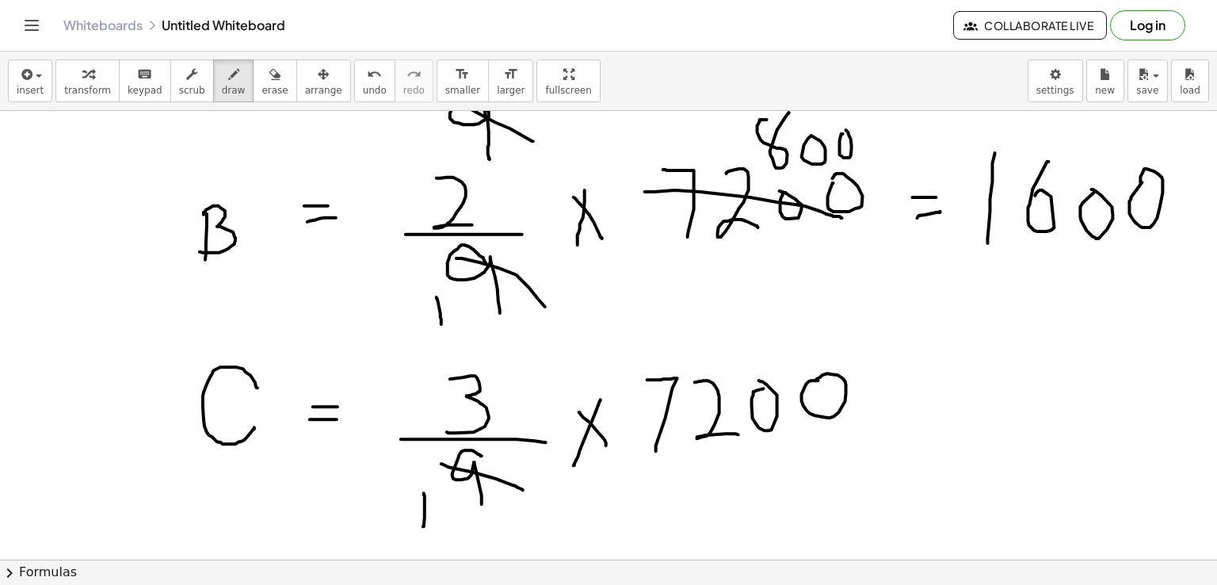
drag, startPoint x: 424, startPoint y: 493, endPoint x: 423, endPoint y: 526, distance: 33.3
drag, startPoint x: 641, startPoint y: 391, endPoint x: 929, endPoint y: 383, distance: 288.5
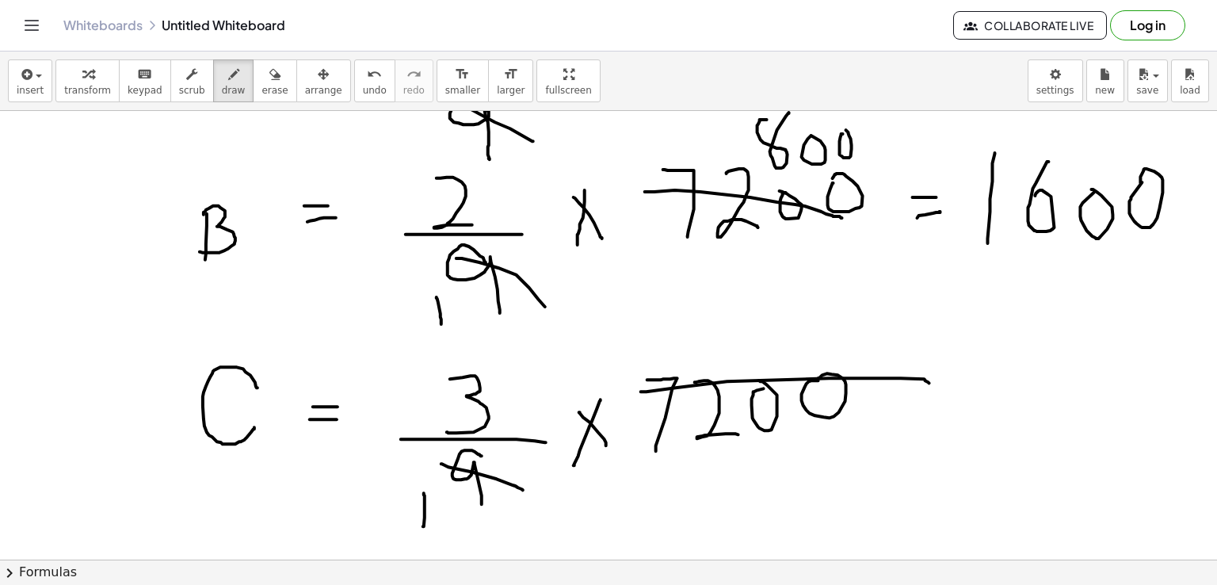
drag, startPoint x: 738, startPoint y: 324, endPoint x: 737, endPoint y: 334, distance: 10.3
click at [253, 82] on button "erase" at bounding box center [275, 80] width 44 height 43
drag, startPoint x: 722, startPoint y: 319, endPoint x: 755, endPoint y: 331, distance: 35.3
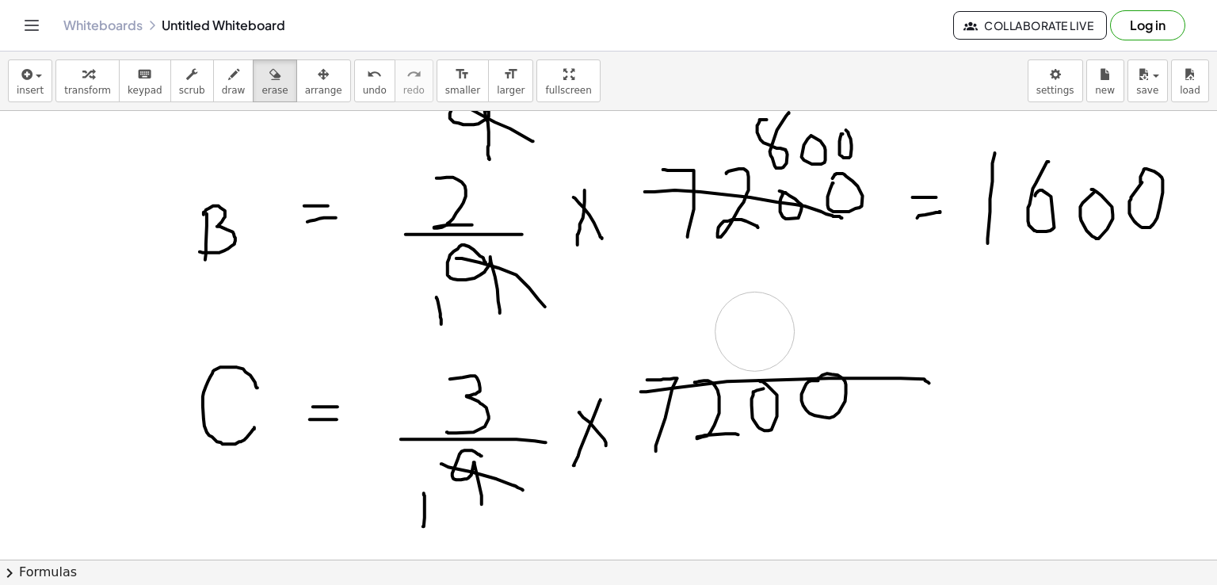
click at [222, 74] on div "button" at bounding box center [234, 73] width 24 height 19
drag, startPoint x: 768, startPoint y: 308, endPoint x: 779, endPoint y: 297, distance: 16.3
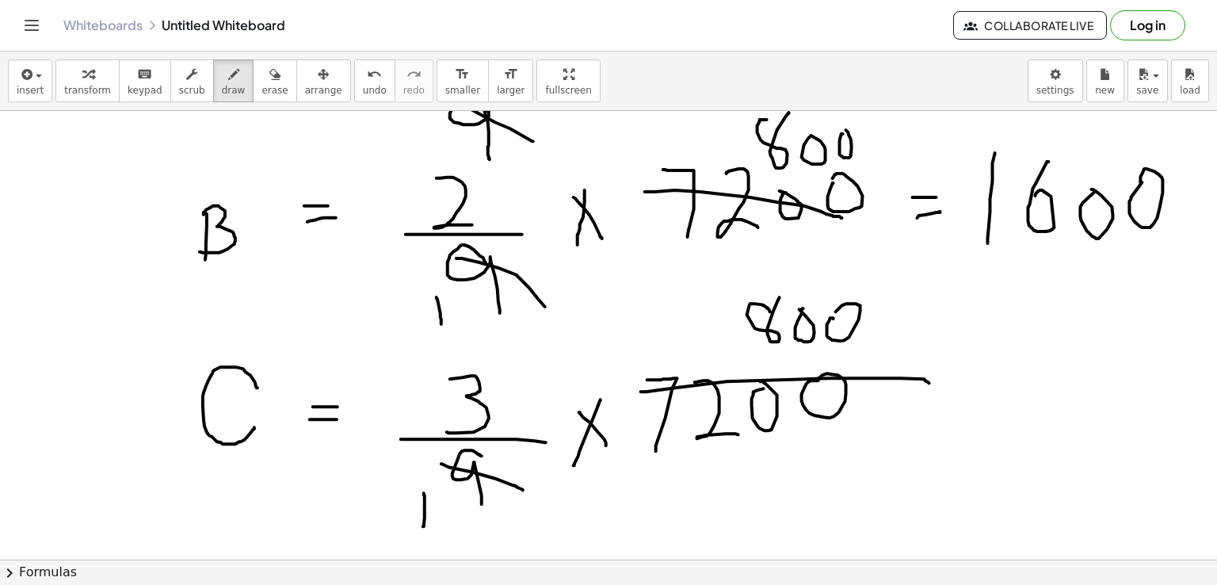
drag, startPoint x: 958, startPoint y: 382, endPoint x: 973, endPoint y: 384, distance: 15.2
drag, startPoint x: 947, startPoint y: 403, endPoint x: 981, endPoint y: 402, distance: 33.3
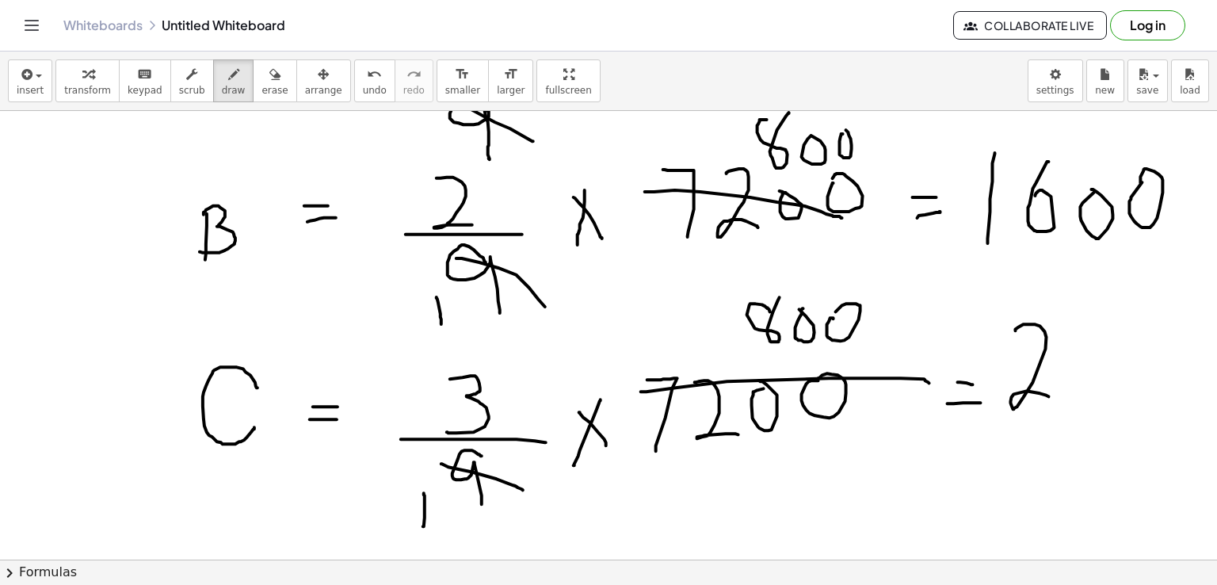
drag, startPoint x: 1015, startPoint y: 330, endPoint x: 1053, endPoint y: 398, distance: 78.0
drag, startPoint x: 1077, startPoint y: 336, endPoint x: 1091, endPoint y: 390, distance: 56.3
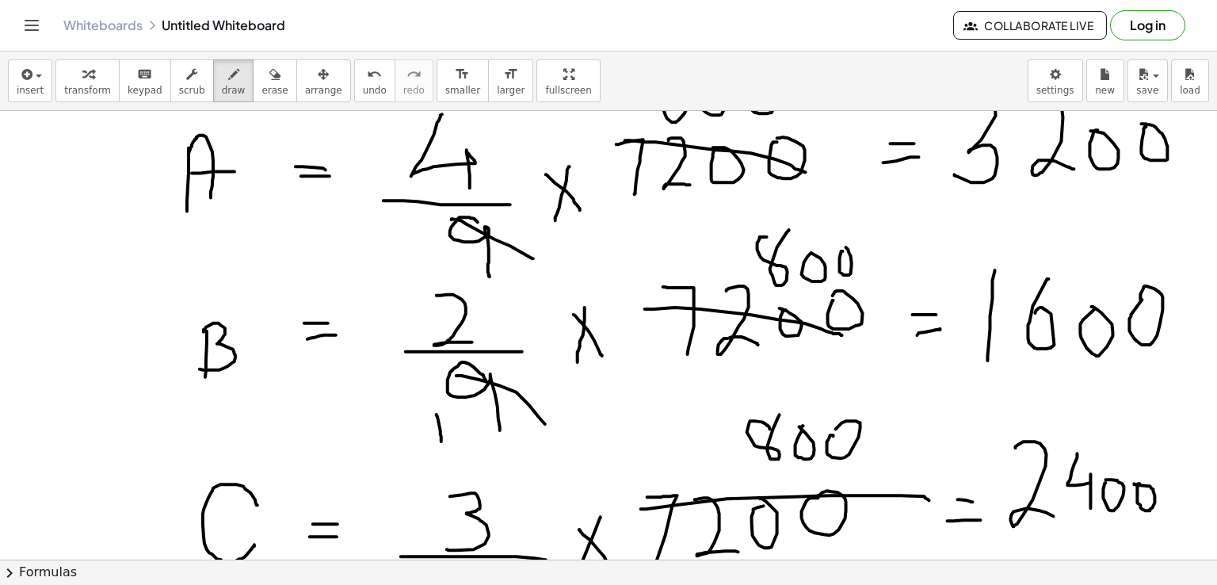
scroll to position [905, 0]
